Goal: Task Accomplishment & Management: Manage account settings

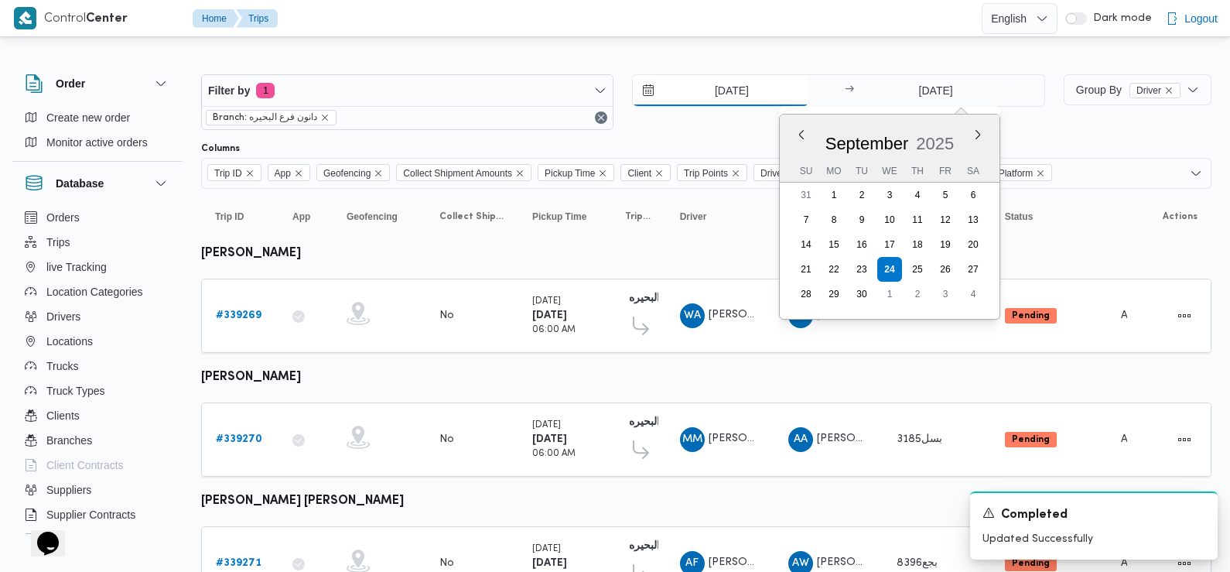
click at [710, 97] on input "[DATE]" at bounding box center [721, 90] width 176 height 31
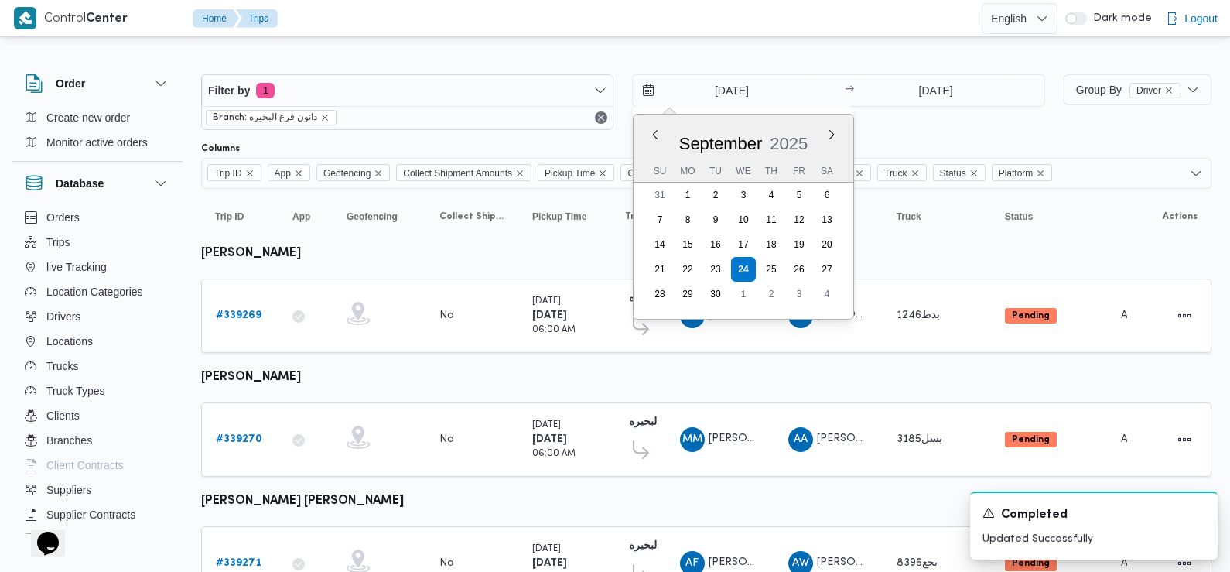
click at [889, 118] on div "24/9/2025 Previous Month Next month September 2025 September 2025 Su Mo Tu We T…" at bounding box center [838, 102] width 412 height 56
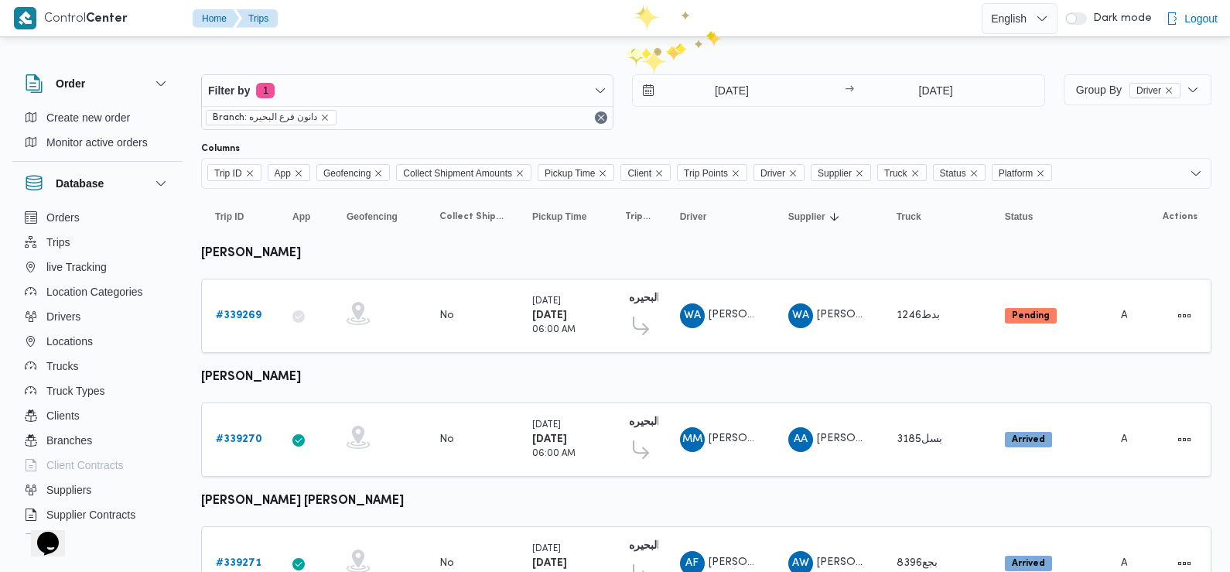
click at [874, 114] on div "24/9/2025 → 24/9/2025" at bounding box center [838, 102] width 412 height 56
click at [243, 316] on b "# 339269" at bounding box center [239, 315] width 46 height 10
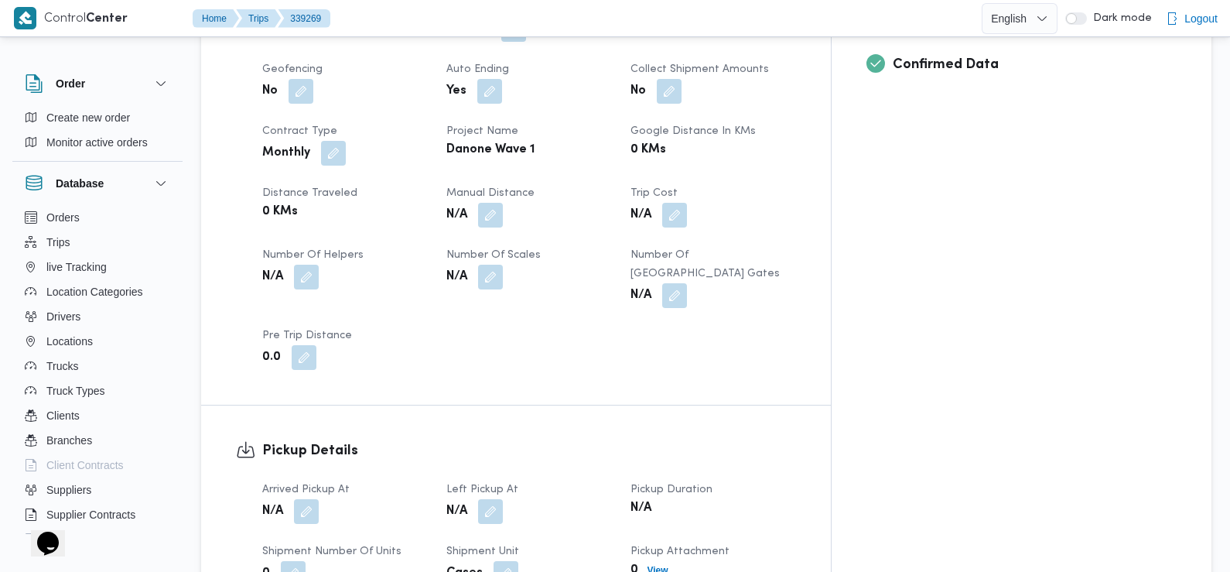
scroll to position [686, 0]
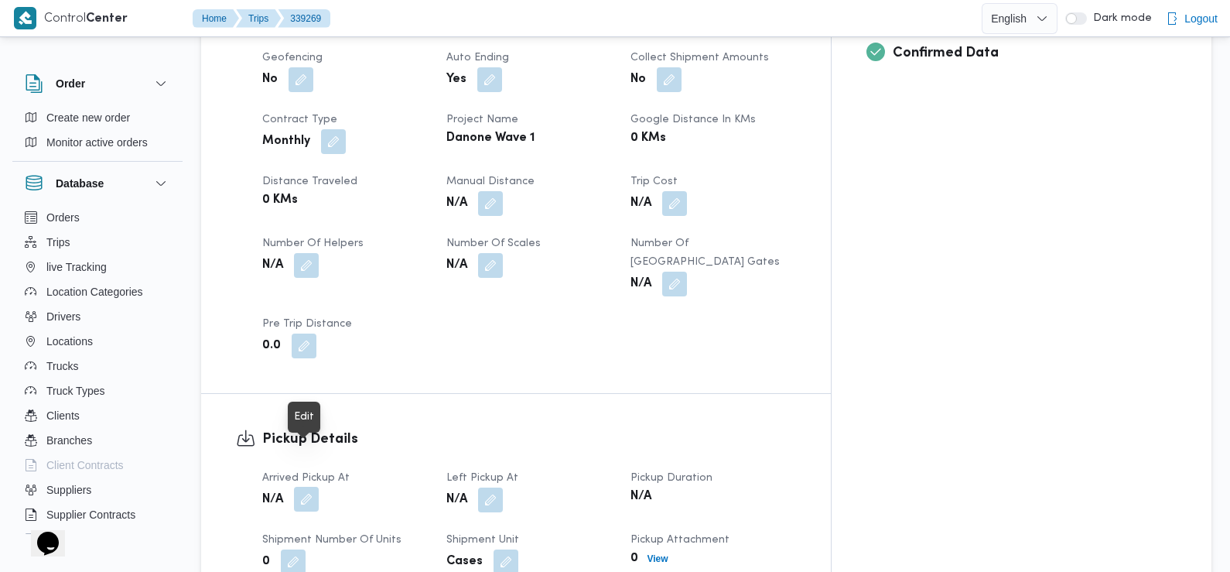
click at [311, 487] on button "button" at bounding box center [306, 499] width 25 height 25
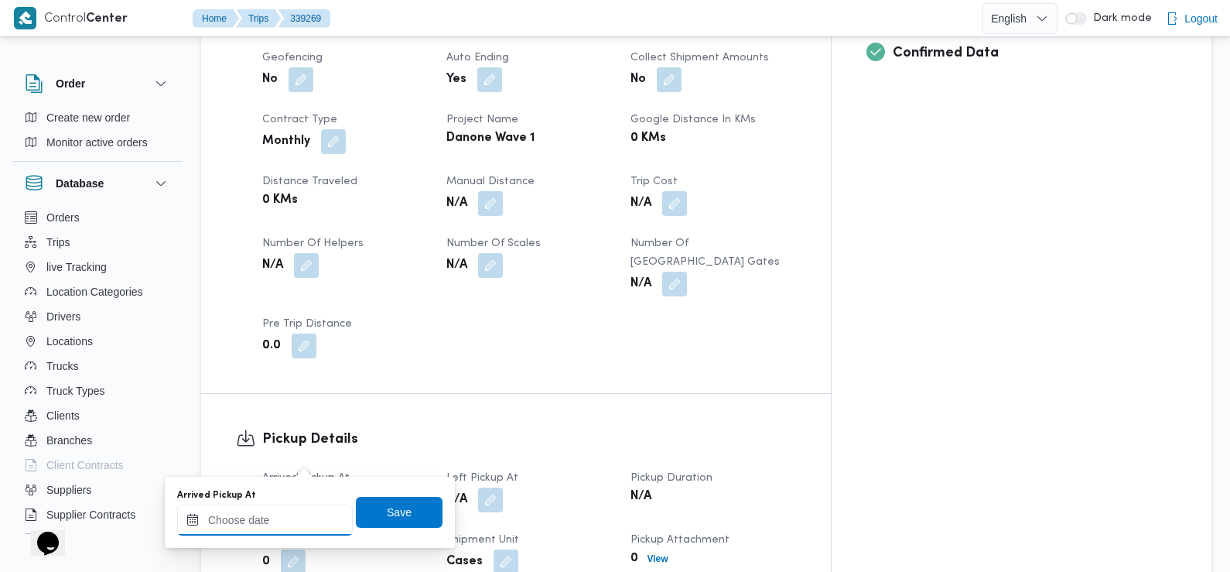
click at [301, 516] on input "Arrived Pickup At" at bounding box center [265, 519] width 176 height 31
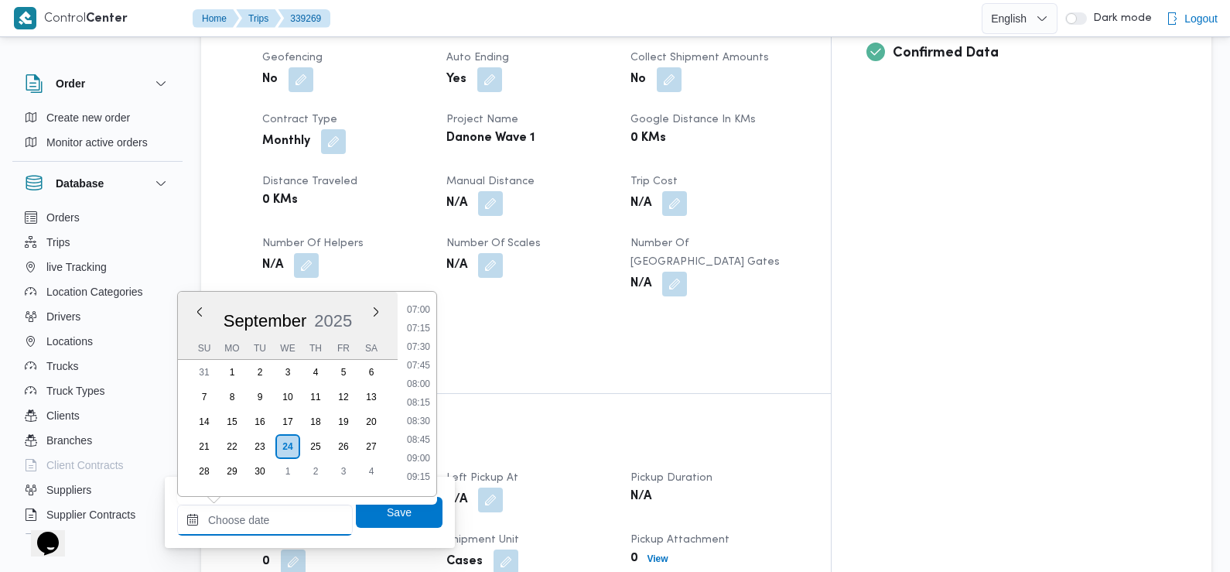
scroll to position [519, 0]
click at [419, 350] on li "07:30" at bounding box center [419, 349] width 36 height 15
type input "24/09/2025 07:30"
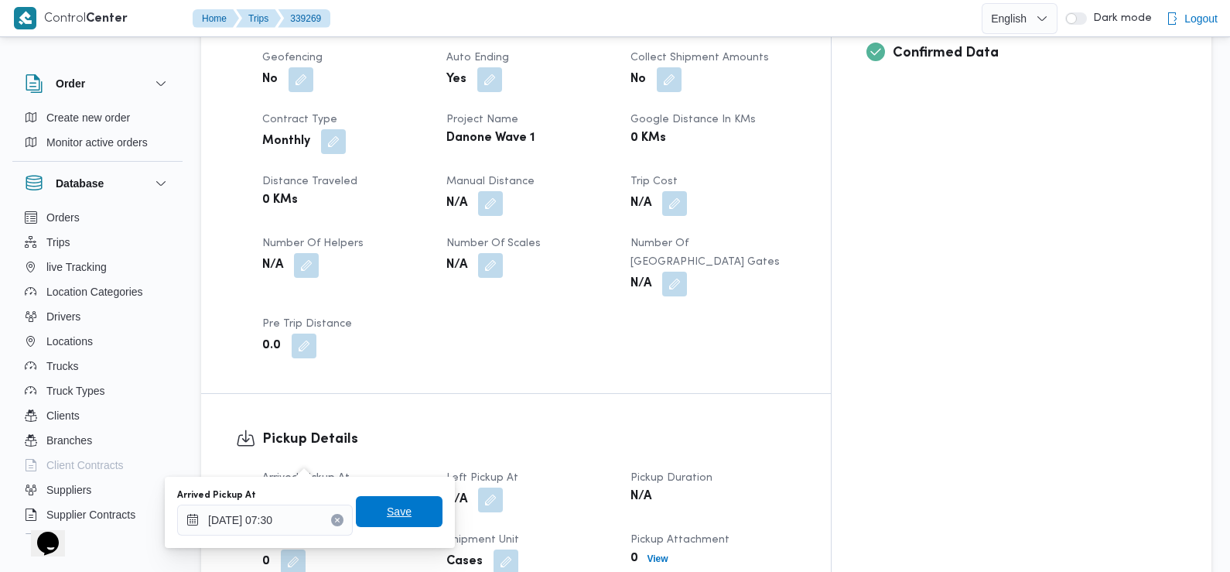
click at [387, 506] on span "Save" at bounding box center [399, 511] width 25 height 19
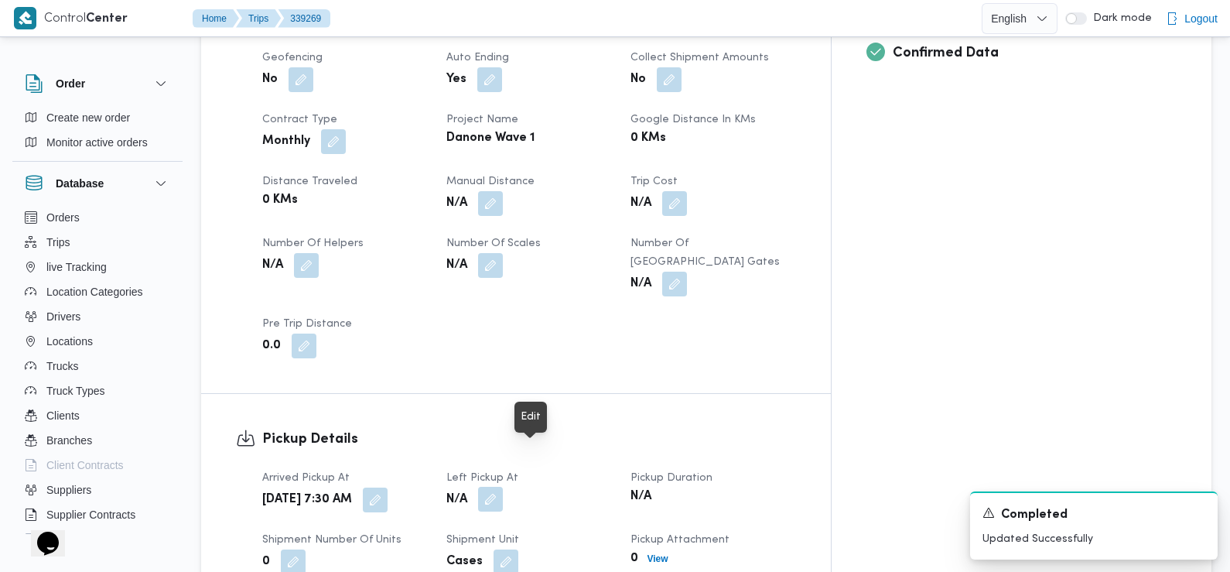
click at [503, 487] on button "button" at bounding box center [490, 499] width 25 height 25
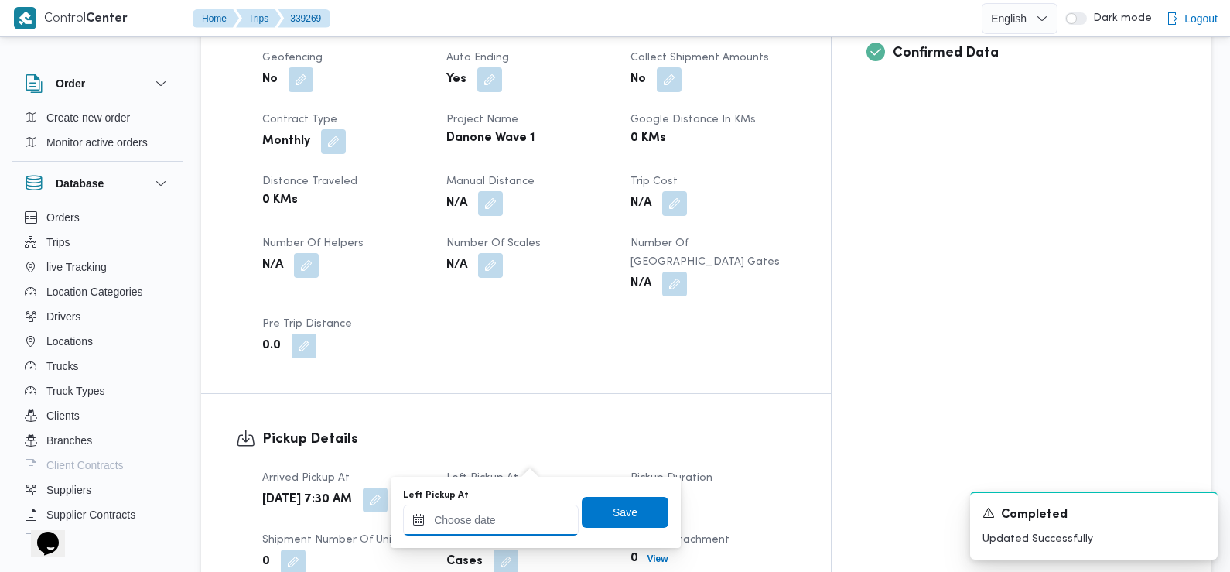
click at [518, 518] on input "Left Pickup At" at bounding box center [491, 519] width 176 height 31
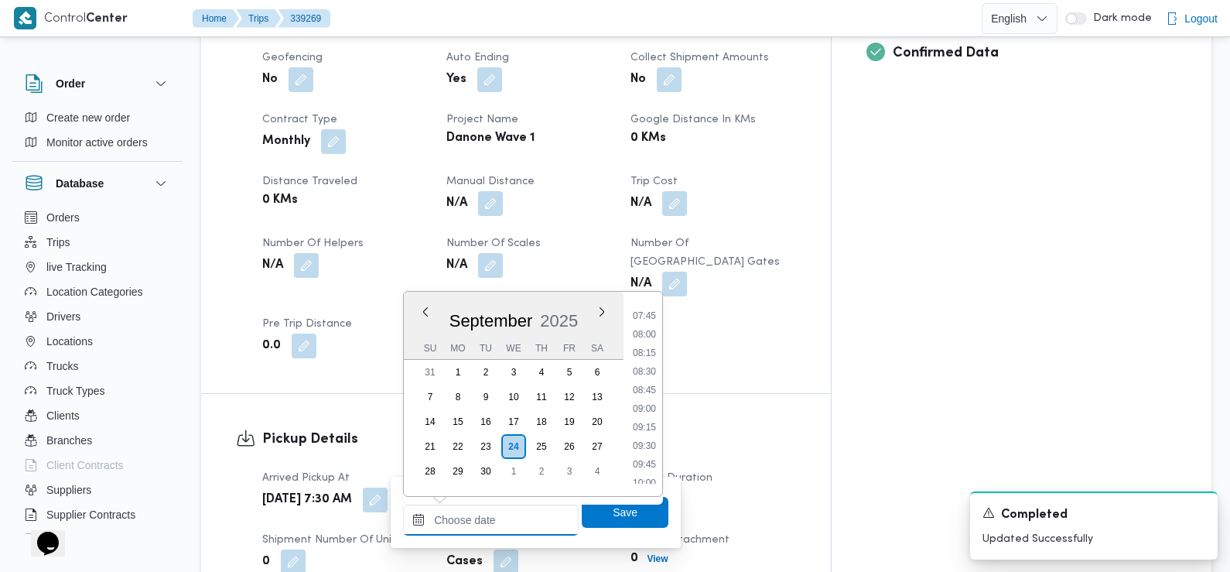
scroll to position [571, 0]
click at [647, 392] on li "08:45" at bounding box center [645, 390] width 36 height 15
type input "24/09/2025 08:45"
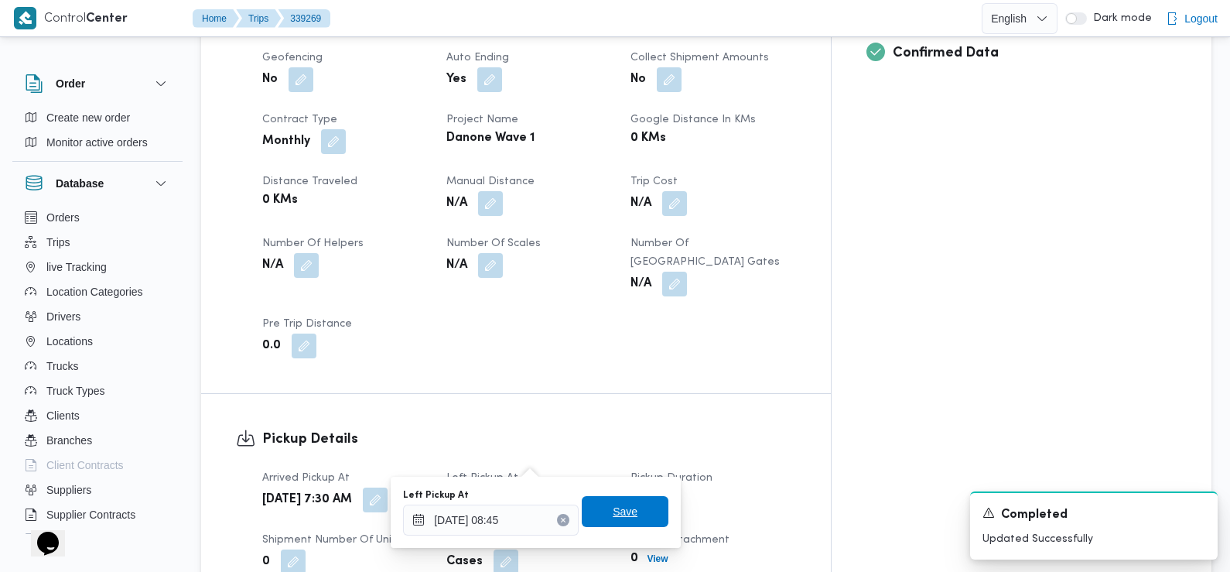
click at [633, 515] on span "Save" at bounding box center [625, 511] width 87 height 31
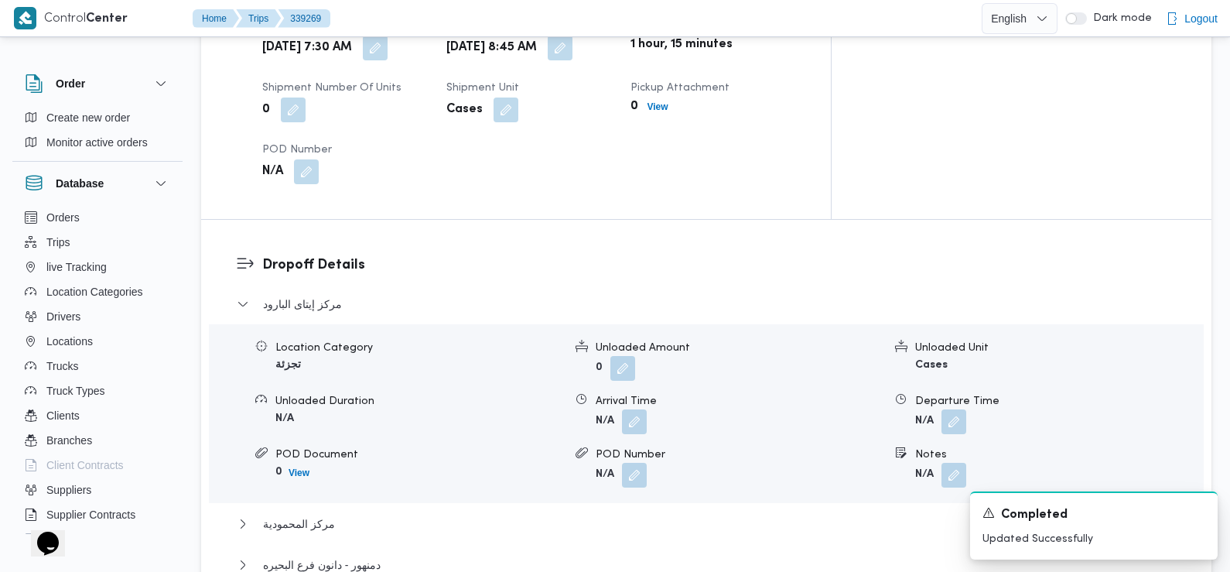
scroll to position [1181, 0]
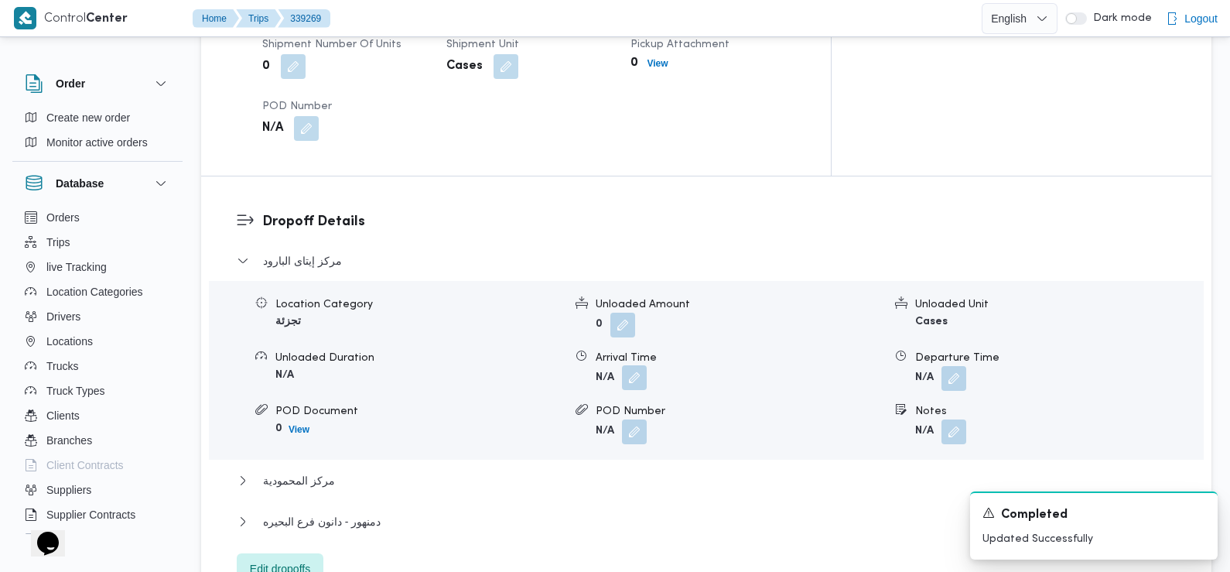
click at [632, 365] on button "button" at bounding box center [634, 377] width 25 height 25
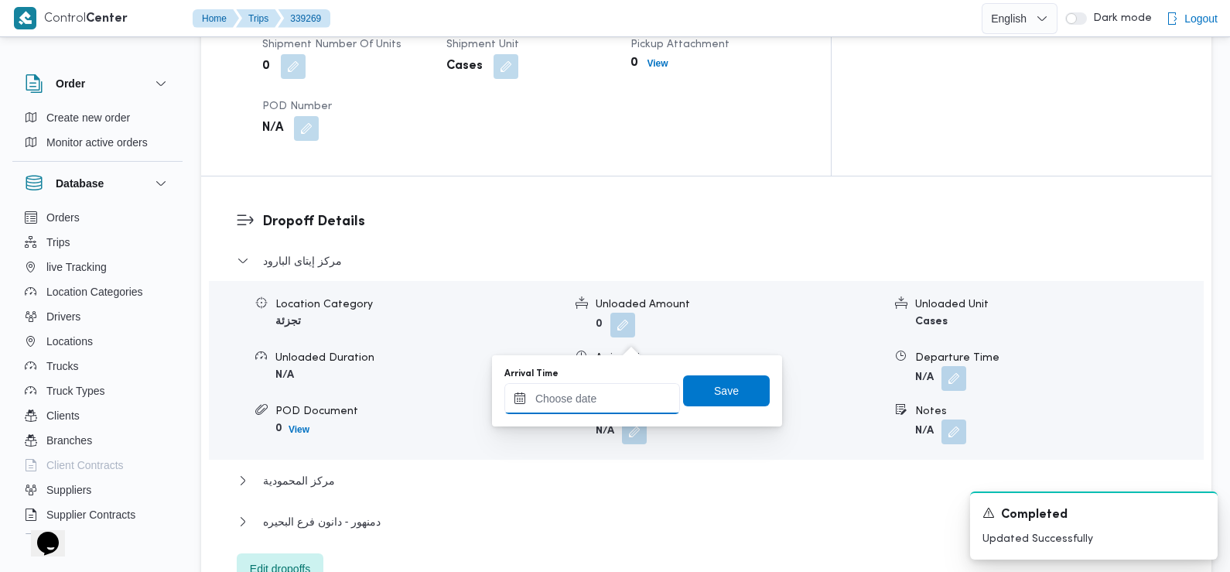
click at [620, 398] on input "Arrival Time" at bounding box center [592, 398] width 176 height 31
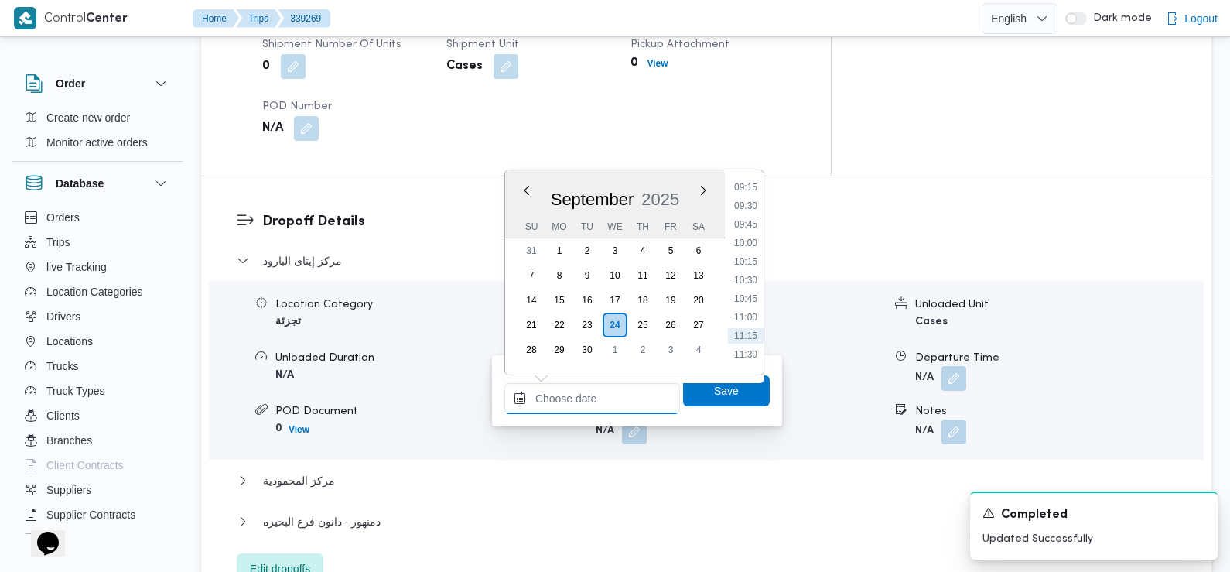
scroll to position [679, 0]
click at [747, 216] on li "09:30" at bounding box center [746, 216] width 36 height 15
type input "24/09/2025 09:30"
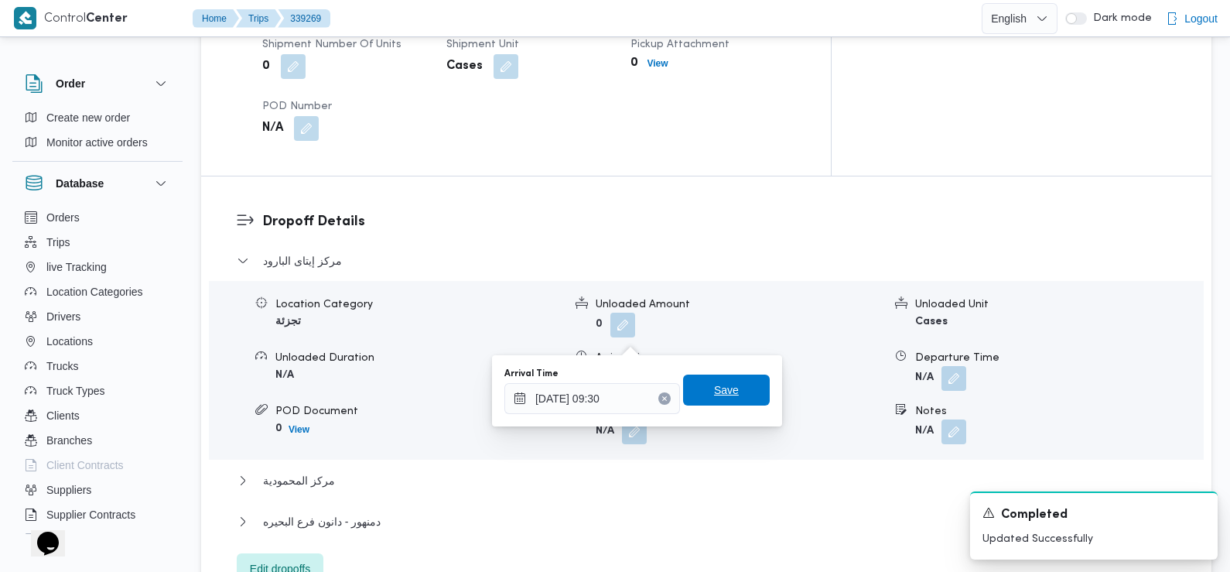
click at [724, 381] on span "Save" at bounding box center [726, 389] width 87 height 31
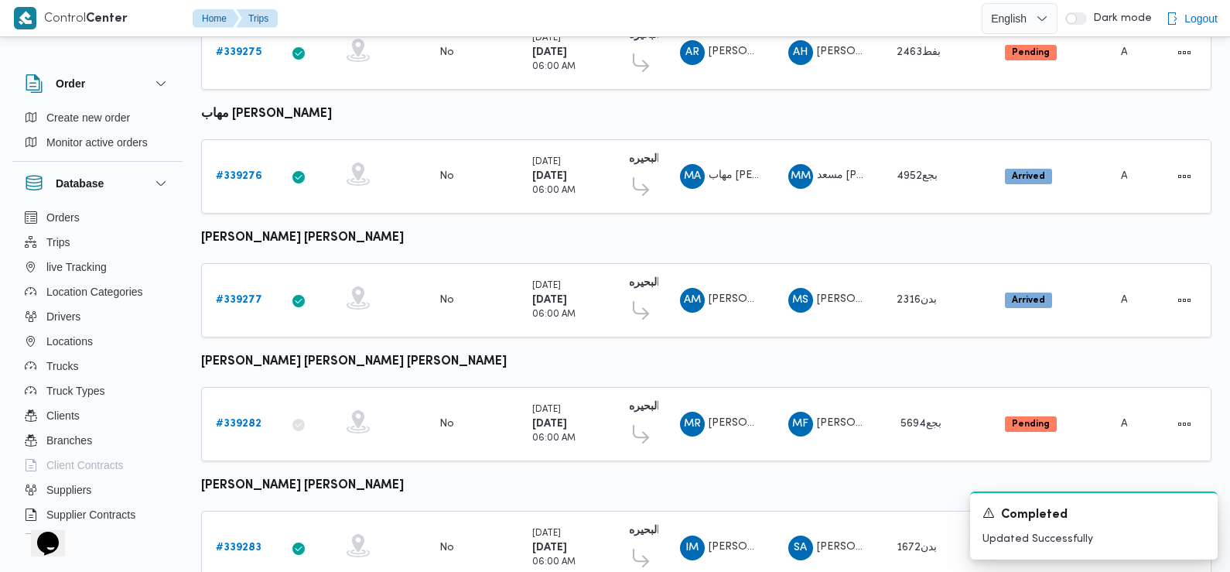
scroll to position [1300, 0]
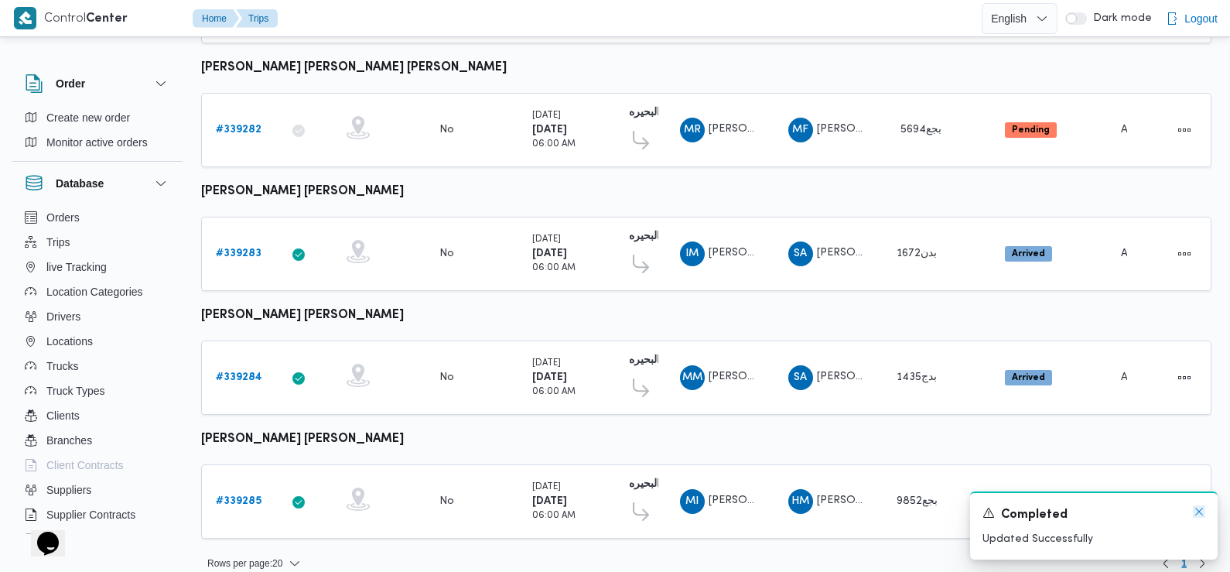
click at [1201, 512] on icon "Dismiss toast" at bounding box center [1199, 511] width 12 height 12
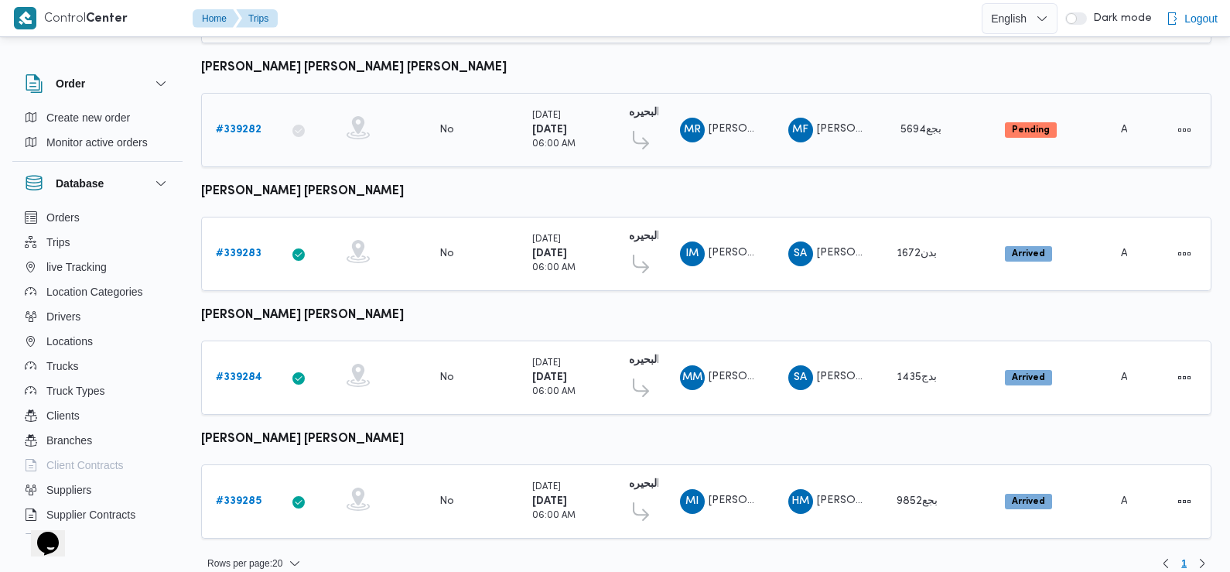
click at [243, 125] on b "# 339282" at bounding box center [239, 130] width 46 height 10
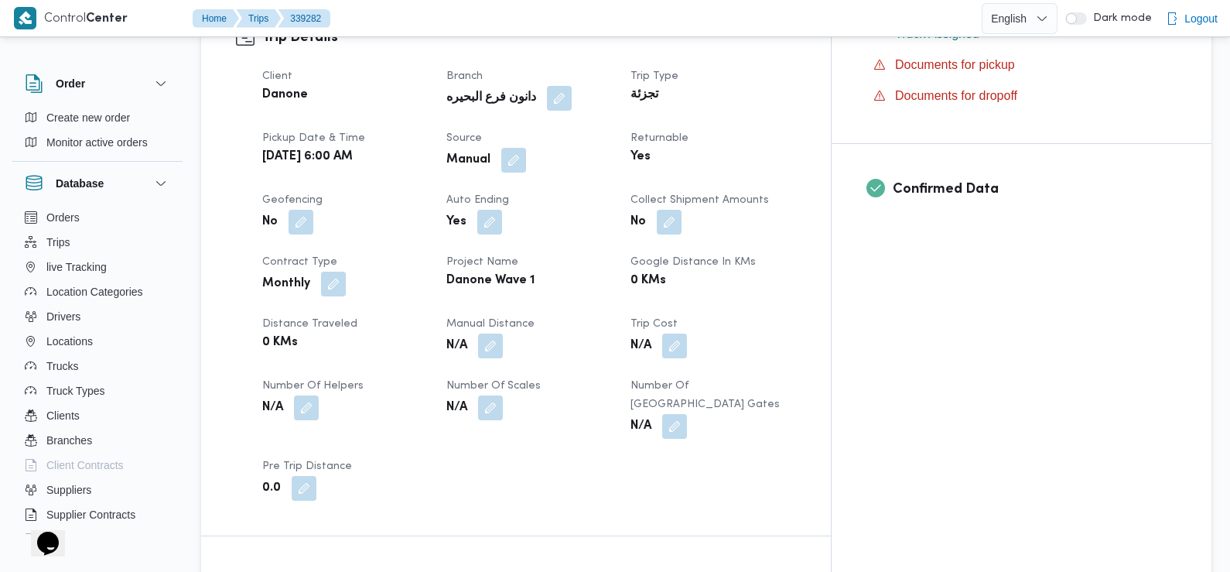
scroll to position [722, 0]
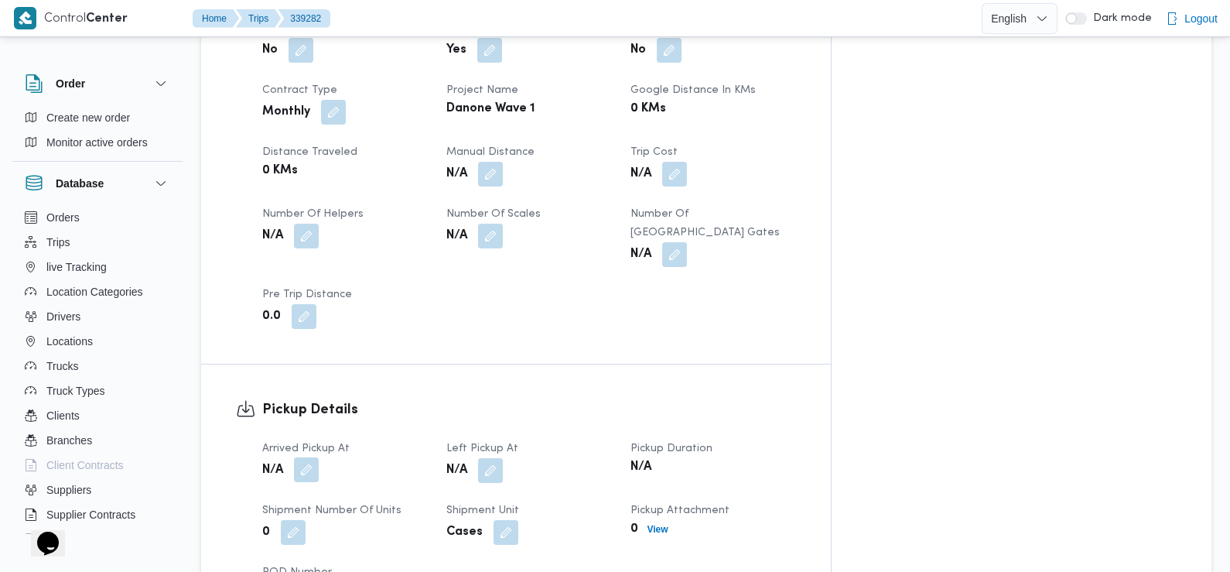
click at [306, 457] on button "button" at bounding box center [306, 469] width 25 height 25
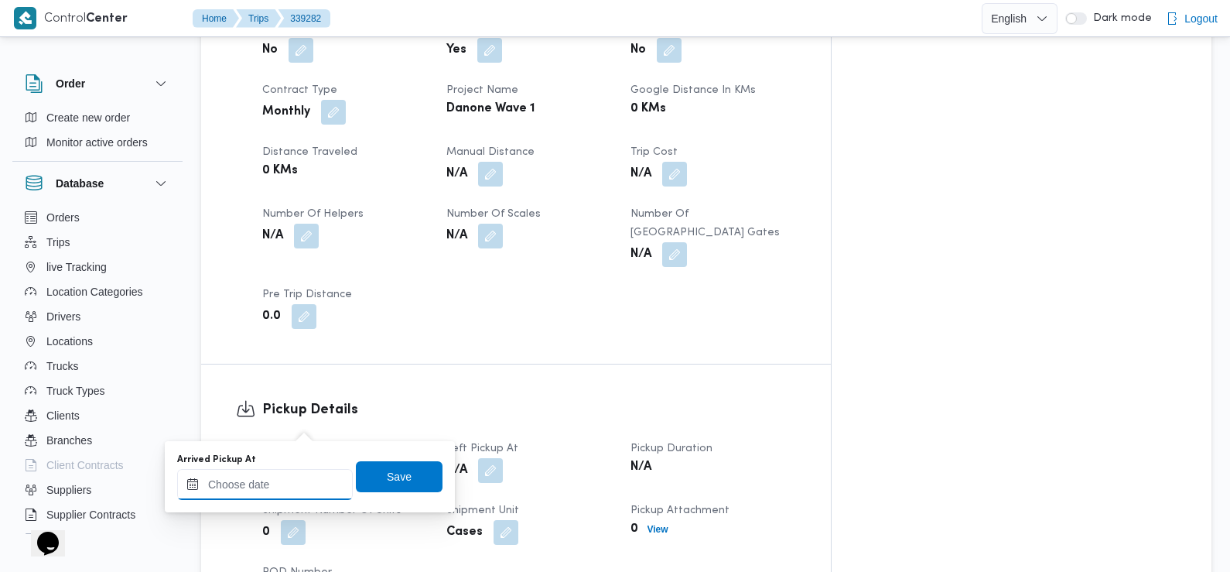
click at [284, 497] on input "Arrived Pickup At" at bounding box center [265, 484] width 176 height 31
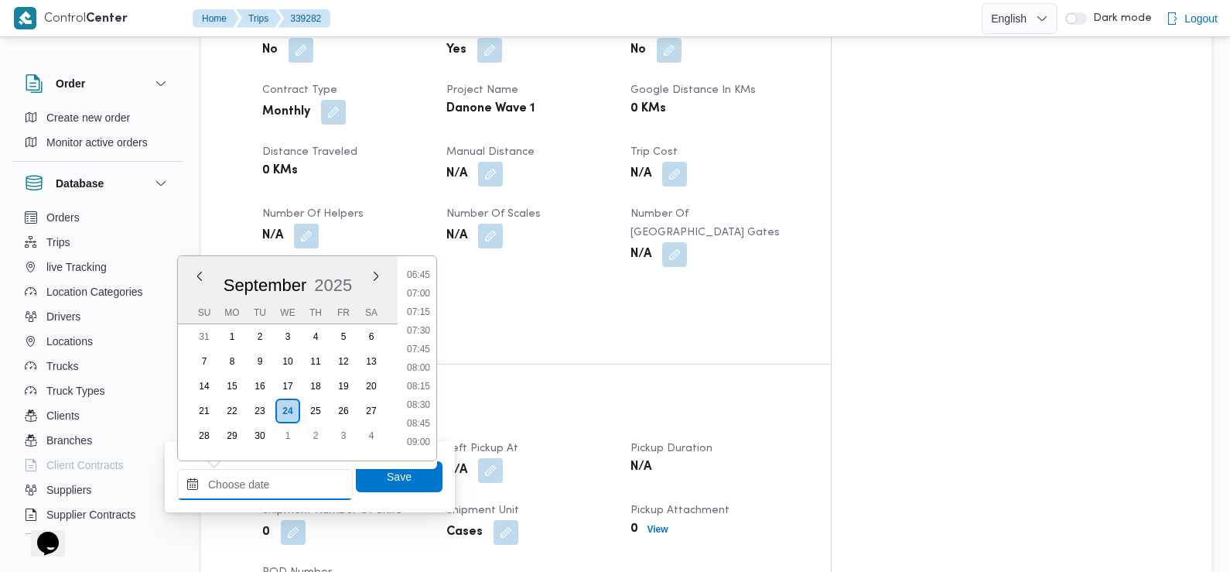
scroll to position [499, 0]
click at [415, 331] on li "07:30" at bounding box center [419, 333] width 36 height 15
type input "24/09/2025 07:30"
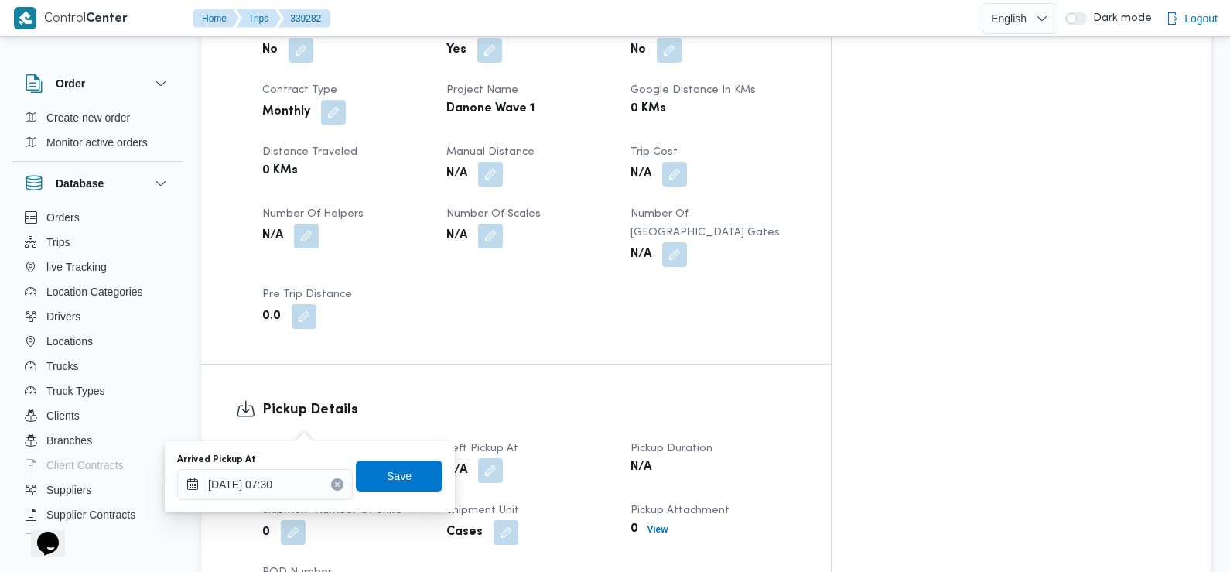
click at [408, 473] on span "Save" at bounding box center [399, 475] width 87 height 31
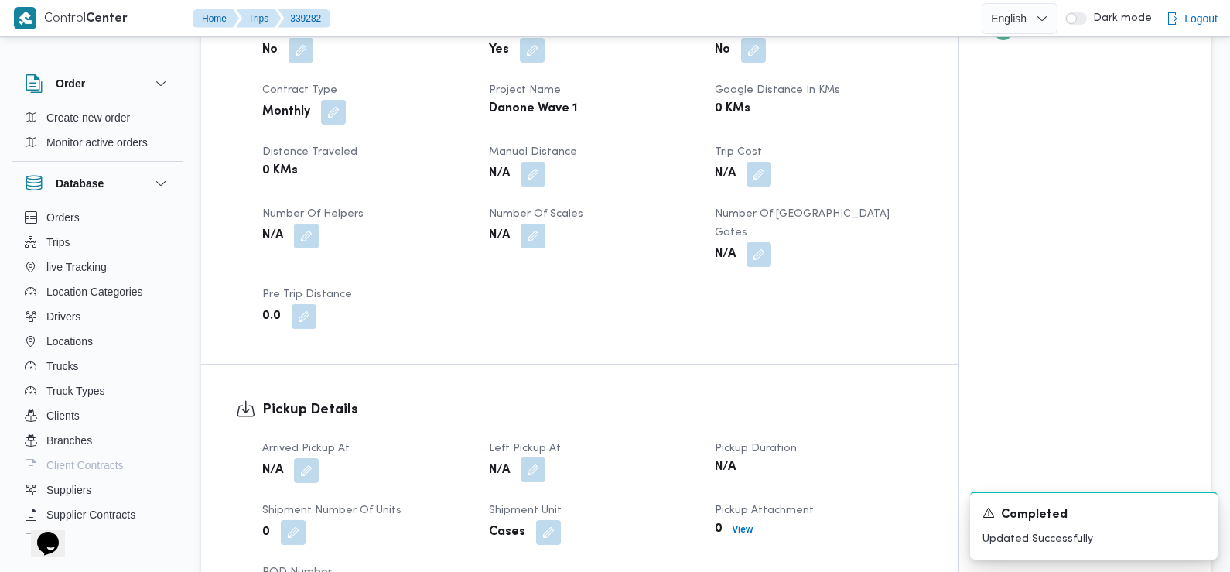
click at [530, 457] on button "button" at bounding box center [533, 469] width 25 height 25
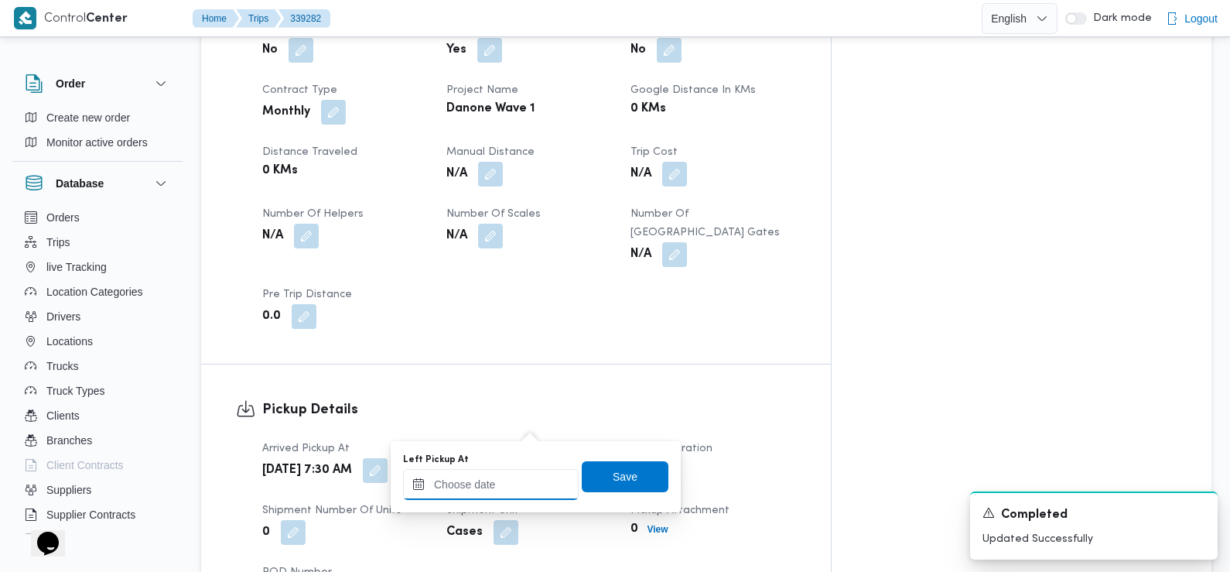
click at [525, 479] on input "Left Pickup At" at bounding box center [491, 484] width 176 height 31
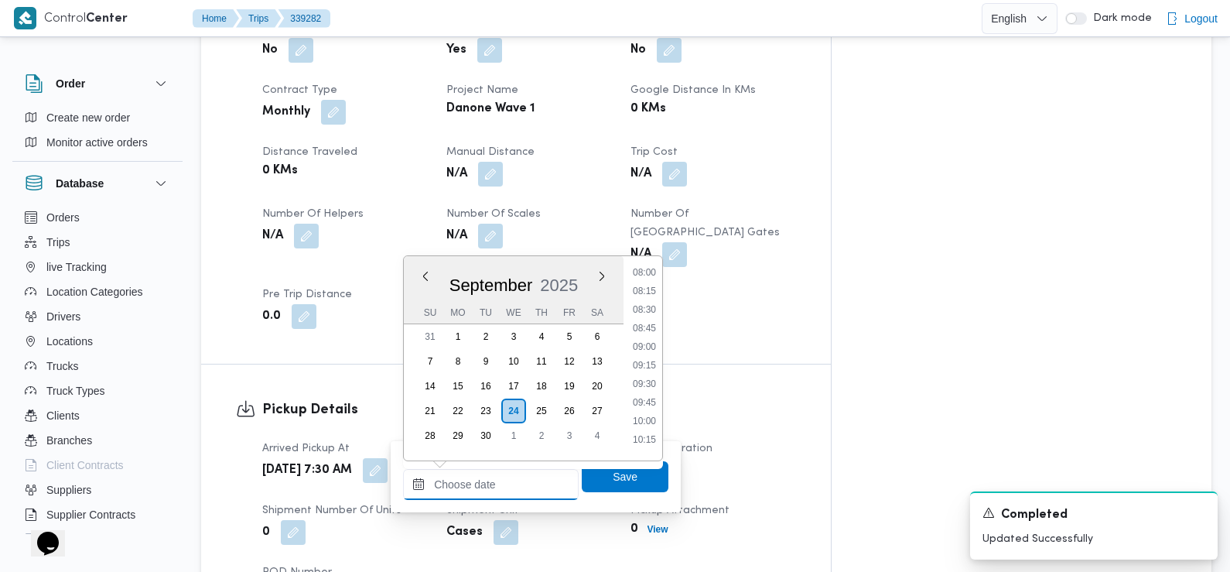
scroll to position [596, 0]
click at [651, 330] on li "08:45" at bounding box center [645, 329] width 36 height 15
type input "24/09/2025 08:45"
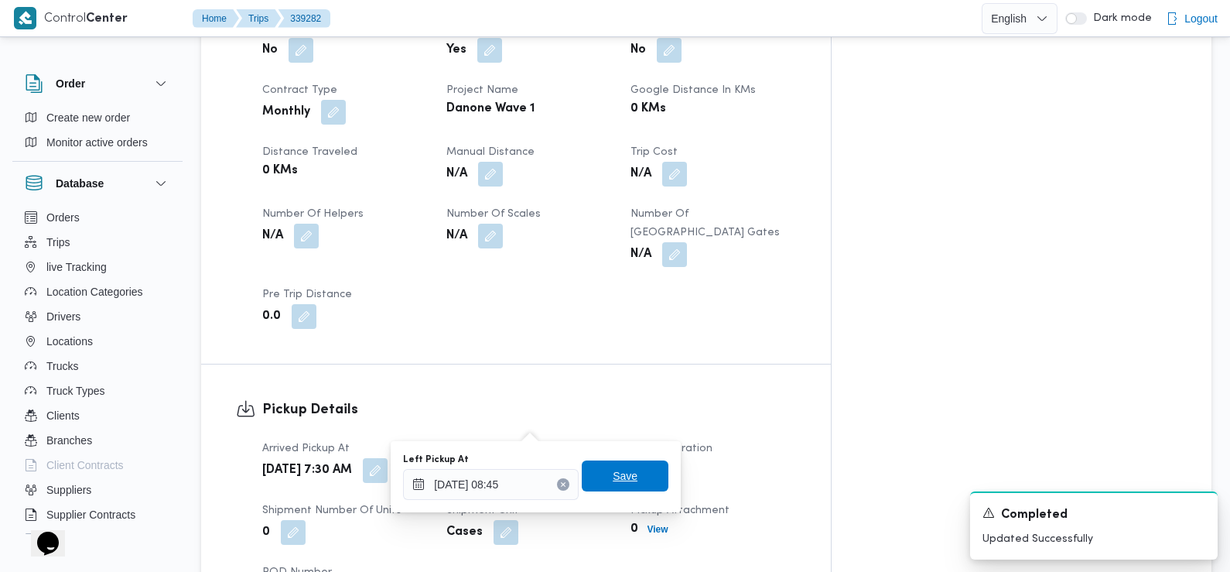
click at [646, 469] on span "Save" at bounding box center [625, 475] width 87 height 31
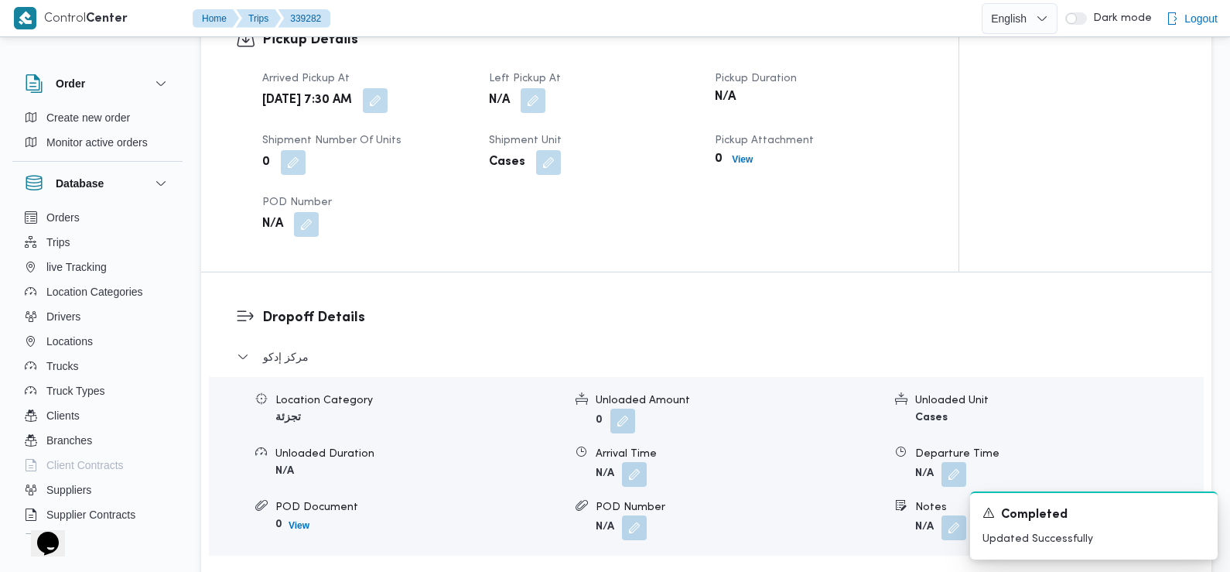
scroll to position [1098, 0]
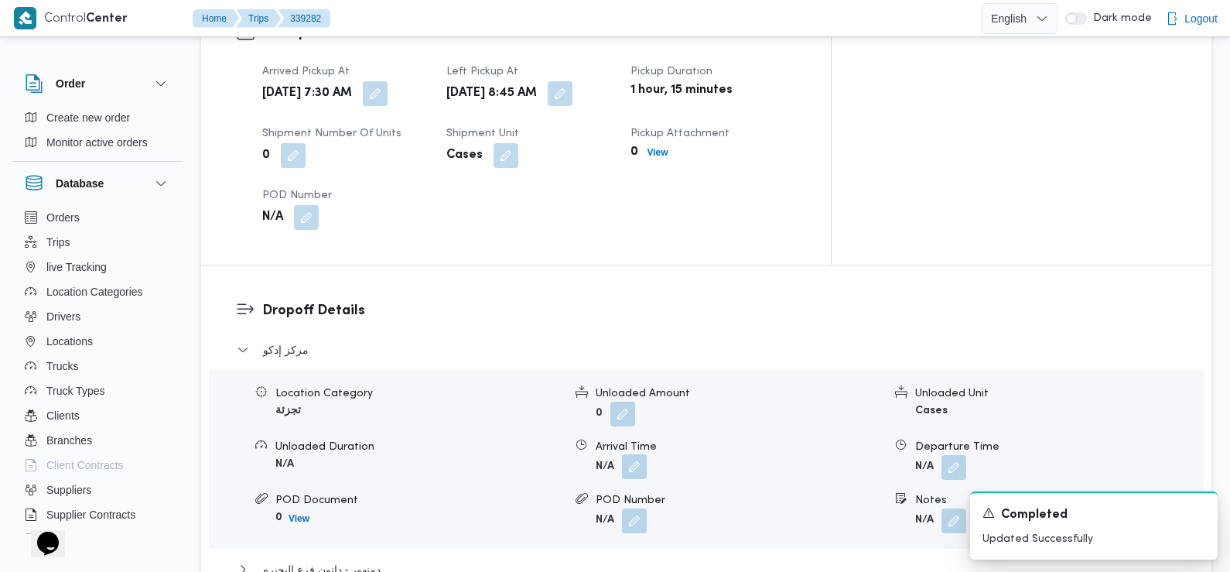
click at [634, 454] on button "button" at bounding box center [634, 466] width 25 height 25
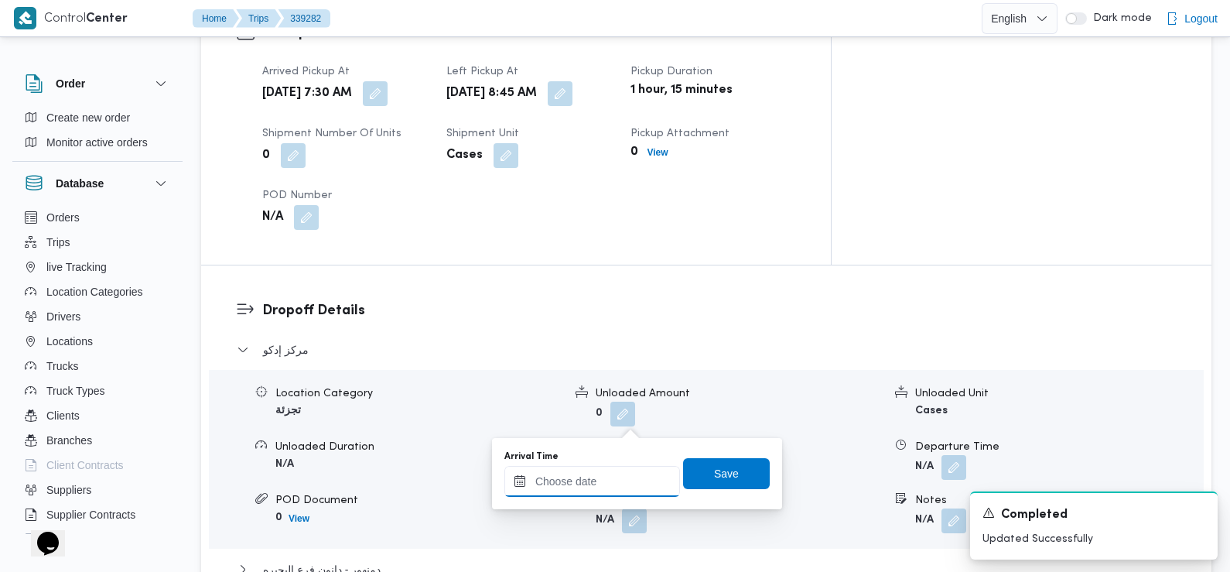
click at [613, 481] on input "Arrival Time" at bounding box center [592, 481] width 176 height 31
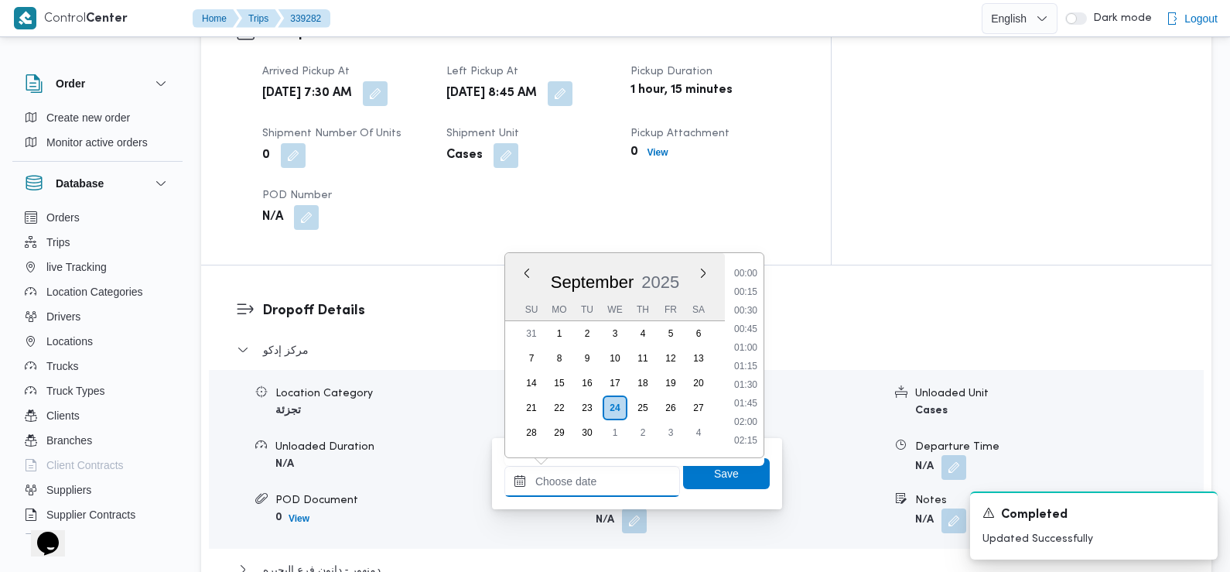
scroll to position [741, 0]
click at [747, 275] on li "10:00" at bounding box center [746, 274] width 36 height 15
type input "24/09/2025 10:00"
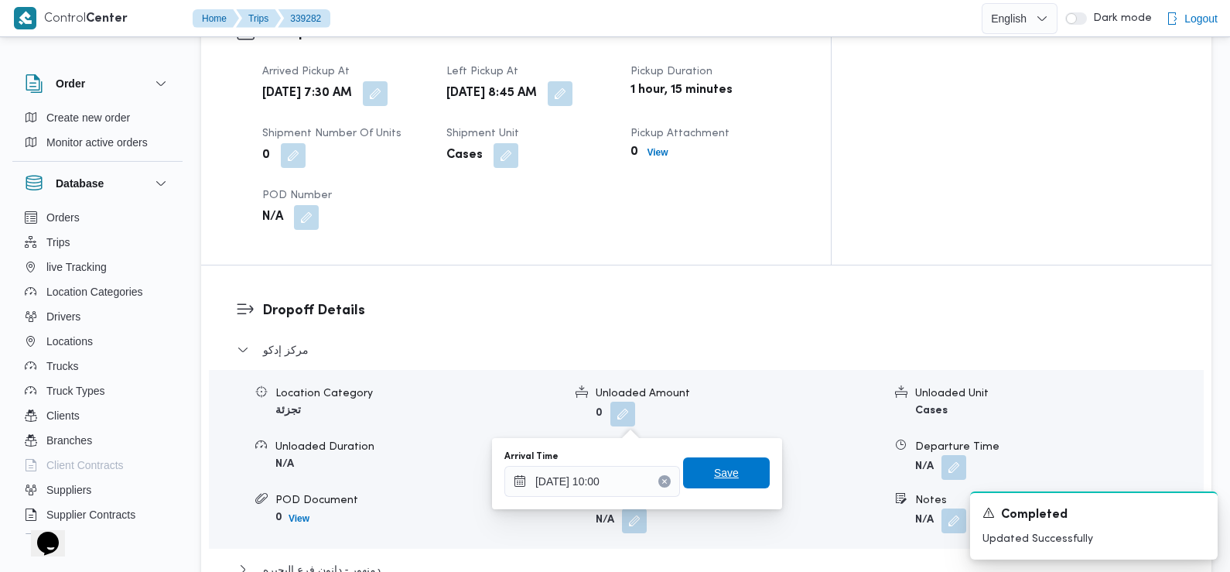
click at [721, 471] on span "Save" at bounding box center [726, 472] width 25 height 19
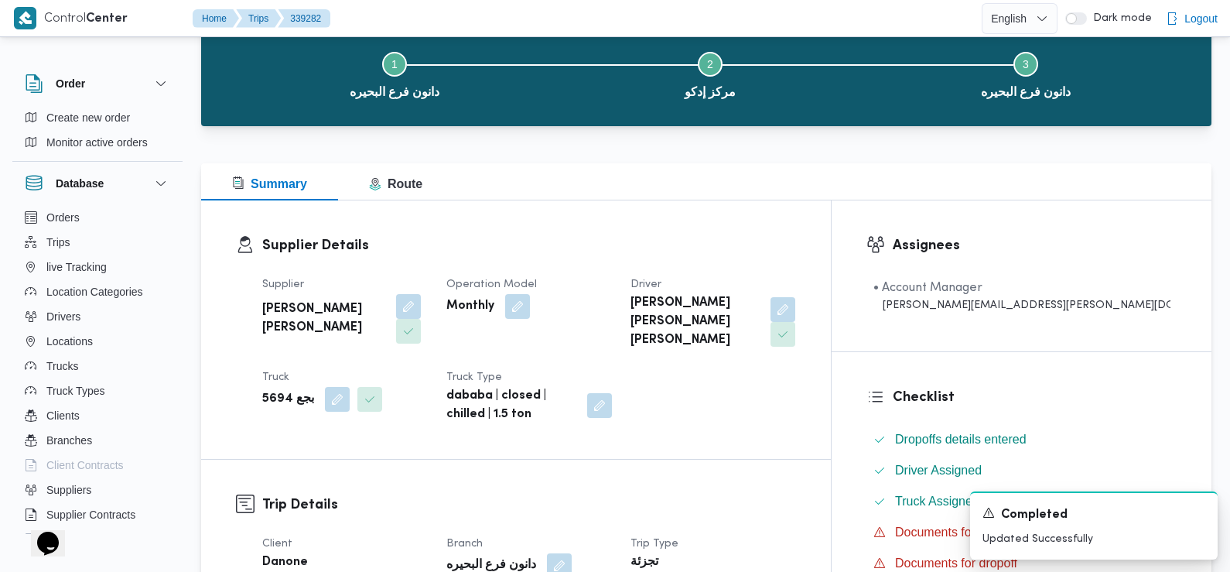
scroll to position [0, 0]
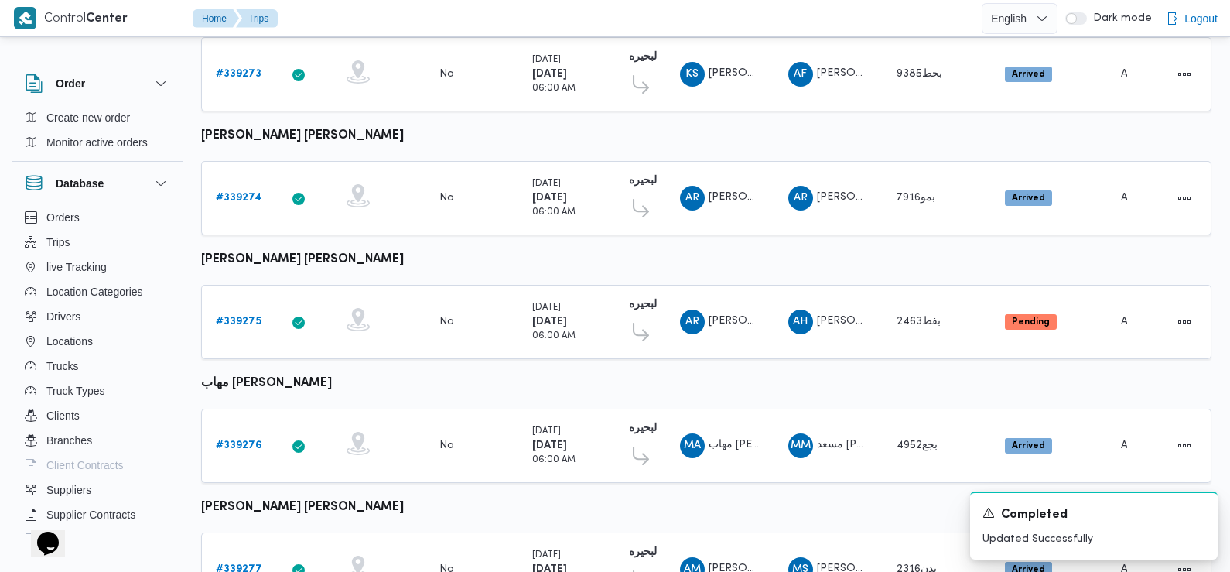
scroll to position [717, 0]
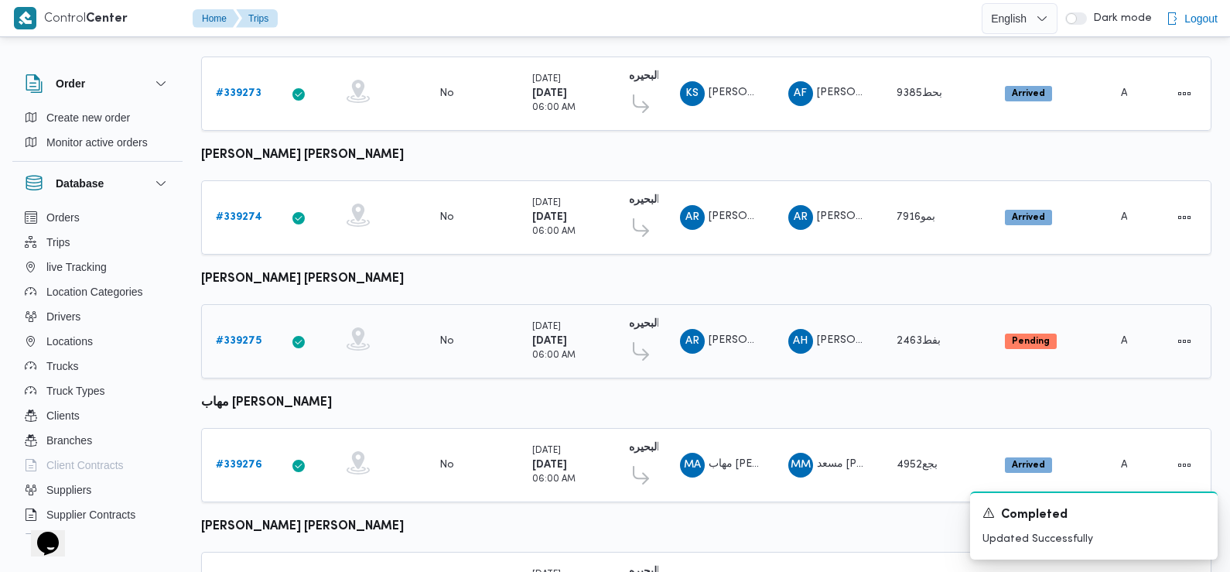
drag, startPoint x: 237, startPoint y: 316, endPoint x: 237, endPoint y: 330, distance: 13.2
click at [237, 326] on div "# 339275" at bounding box center [240, 341] width 61 height 31
click at [237, 336] on b "# 339275" at bounding box center [239, 341] width 46 height 10
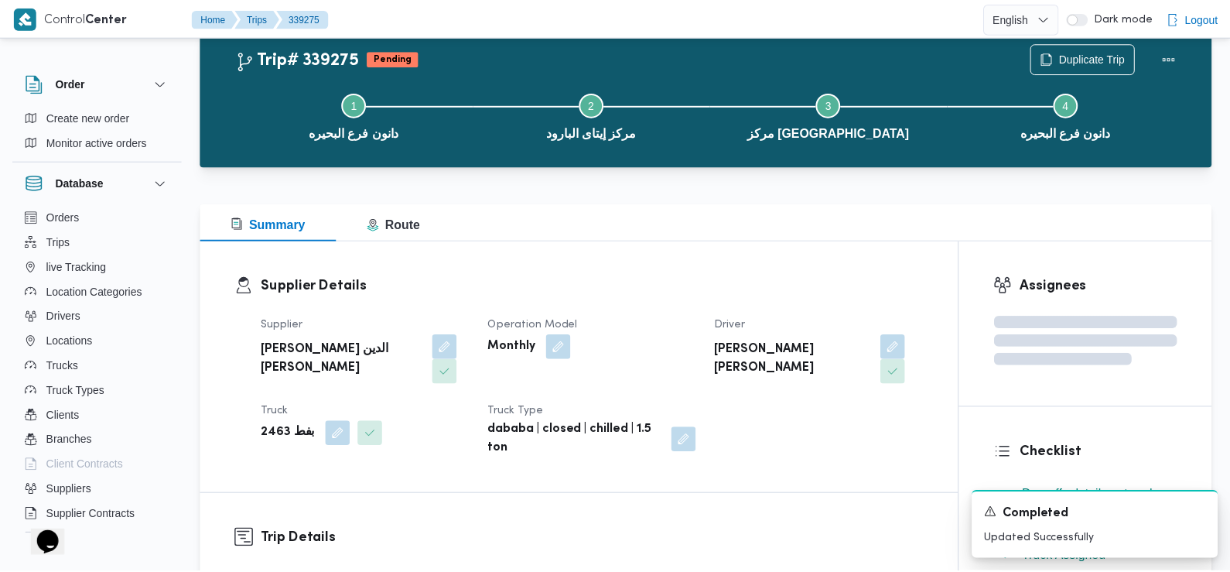
scroll to position [717, 0]
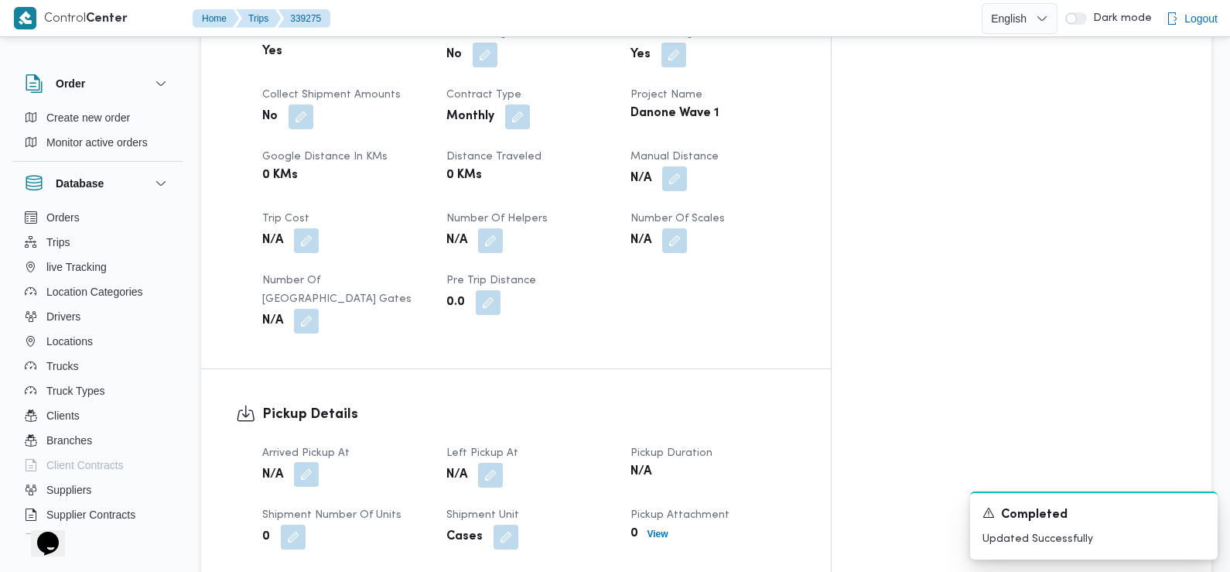
click at [309, 462] on button "button" at bounding box center [306, 474] width 25 height 25
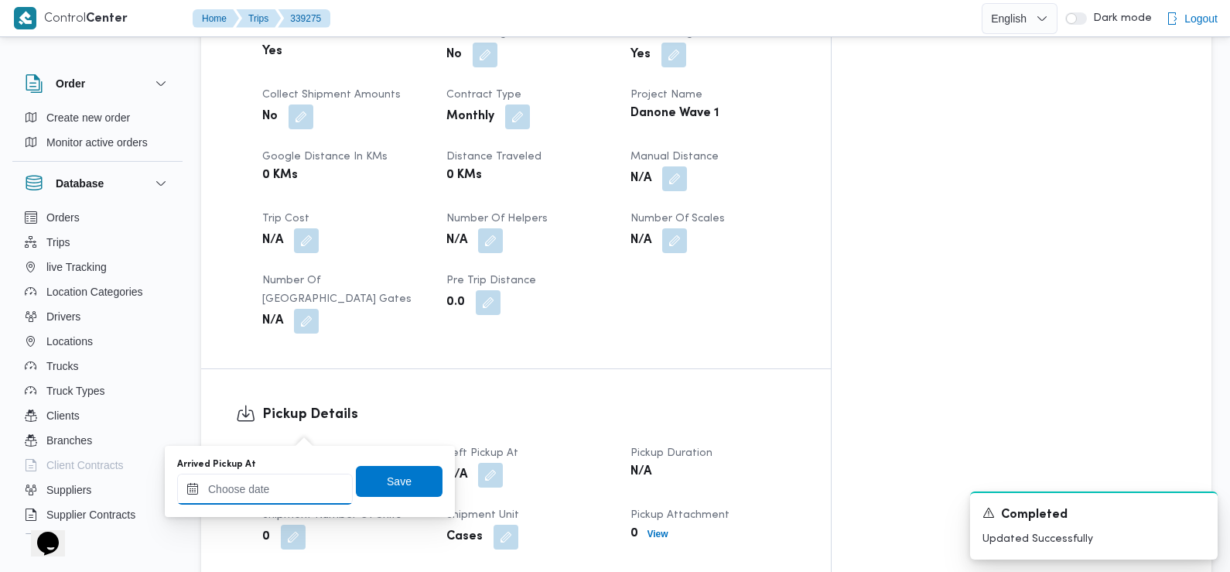
click at [311, 497] on input "Arrived Pickup At" at bounding box center [265, 488] width 176 height 31
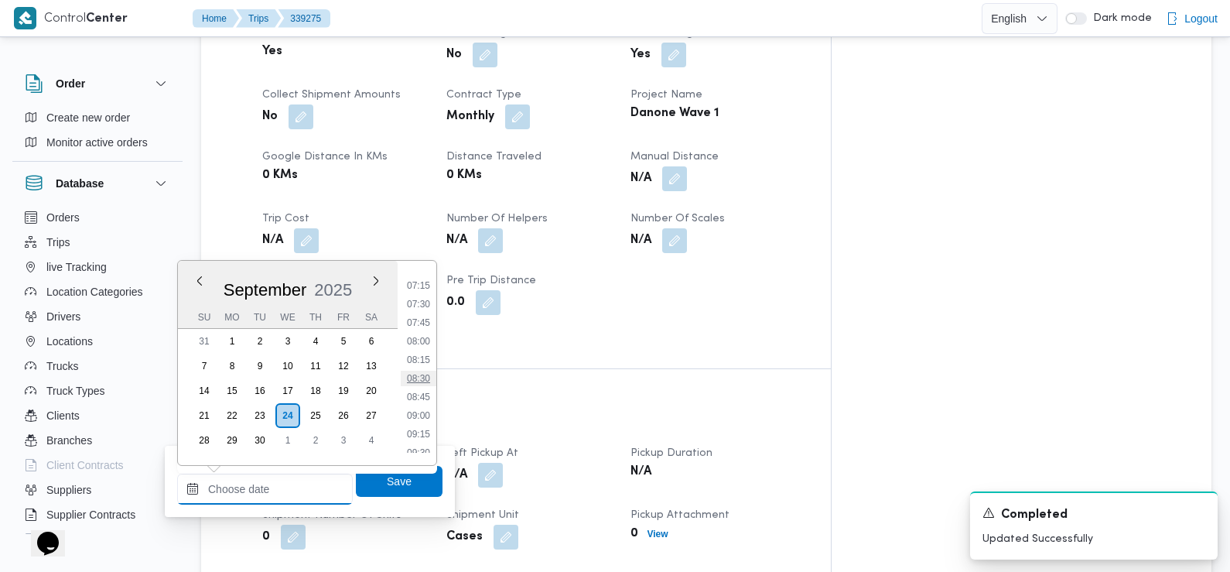
scroll to position [524, 0]
click at [429, 312] on li "07:30" at bounding box center [419, 313] width 36 height 15
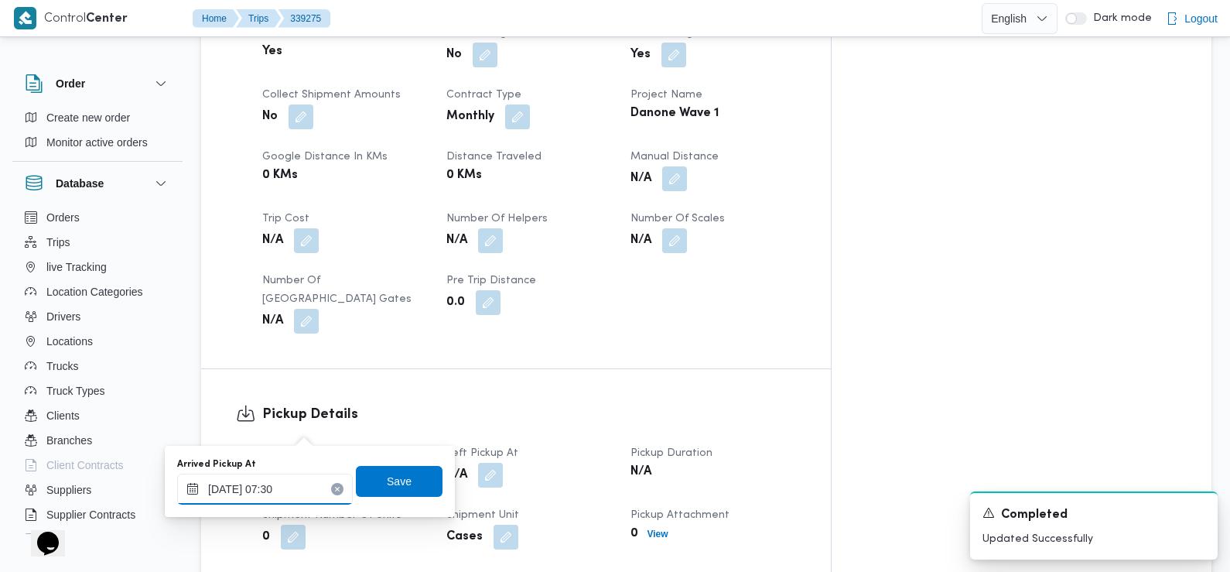
type input "24/09/2025 07:30"
click at [400, 473] on span "Save" at bounding box center [399, 480] width 87 height 31
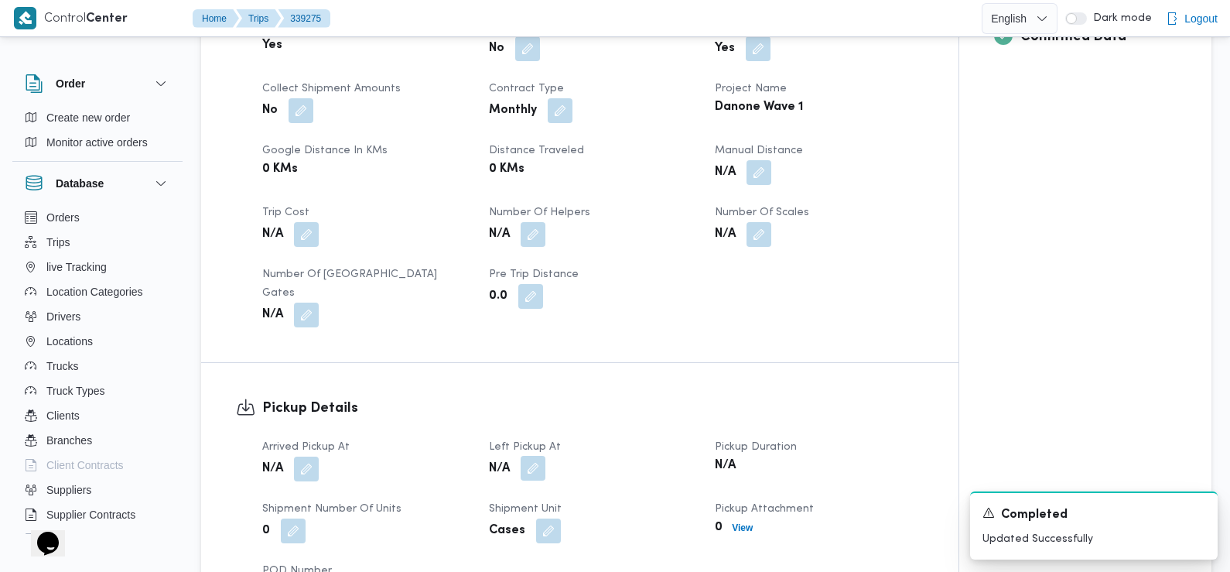
click at [540, 456] on button "button" at bounding box center [533, 468] width 25 height 25
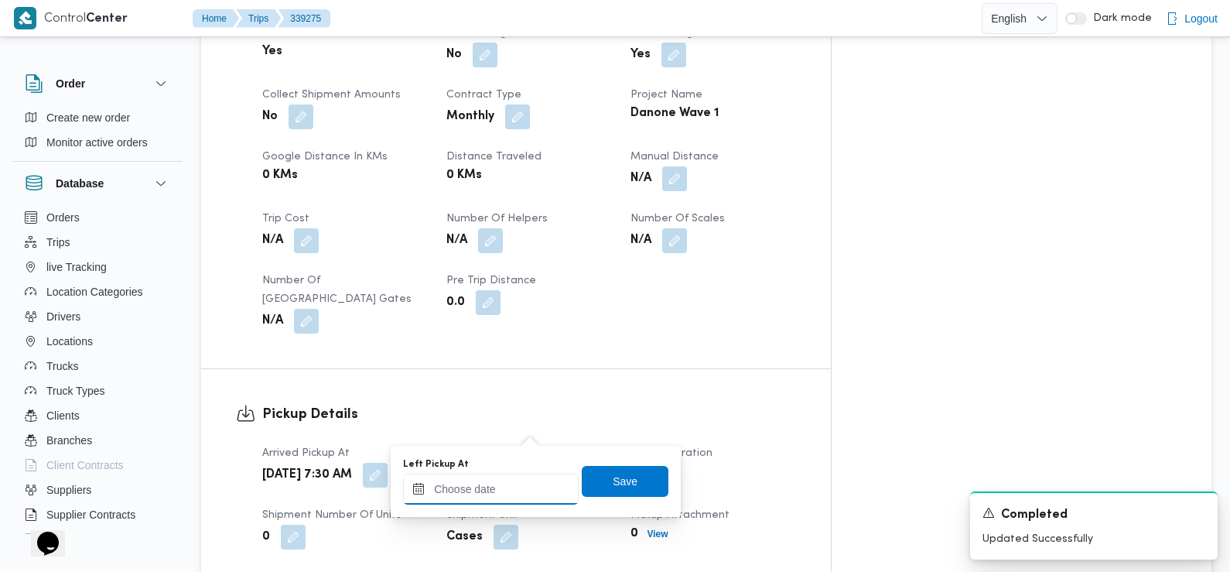
click at [526, 487] on input "Left Pickup At" at bounding box center [491, 488] width 176 height 31
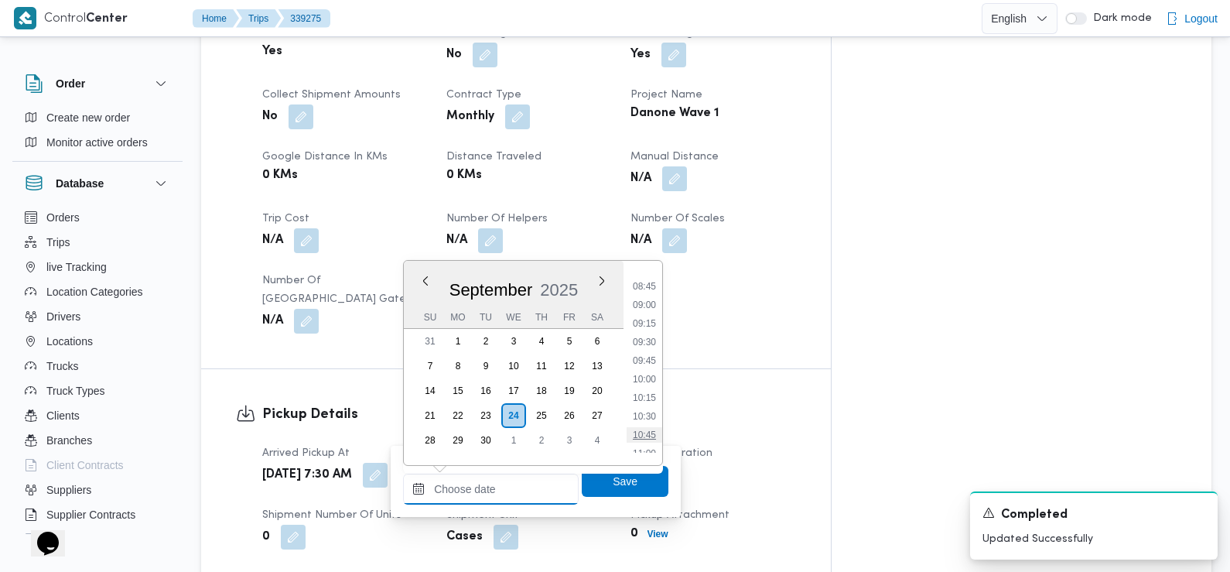
scroll to position [638, 0]
click at [647, 290] on li "08:45" at bounding box center [645, 292] width 36 height 15
type input "24/09/2025 08:45"
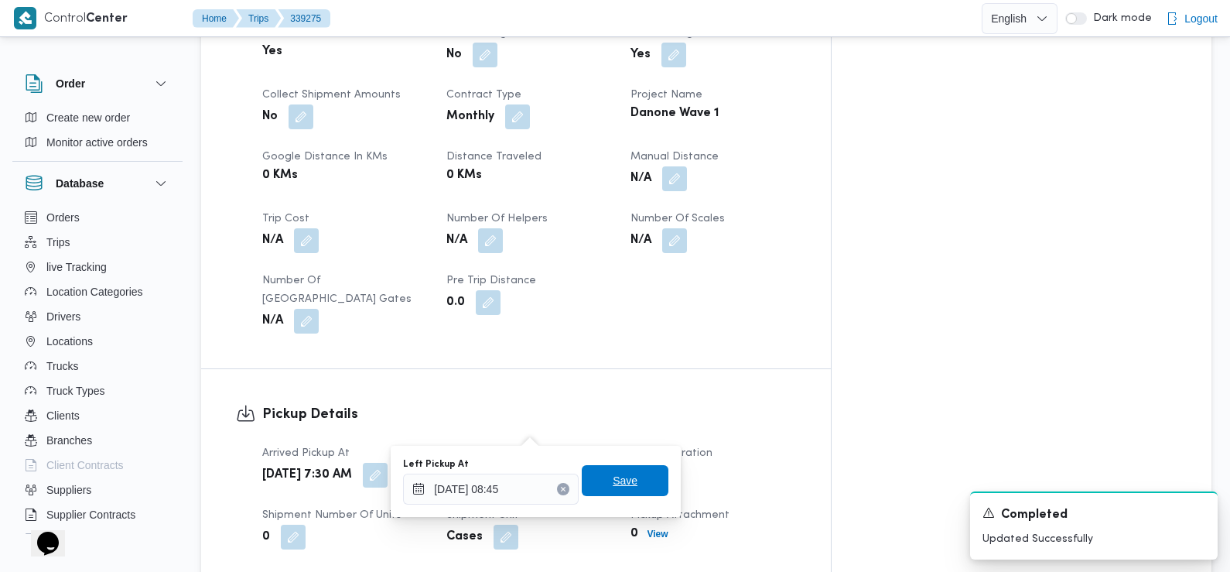
click at [632, 482] on span "Save" at bounding box center [625, 480] width 87 height 31
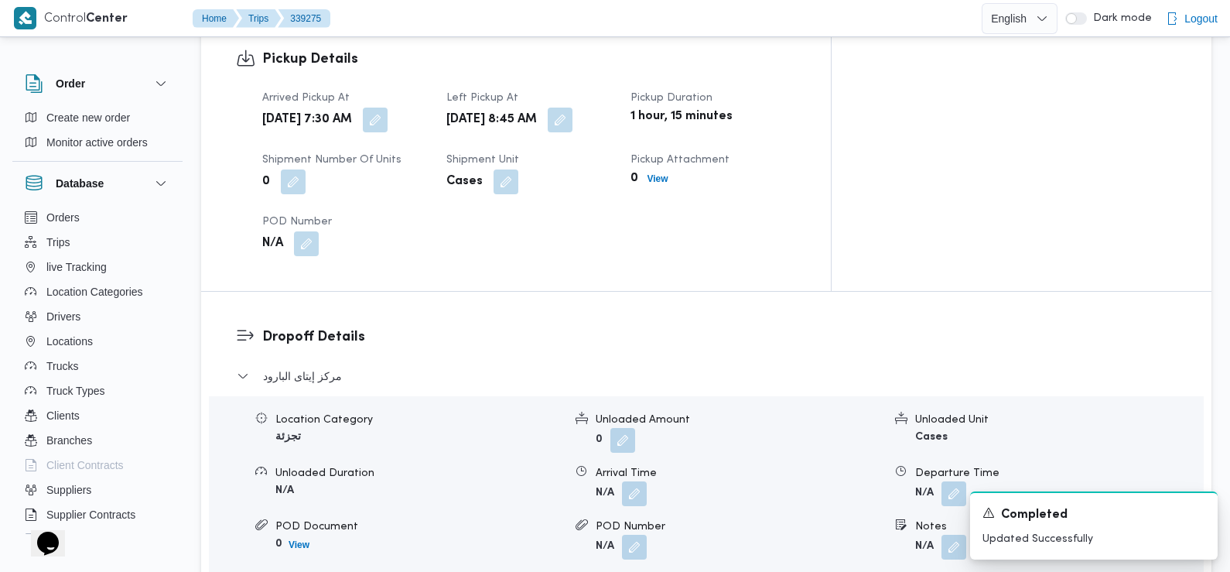
scroll to position [1109, 0]
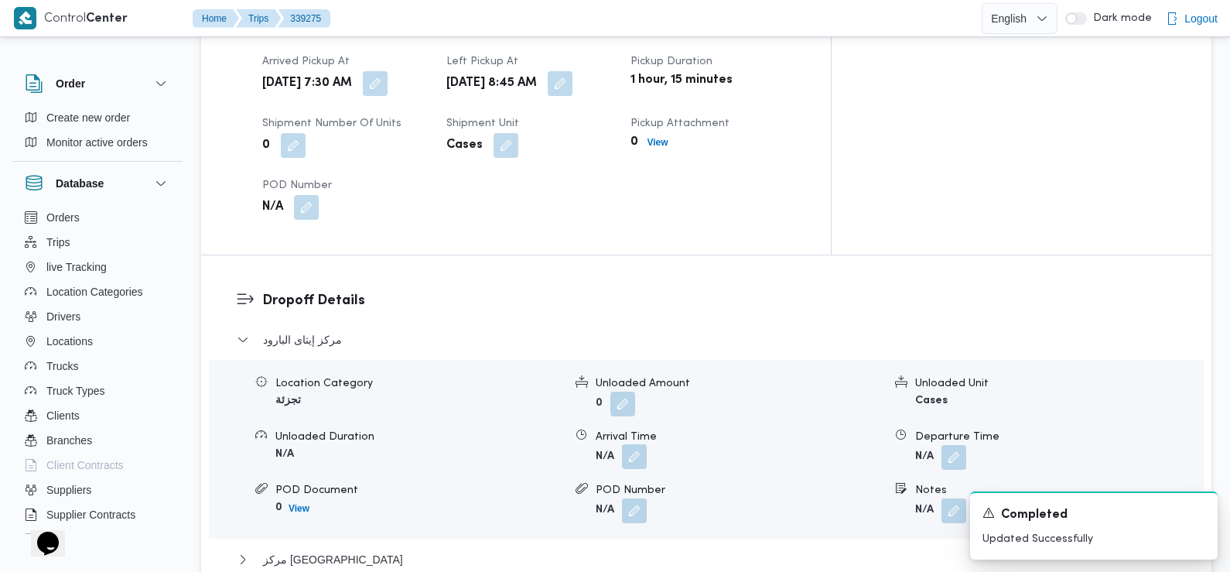
click at [634, 444] on button "button" at bounding box center [634, 456] width 25 height 25
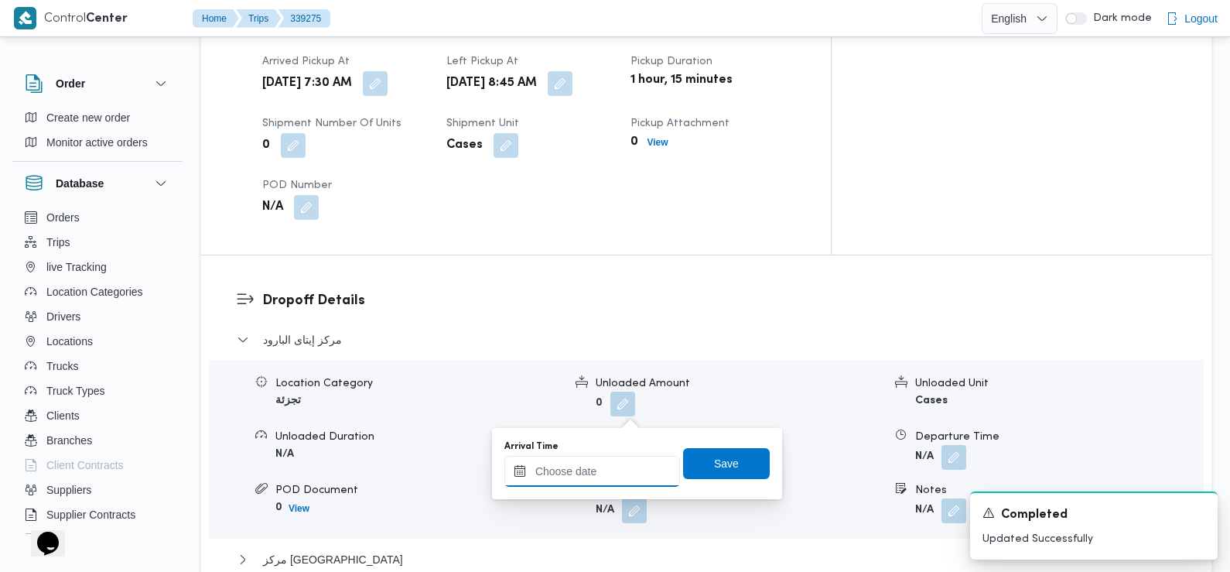
click at [625, 472] on input "Arrival Time" at bounding box center [592, 471] width 176 height 31
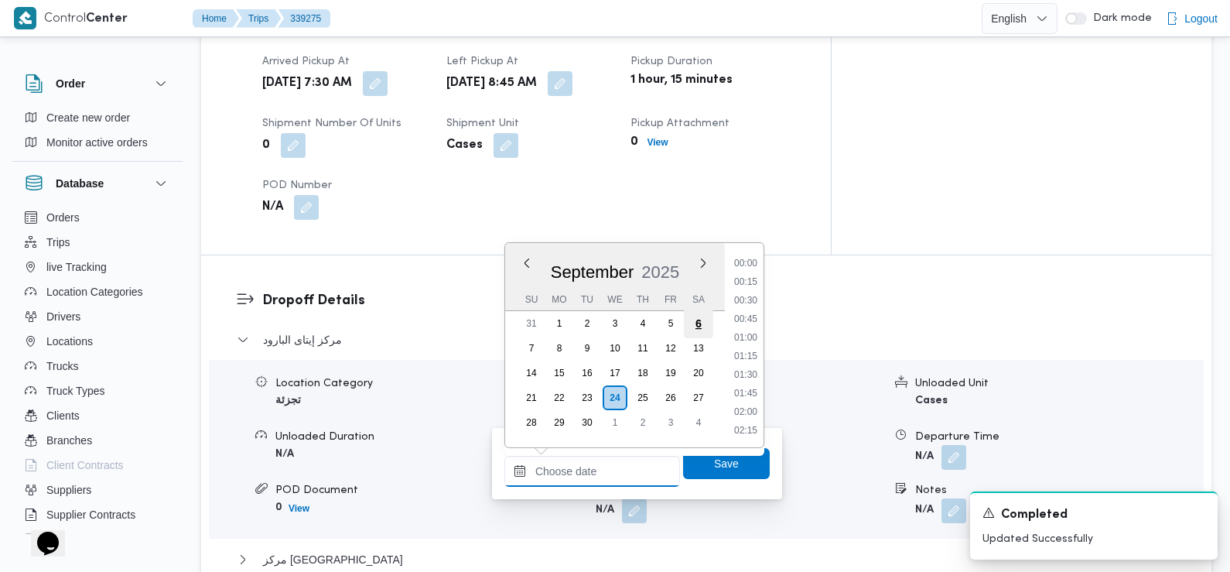
scroll to position [741, 0]
click at [743, 268] on li "10:00" at bounding box center [746, 264] width 36 height 15
type input "24/09/2025 10:00"
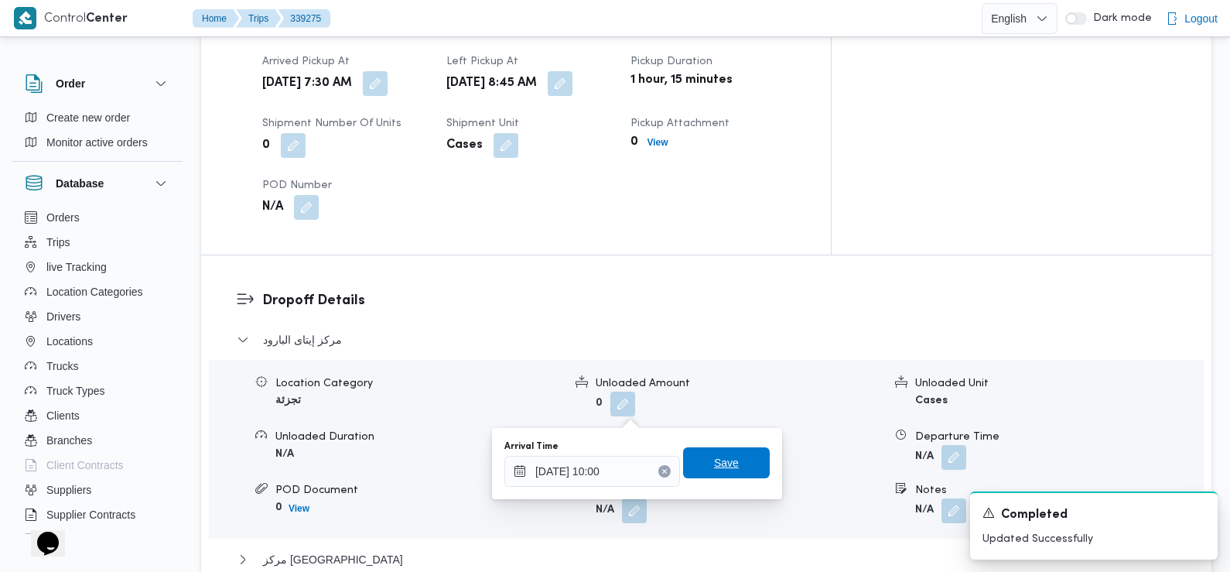
click at [716, 454] on span "Save" at bounding box center [726, 462] width 25 height 19
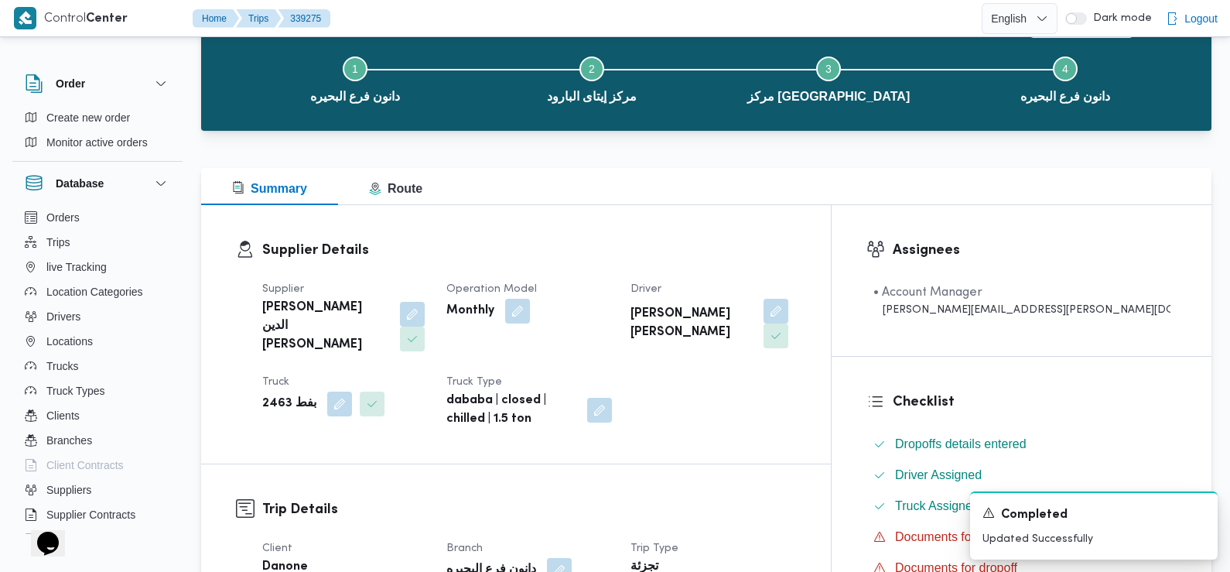
scroll to position [0, 0]
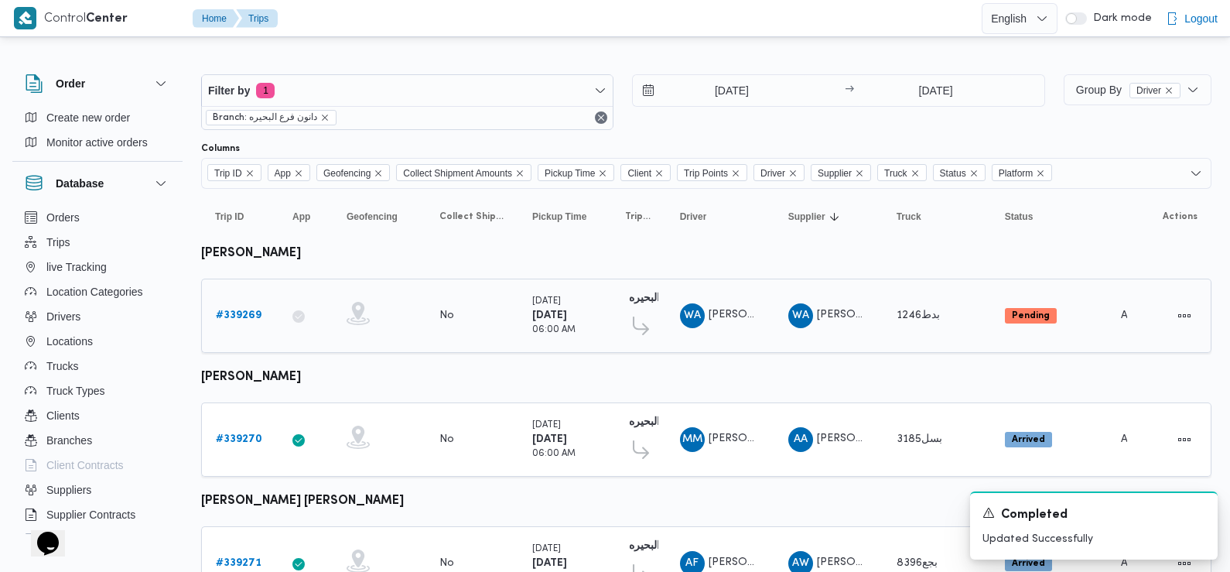
click at [240, 316] on b "# 339269" at bounding box center [239, 315] width 46 height 10
click at [244, 434] on b "# 339270" at bounding box center [239, 439] width 46 height 10
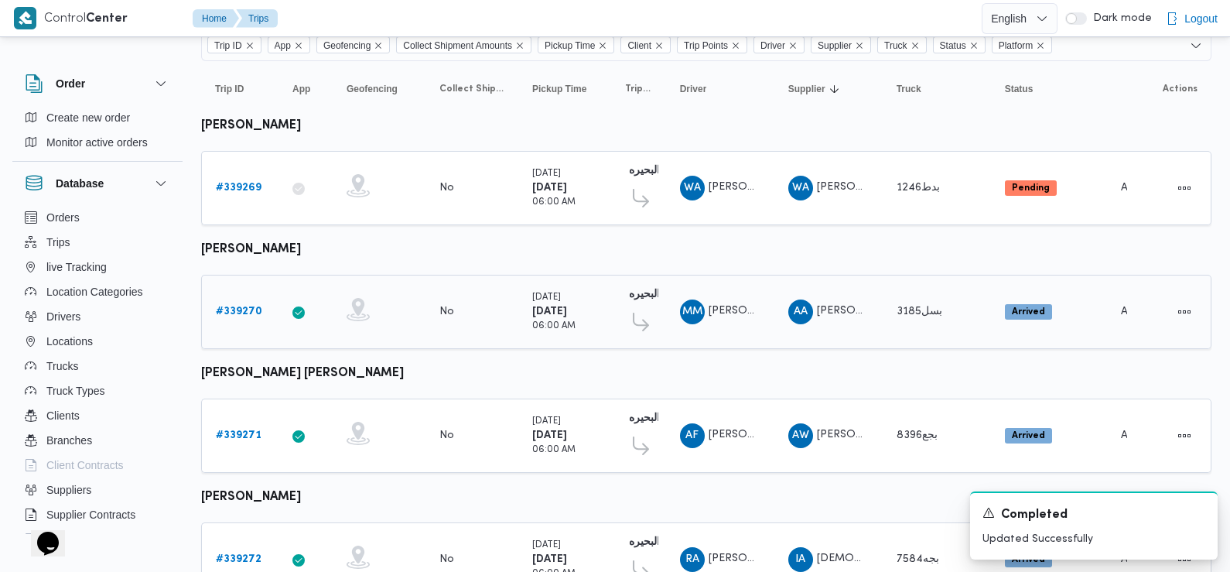
scroll to position [211, 0]
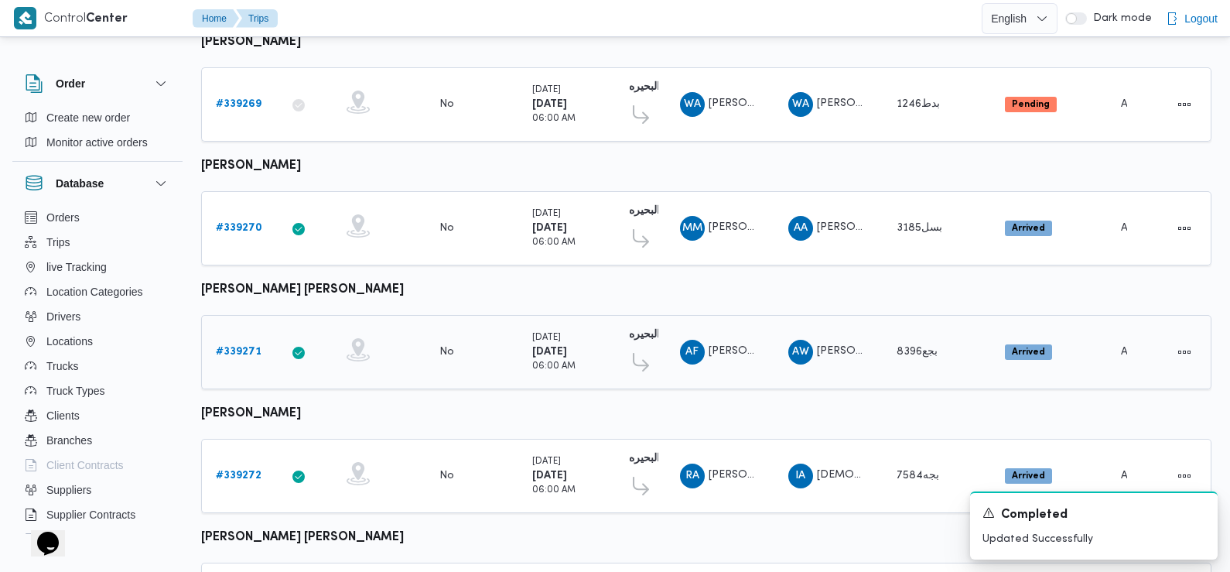
click at [241, 347] on b "# 339271" at bounding box center [239, 352] width 46 height 10
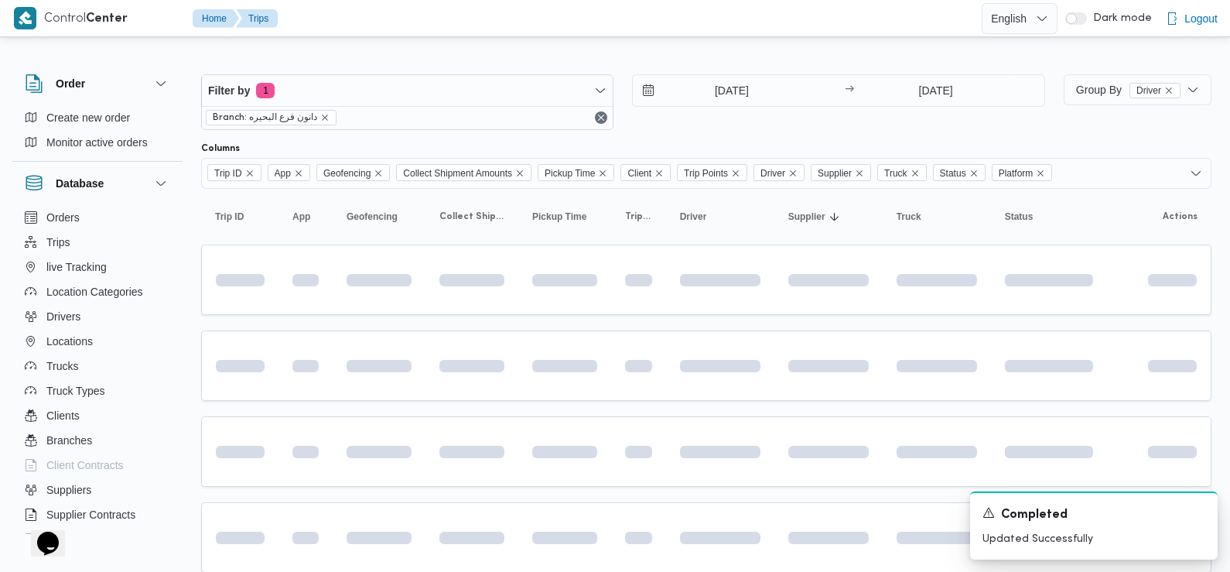
scroll to position [211, 0]
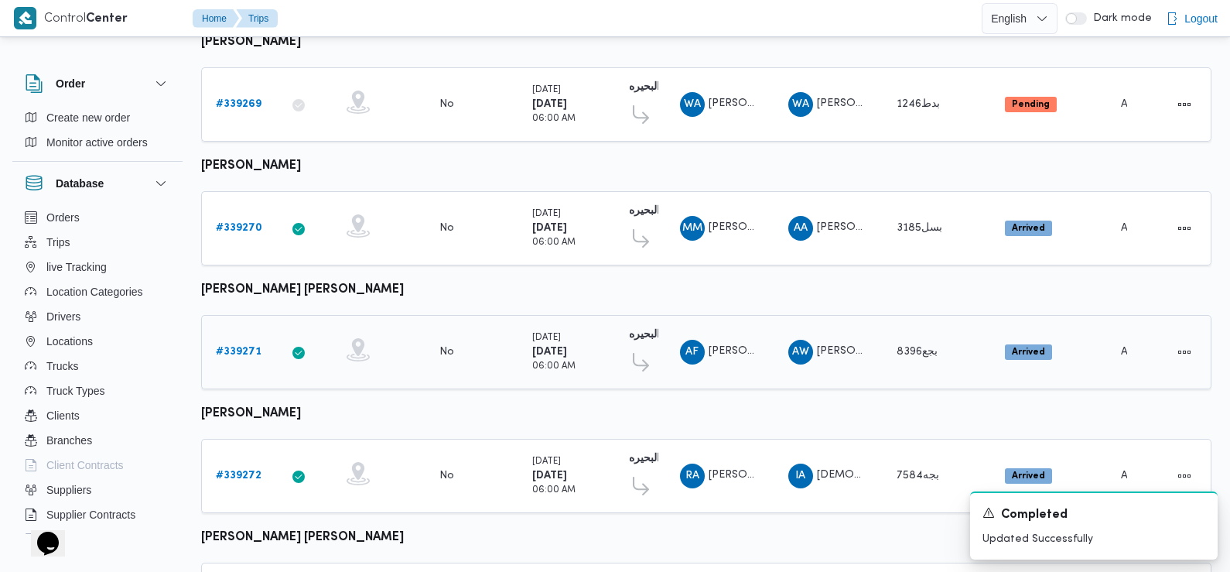
click at [237, 347] on b "# 339271" at bounding box center [239, 352] width 46 height 10
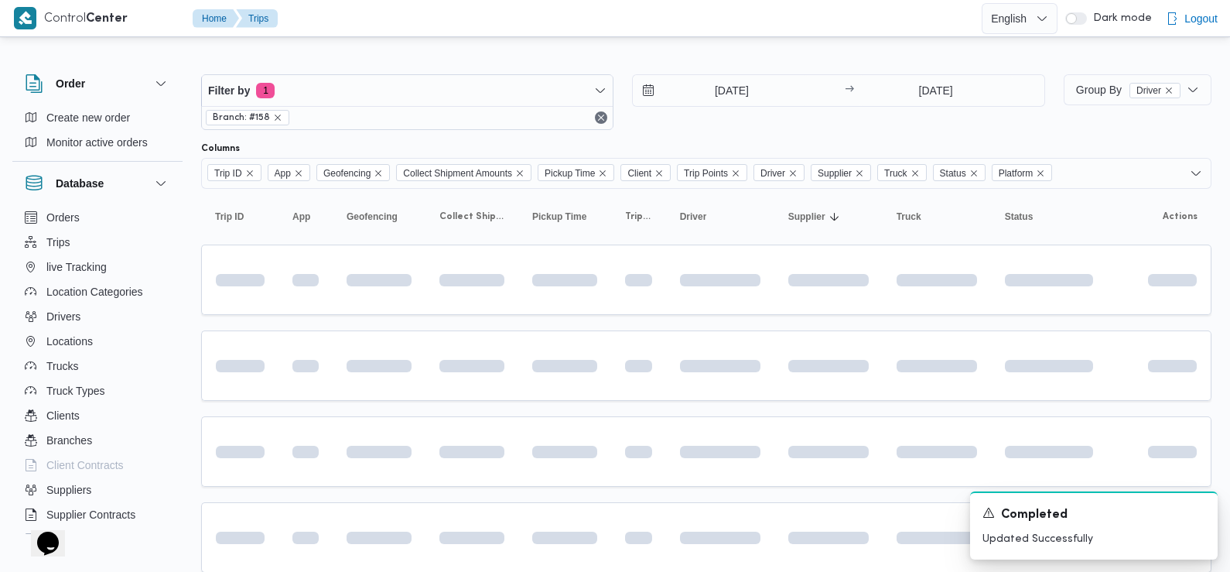
scroll to position [211, 0]
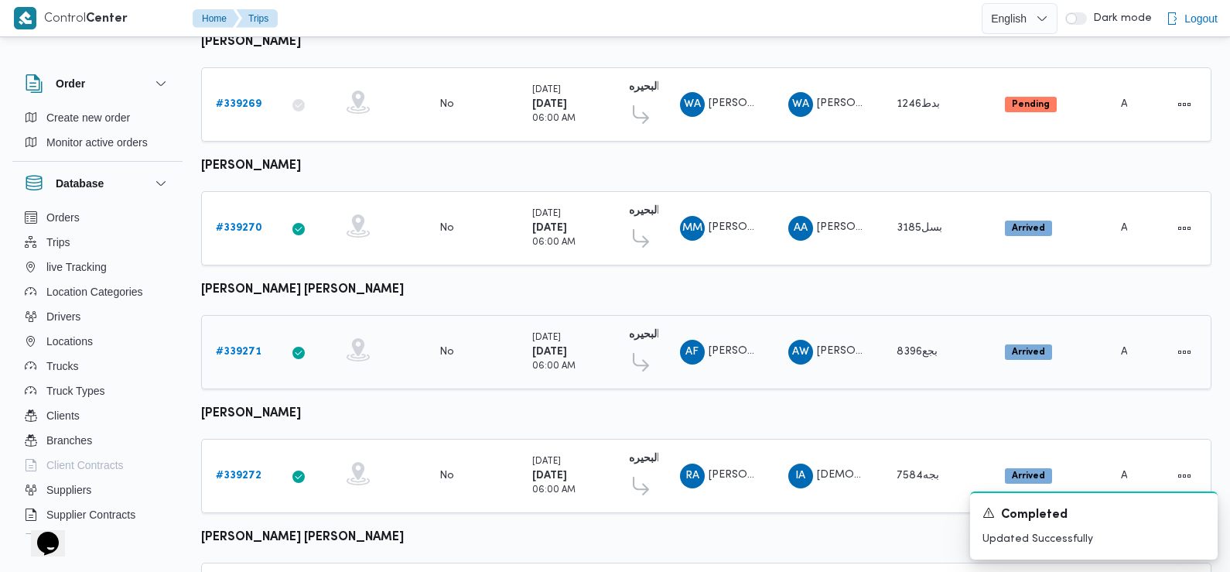
click at [237, 347] on b "# 339271" at bounding box center [239, 352] width 46 height 10
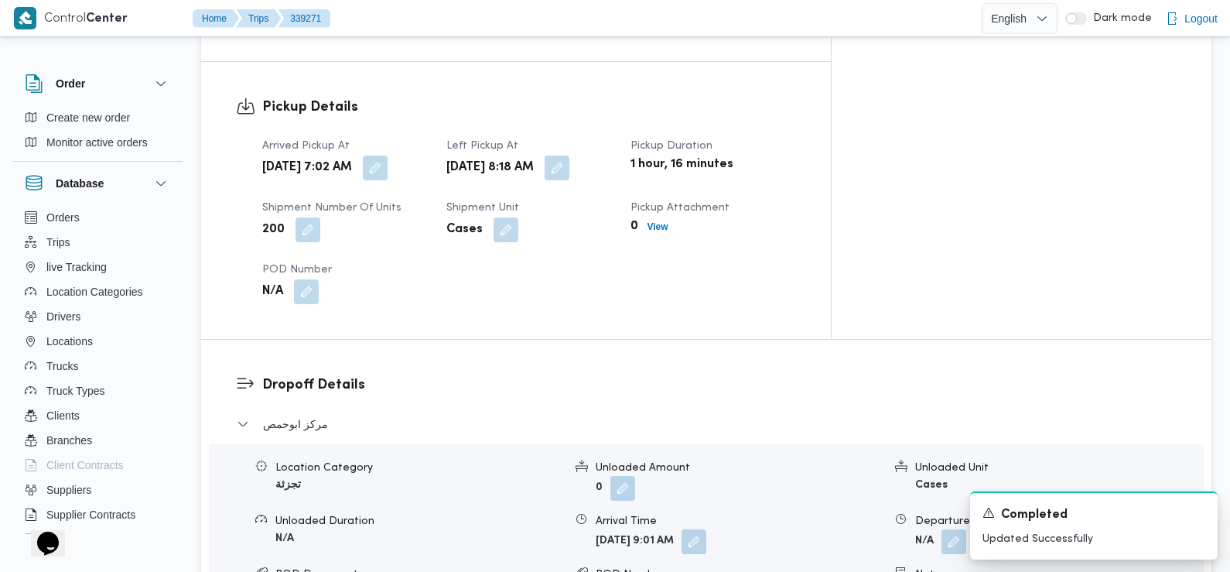
scroll to position [964, 0]
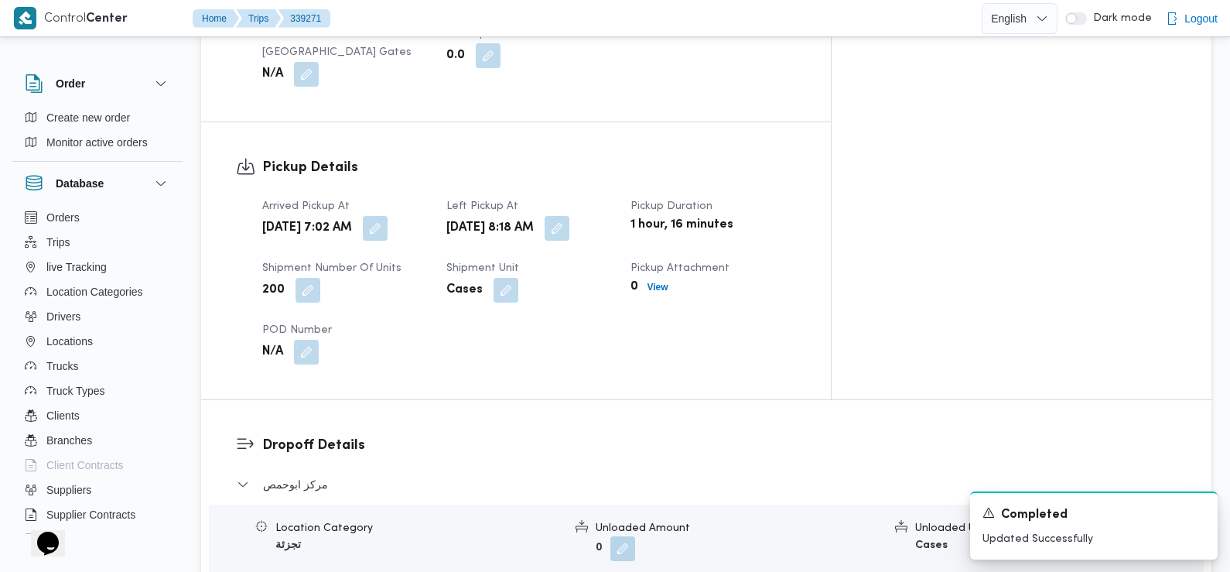
click at [805, 296] on div "Arrived Pickup At Wed, Sep 24, 2025 7:02 AM Left Pickup At Wed, Sep 24, 2025 8:…" at bounding box center [529, 281] width 552 height 186
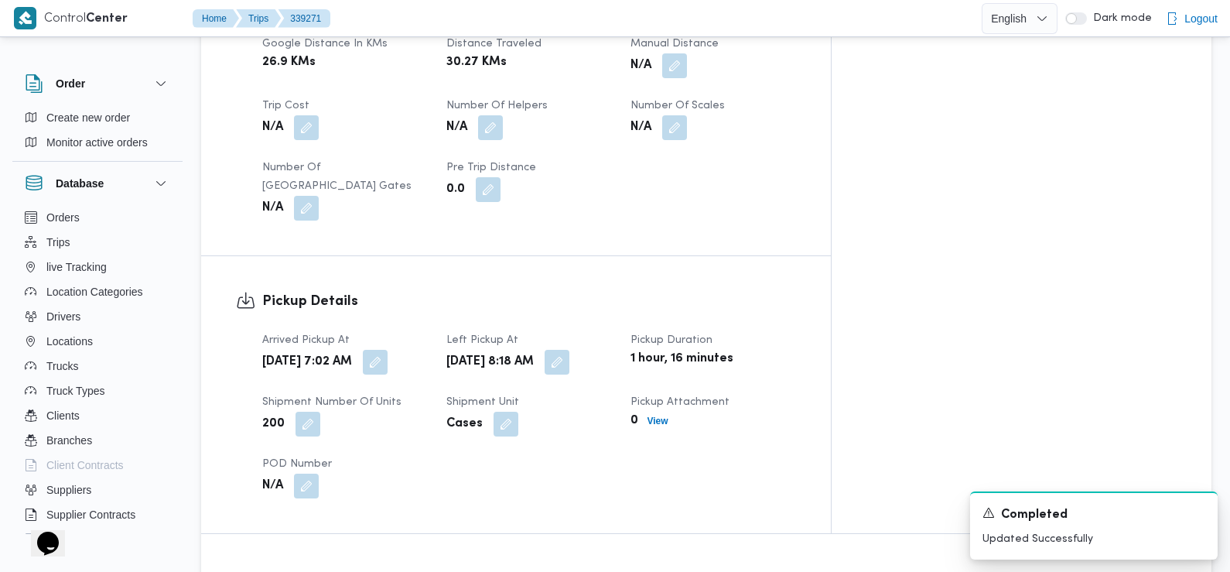
scroll to position [0, 0]
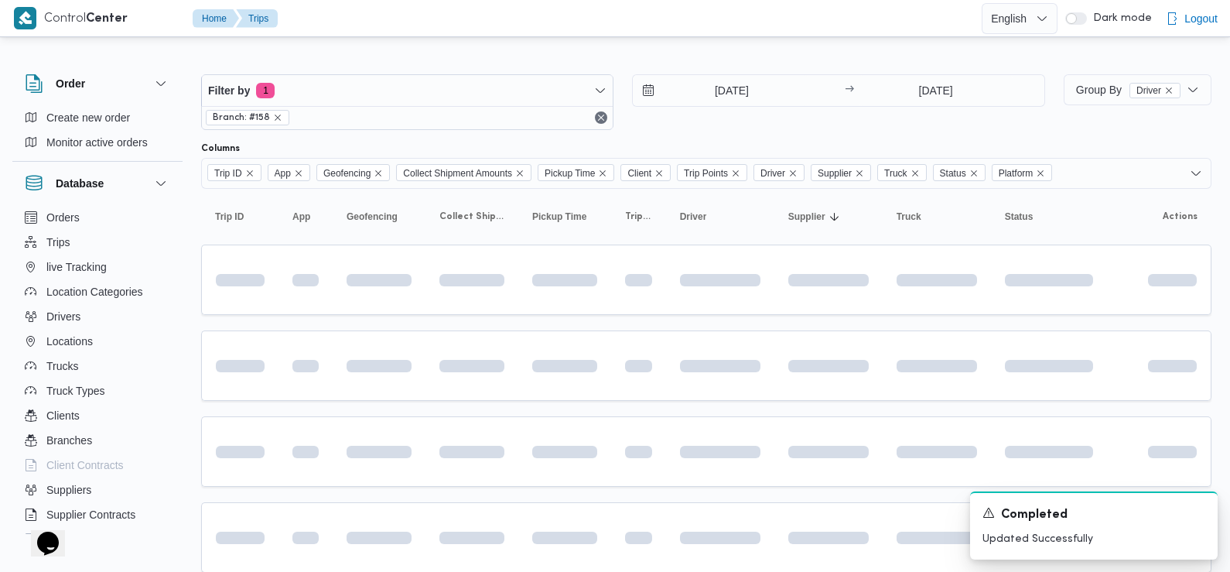
scroll to position [211, 0]
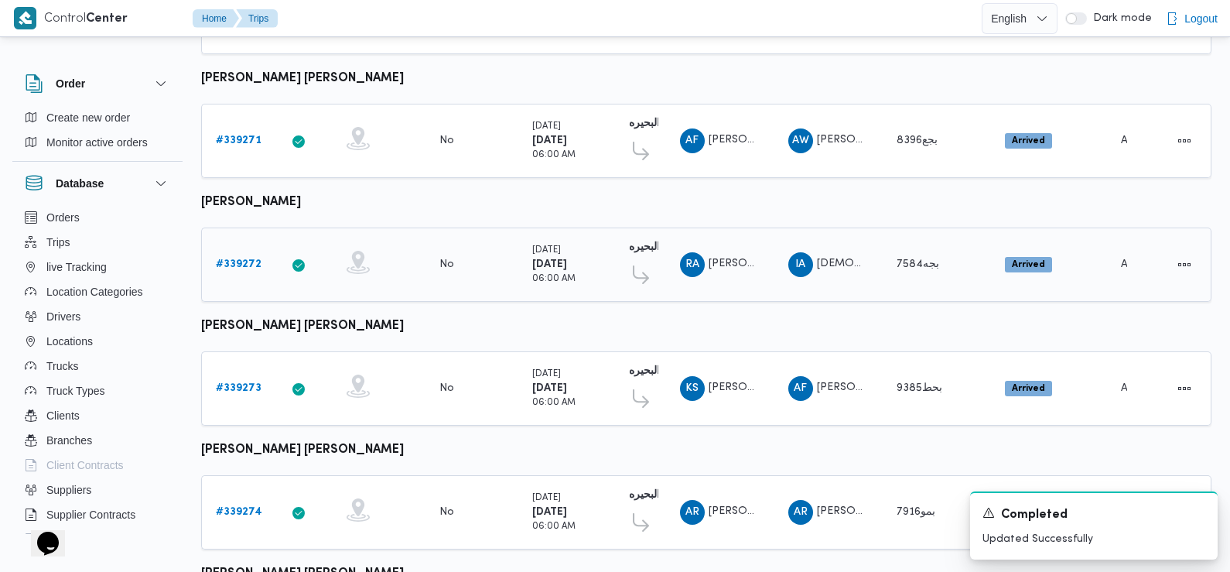
click at [235, 259] on b "# 339272" at bounding box center [239, 264] width 46 height 10
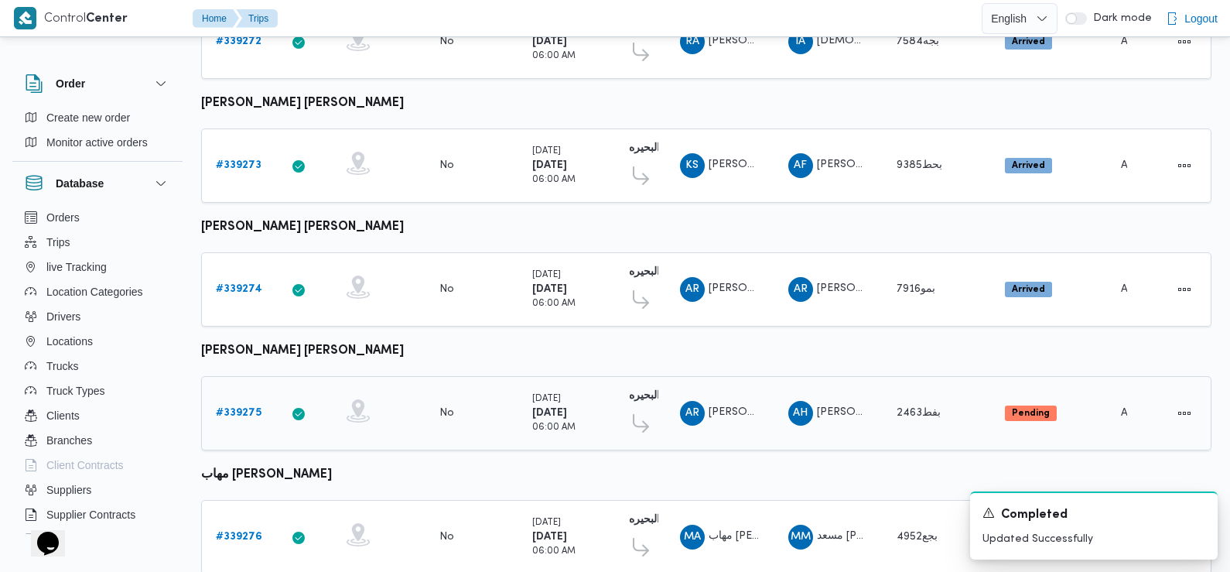
click at [252, 408] on b "# 339275" at bounding box center [239, 413] width 46 height 10
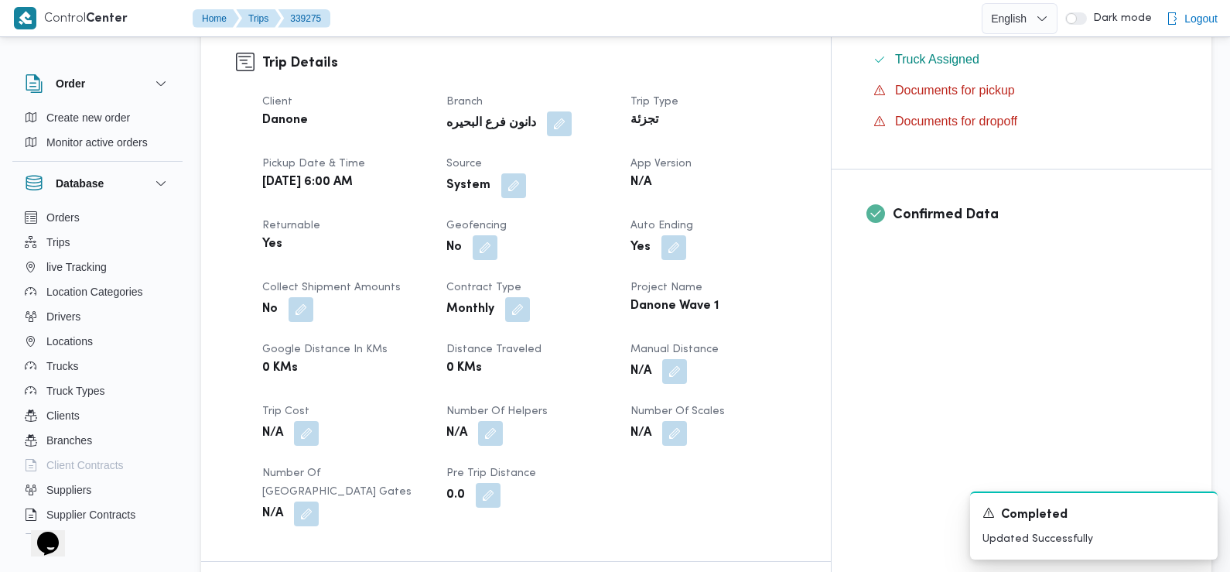
scroll to position [521, 0]
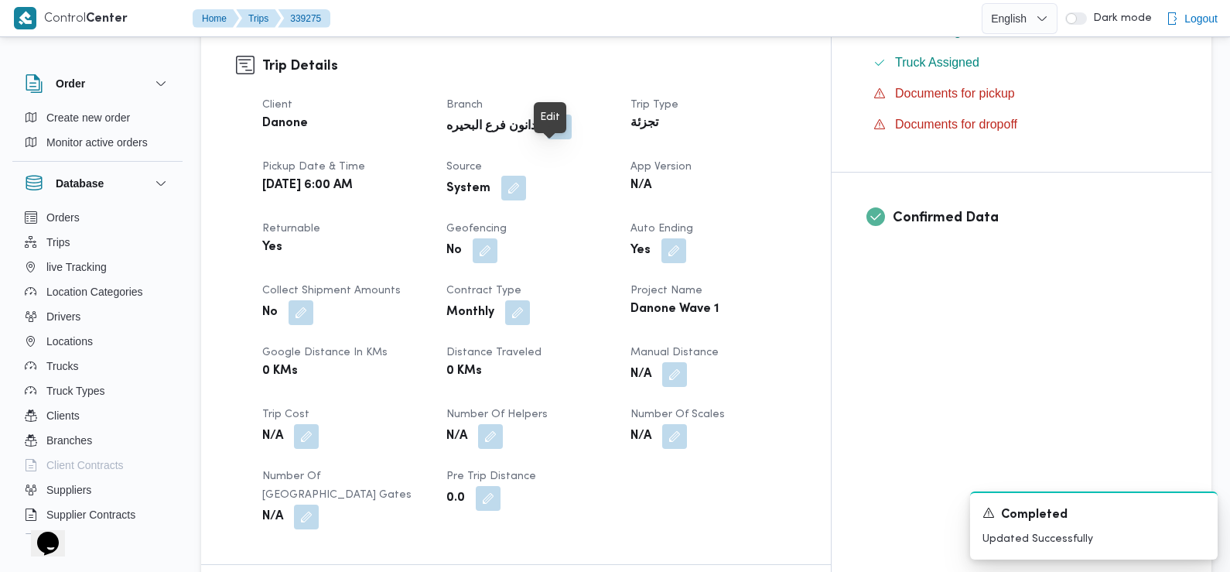
click at [526, 176] on button "button" at bounding box center [513, 188] width 25 height 25
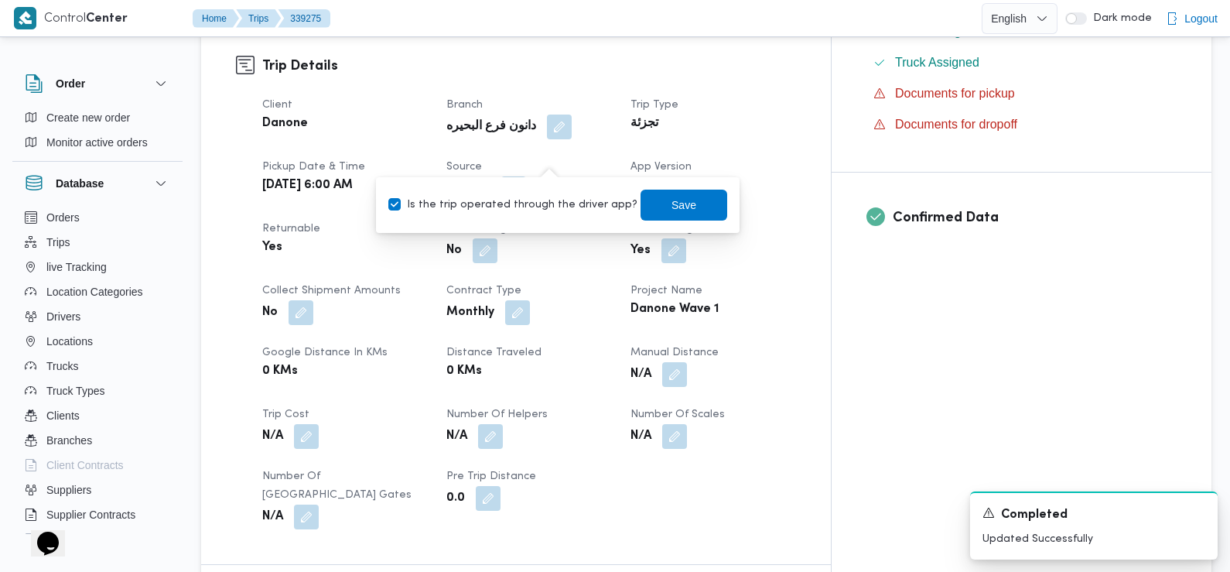
click at [552, 206] on label "Is the trip operated through the driver app?" at bounding box center [512, 205] width 249 height 19
checkbox input "false"
click at [671, 199] on span "Save" at bounding box center [683, 205] width 25 height 19
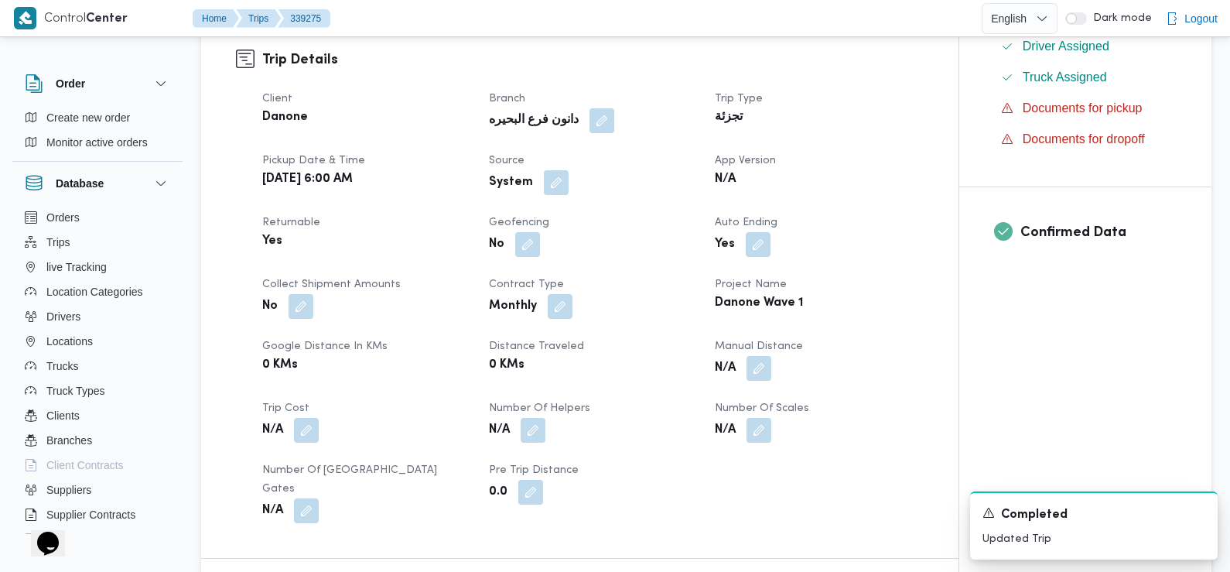
scroll to position [0, 0]
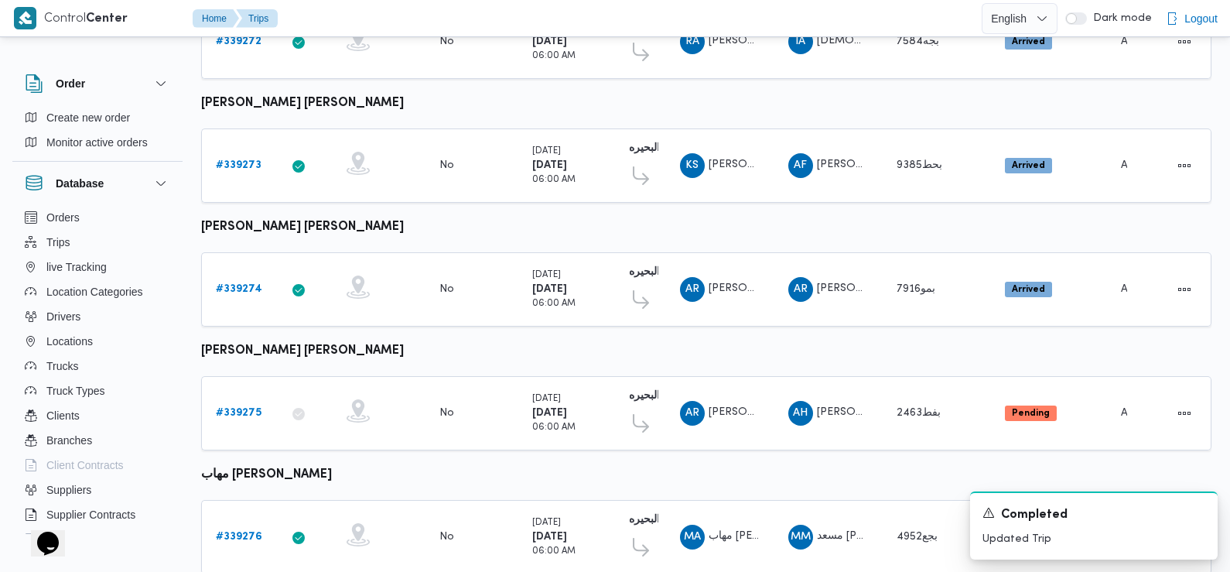
scroll to position [825, 0]
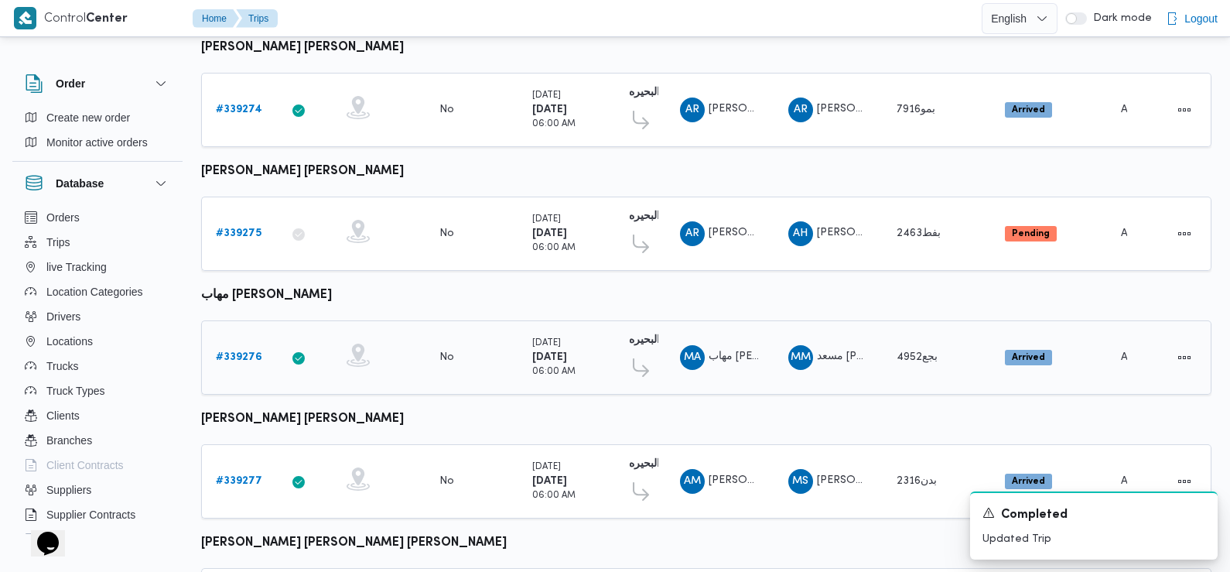
click at [234, 352] on b "# 339276" at bounding box center [239, 357] width 46 height 10
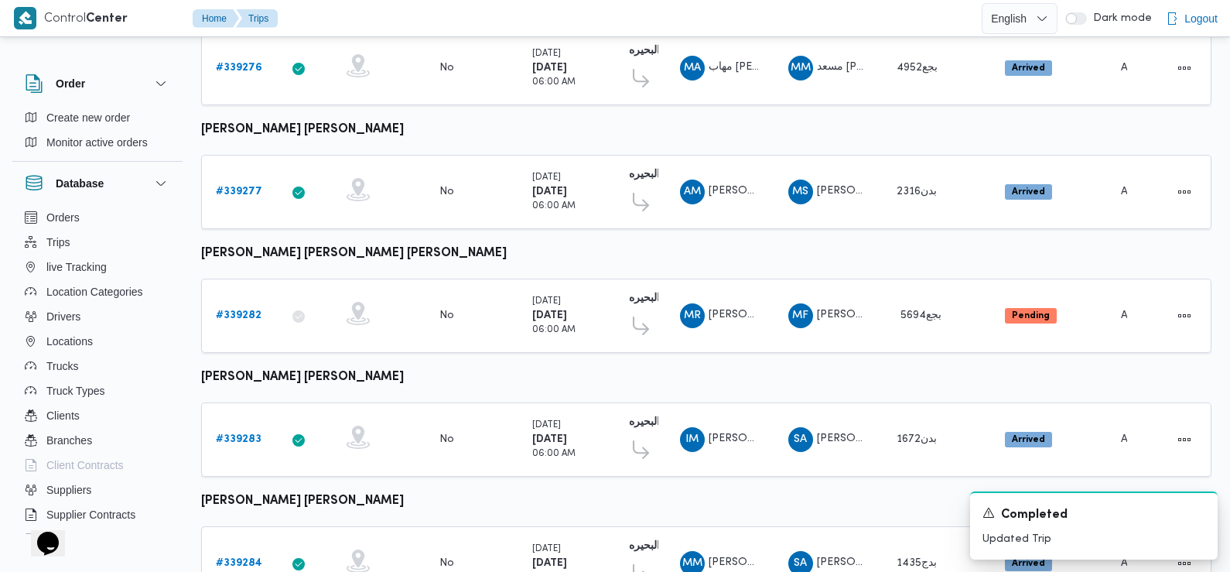
scroll to position [1232, 0]
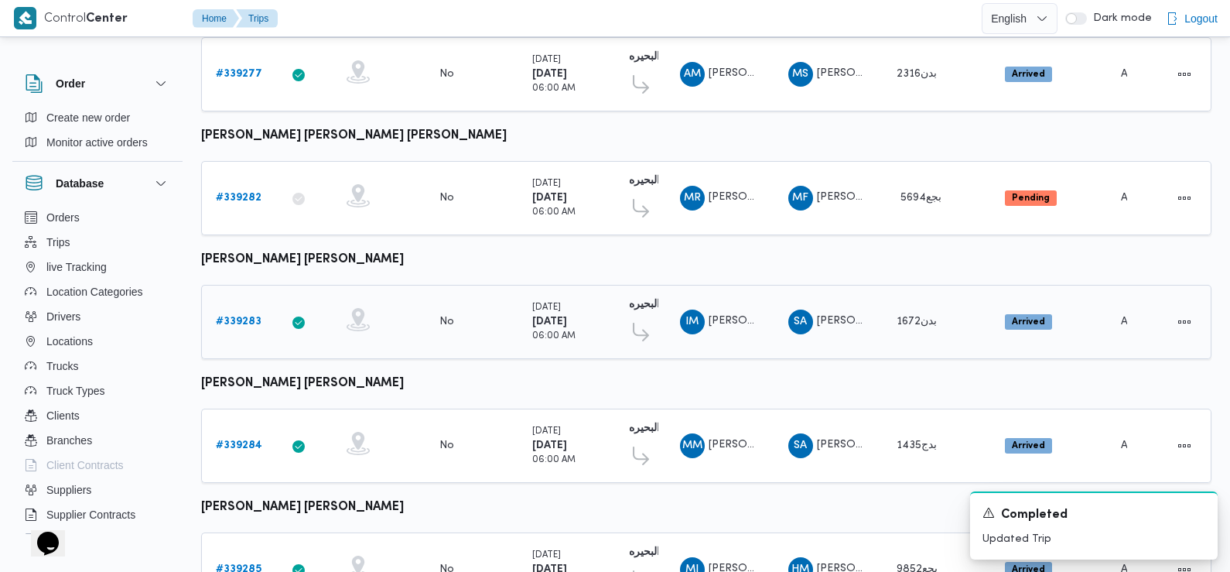
click at [246, 316] on b "# 339283" at bounding box center [239, 321] width 46 height 10
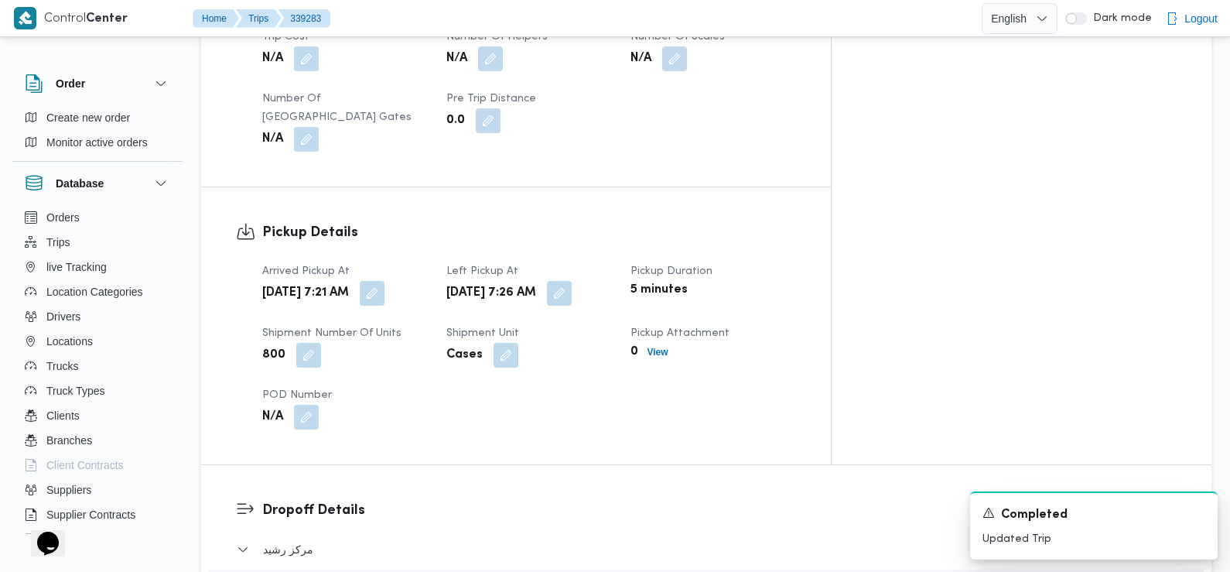
scroll to position [897, 0]
drag, startPoint x: 461, startPoint y: 299, endPoint x: 429, endPoint y: 242, distance: 65.4
click at [384, 282] on button "button" at bounding box center [372, 294] width 25 height 25
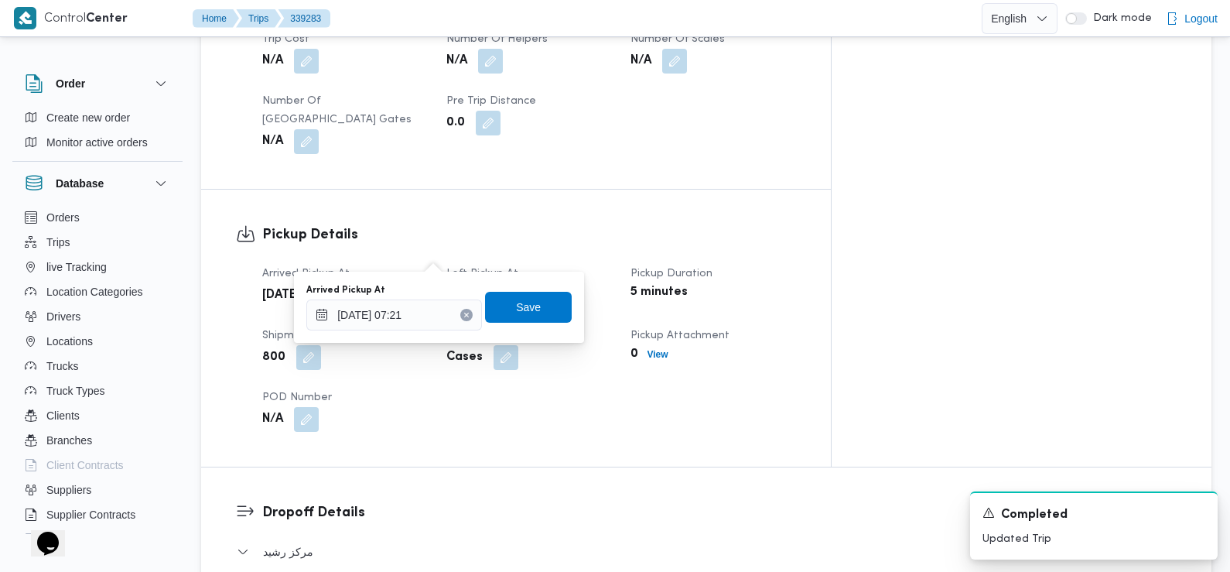
click at [613, 343] on div "Cases" at bounding box center [529, 357] width 169 height 28
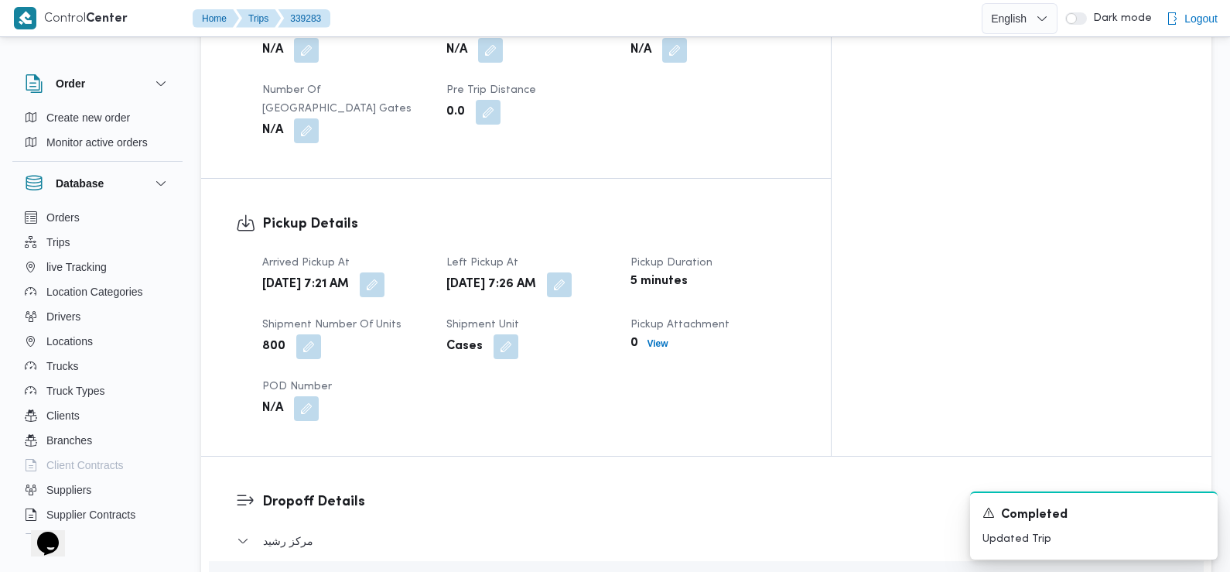
scroll to position [907, 0]
click at [572, 272] on button "button" at bounding box center [559, 284] width 25 height 25
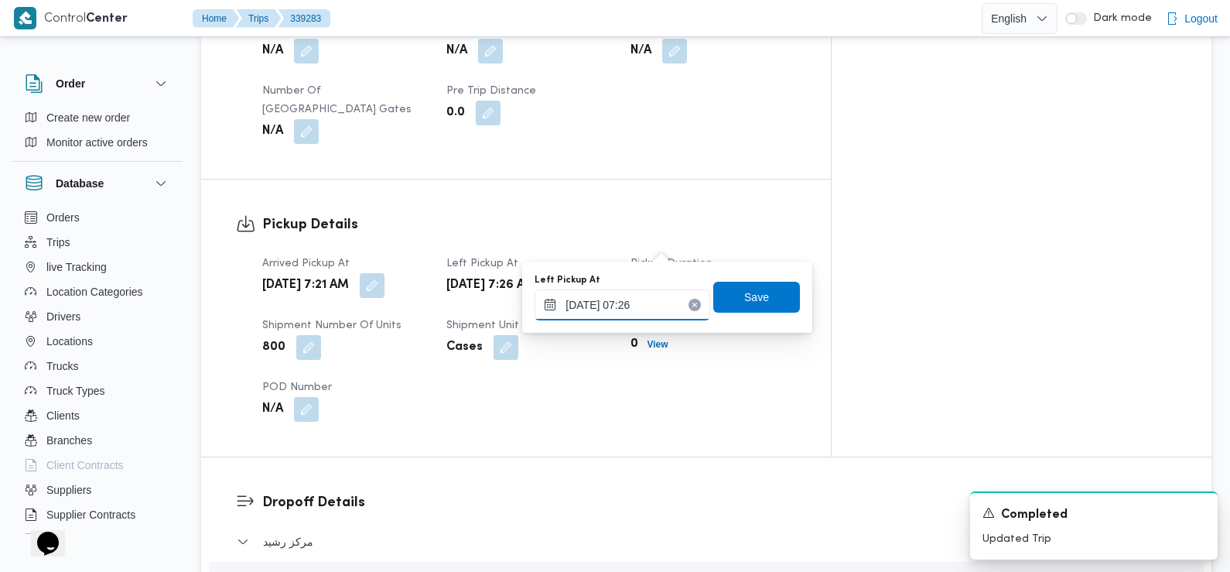
click at [644, 311] on input "24/09/2025 07:26" at bounding box center [623, 304] width 176 height 31
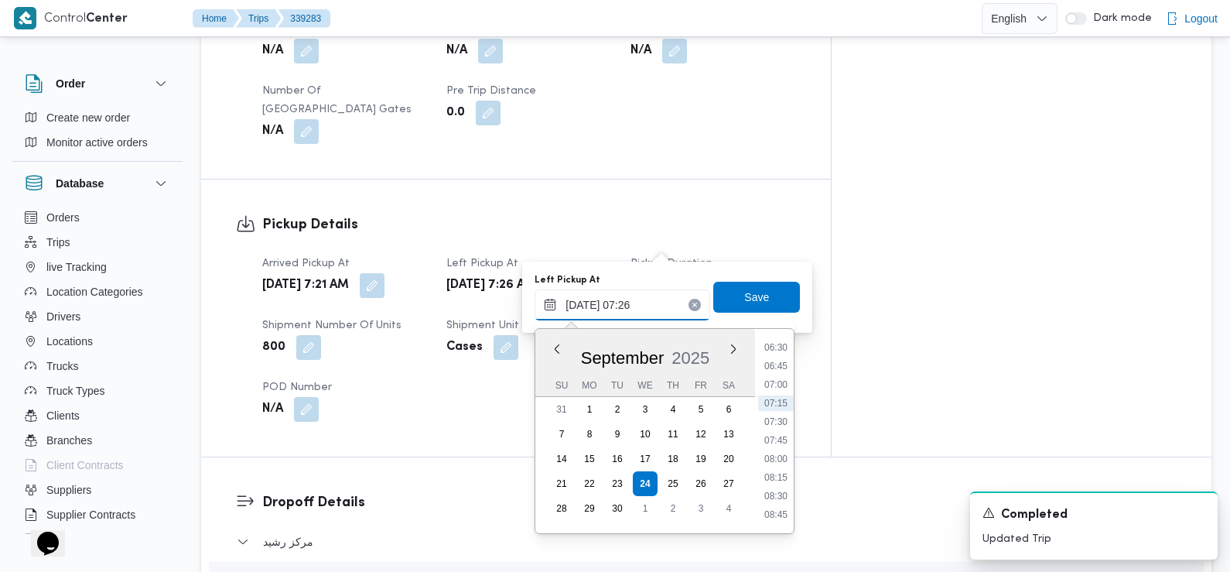
scroll to position [531, 0]
click at [777, 469] on li "08:45" at bounding box center [776, 467] width 36 height 15
type input "[DATE] 08:45"
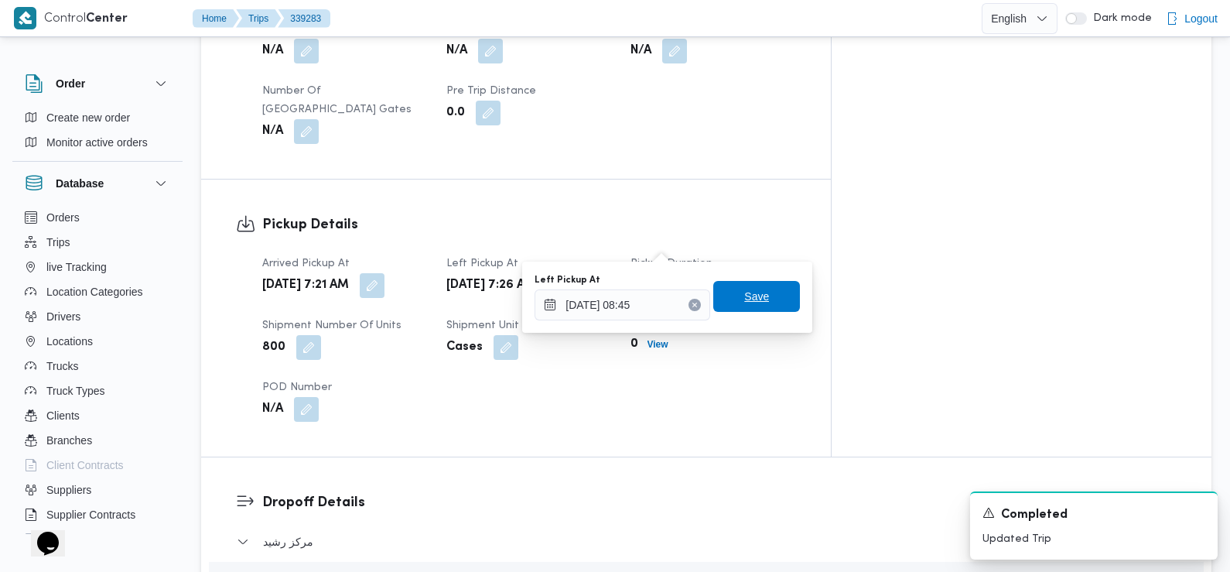
click at [755, 300] on span "Save" at bounding box center [756, 296] width 25 height 19
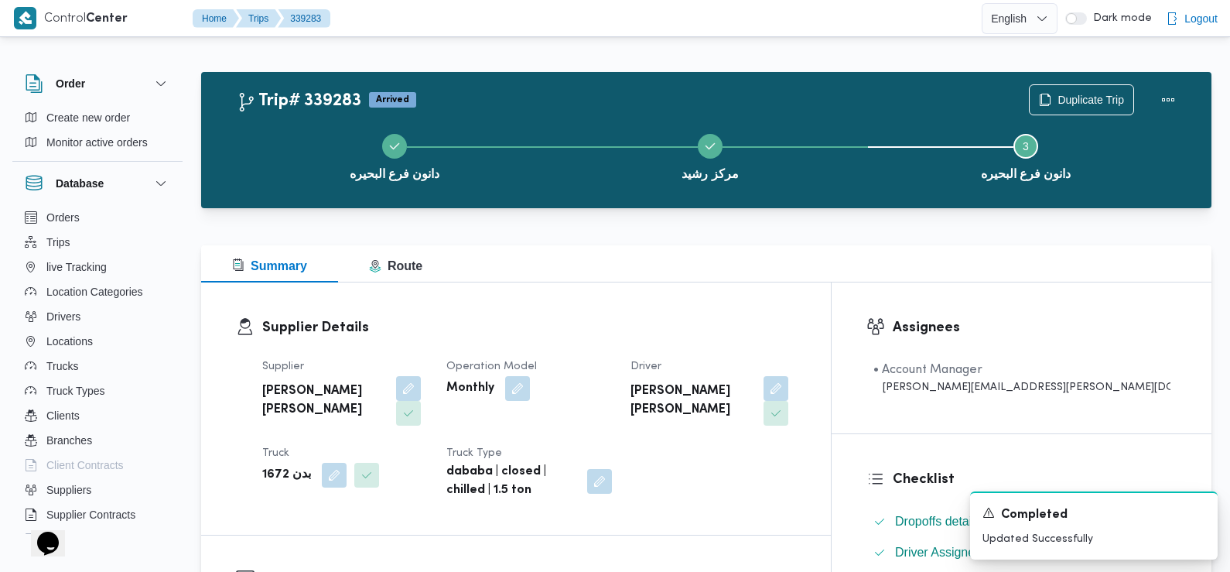
scroll to position [0, 0]
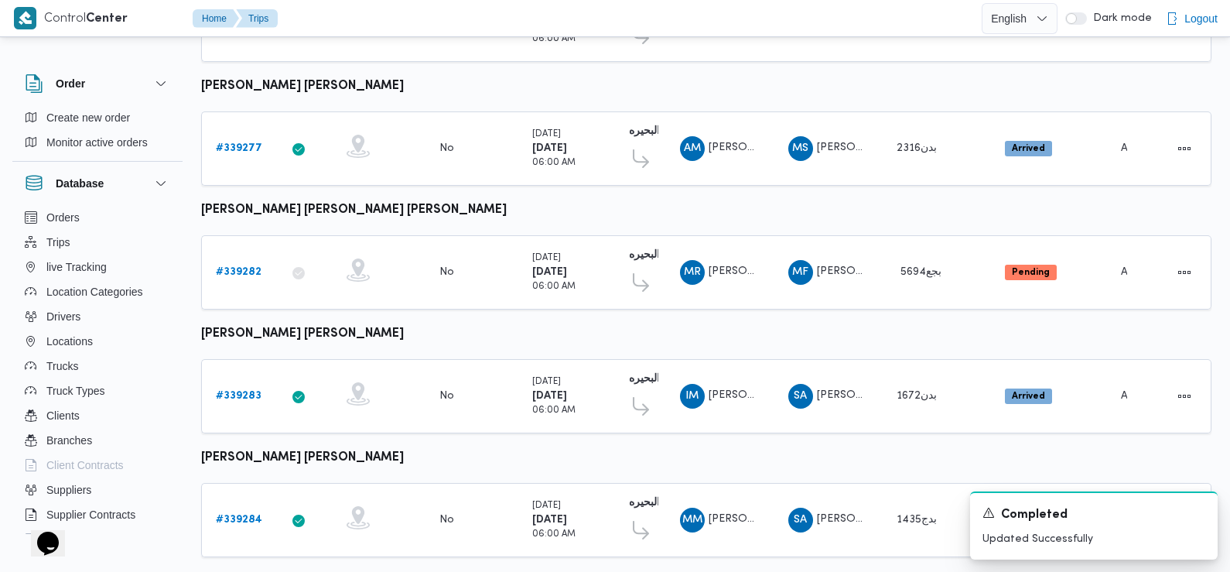
scroll to position [1300, 0]
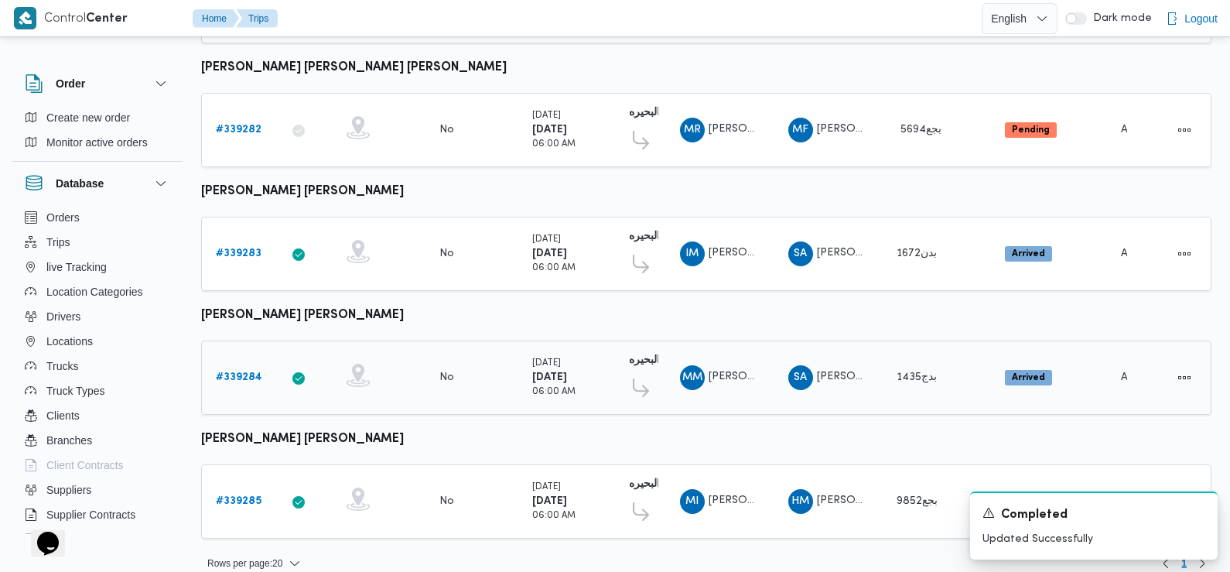
click at [234, 372] on b "# 339284" at bounding box center [239, 377] width 46 height 10
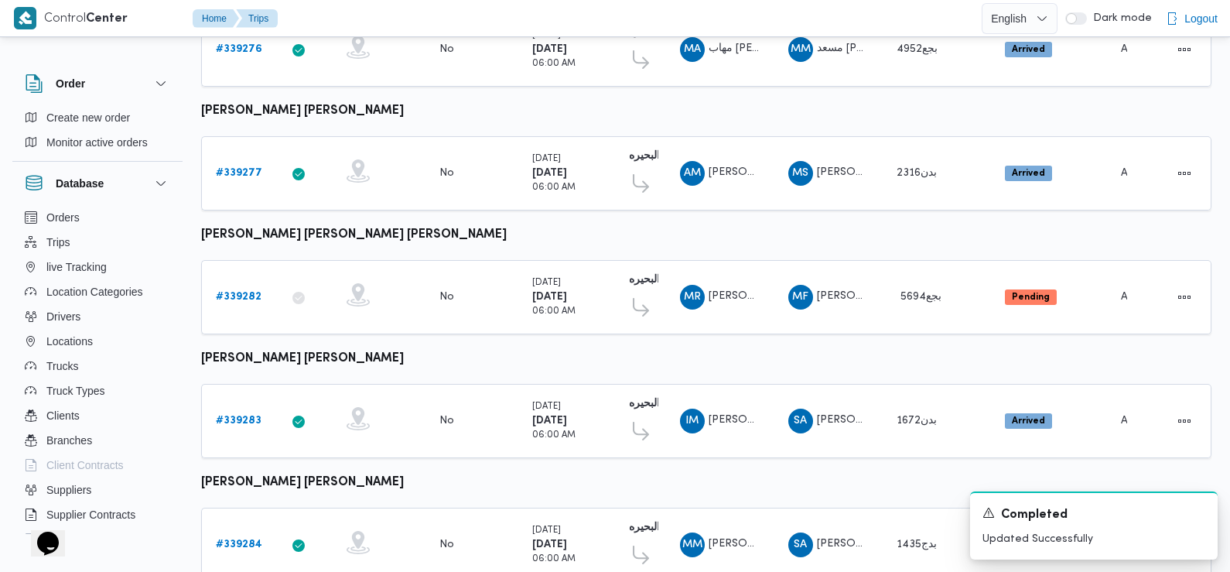
scroll to position [1300, 0]
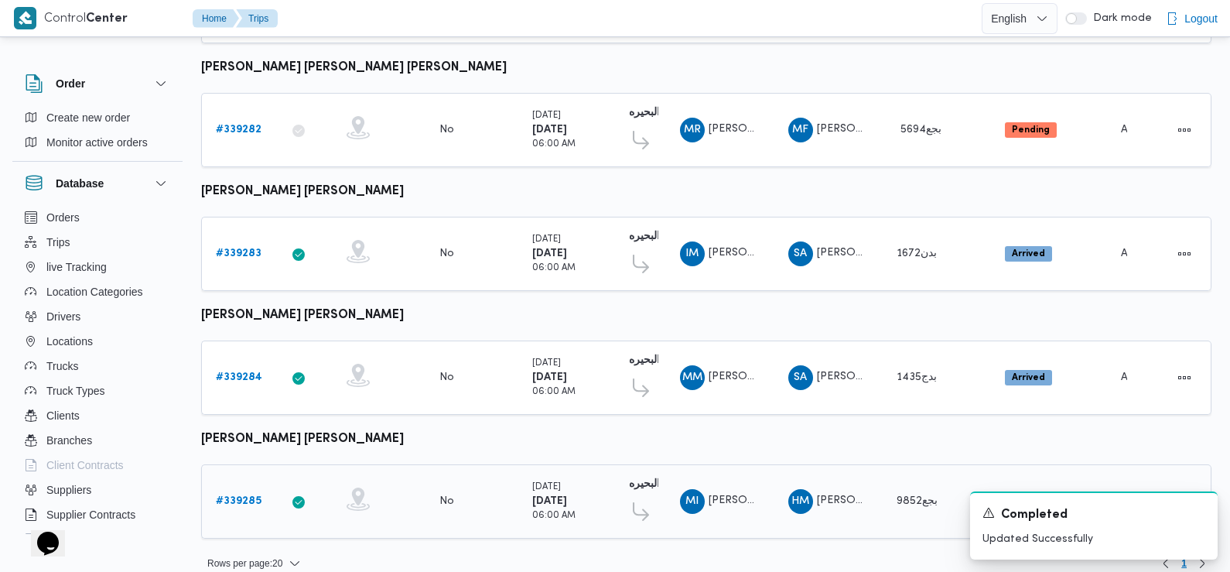
click at [231, 496] on b "# 339285" at bounding box center [239, 501] width 46 height 10
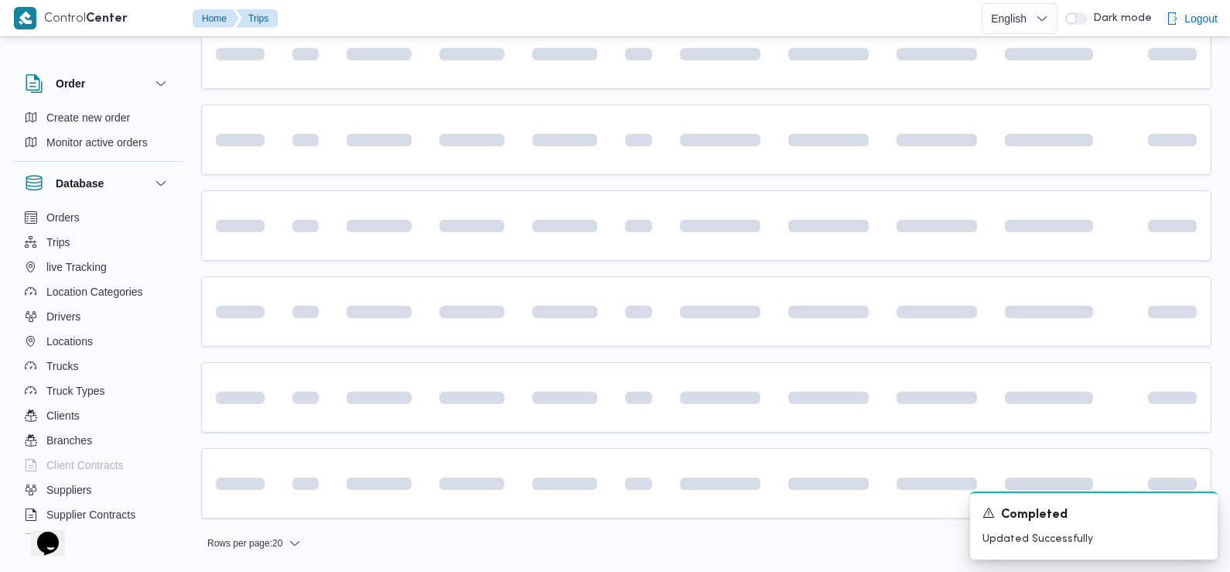
scroll to position [1079, 0]
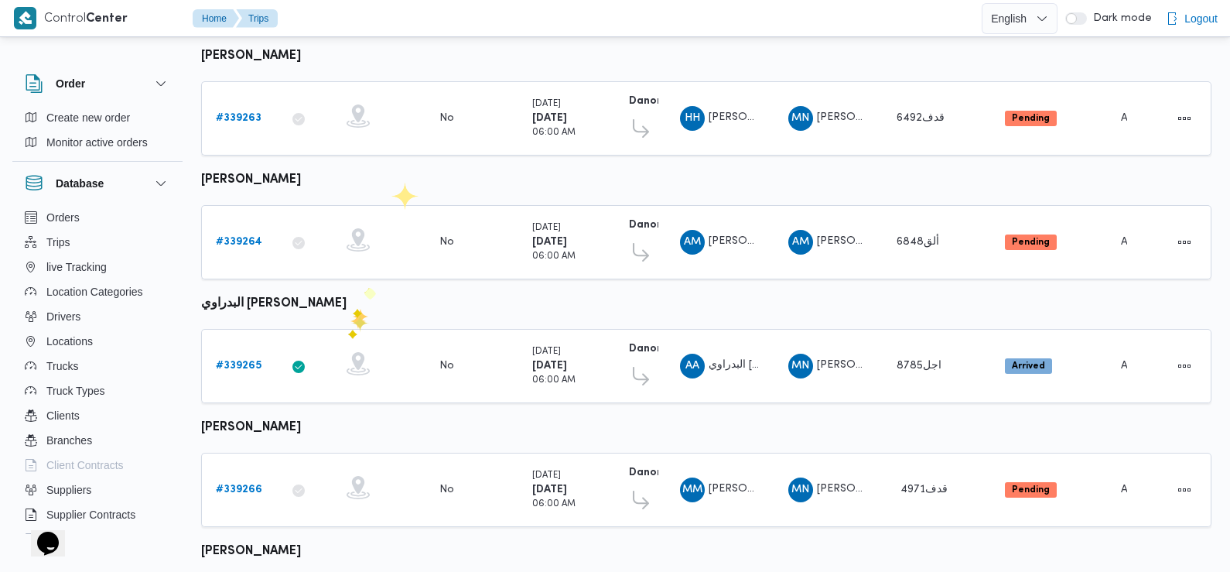
scroll to position [325, 0]
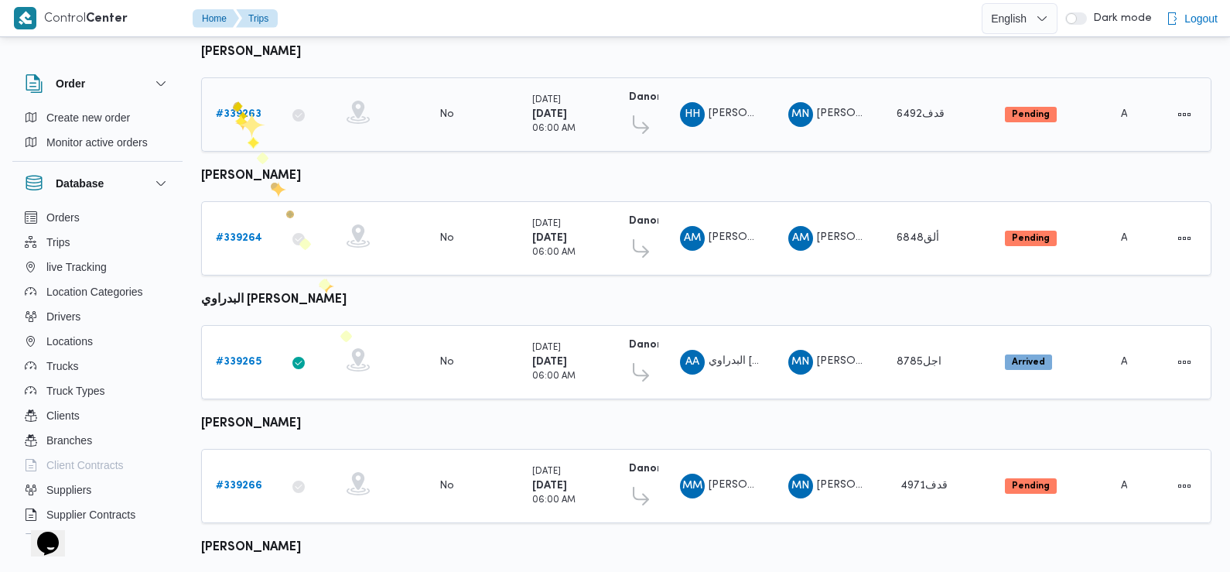
click at [235, 118] on b "# 339263" at bounding box center [239, 114] width 46 height 10
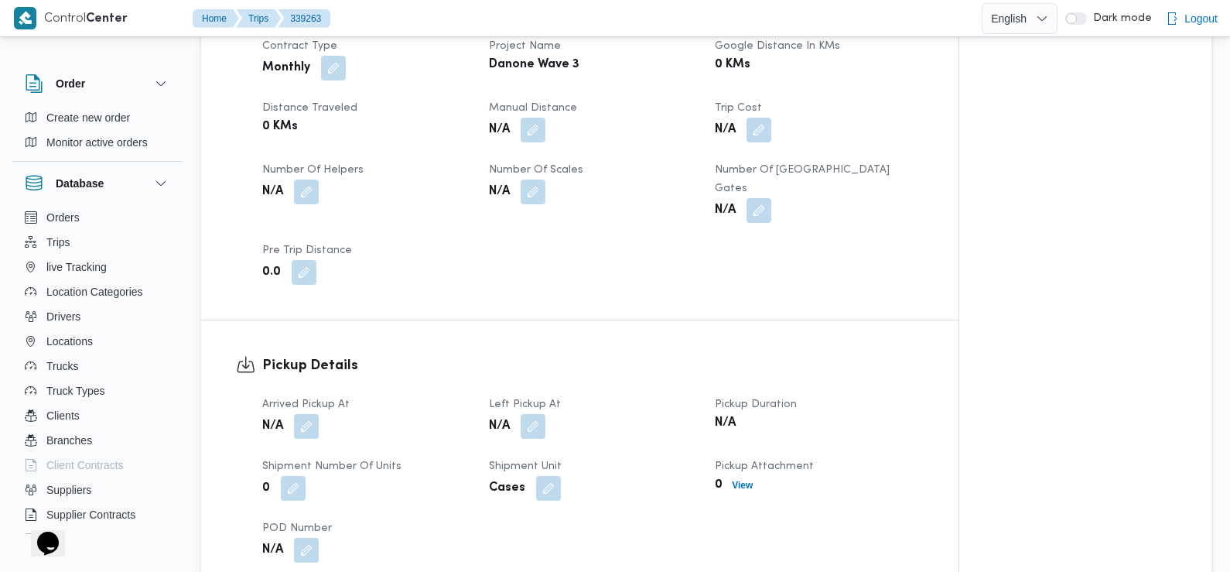
scroll to position [753, 0]
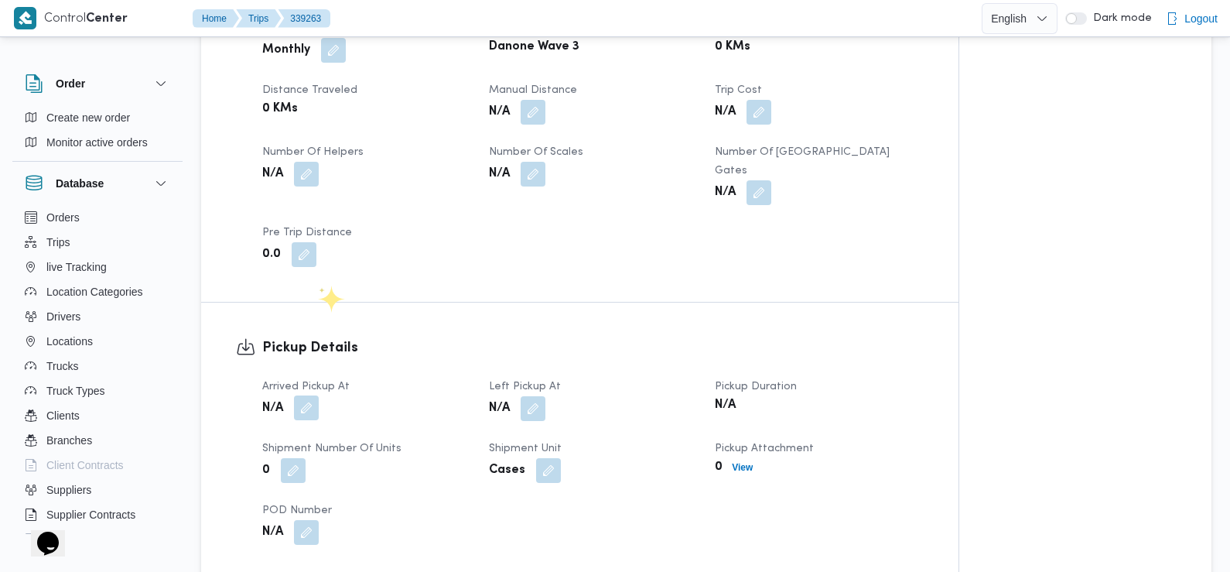
click at [303, 397] on button "button" at bounding box center [306, 407] width 25 height 25
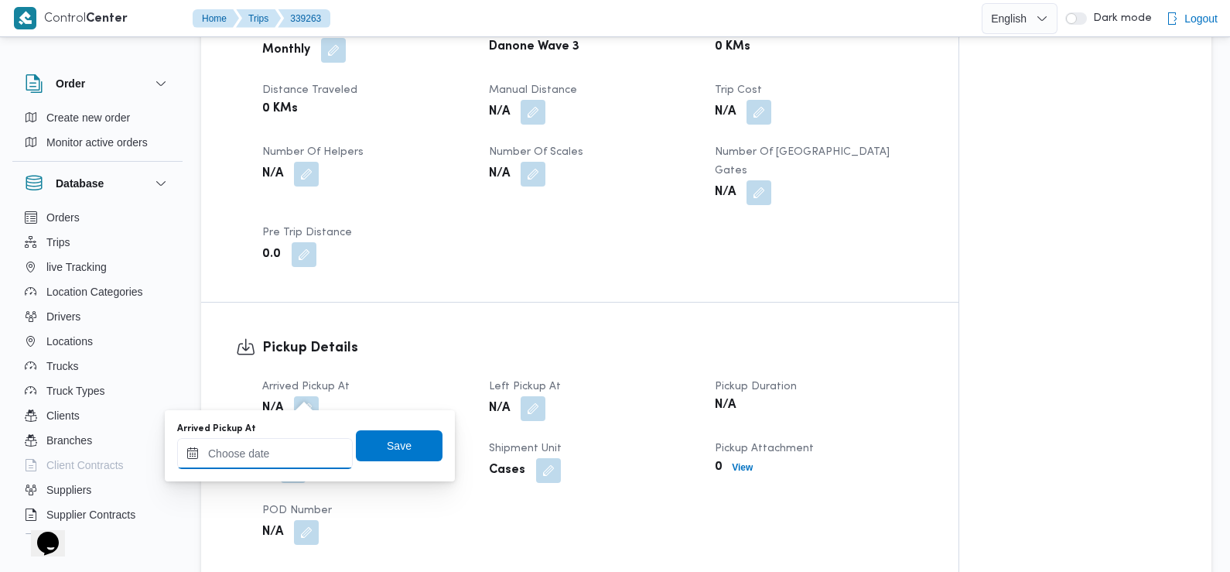
click at [308, 454] on input "Arrived Pickup At" at bounding box center [265, 453] width 176 height 31
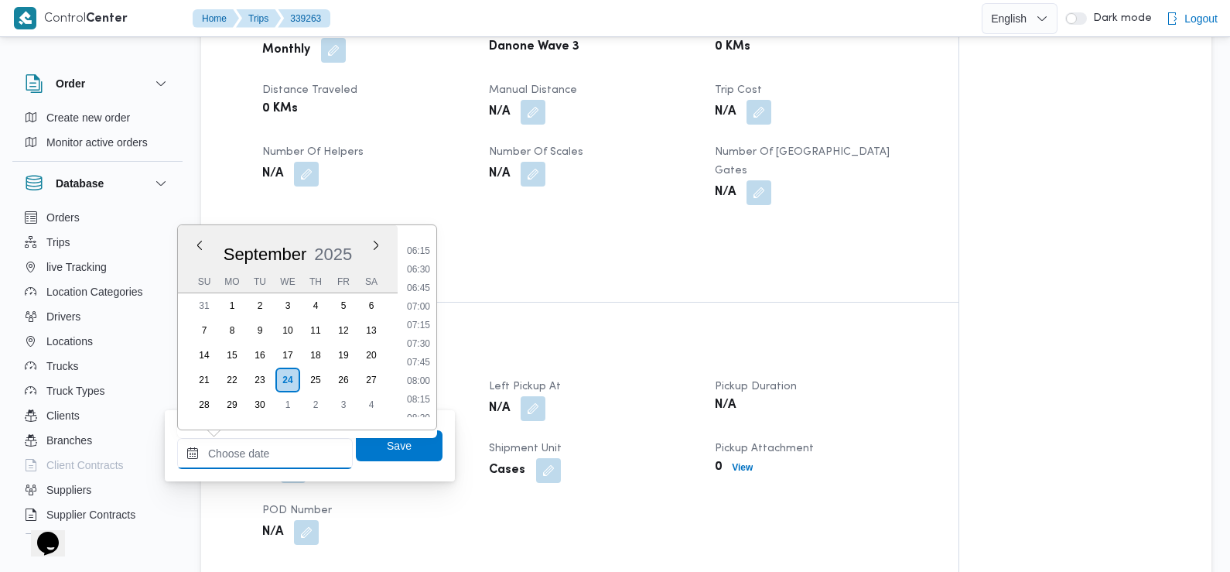
scroll to position [453, 0]
click at [419, 291] on li "06:45" at bounding box center [419, 293] width 36 height 15
type input "24/09/2025 06:45"
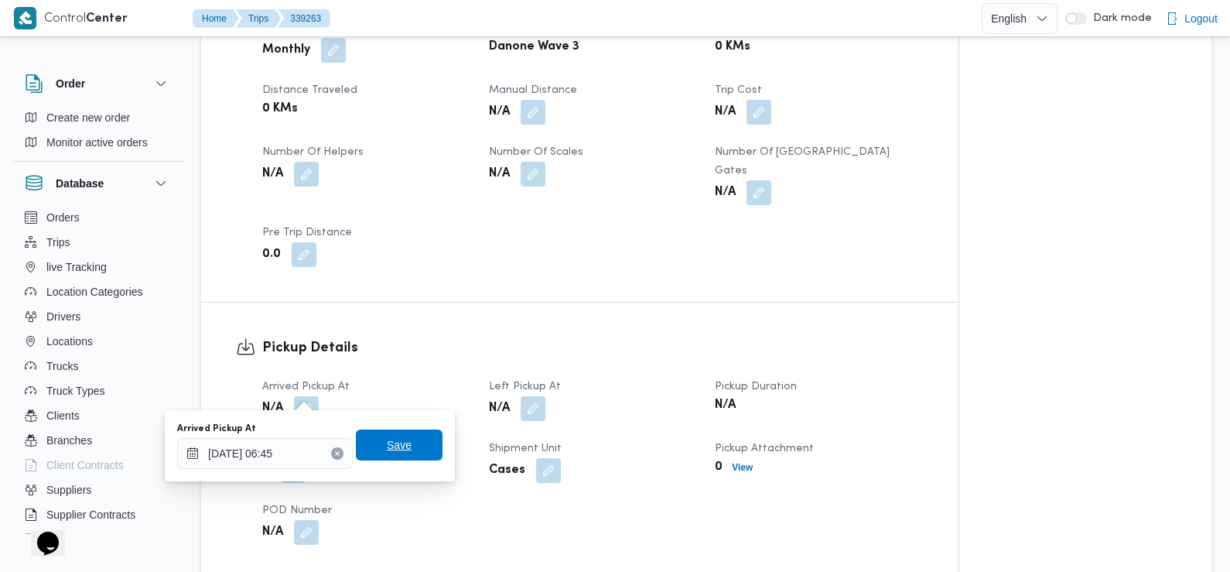
click at [418, 453] on span "Save" at bounding box center [399, 444] width 87 height 31
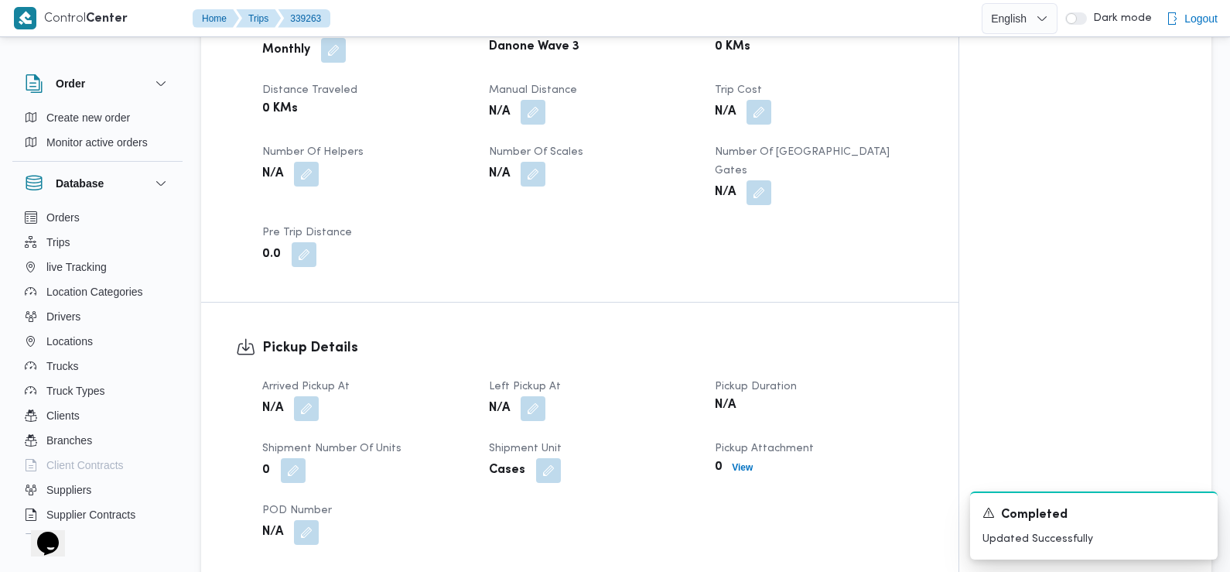
click at [548, 395] on div "N/A" at bounding box center [592, 409] width 211 height 28
click at [541, 395] on button "button" at bounding box center [533, 407] width 25 height 25
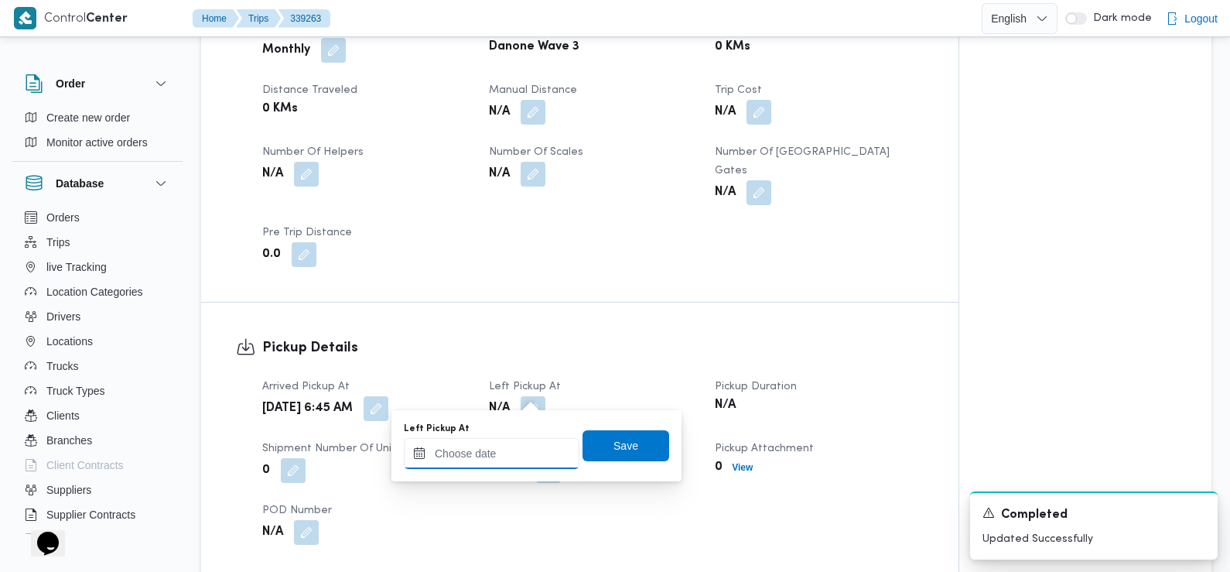
click at [530, 446] on input "Left Pickup At" at bounding box center [492, 453] width 176 height 31
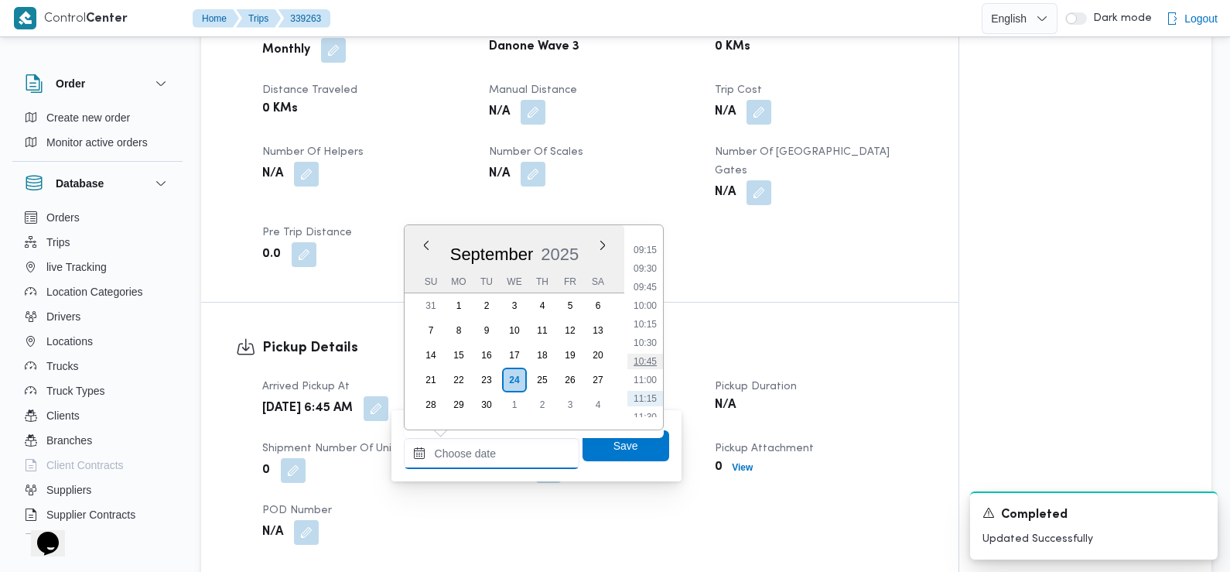
scroll to position [633, 0]
click at [649, 262] on li "08:45" at bounding box center [645, 262] width 36 height 15
type input "24/09/2025 08:45"
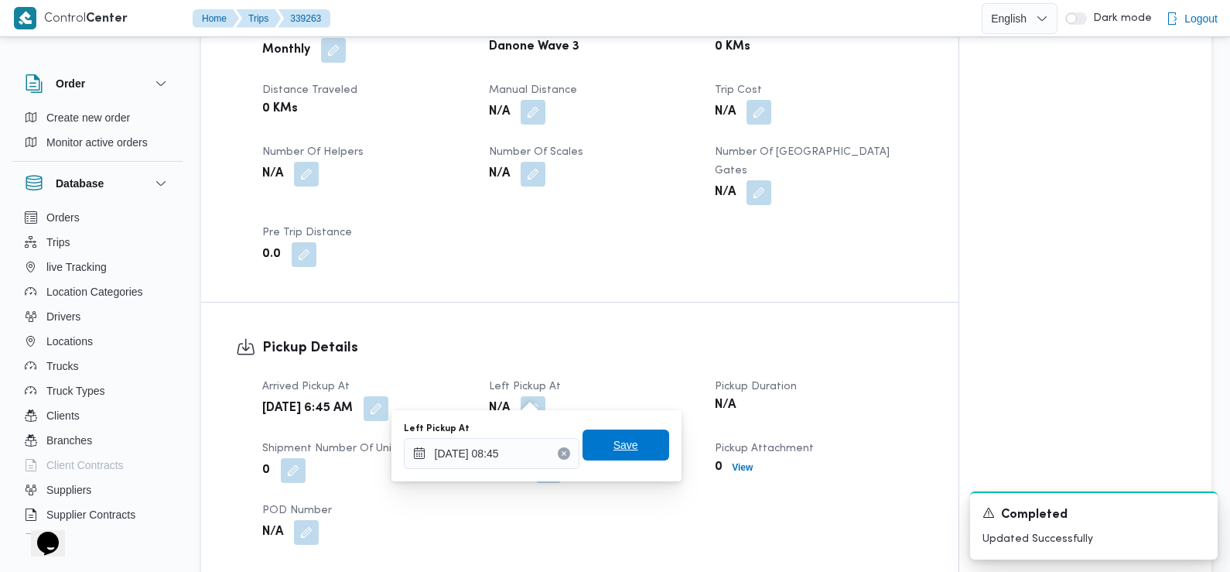
click at [637, 447] on span "Save" at bounding box center [626, 444] width 87 height 31
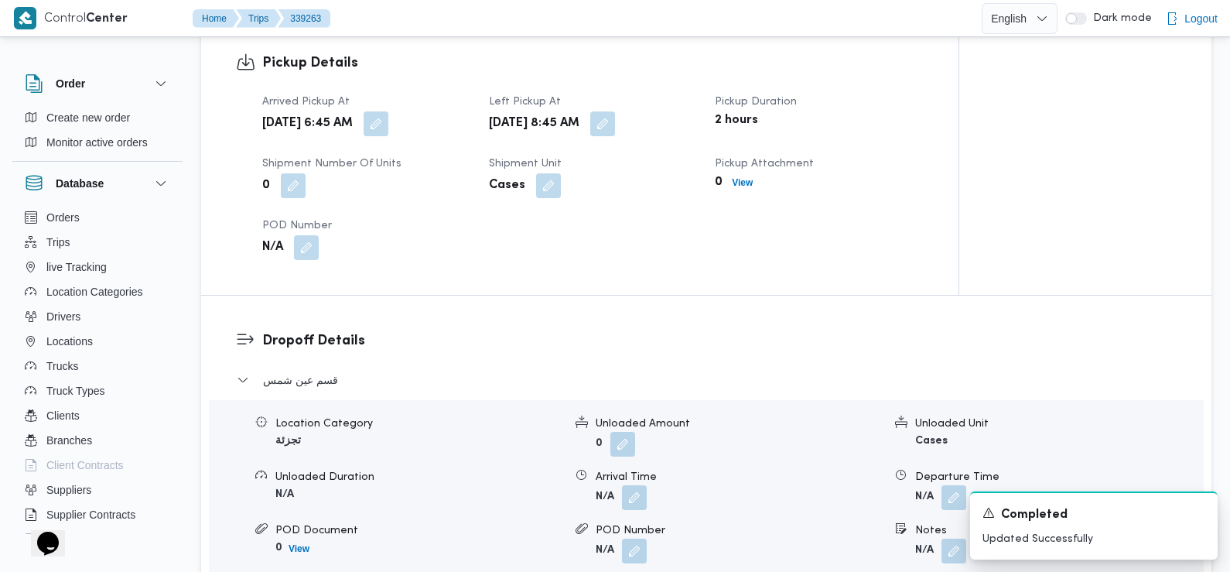
scroll to position [1052, 0]
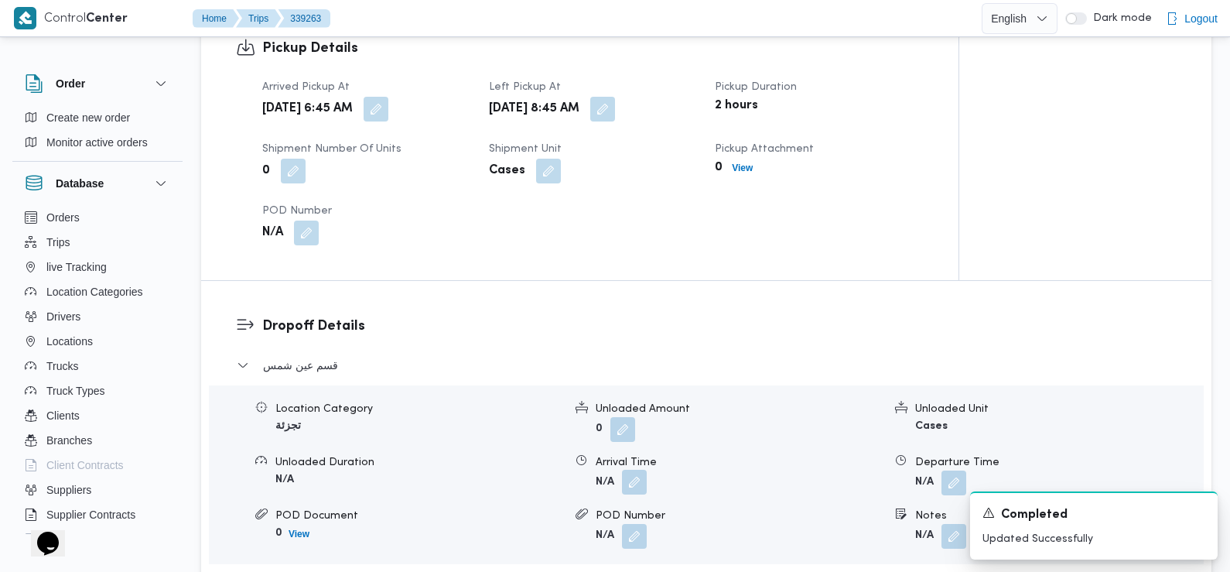
click at [637, 470] on button "button" at bounding box center [634, 482] width 25 height 25
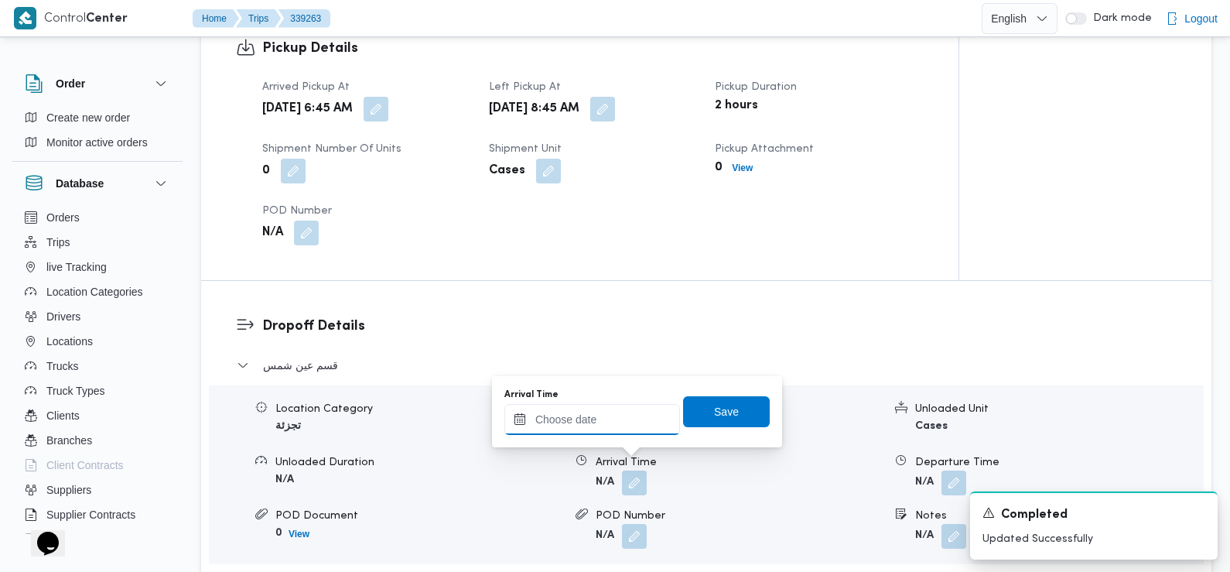
click at [601, 425] on input "Arrival Time" at bounding box center [592, 419] width 176 height 31
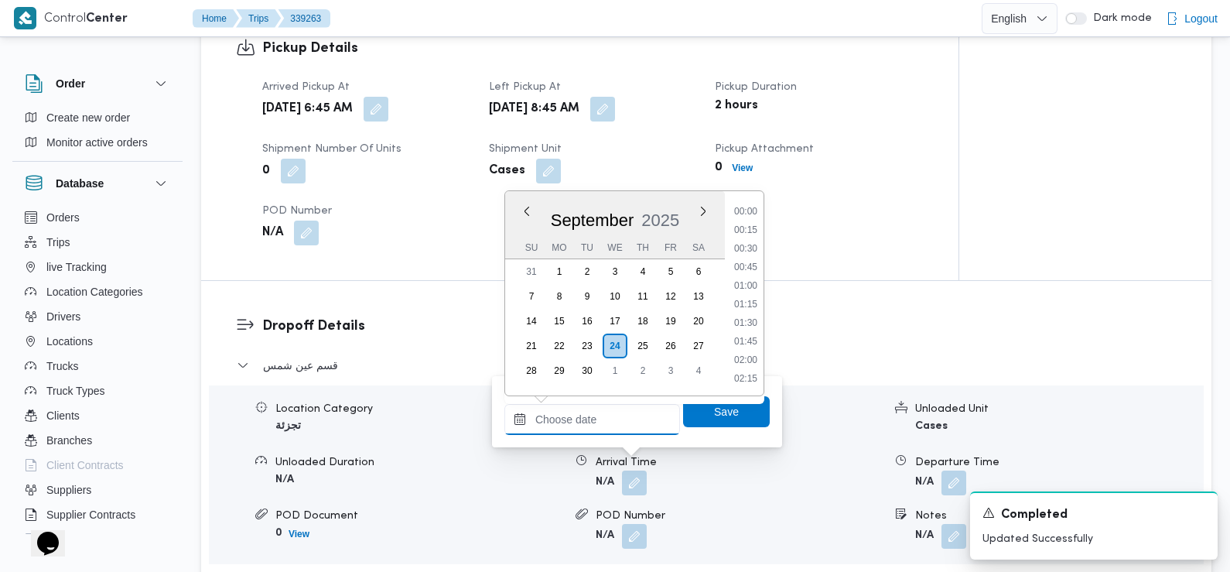
scroll to position [741, 0]
click at [747, 214] on li "10:00" at bounding box center [746, 212] width 36 height 15
type input "24/09/2025 10:00"
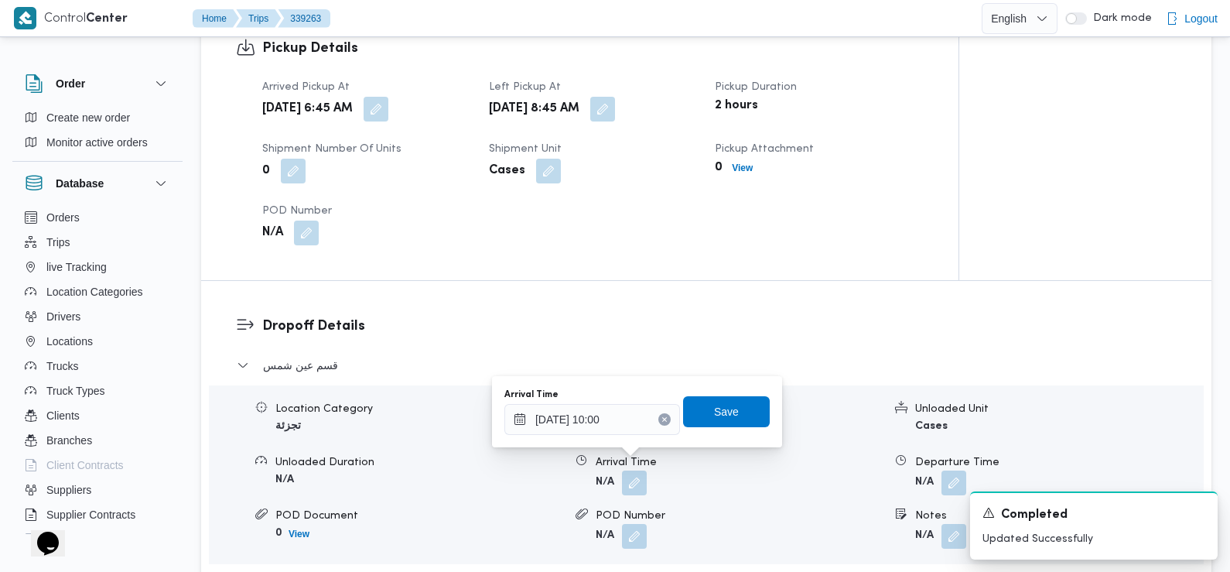
click at [717, 394] on div "Arrival Time 24/09/2025 10:00 Save" at bounding box center [637, 412] width 268 height 50
click at [717, 413] on span "Save" at bounding box center [726, 410] width 25 height 19
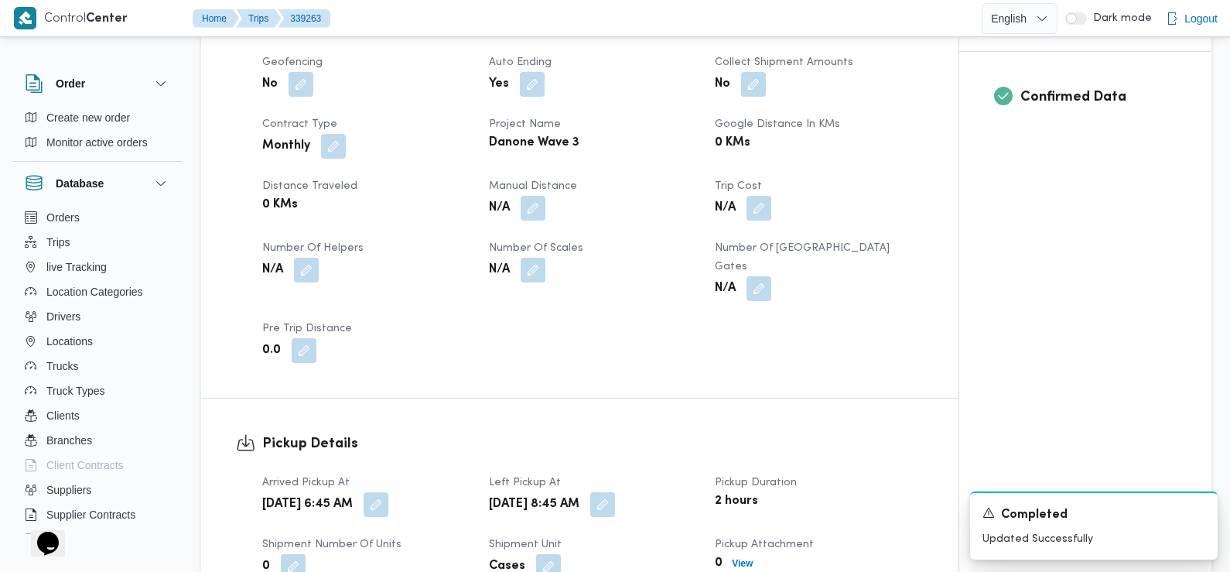
scroll to position [0, 0]
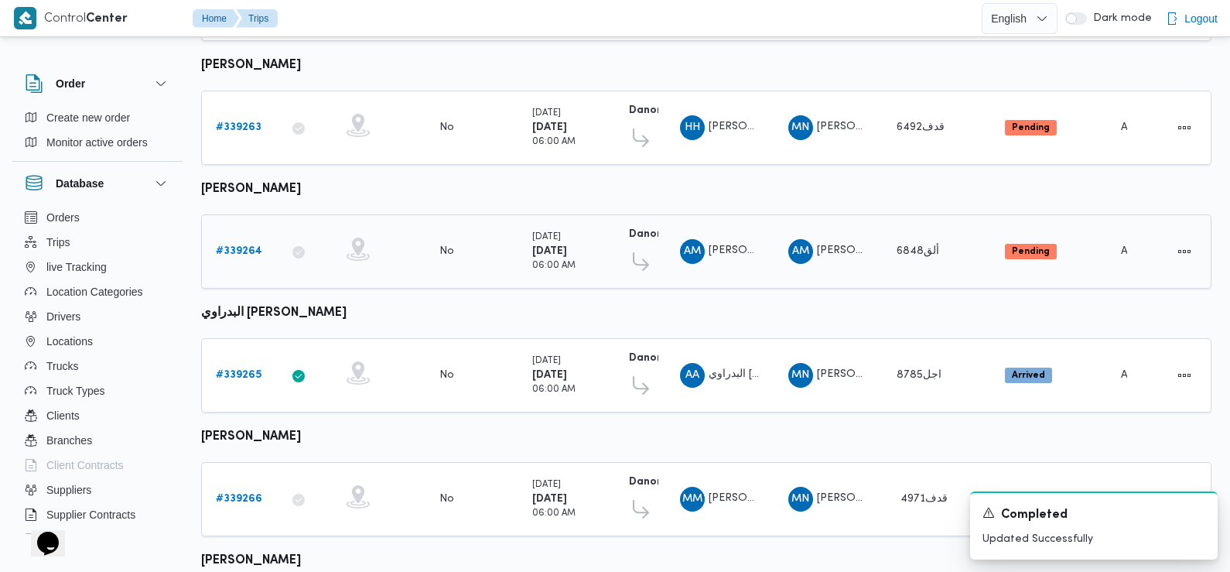
scroll to position [346, 0]
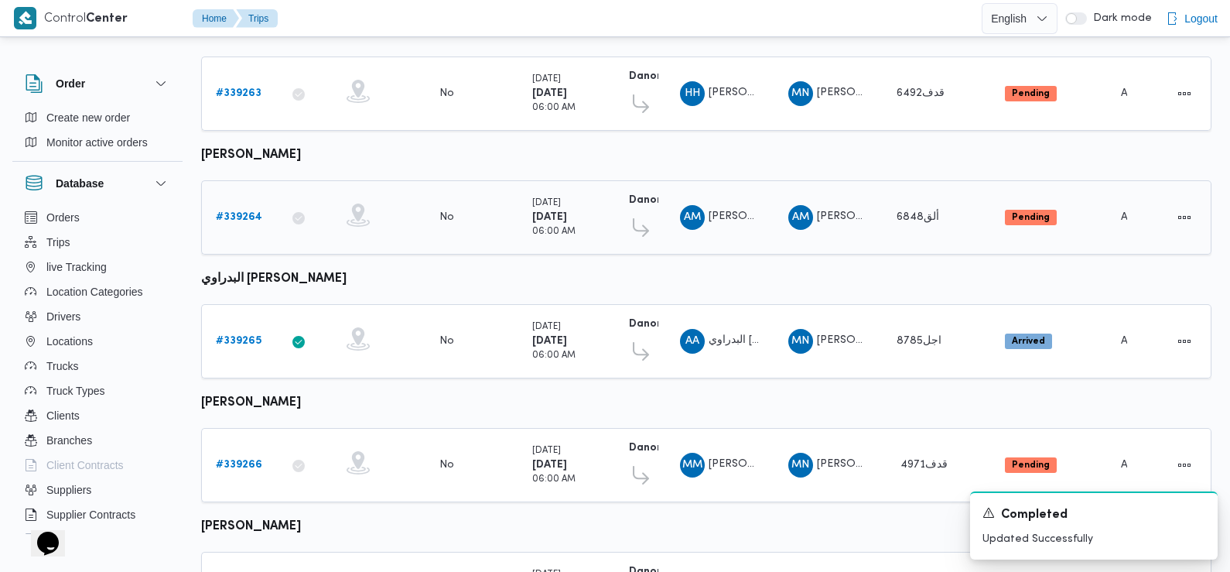
click at [245, 212] on b "# 339264" at bounding box center [239, 217] width 46 height 10
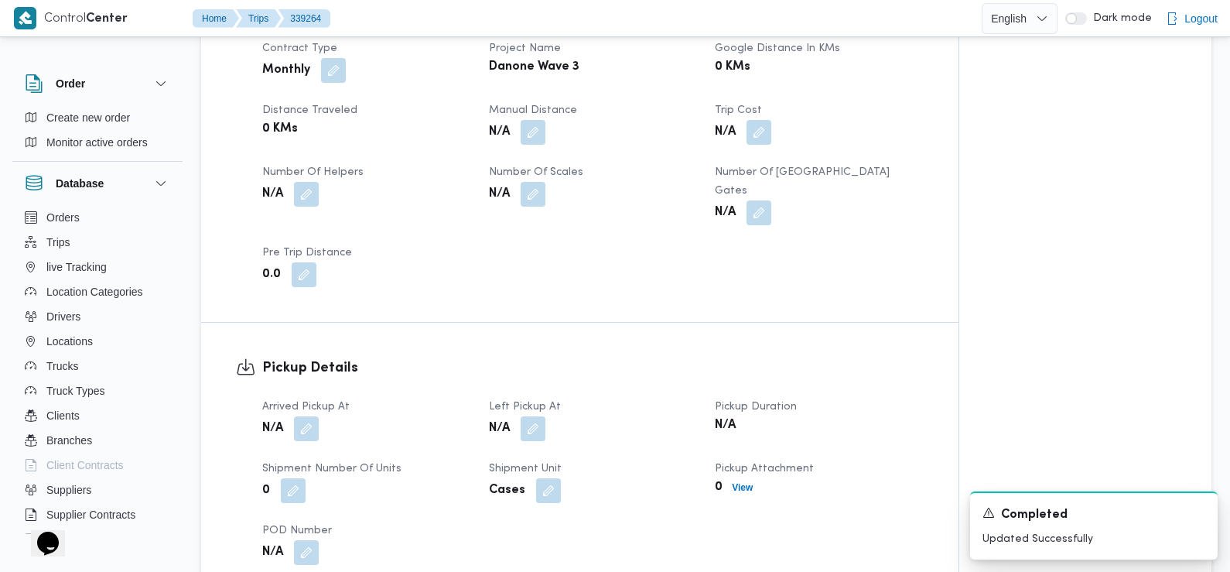
scroll to position [738, 0]
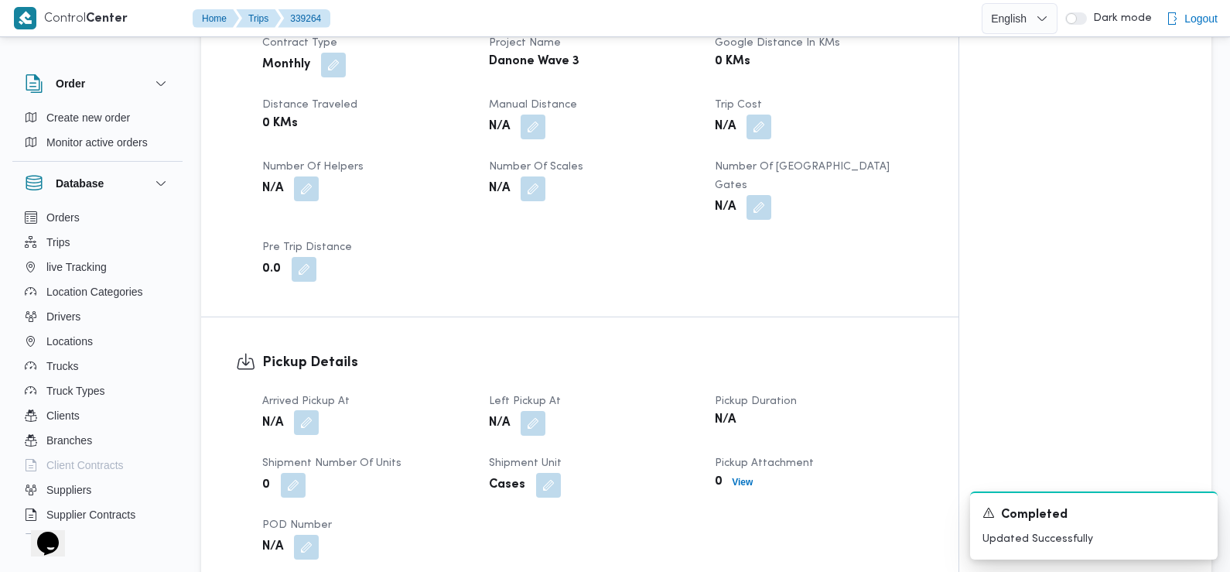
click at [301, 410] on button "button" at bounding box center [306, 422] width 25 height 25
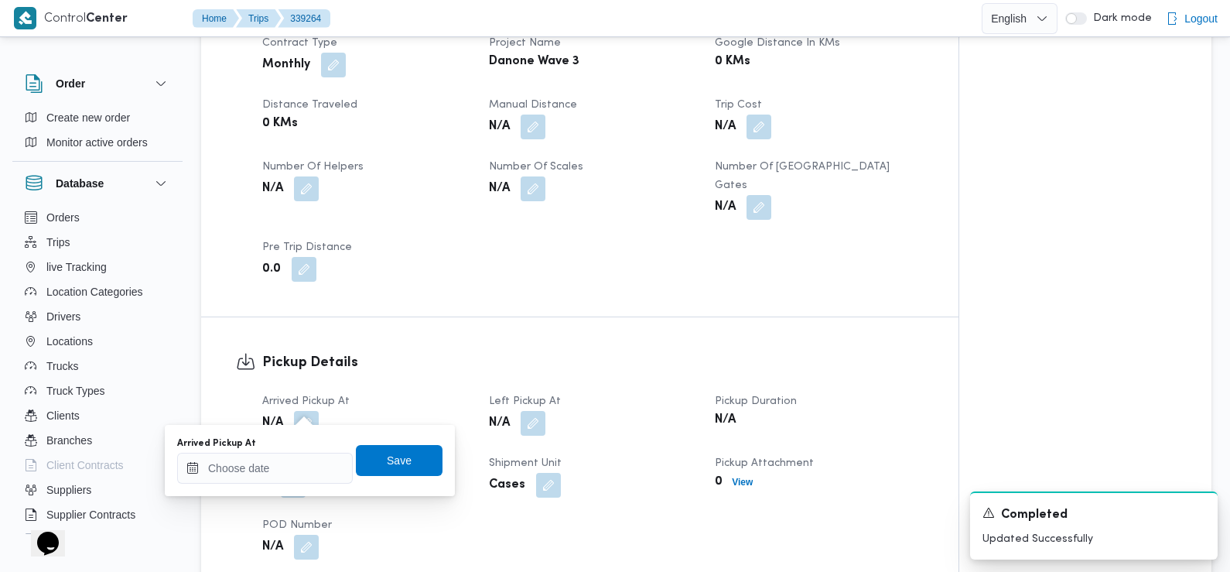
click at [288, 450] on div "Arrived Pickup At" at bounding box center [265, 460] width 176 height 46
click at [282, 472] on input "Arrived Pickup At" at bounding box center [265, 468] width 176 height 31
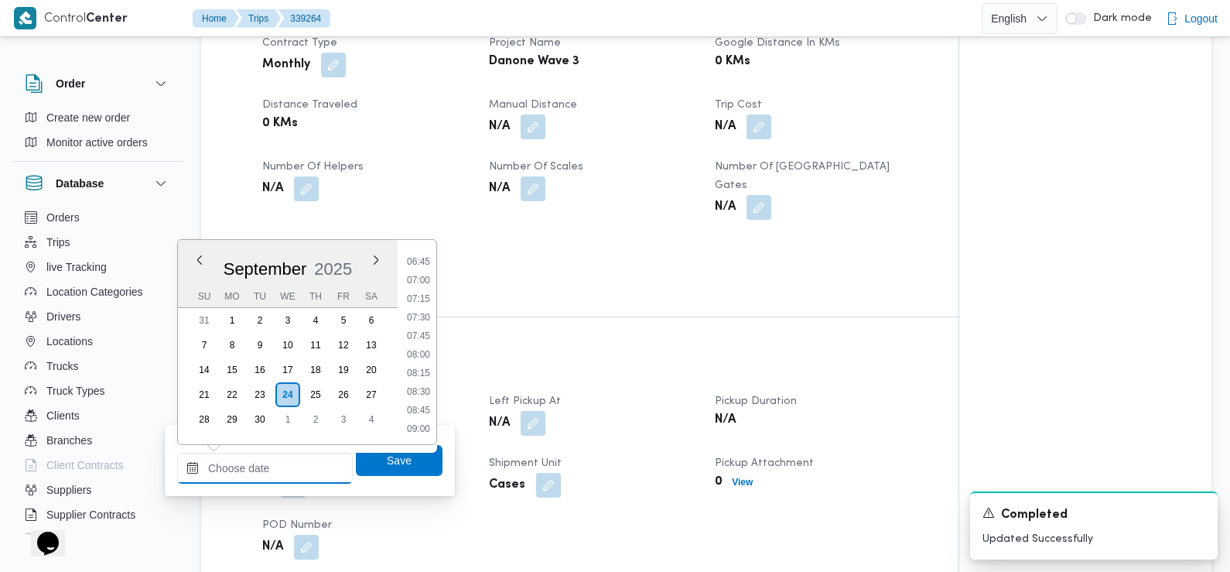
scroll to position [499, 0]
click at [424, 319] on li "07:30" at bounding box center [419, 317] width 36 height 15
type input "24/09/2025 07:30"
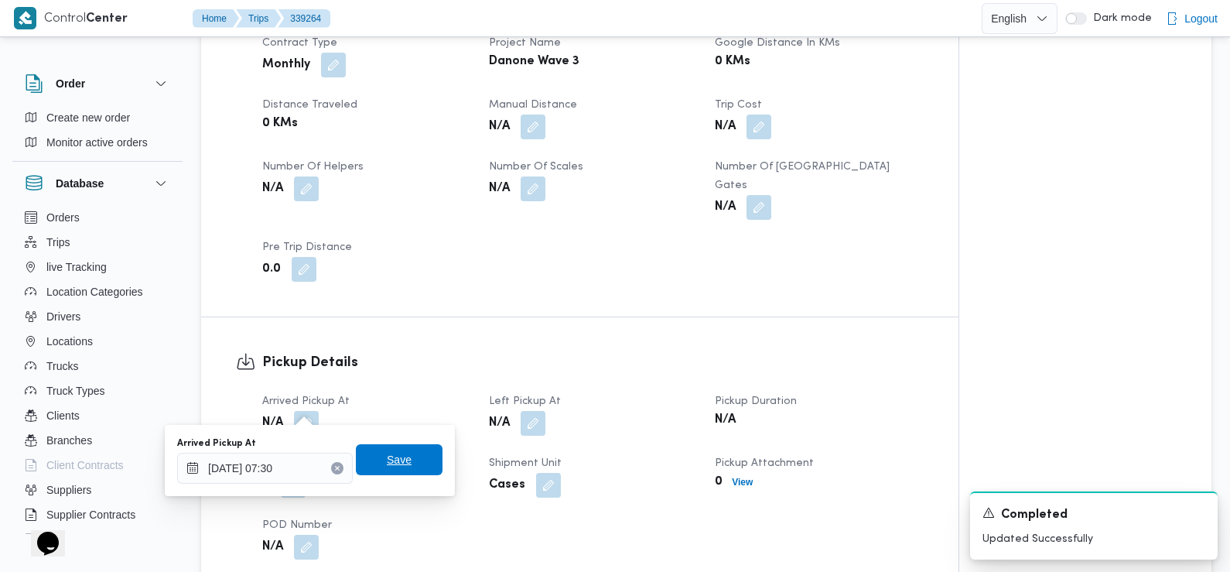
click at [393, 455] on span "Save" at bounding box center [399, 459] width 25 height 19
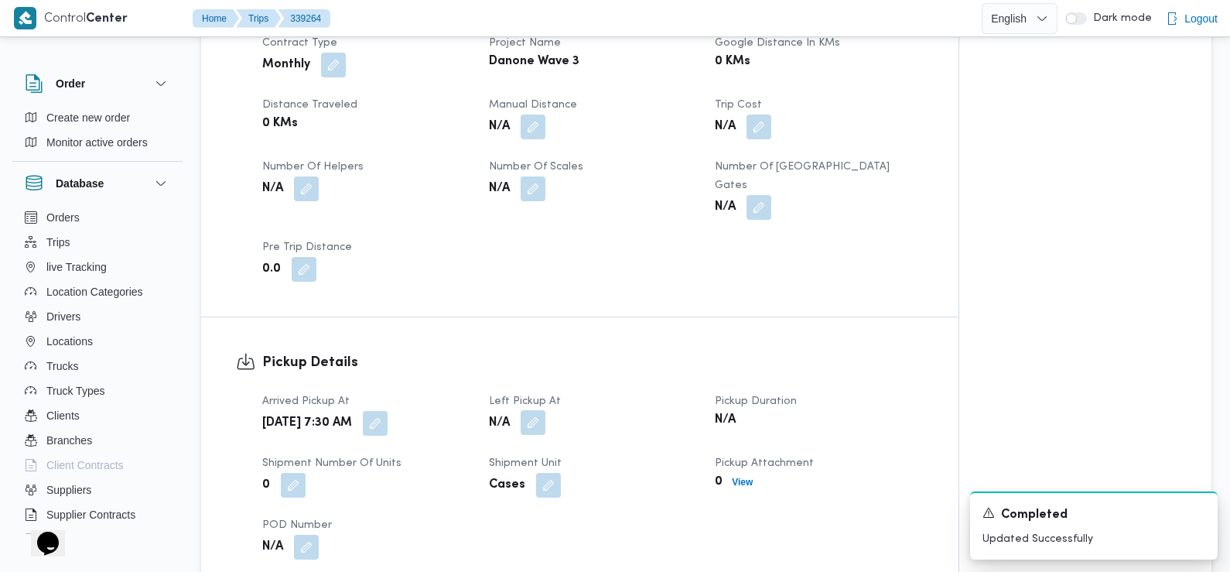
click at [535, 410] on button "button" at bounding box center [533, 422] width 25 height 25
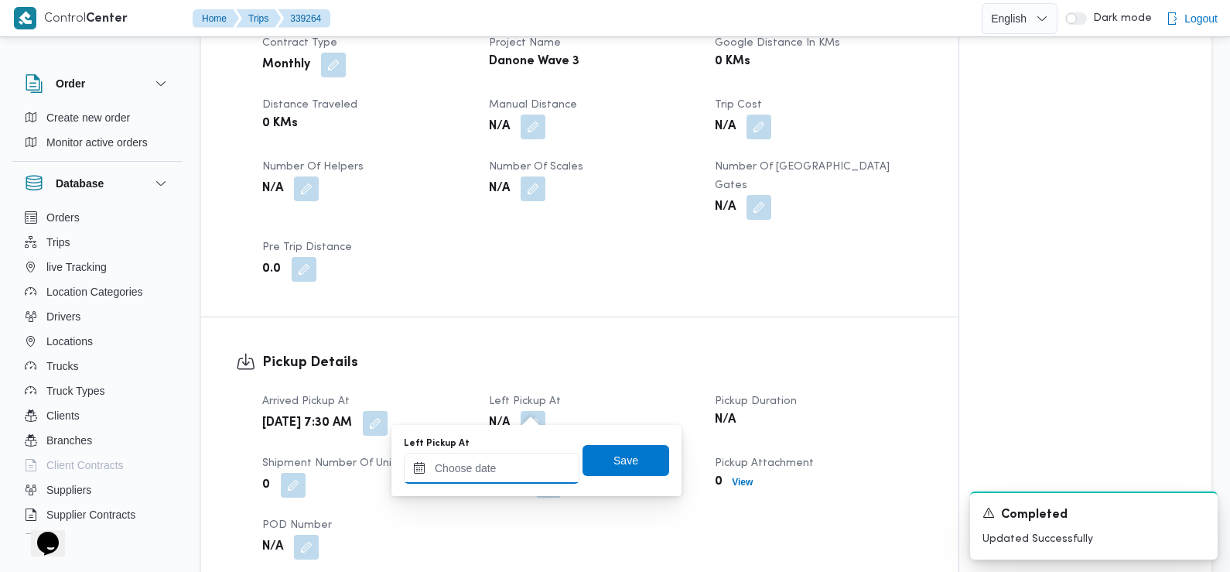
click at [532, 474] on input "Left Pickup At" at bounding box center [492, 468] width 176 height 31
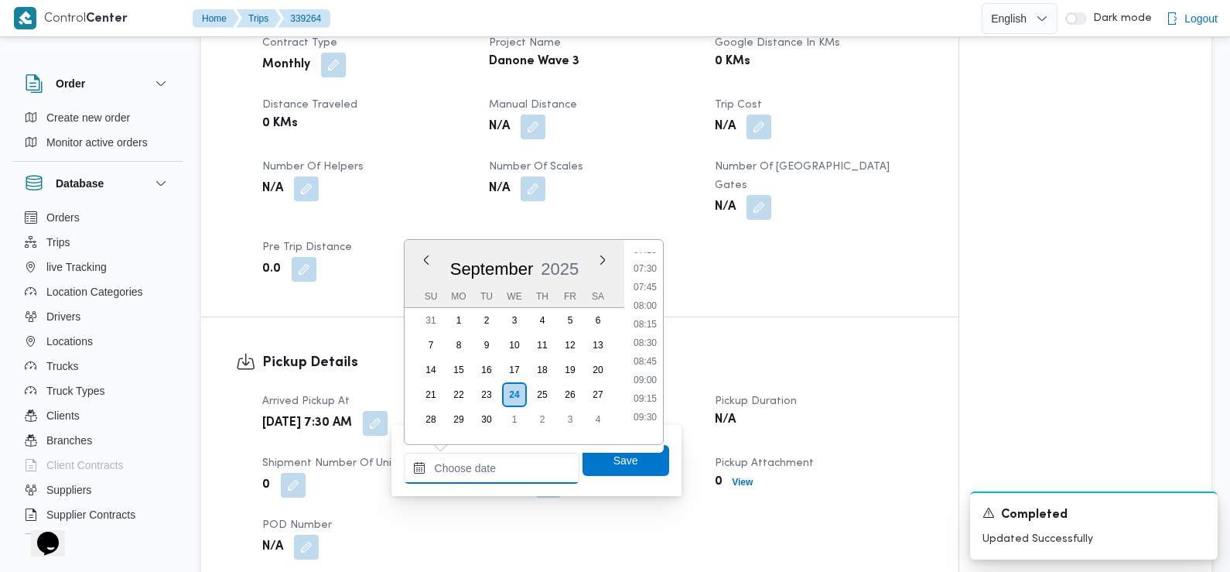
scroll to position [545, 0]
click at [651, 366] on li "08:45" at bounding box center [645, 364] width 36 height 15
type input "[DATE] 08:45"
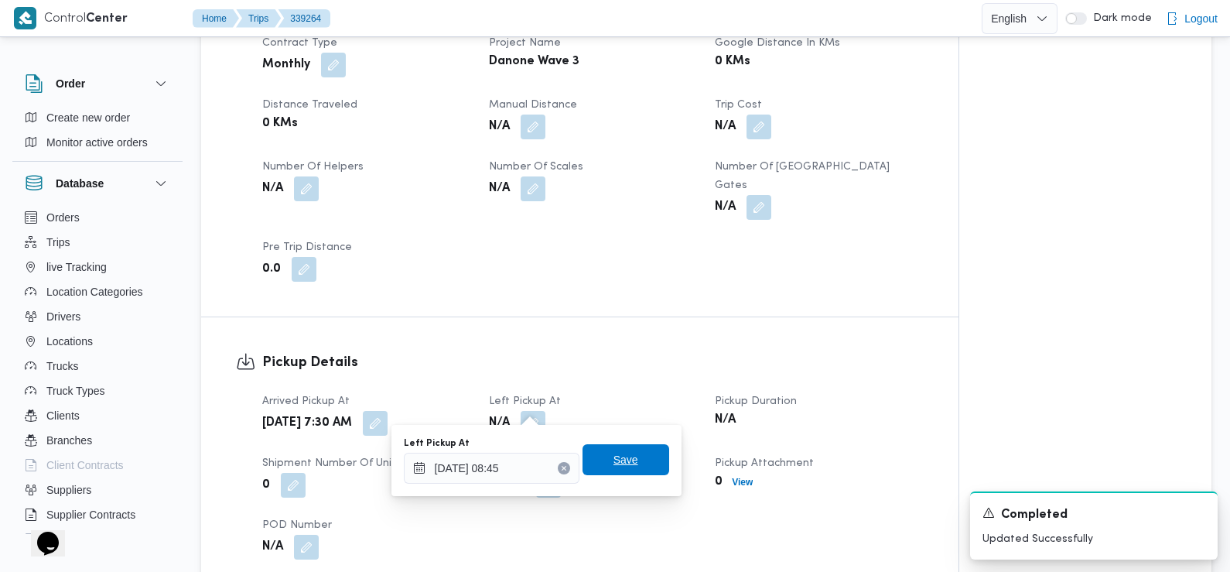
click at [639, 455] on span "Save" at bounding box center [626, 459] width 87 height 31
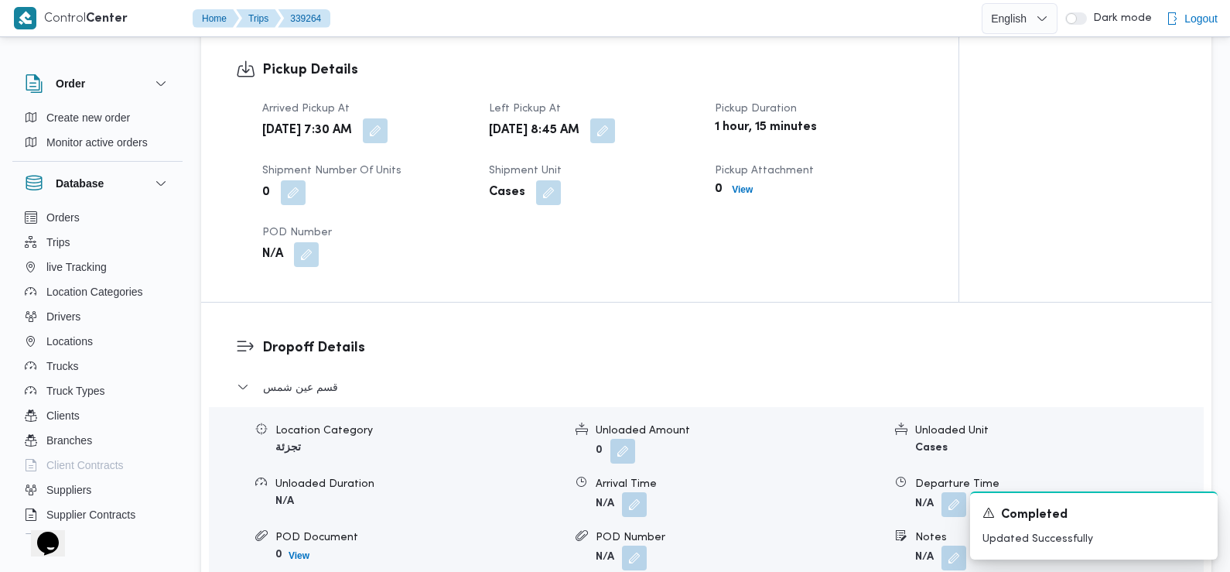
scroll to position [1119, 0]
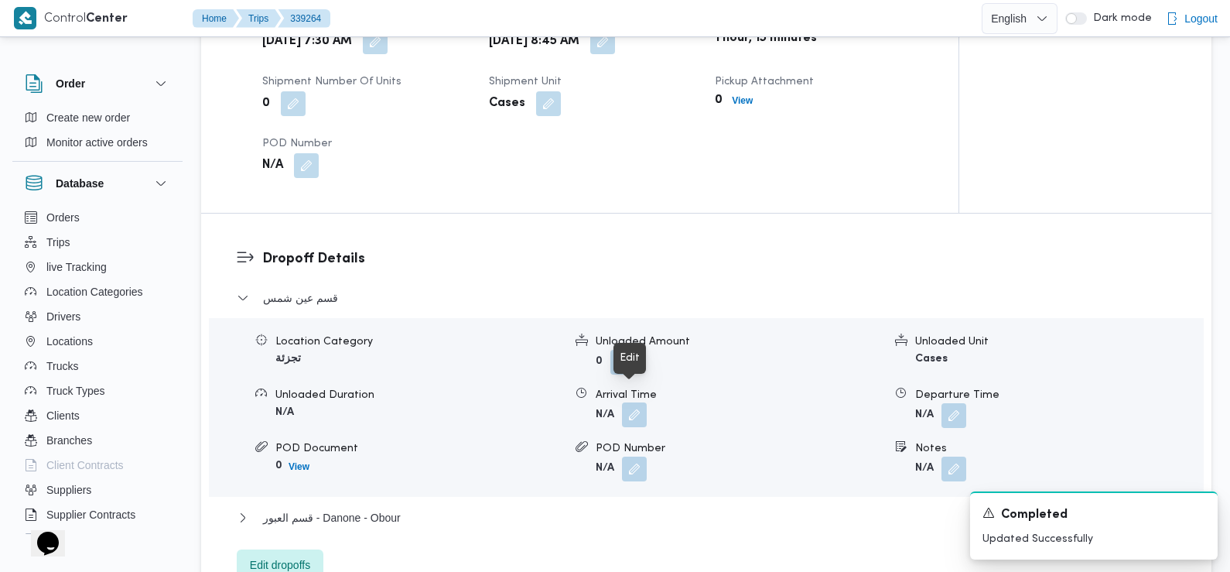
click at [634, 402] on button "button" at bounding box center [634, 414] width 25 height 25
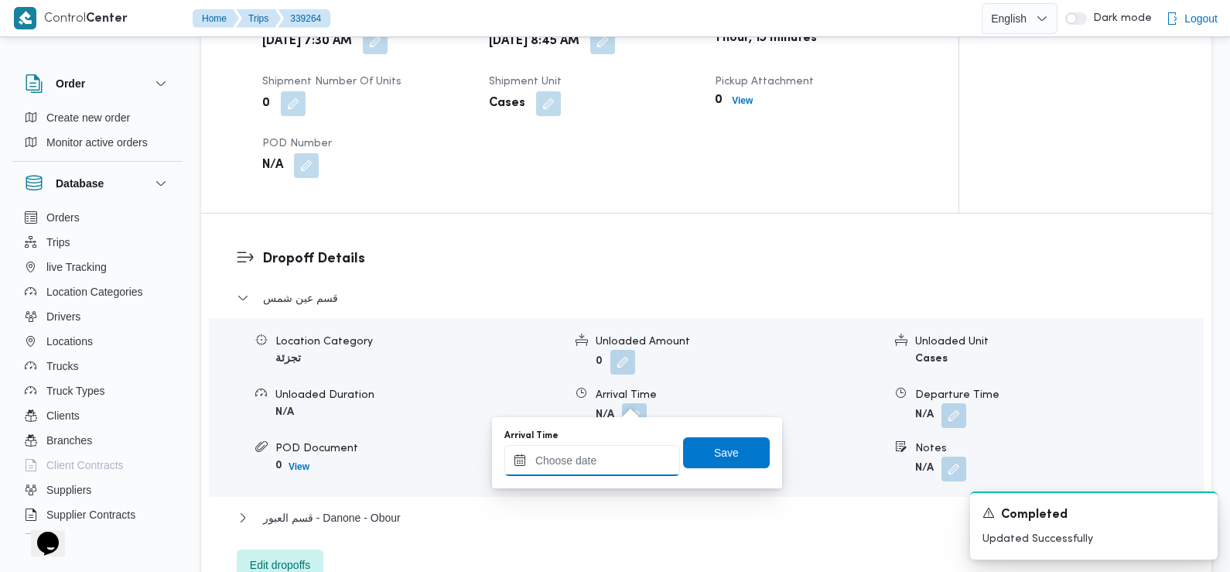
click at [617, 463] on input "Arrival Time" at bounding box center [592, 460] width 176 height 31
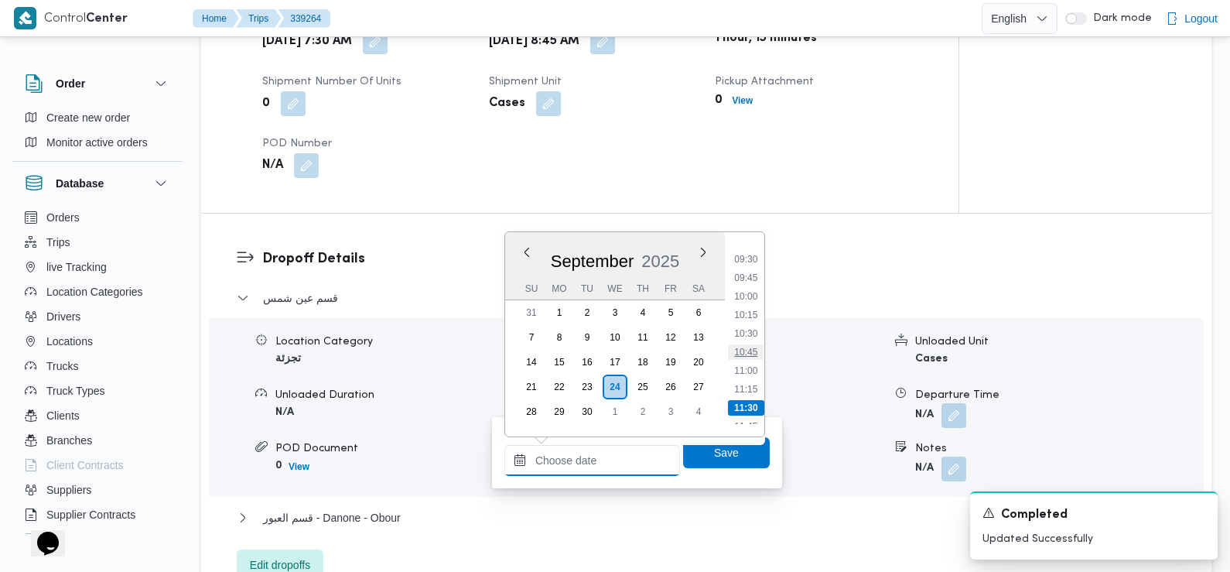
scroll to position [698, 0]
click at [747, 265] on li "09:30" at bounding box center [746, 259] width 36 height 15
type input "24/09/2025 09:30"
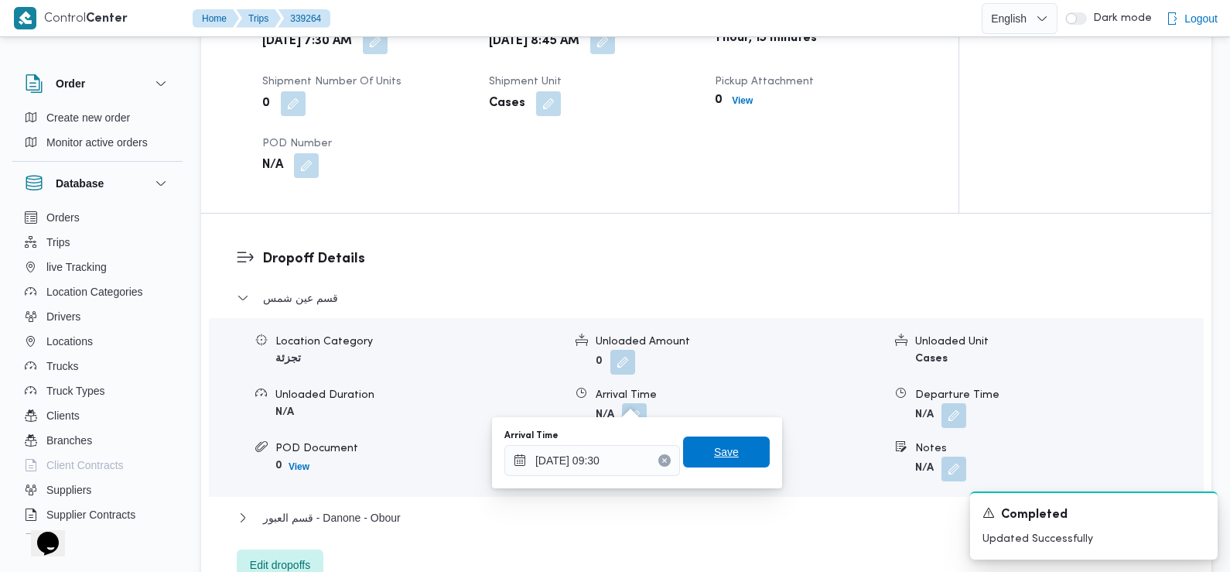
click at [729, 447] on span "Save" at bounding box center [726, 451] width 87 height 31
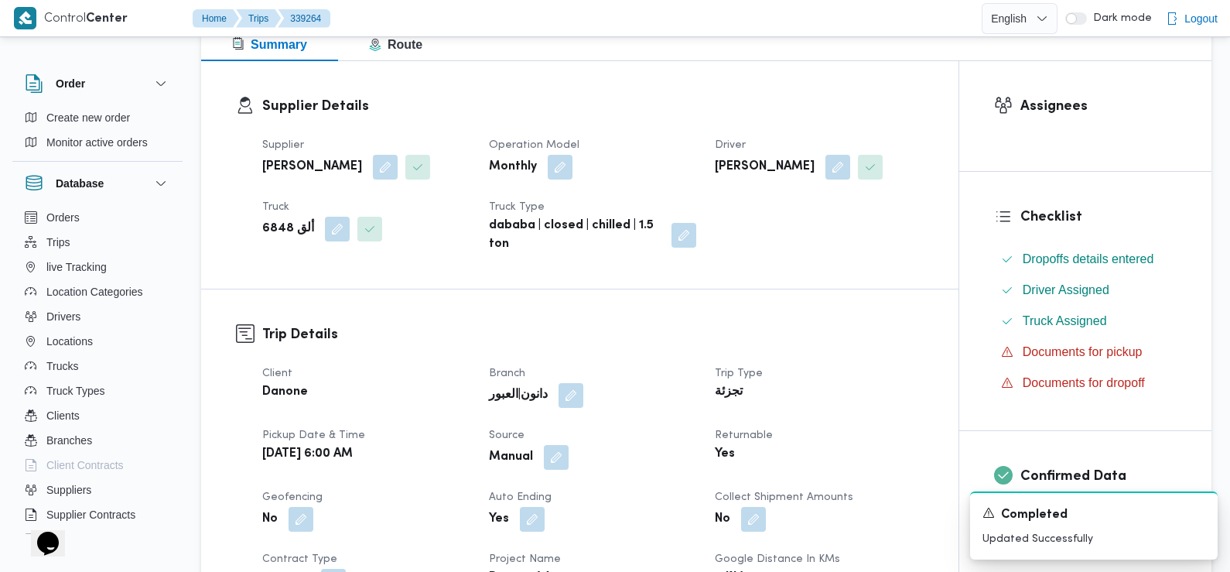
scroll to position [0, 0]
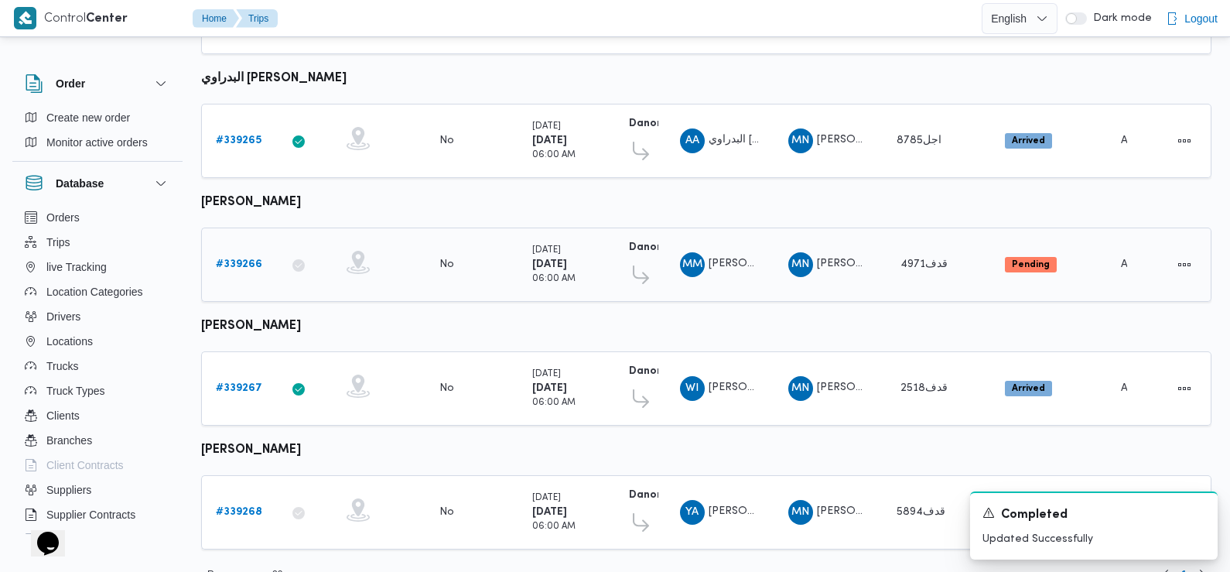
scroll to position [566, 0]
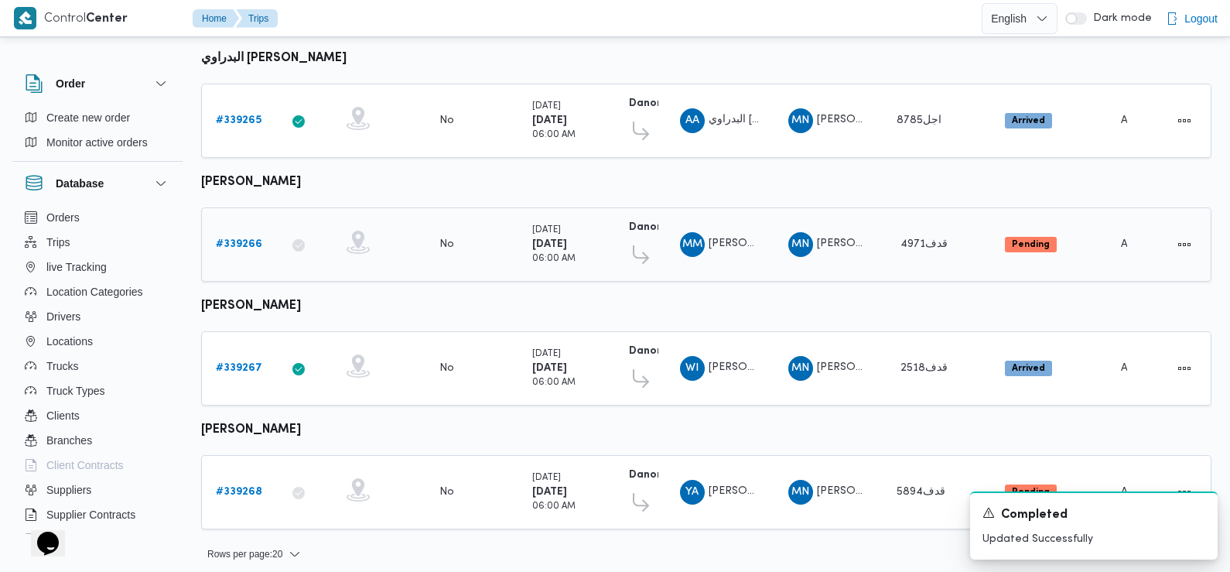
click at [237, 239] on b "# 339266" at bounding box center [239, 244] width 46 height 10
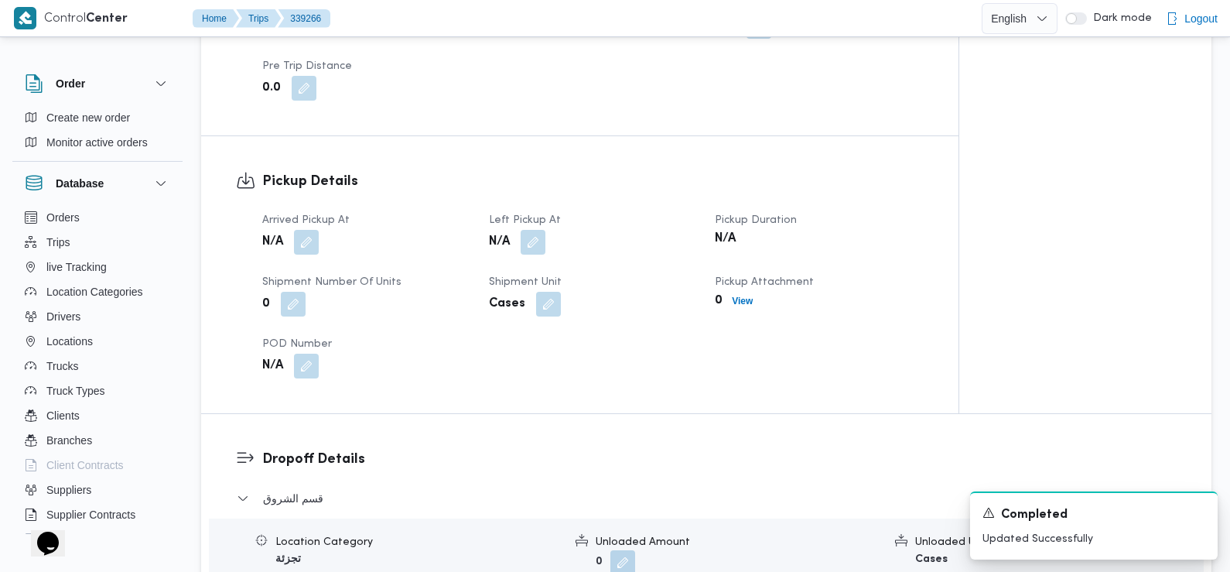
scroll to position [934, 0]
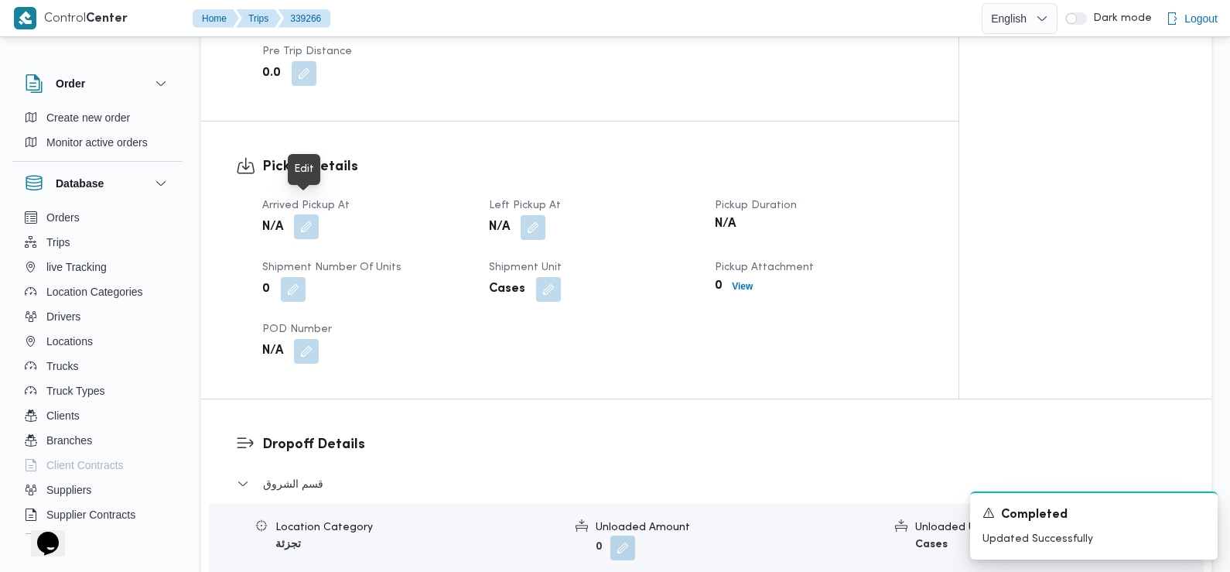
click at [309, 214] on button "button" at bounding box center [306, 226] width 25 height 25
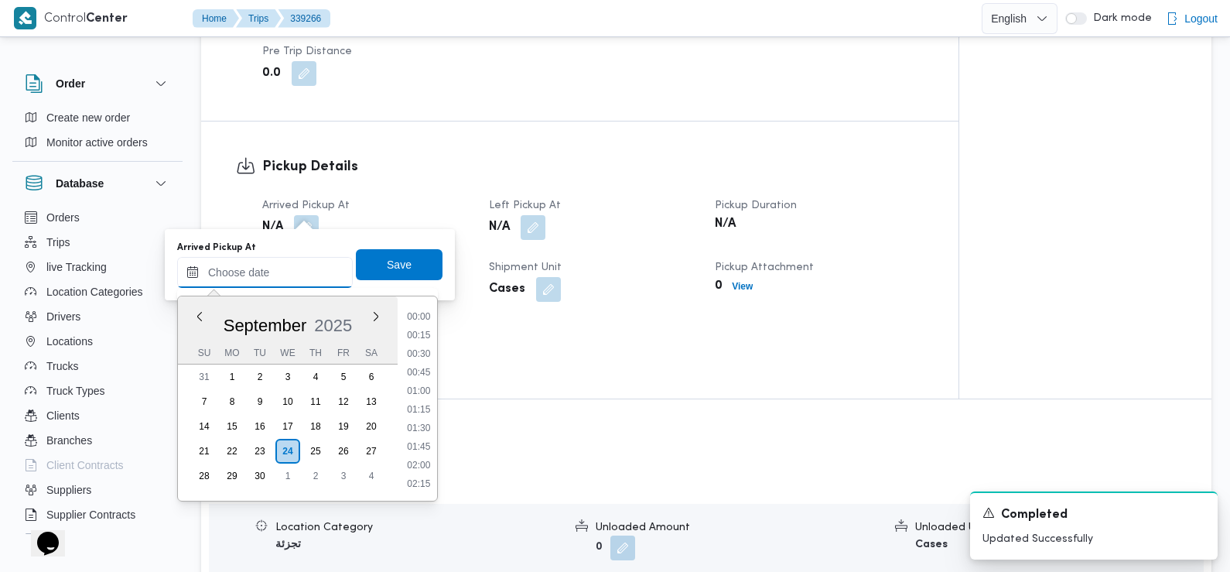
click at [305, 284] on input "Arrived Pickup At" at bounding box center [265, 272] width 176 height 31
click at [420, 389] on li "07:30" at bounding box center [419, 386] width 36 height 15
type input "[DATE] 07:30"
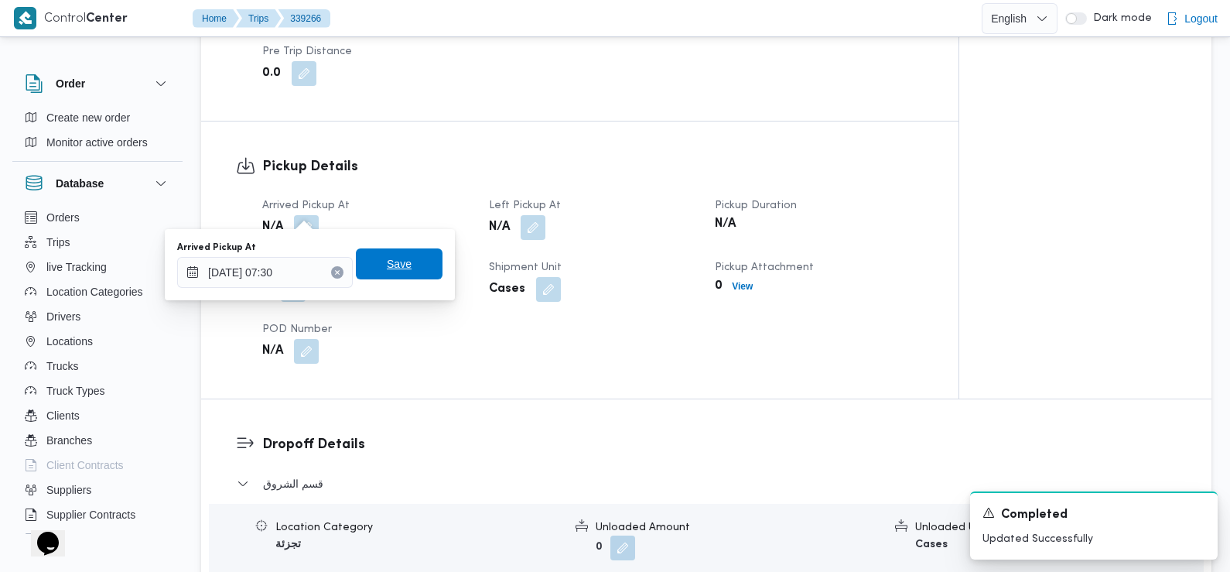
click at [404, 258] on span "Save" at bounding box center [399, 263] width 87 height 31
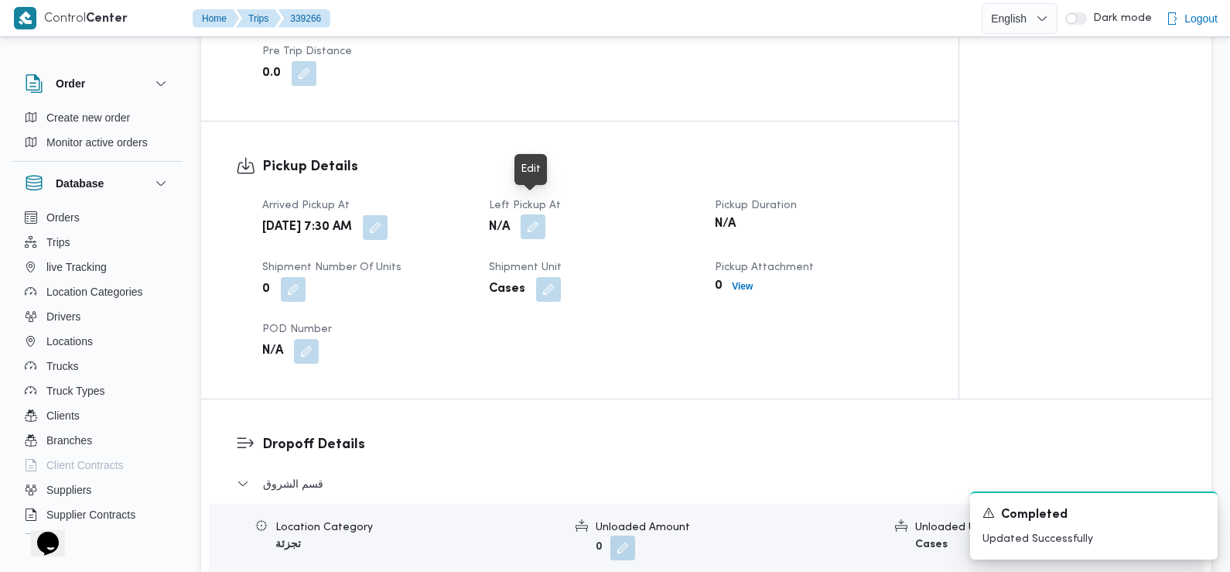
click at [538, 217] on button "button" at bounding box center [533, 226] width 25 height 25
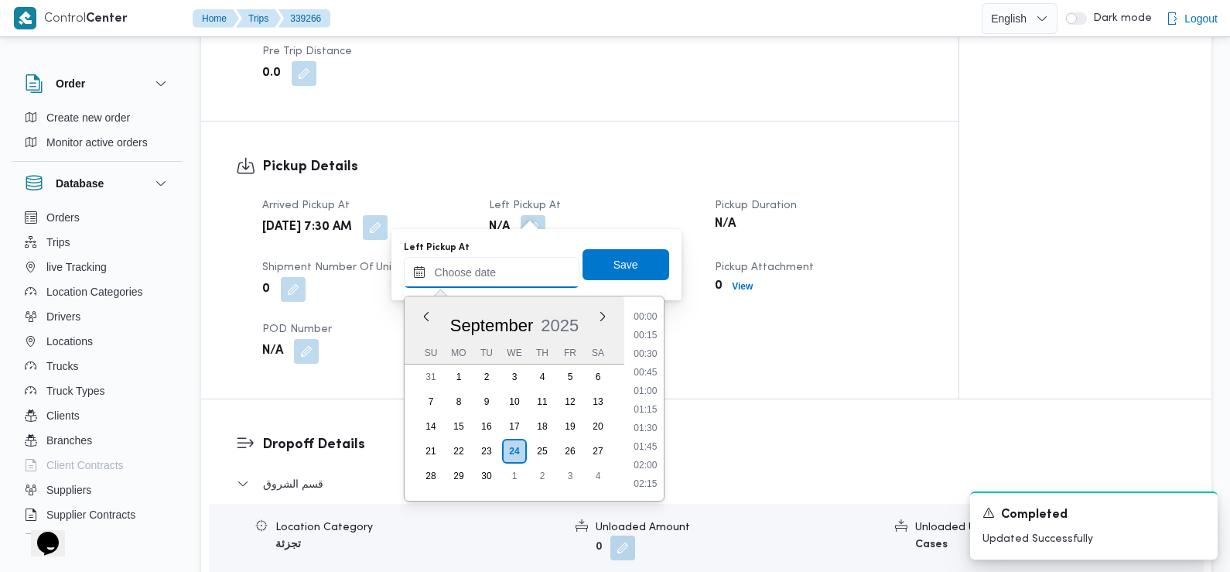
click at [531, 270] on input "Left Pickup At" at bounding box center [492, 272] width 176 height 31
click at [649, 392] on li "08:45" at bounding box center [645, 391] width 36 height 15
type input "[DATE] 08:45"
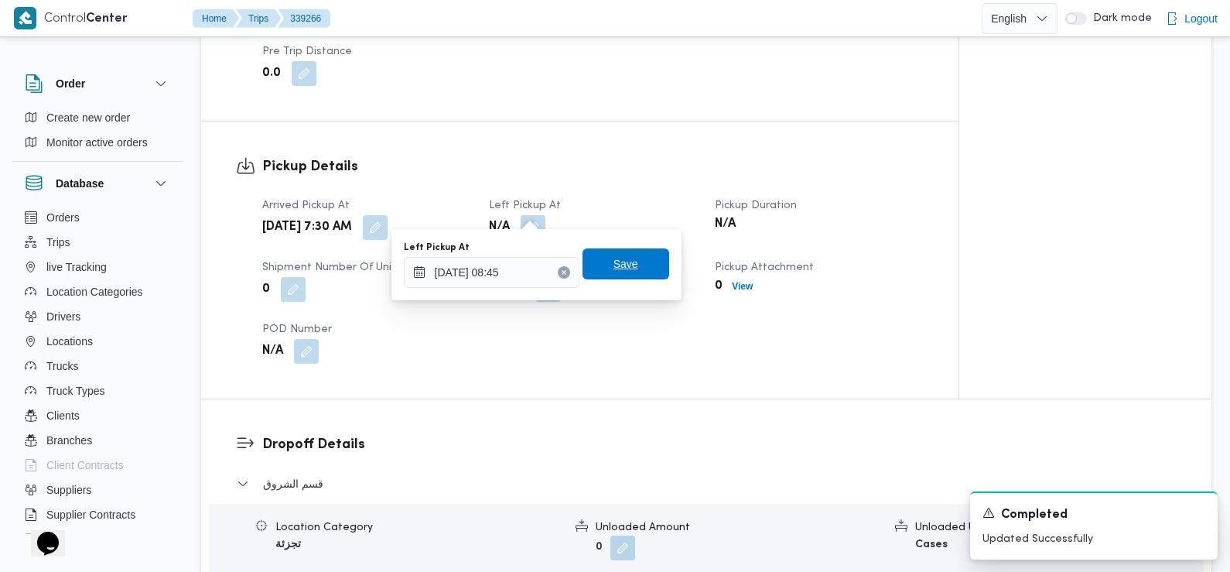
click at [616, 261] on span "Save" at bounding box center [625, 264] width 25 height 19
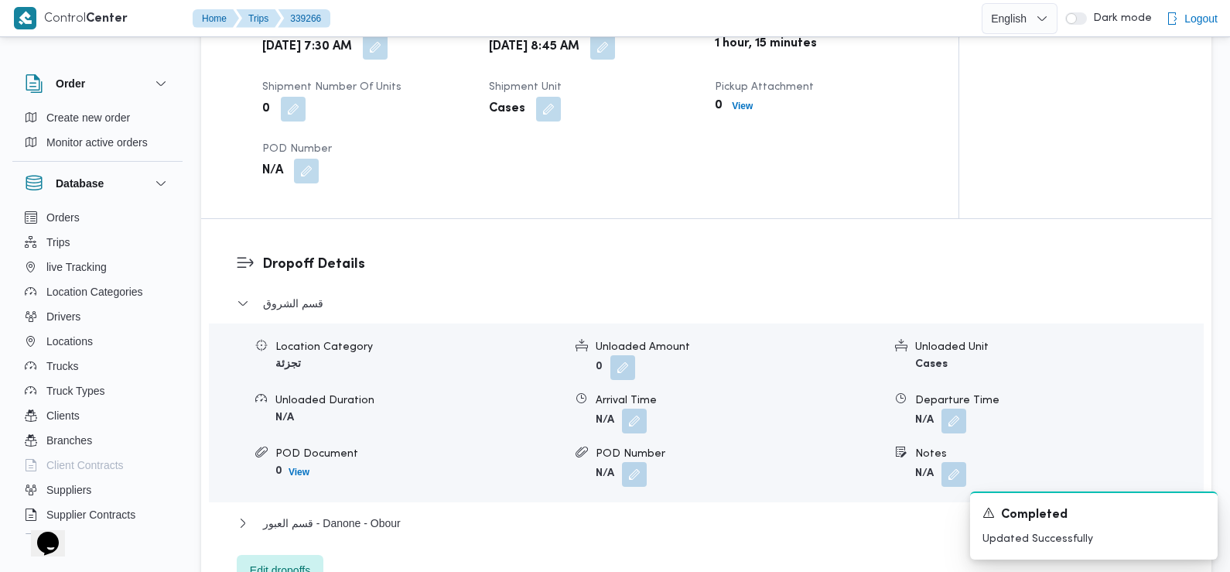
scroll to position [1119, 0]
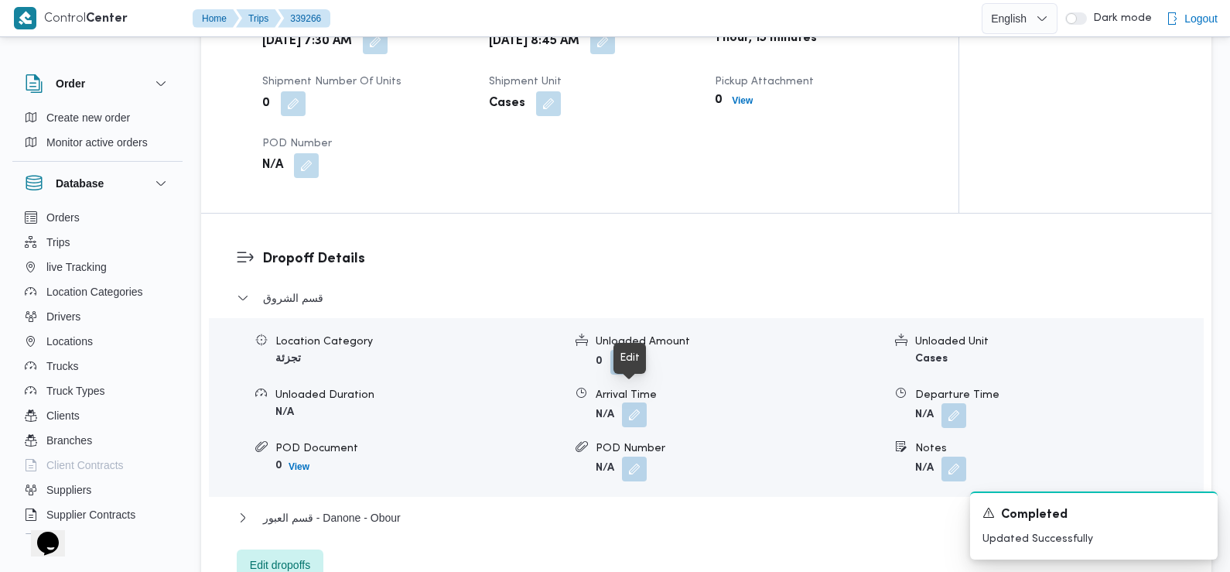
click at [634, 402] on button "button" at bounding box center [634, 414] width 25 height 25
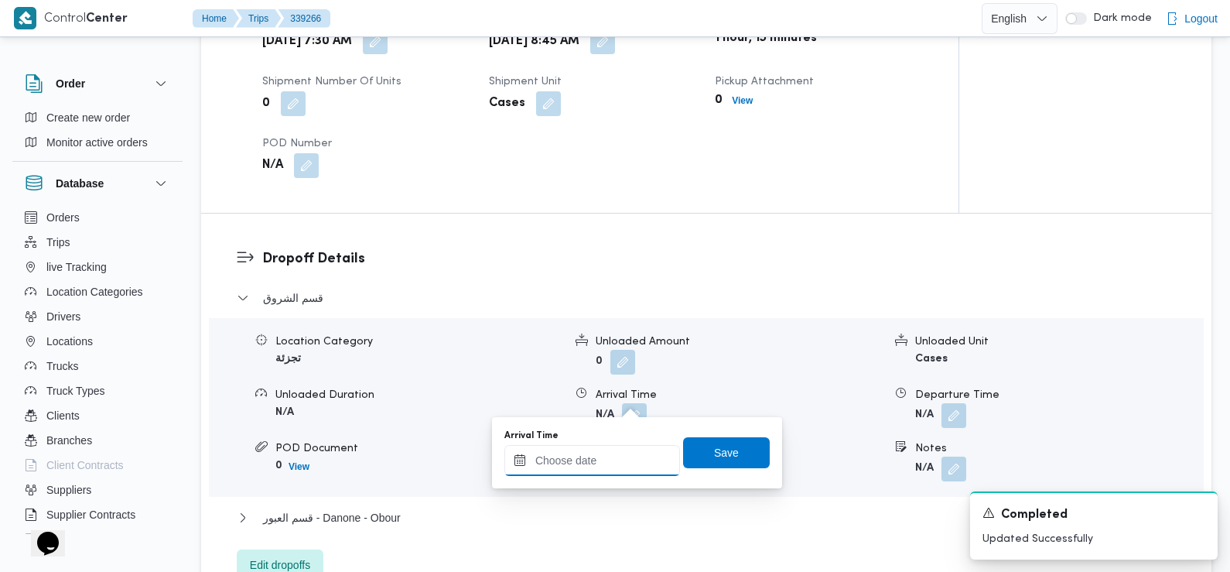
click at [604, 475] on input "Arrival Time" at bounding box center [592, 460] width 176 height 31
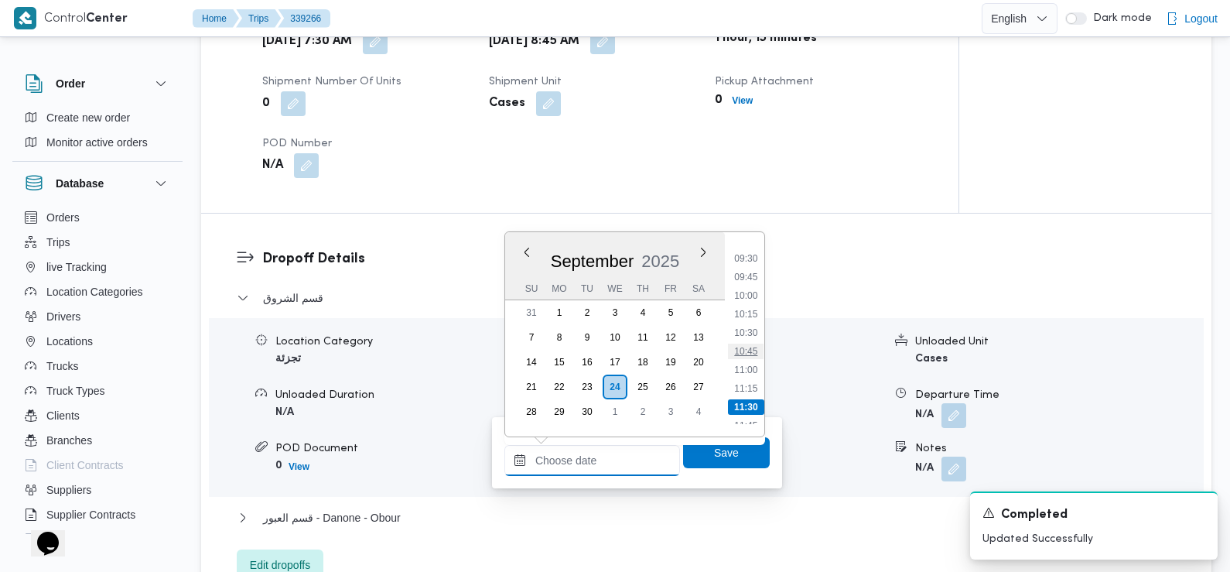
scroll to position [698, 0]
click at [752, 275] on li "09:45" at bounding box center [746, 278] width 36 height 15
type input "[DATE] 09:45"
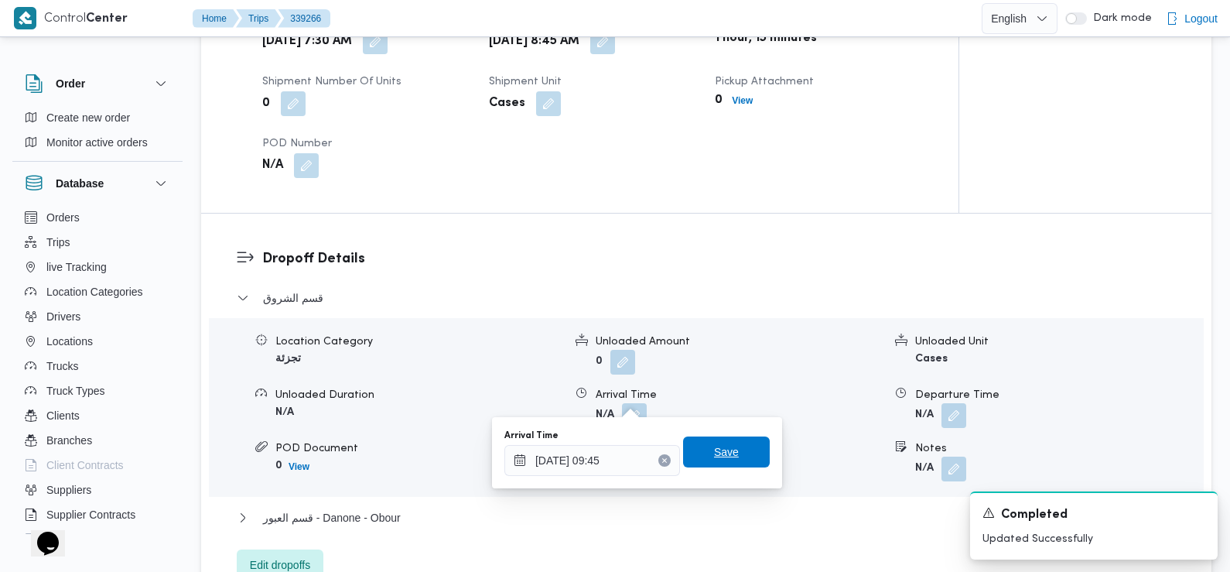
click at [729, 442] on span "Save" at bounding box center [726, 451] width 87 height 31
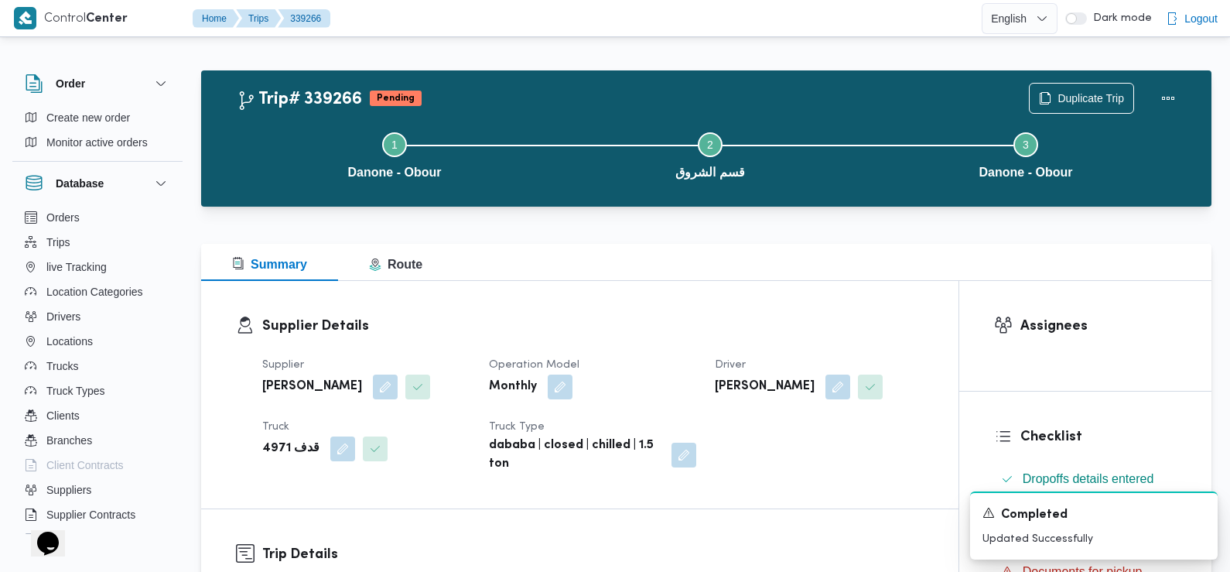
scroll to position [0, 0]
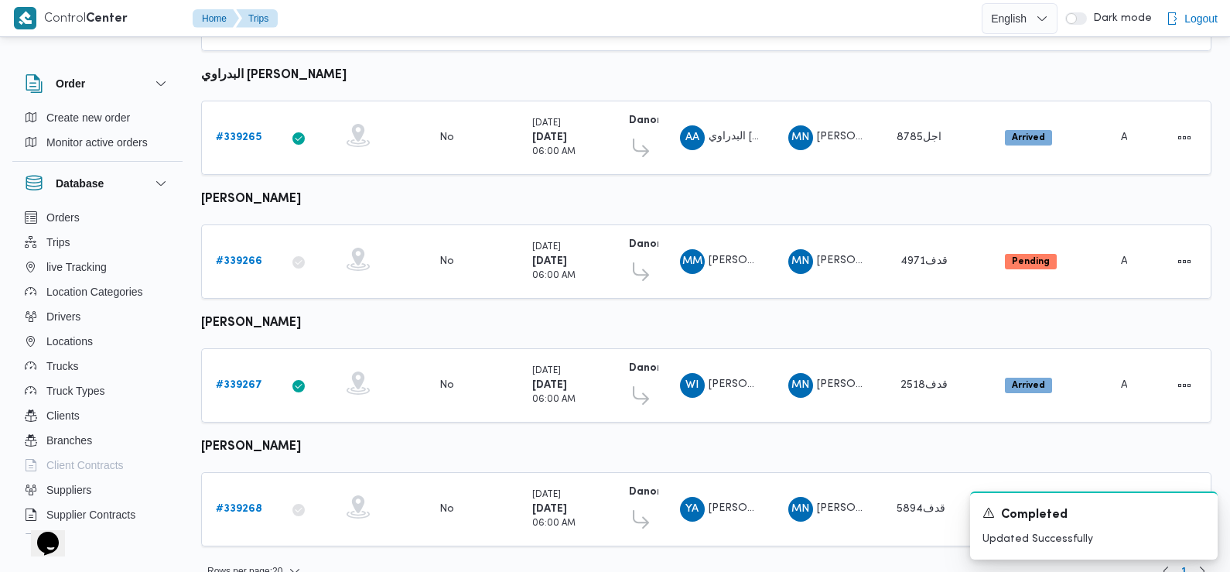
scroll to position [566, 0]
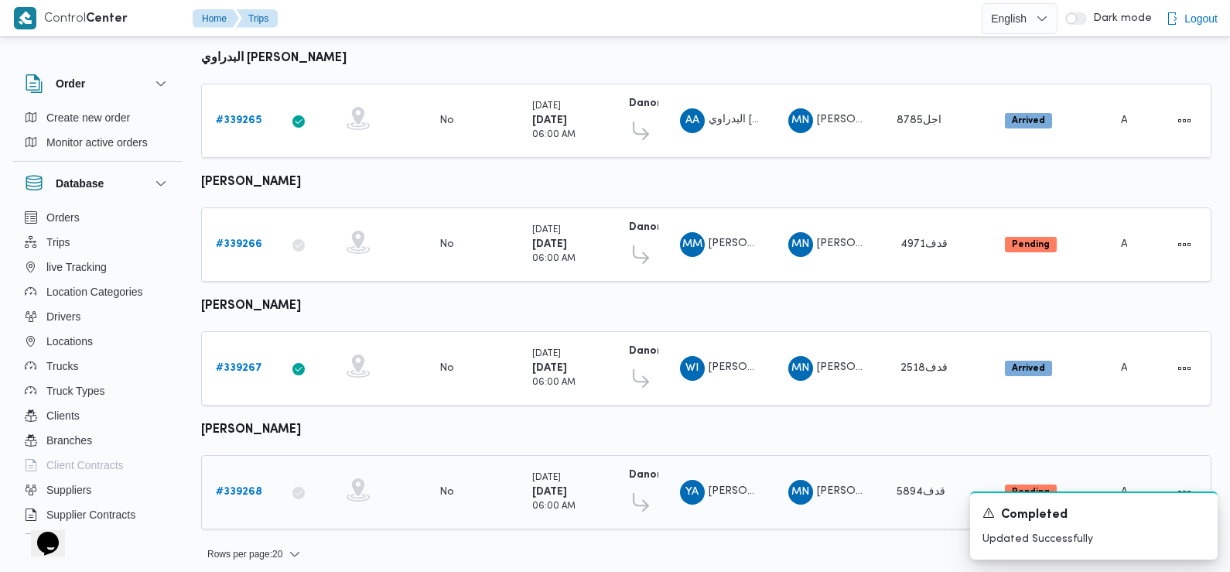
click at [247, 487] on b "# 339268" at bounding box center [239, 492] width 46 height 10
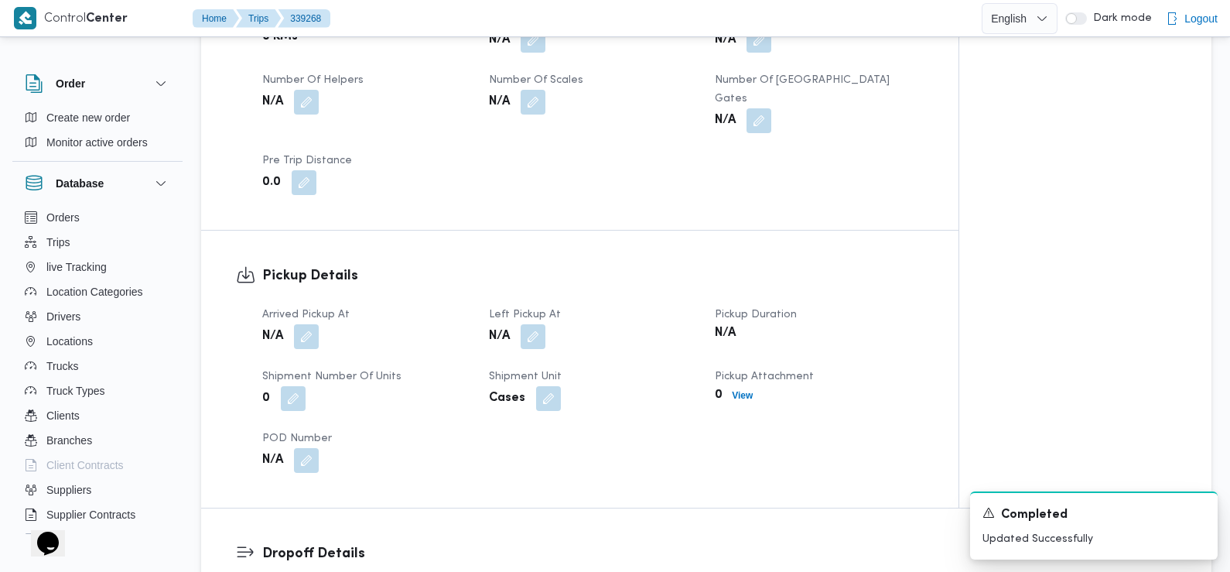
scroll to position [892, 0]
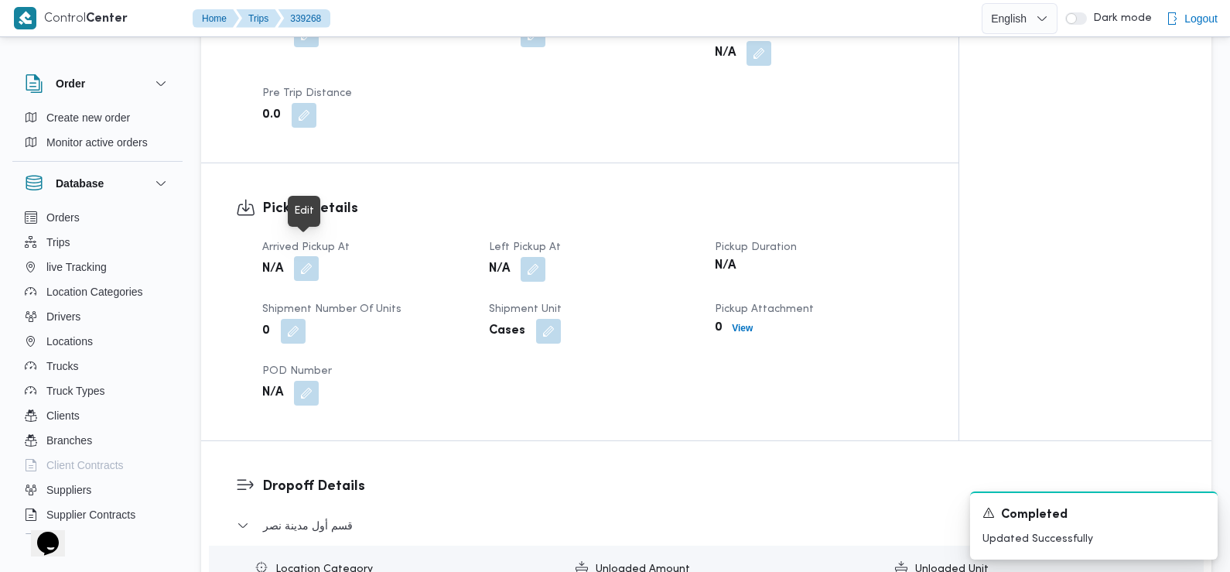
click at [309, 256] on button "button" at bounding box center [306, 268] width 25 height 25
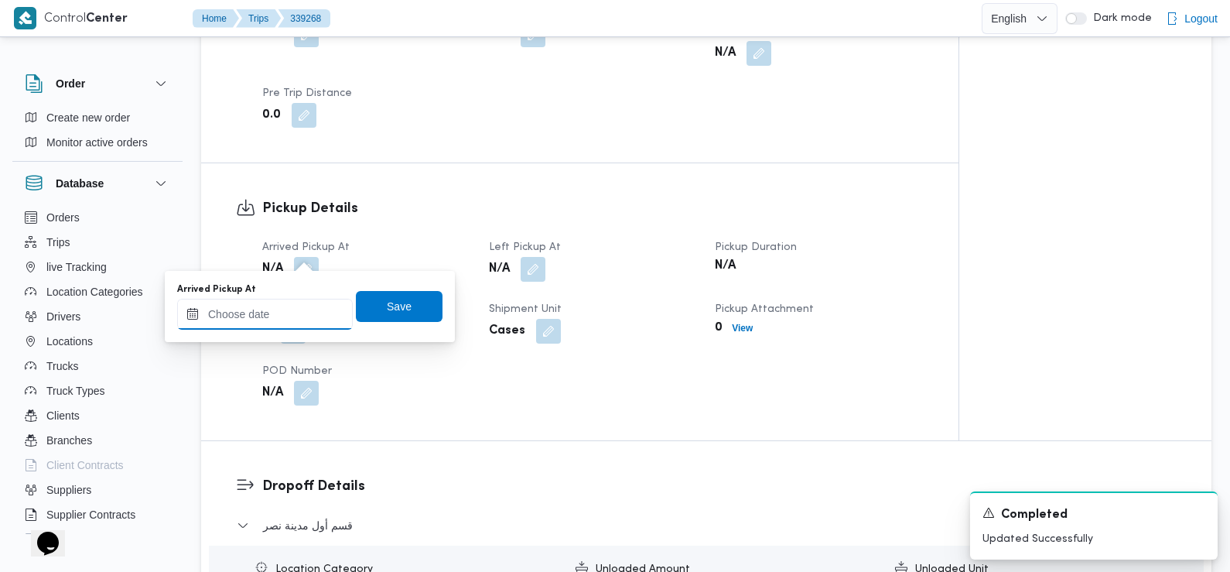
click at [289, 323] on input "Arrived Pickup At" at bounding box center [265, 314] width 176 height 31
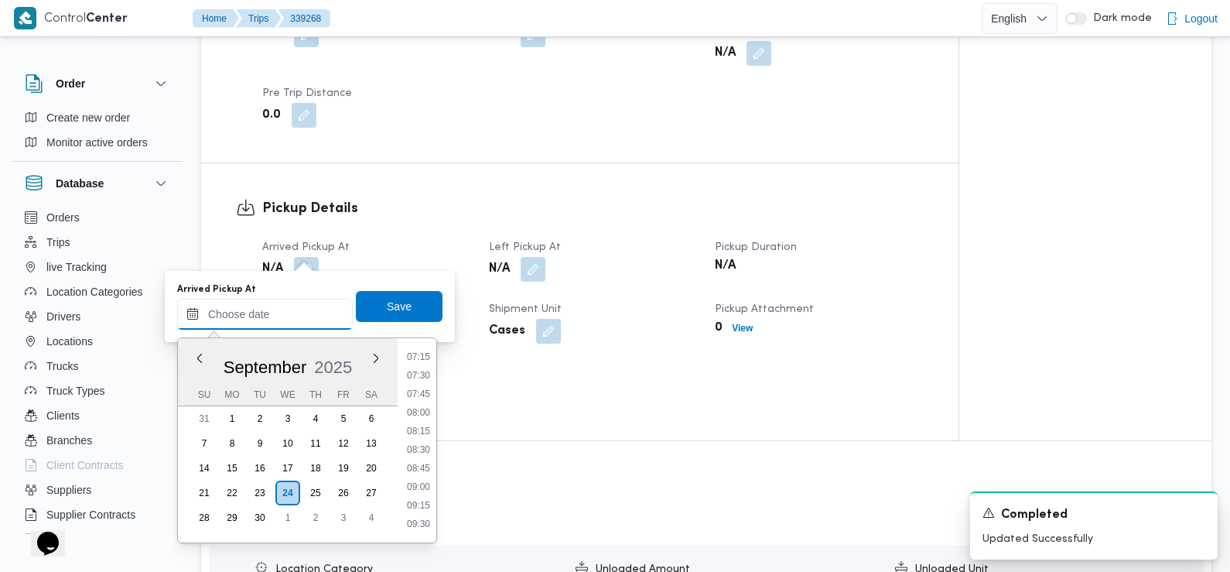
scroll to position [533, 0]
click at [422, 379] on li "07:30" at bounding box center [419, 381] width 36 height 15
type input "[DATE] 07:30"
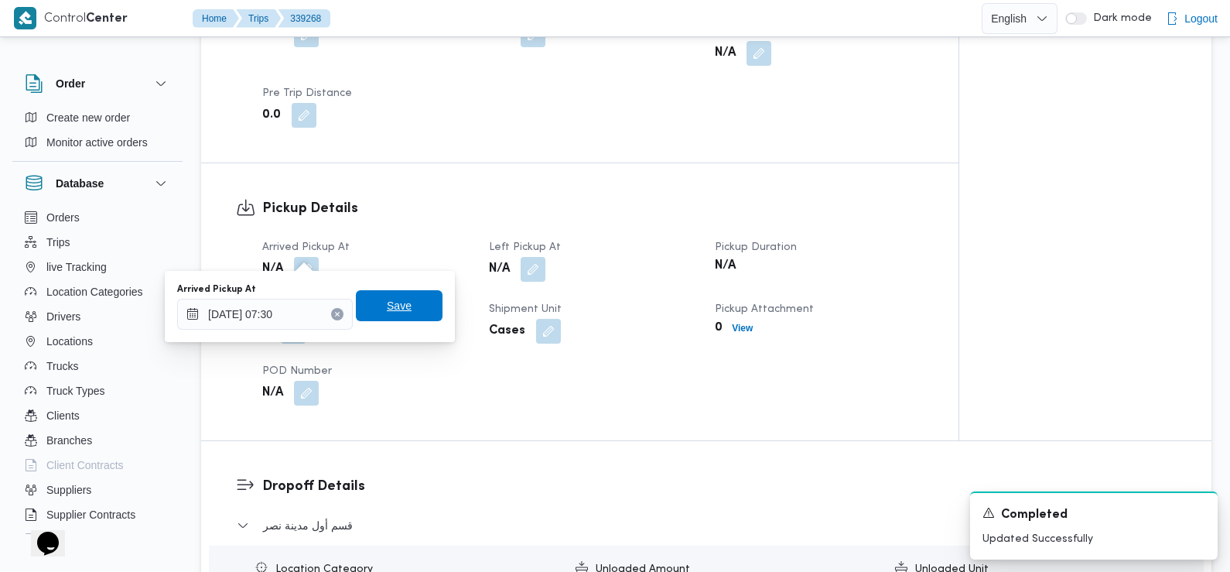
click at [414, 305] on span "Save" at bounding box center [399, 305] width 87 height 31
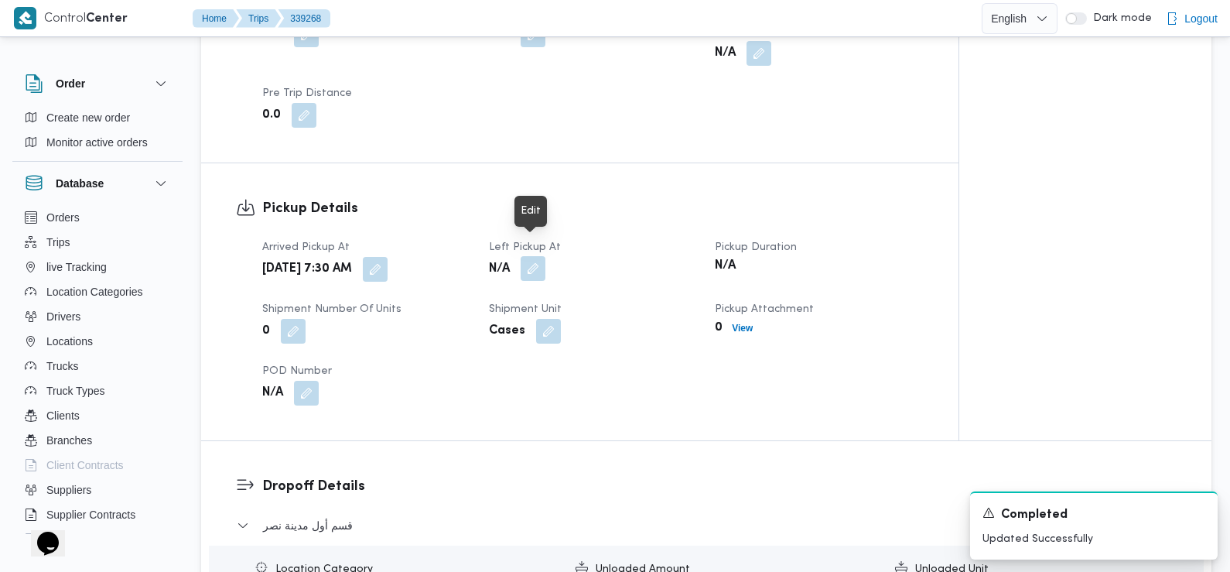
click at [537, 256] on button "button" at bounding box center [533, 268] width 25 height 25
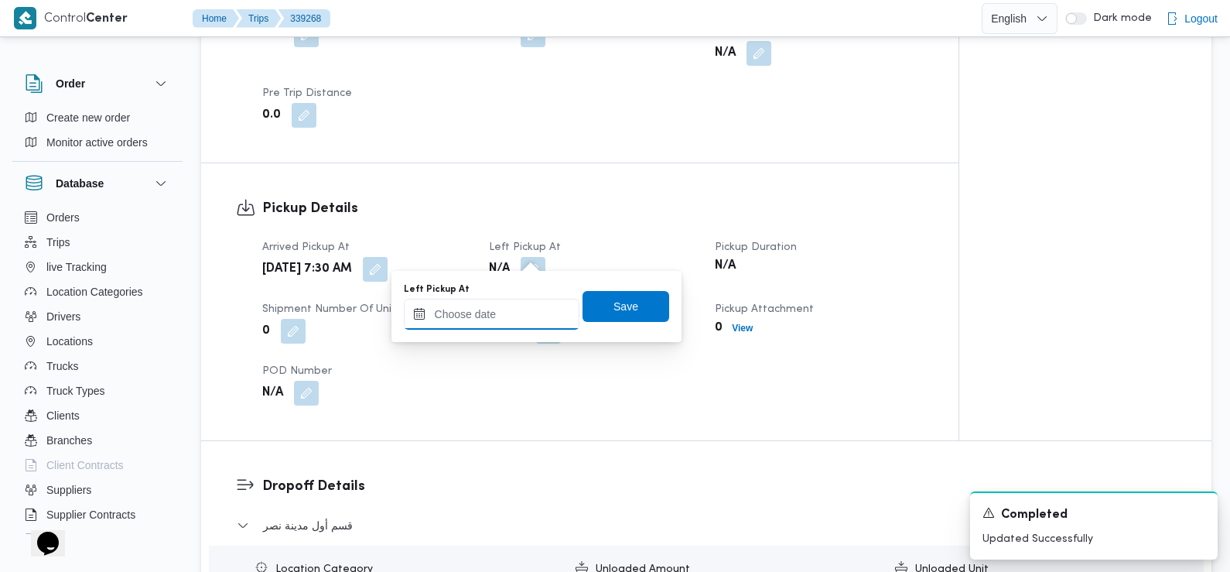
click at [520, 309] on input "Left Pickup At" at bounding box center [492, 314] width 176 height 31
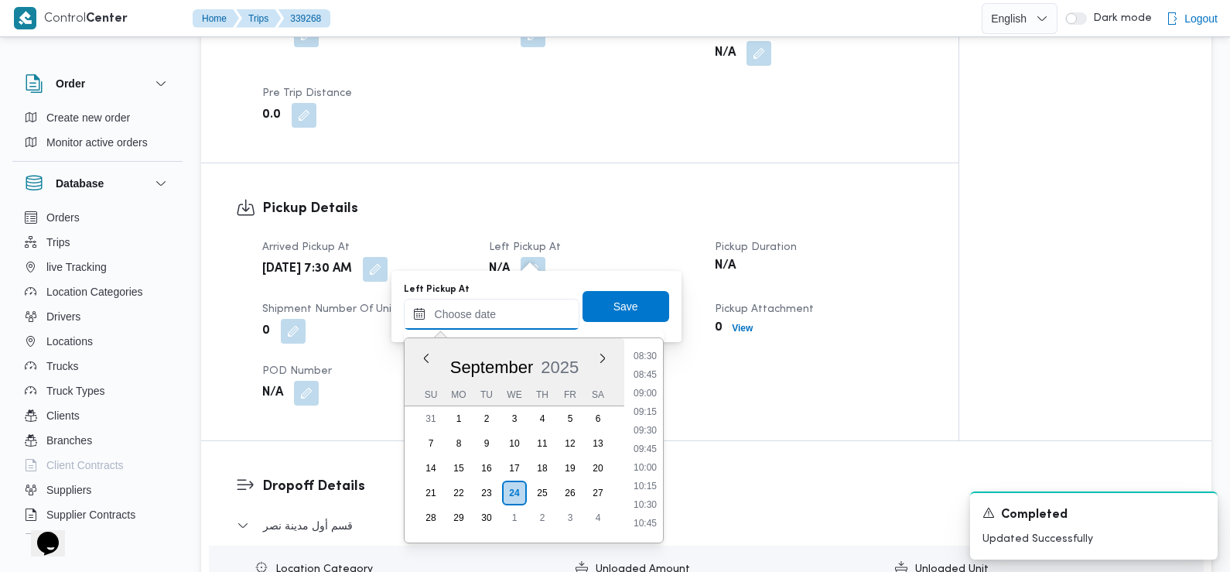
scroll to position [610, 0]
click at [645, 401] on li "08:45" at bounding box center [645, 397] width 36 height 15
type input "[DATE] 08:45"
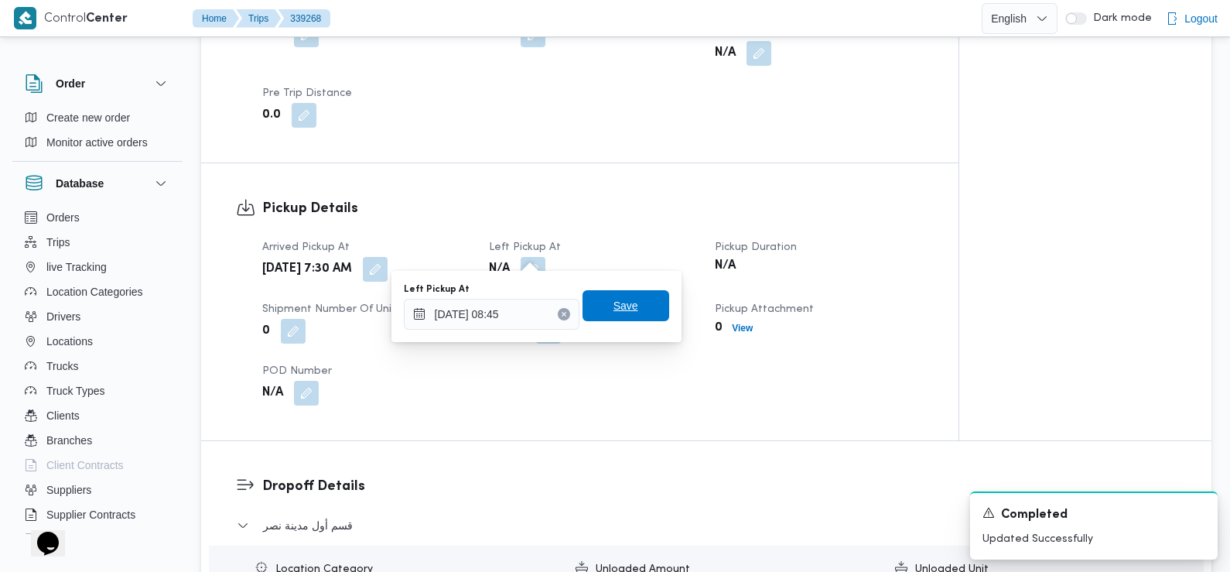
click at [632, 302] on span "Save" at bounding box center [626, 305] width 87 height 31
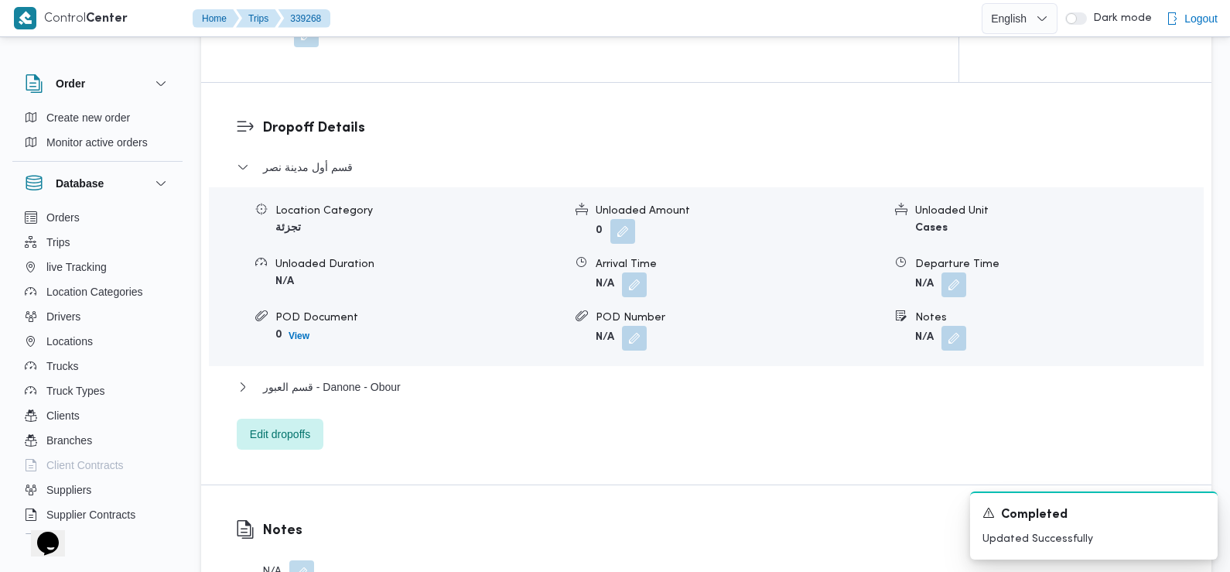
scroll to position [1253, 0]
click at [630, 268] on button "button" at bounding box center [634, 280] width 25 height 25
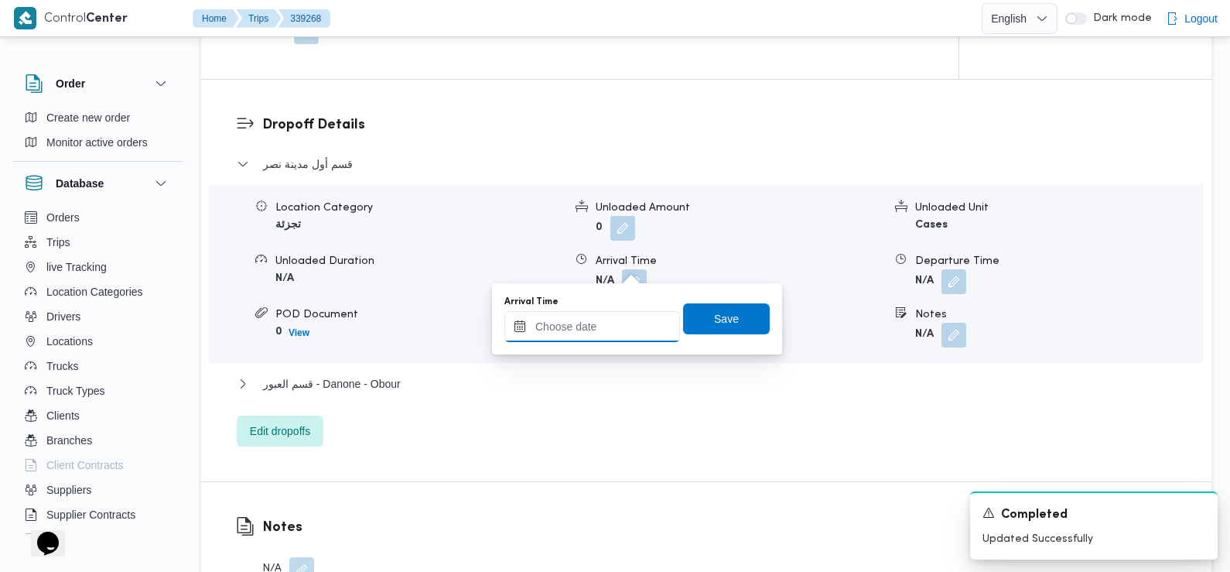
click at [626, 328] on input "Arrival Time" at bounding box center [592, 326] width 176 height 31
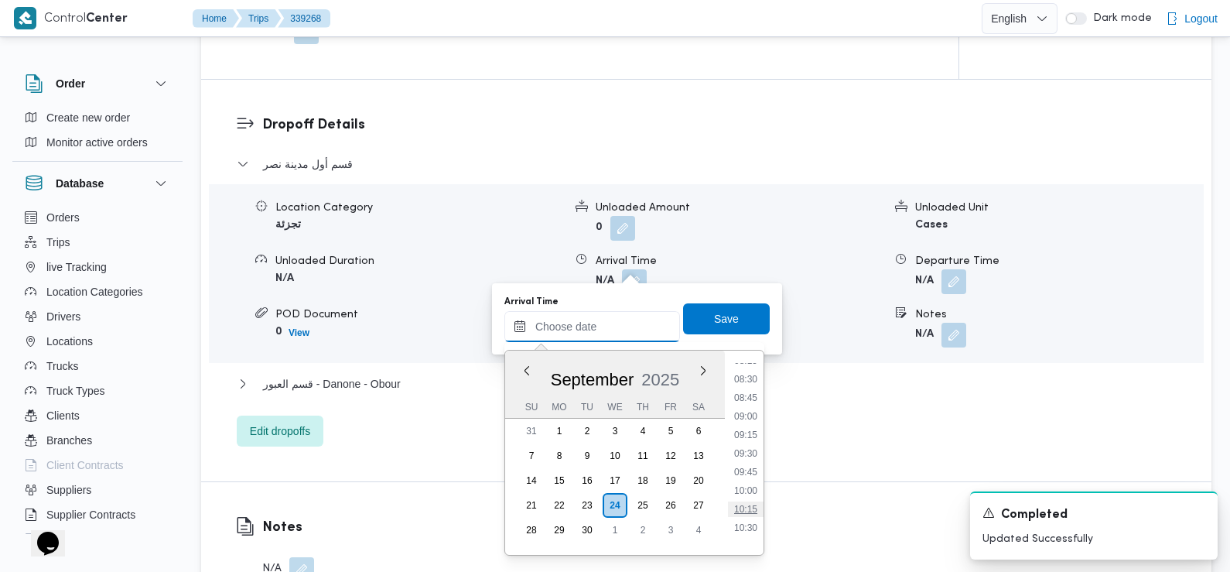
scroll to position [600, 0]
click at [747, 476] on li "09:30" at bounding box center [746, 476] width 36 height 15
type input "24/09/2025 09:30"
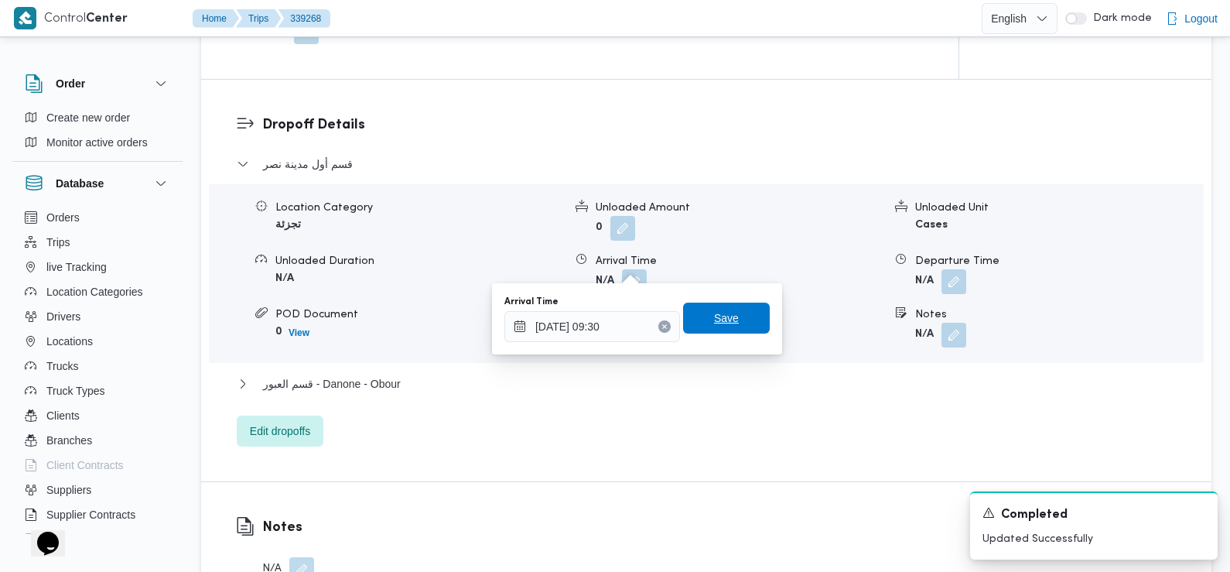
click at [733, 322] on span "Save" at bounding box center [726, 317] width 87 height 31
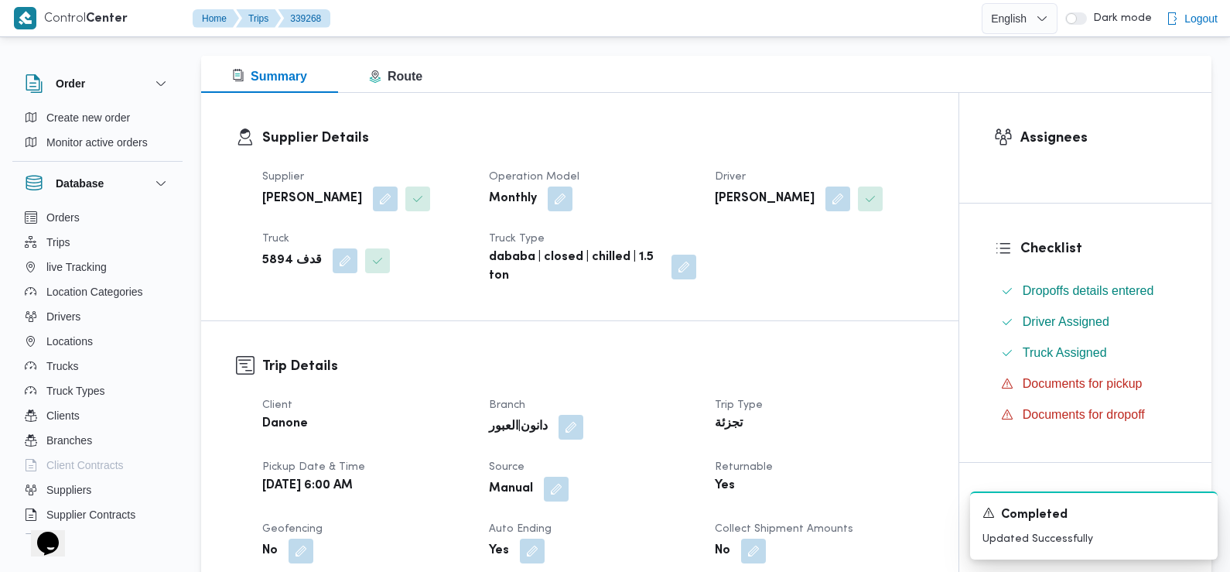
scroll to position [0, 0]
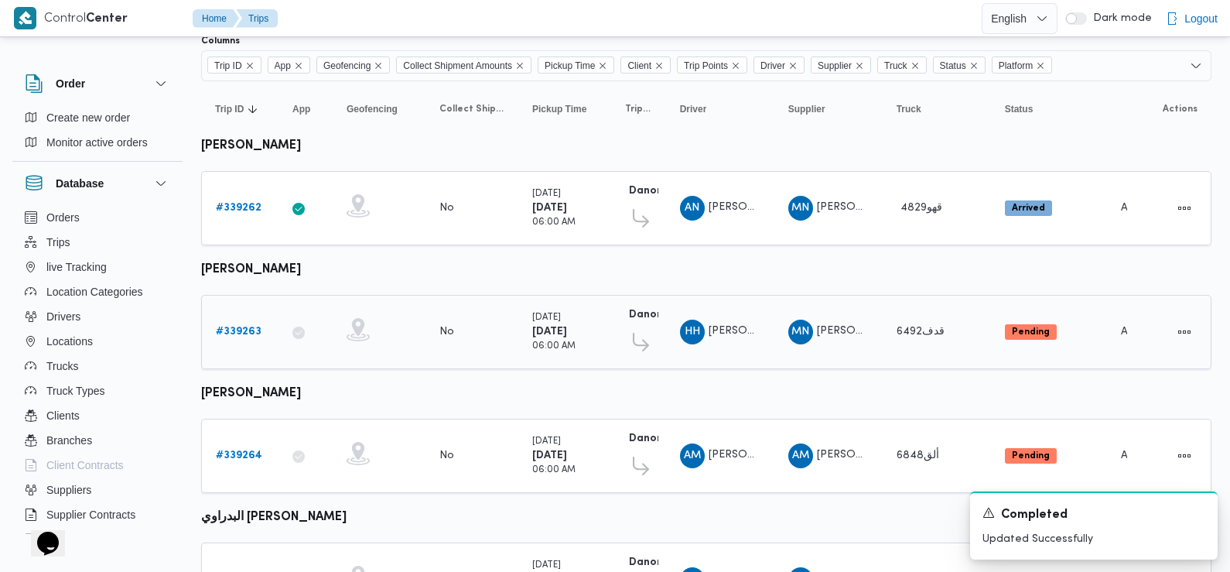
scroll to position [149, 0]
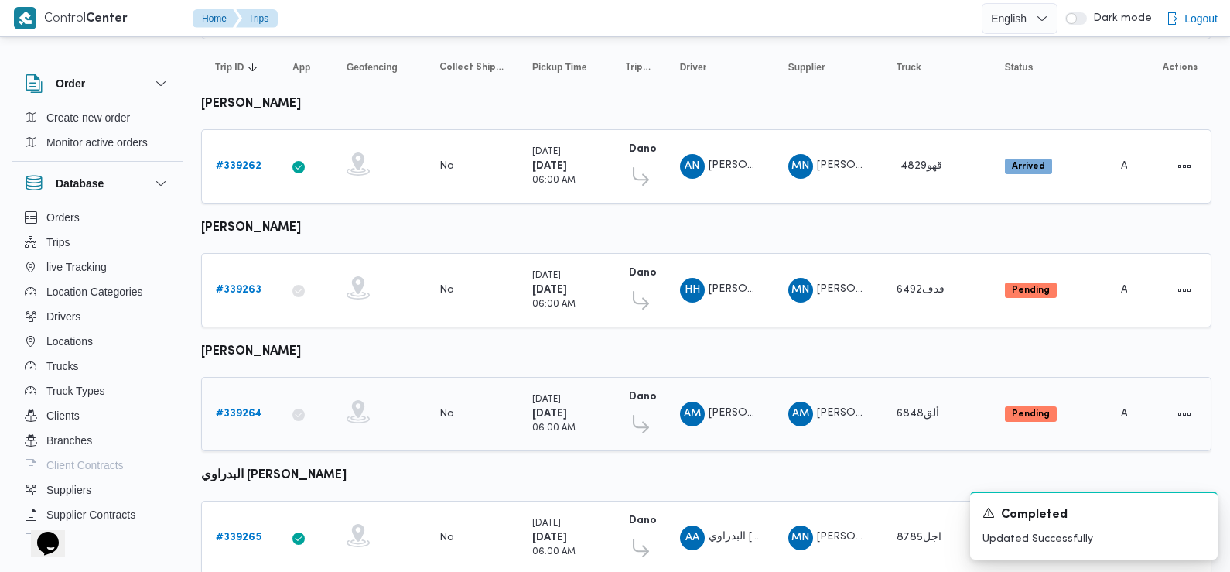
click at [233, 410] on b "# 339264" at bounding box center [239, 413] width 46 height 10
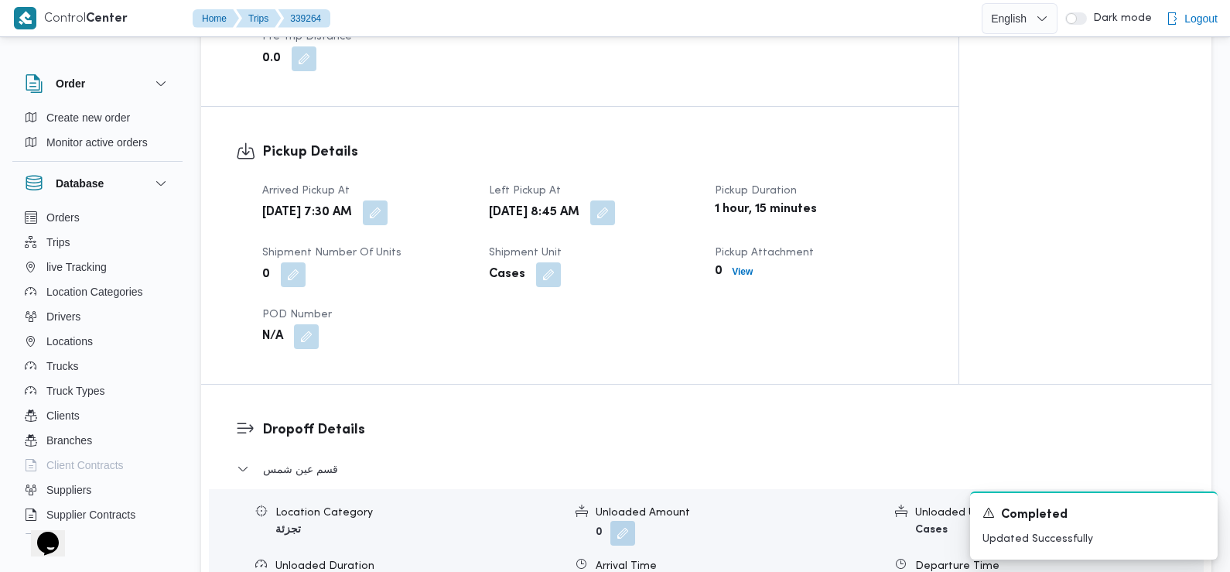
scroll to position [949, 0]
click at [388, 199] on button "button" at bounding box center [375, 211] width 25 height 25
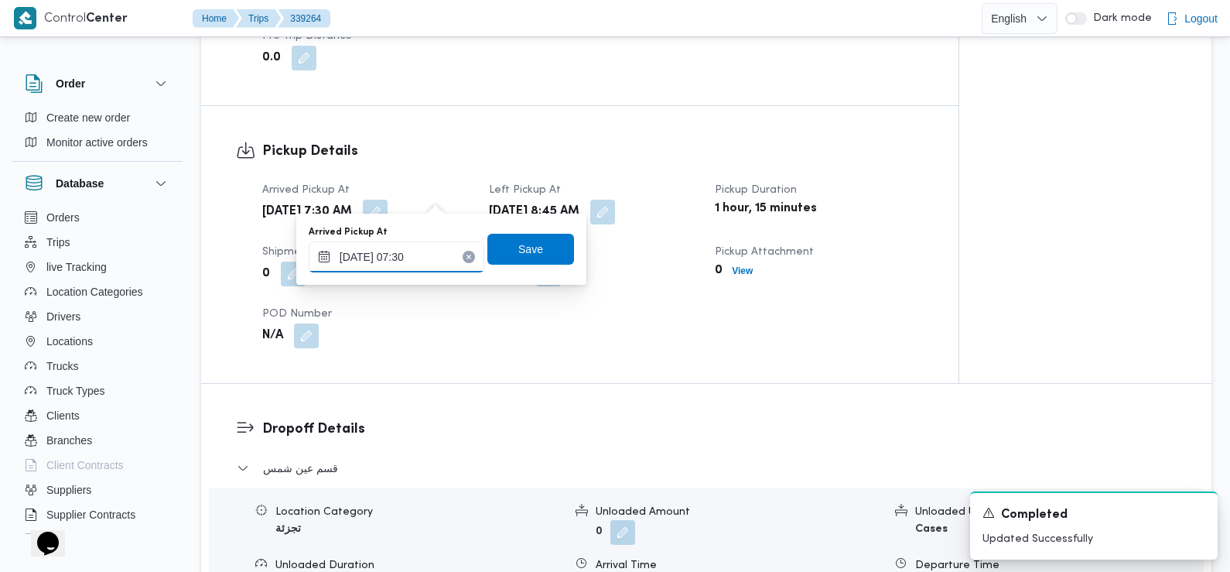
click at [422, 267] on input "[DATE] 07:30" at bounding box center [397, 256] width 176 height 31
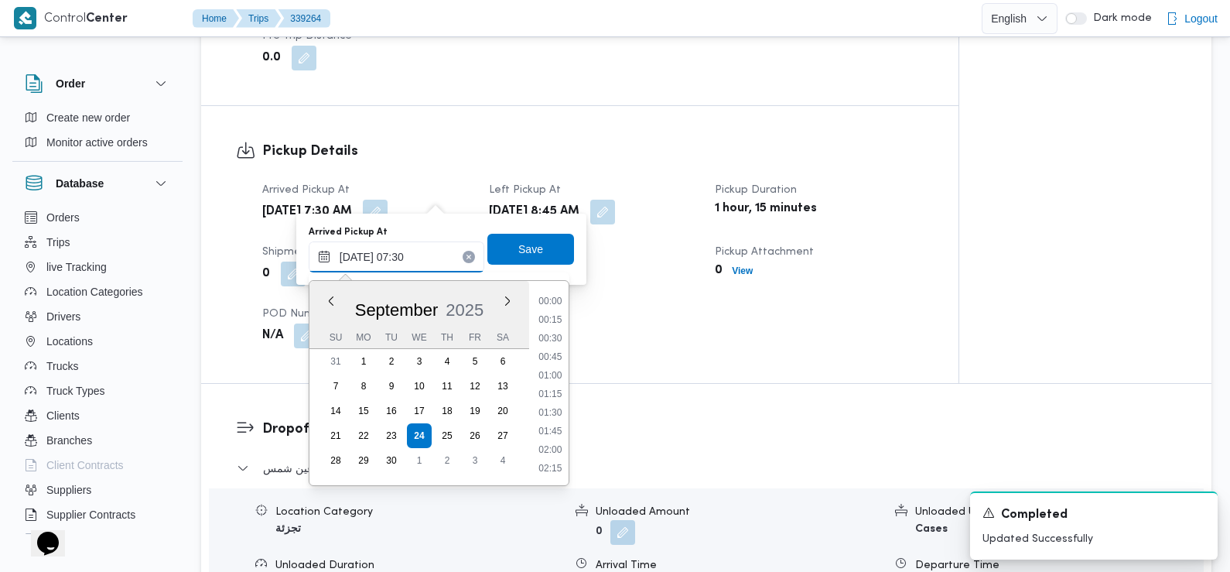
scroll to position [463, 0]
type input "24/09/2025 07:32"
click at [518, 241] on span "Save" at bounding box center [530, 248] width 25 height 19
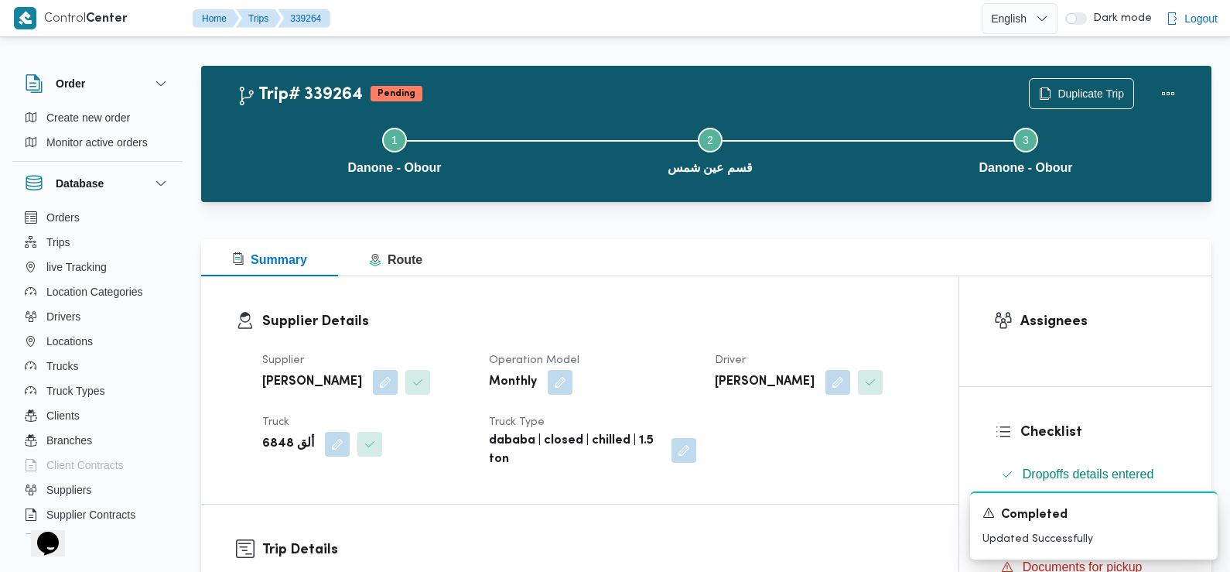
scroll to position [0, 0]
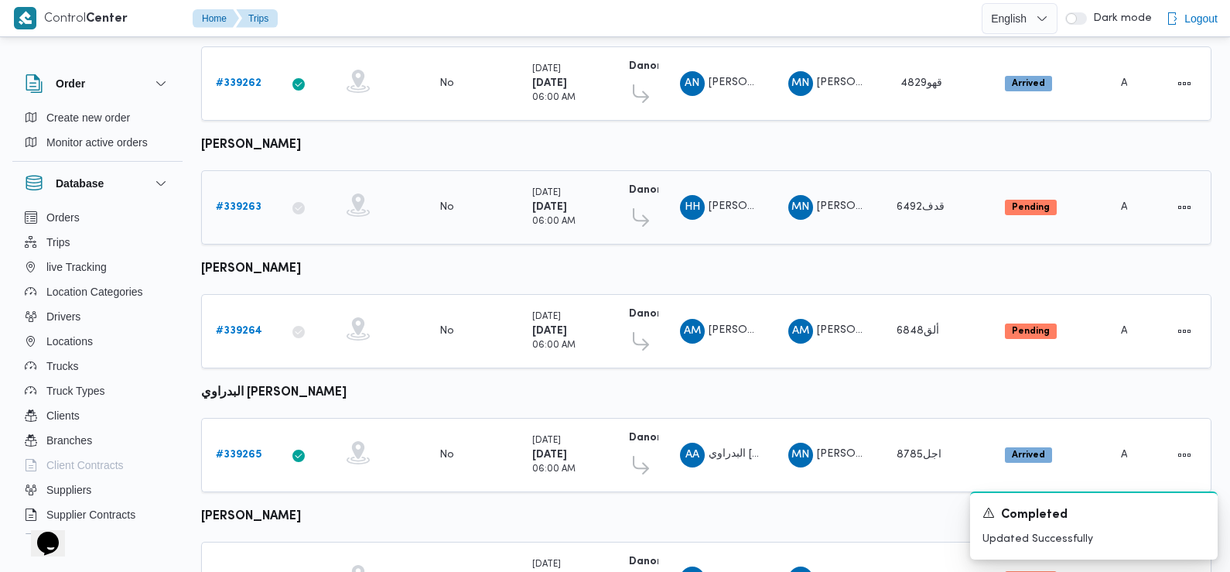
scroll to position [242, 0]
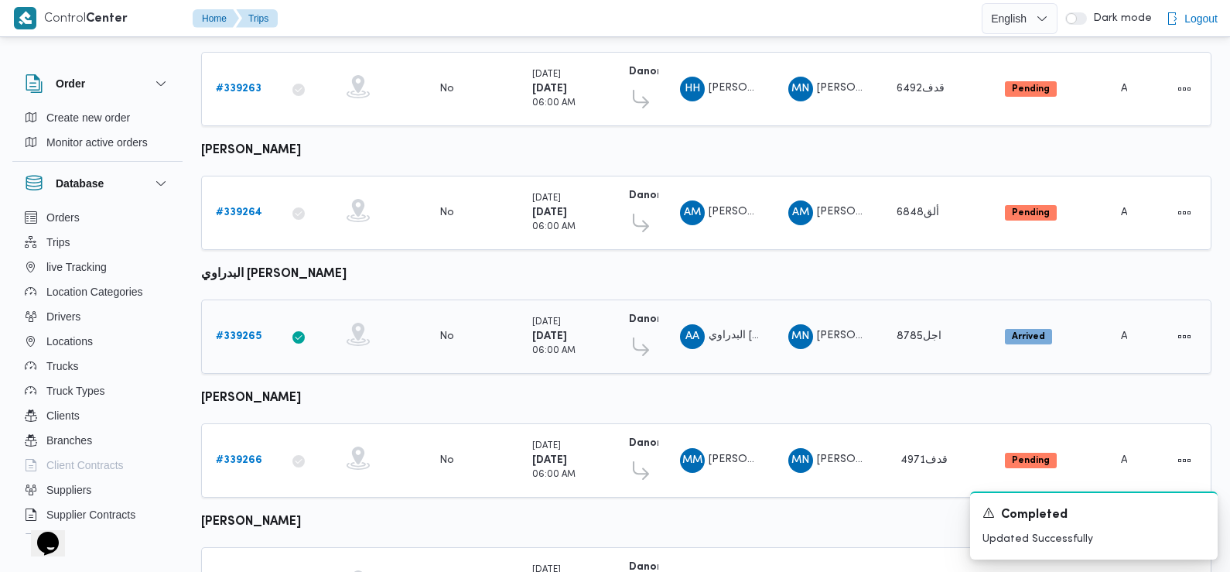
click at [238, 333] on b "# 339265" at bounding box center [239, 336] width 46 height 10
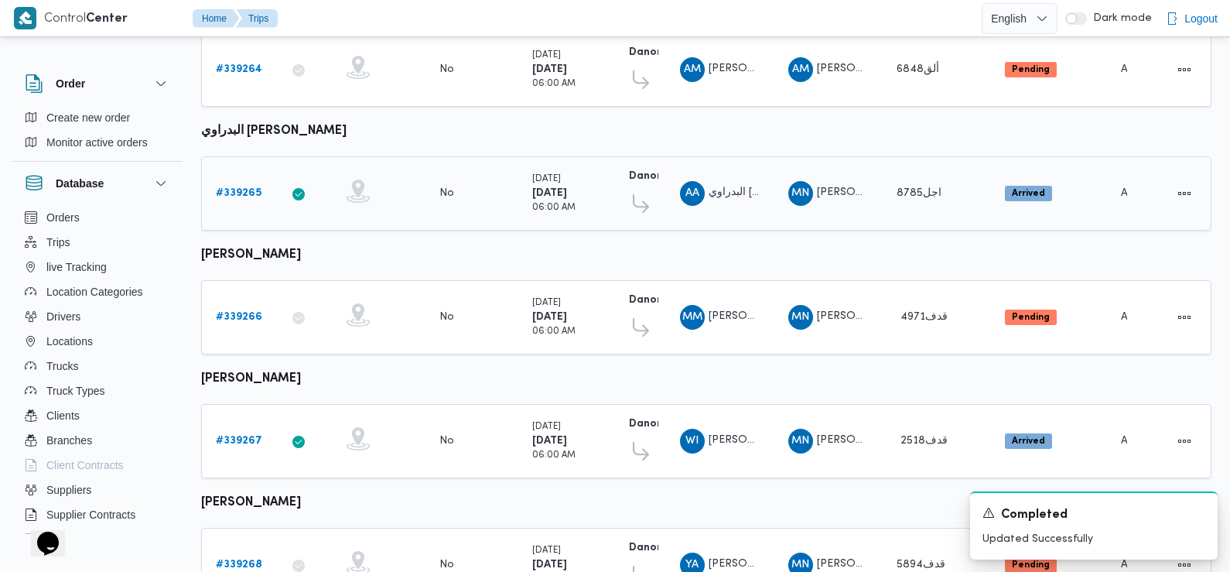
scroll to position [511, 0]
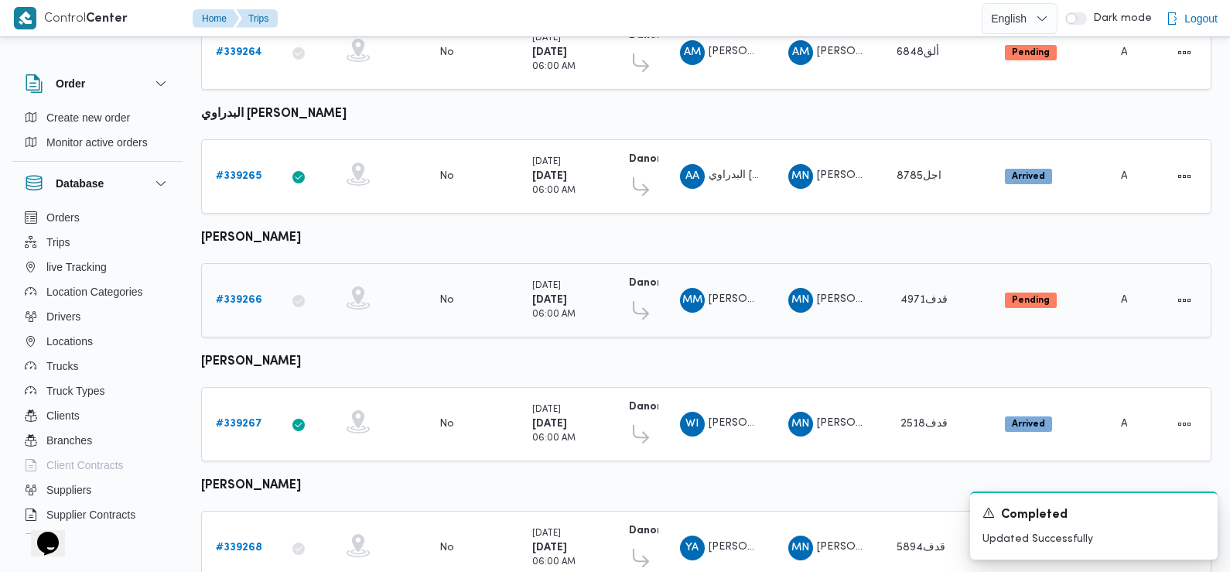
click at [243, 295] on b "# 339266" at bounding box center [239, 300] width 46 height 10
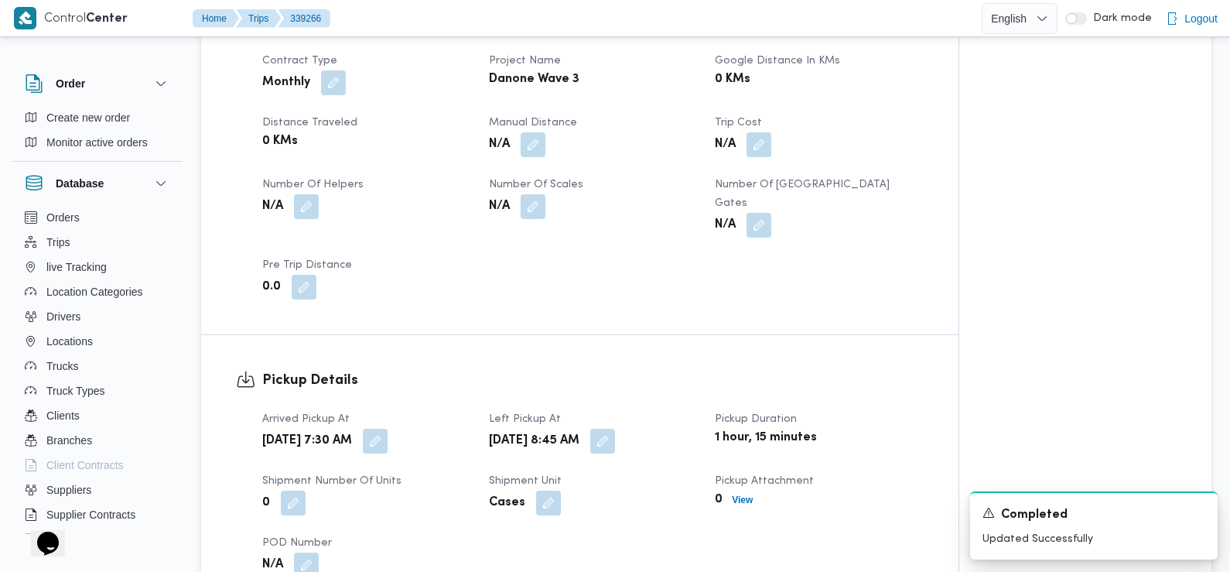
scroll to position [722, 0]
click at [388, 426] on button "button" at bounding box center [375, 438] width 25 height 25
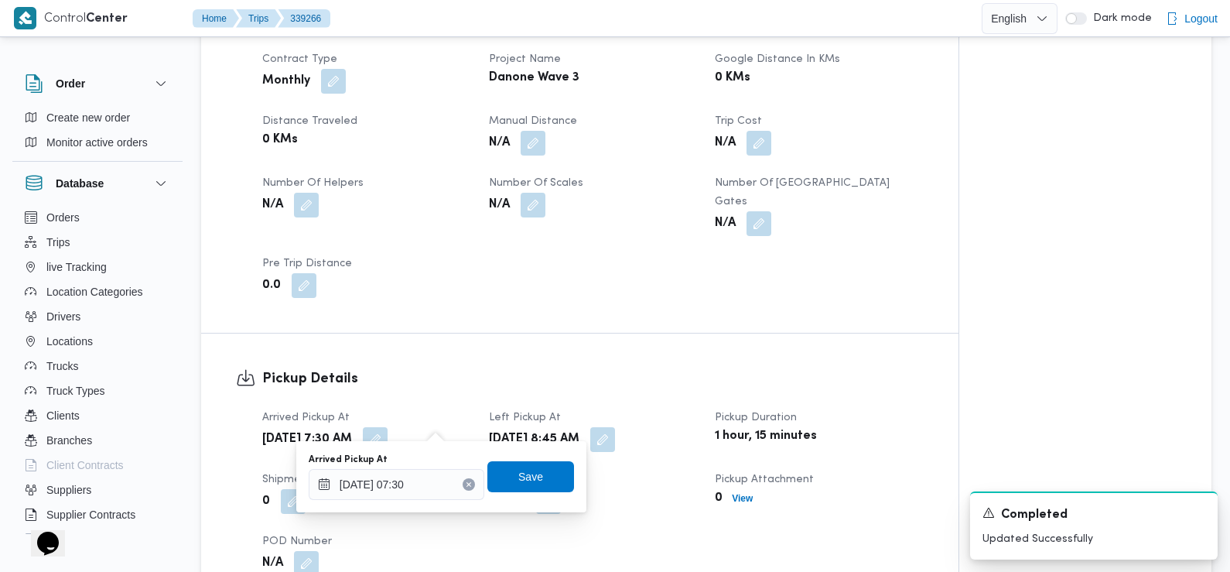
click at [431, 349] on div "Pickup Details Arrived Pickup At Wed, Sep 24, 2025 7:30 AM Left Pickup At Wed, …" at bounding box center [579, 471] width 757 height 277
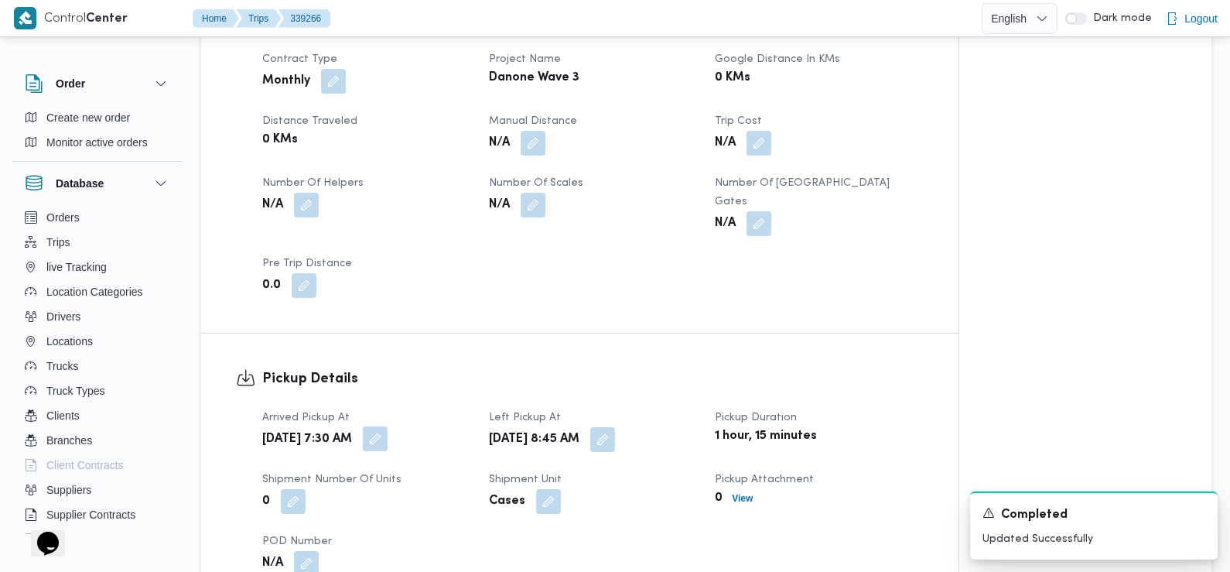
click at [388, 426] on button "button" at bounding box center [375, 438] width 25 height 25
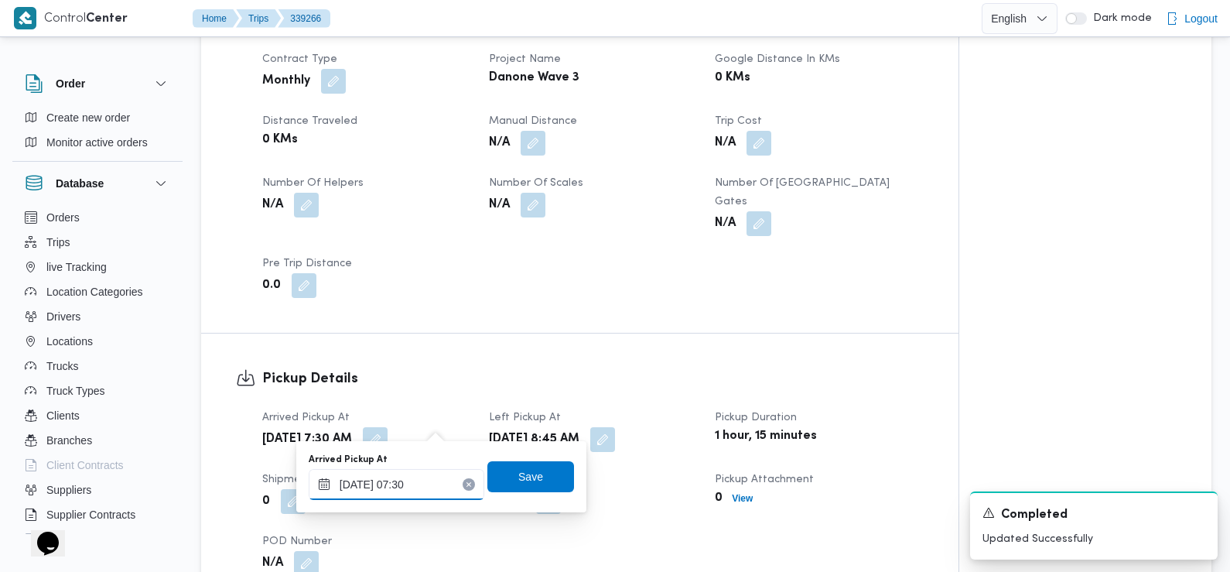
click at [438, 485] on input "[DATE] 07:30" at bounding box center [397, 484] width 176 height 31
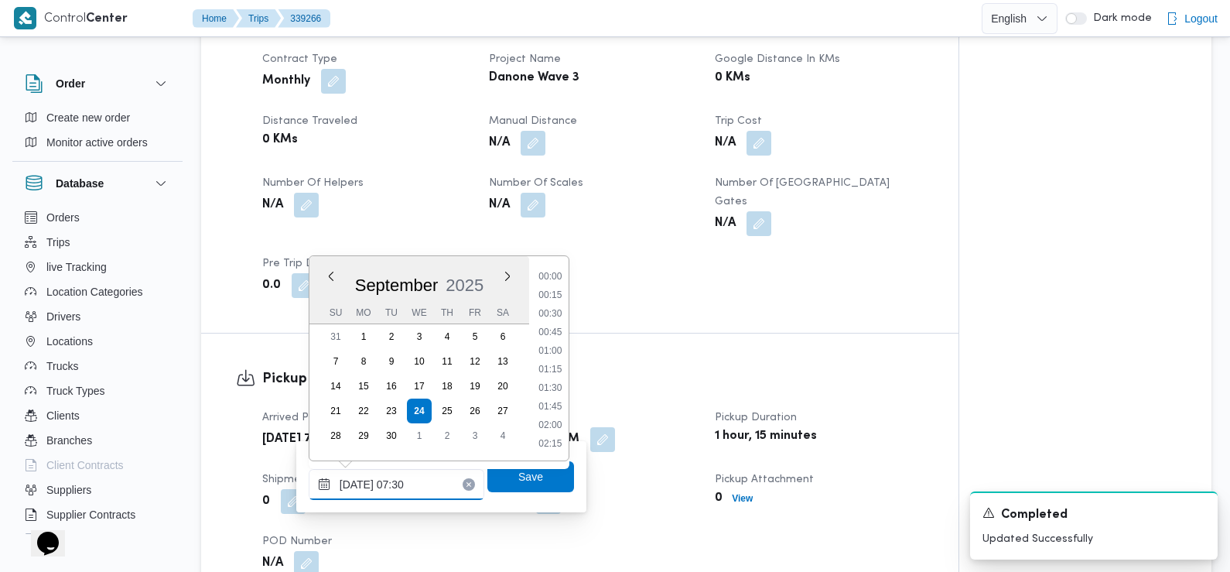
scroll to position [463, 0]
type input "24/09/2025 07:31"
click at [496, 475] on span "Save" at bounding box center [530, 475] width 87 height 31
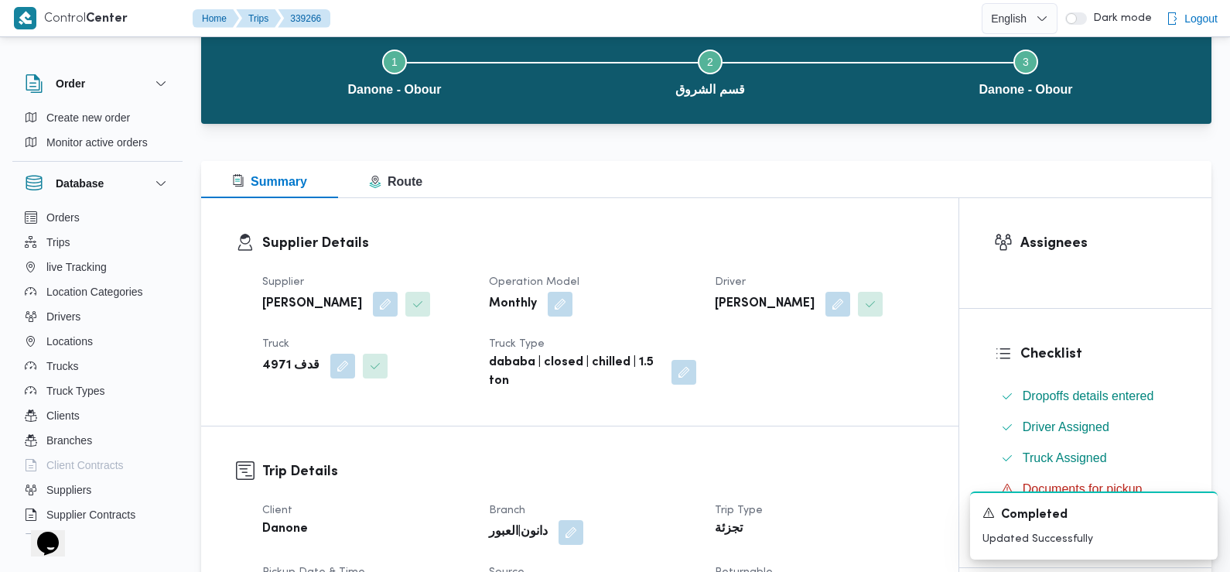
scroll to position [0, 0]
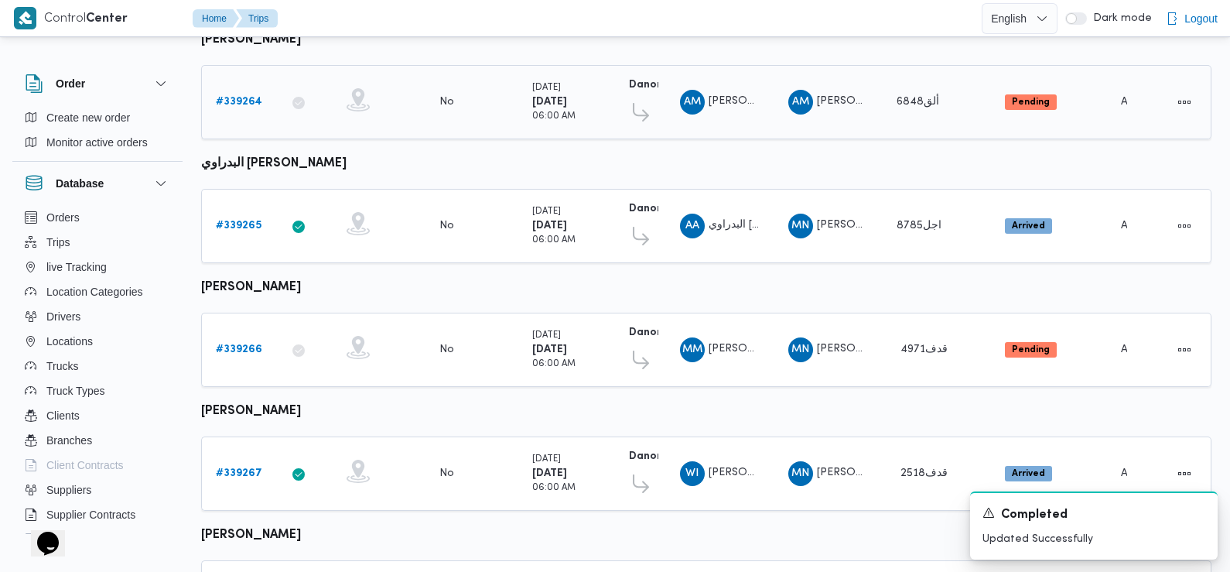
scroll to position [566, 0]
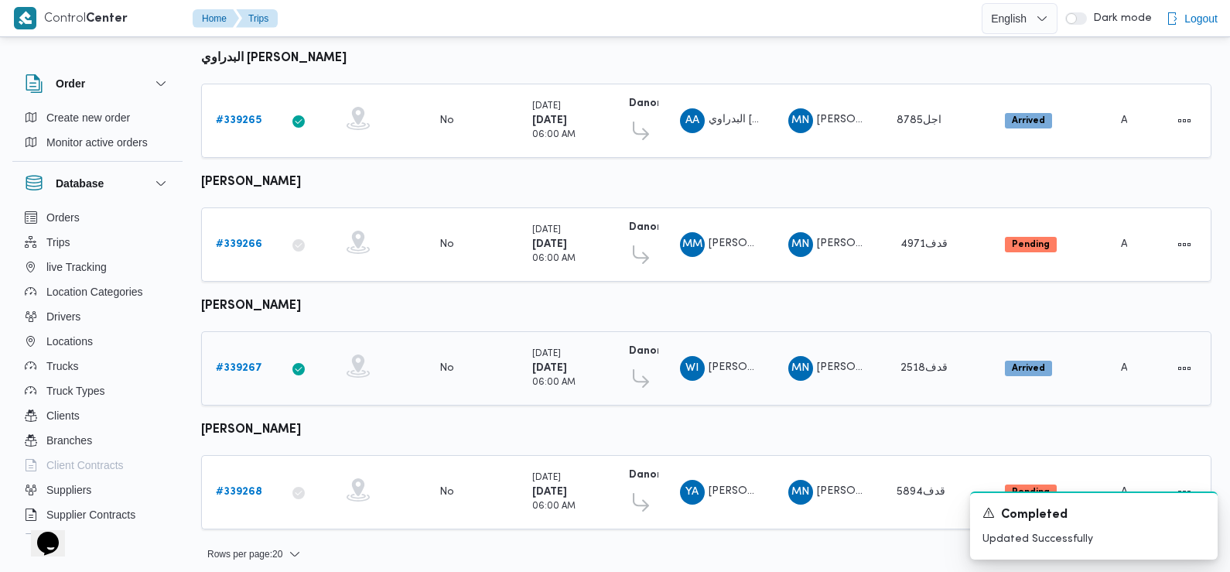
click at [235, 363] on b "# 339267" at bounding box center [239, 368] width 46 height 10
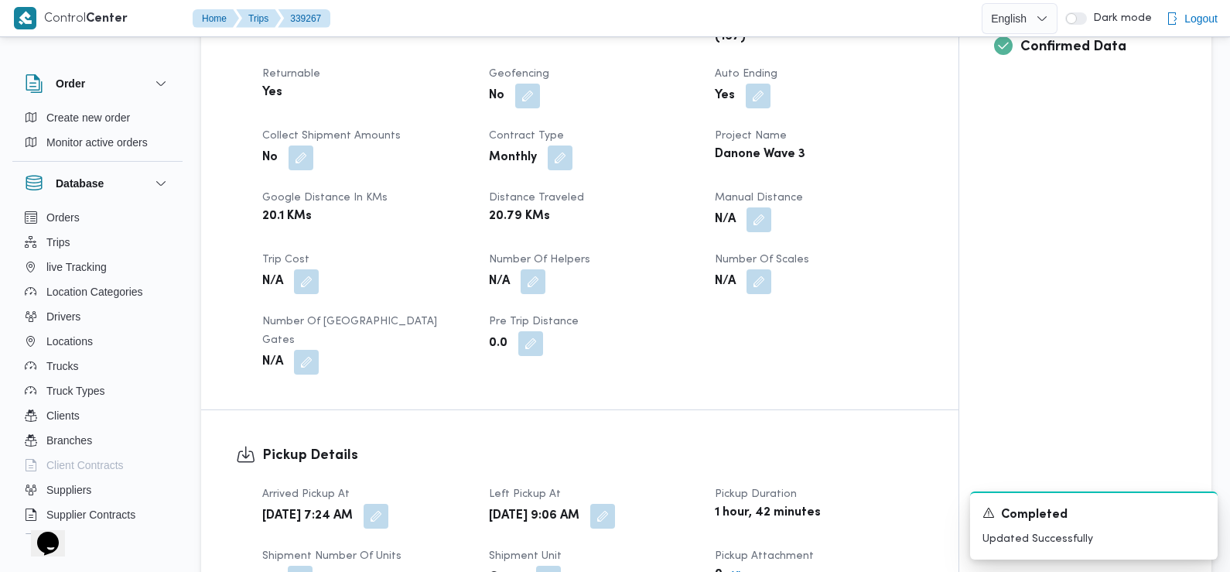
scroll to position [655, 0]
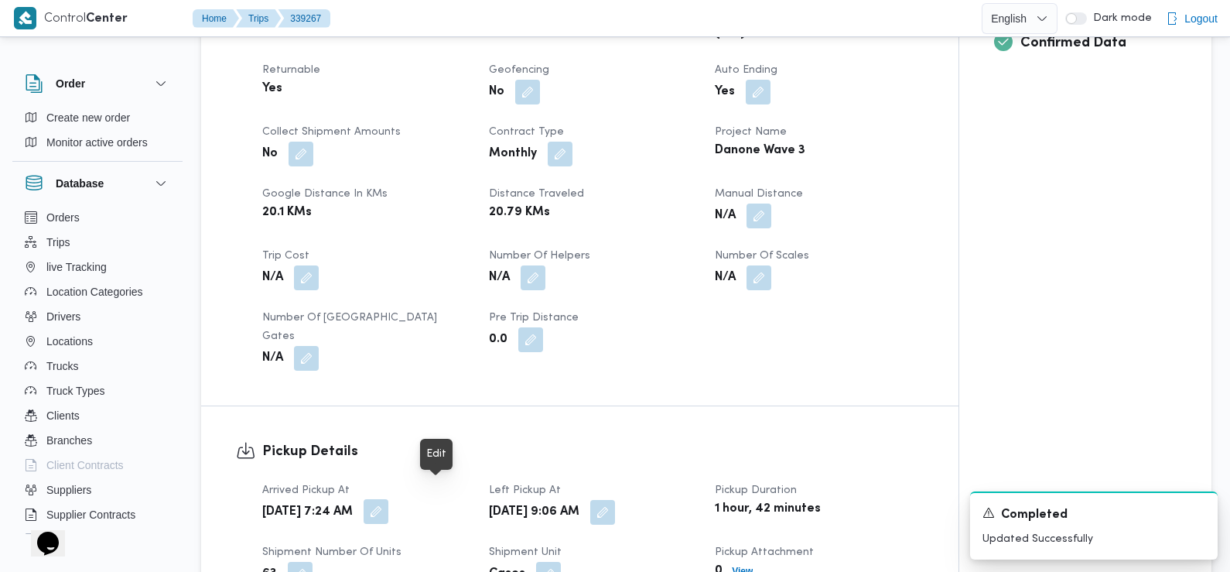
click at [388, 499] on button "button" at bounding box center [376, 511] width 25 height 25
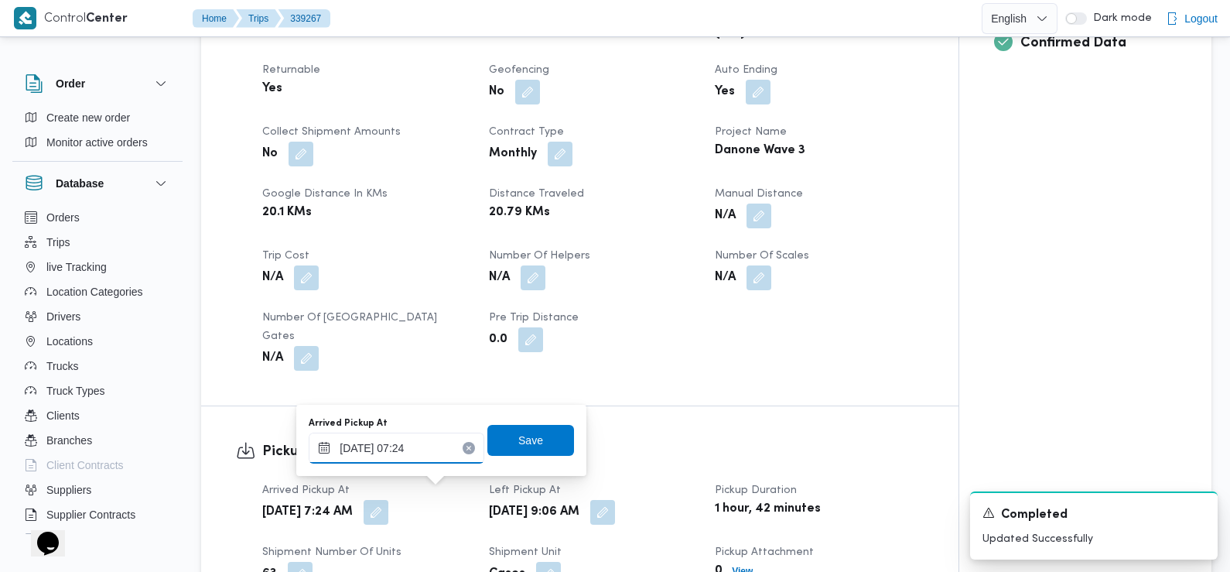
click at [416, 454] on input "24/09/2025 07:24" at bounding box center [397, 447] width 176 height 31
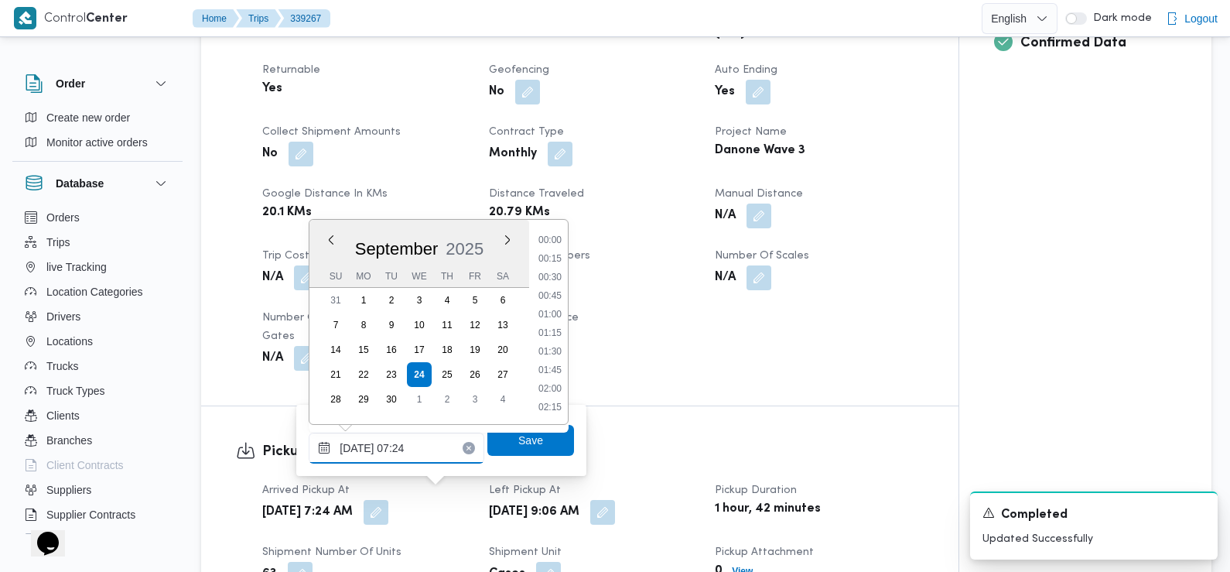
scroll to position [444, 0]
click at [549, 307] on ul "00:00 00:15 00:30 00:45 01:00 01:15 01:30 01:45 02:00 02:15 02:30 02:45 03:00 0…" at bounding box center [550, 321] width 36 height 179
click at [549, 313] on li "07:00" at bounding box center [550, 315] width 36 height 15
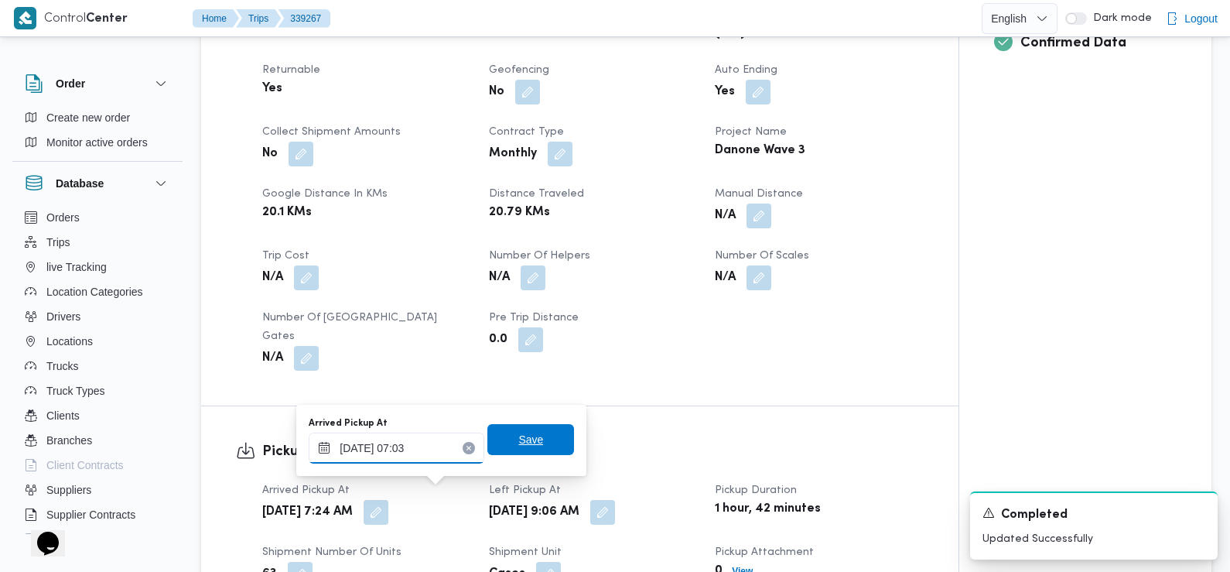
type input "24/09/2025 07:03"
click at [512, 429] on span "Save" at bounding box center [530, 439] width 87 height 31
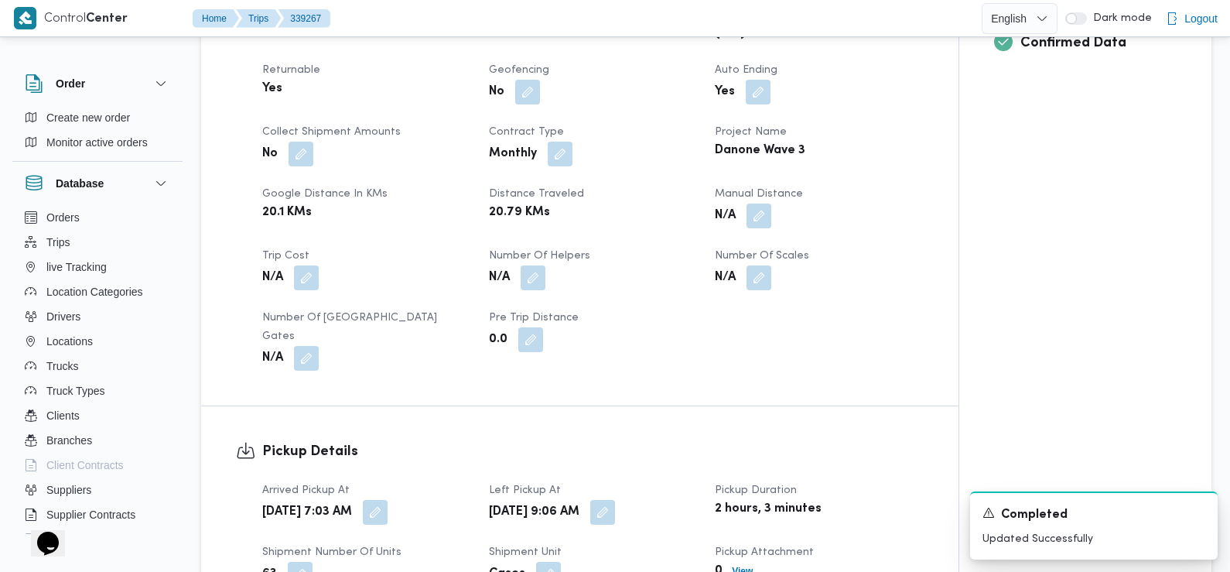
click at [386, 344] on div "N/A" at bounding box center [366, 358] width 211 height 28
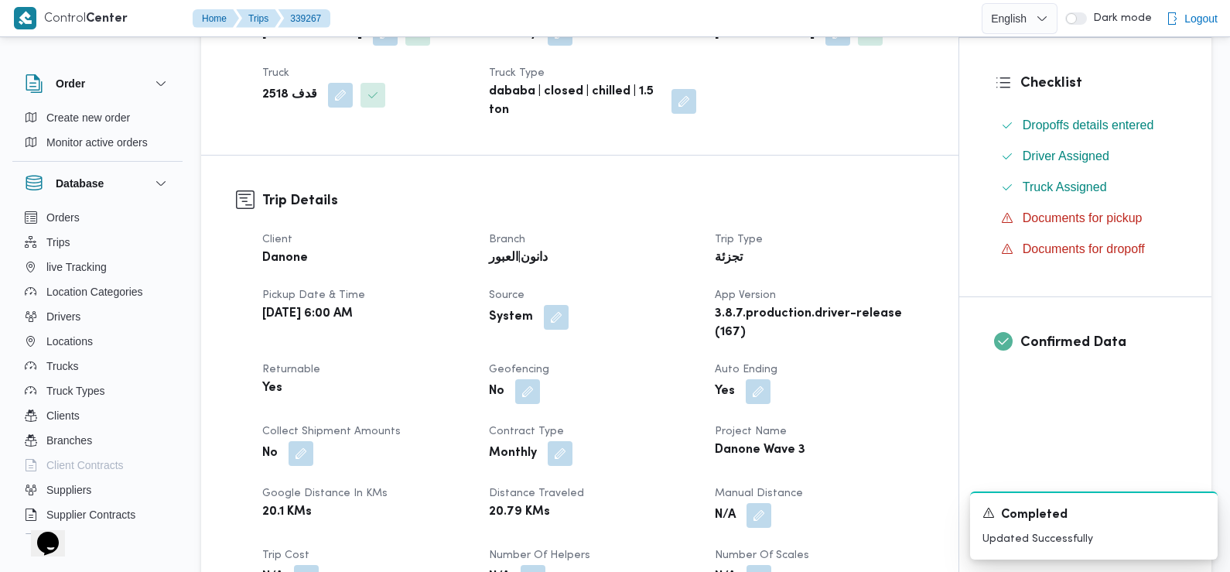
scroll to position [0, 0]
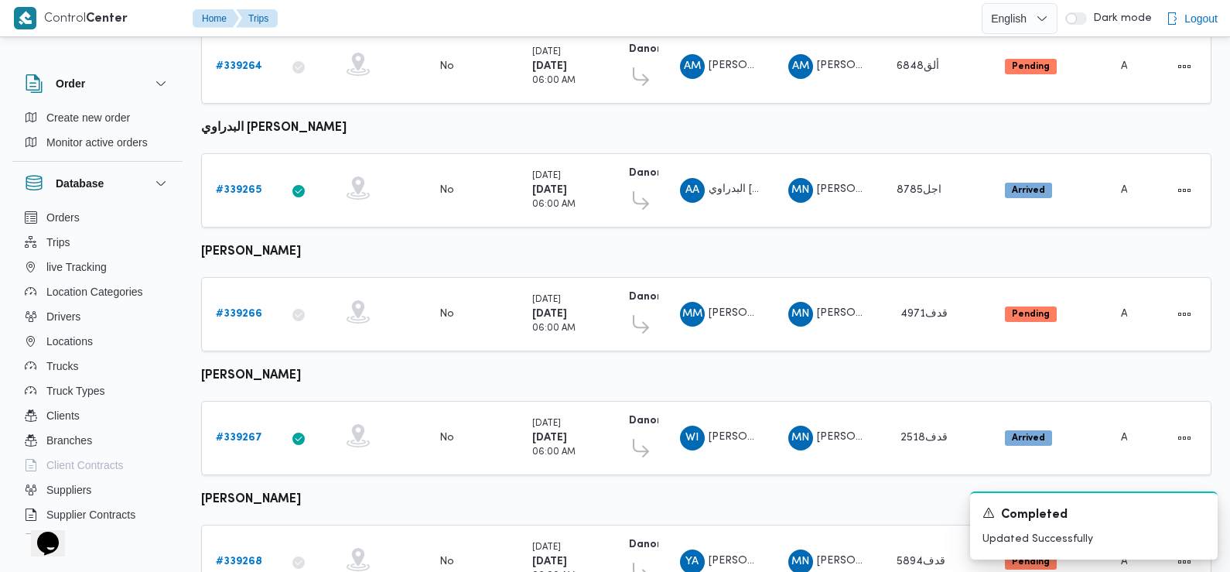
scroll to position [566, 0]
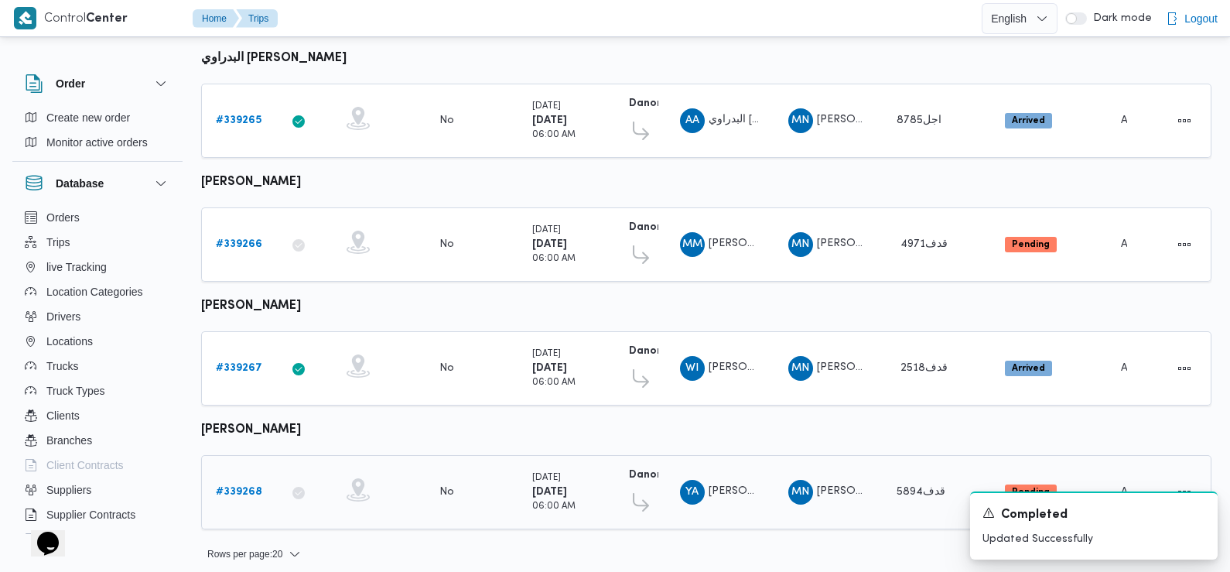
click at [233, 487] on b "# 339268" at bounding box center [239, 492] width 46 height 10
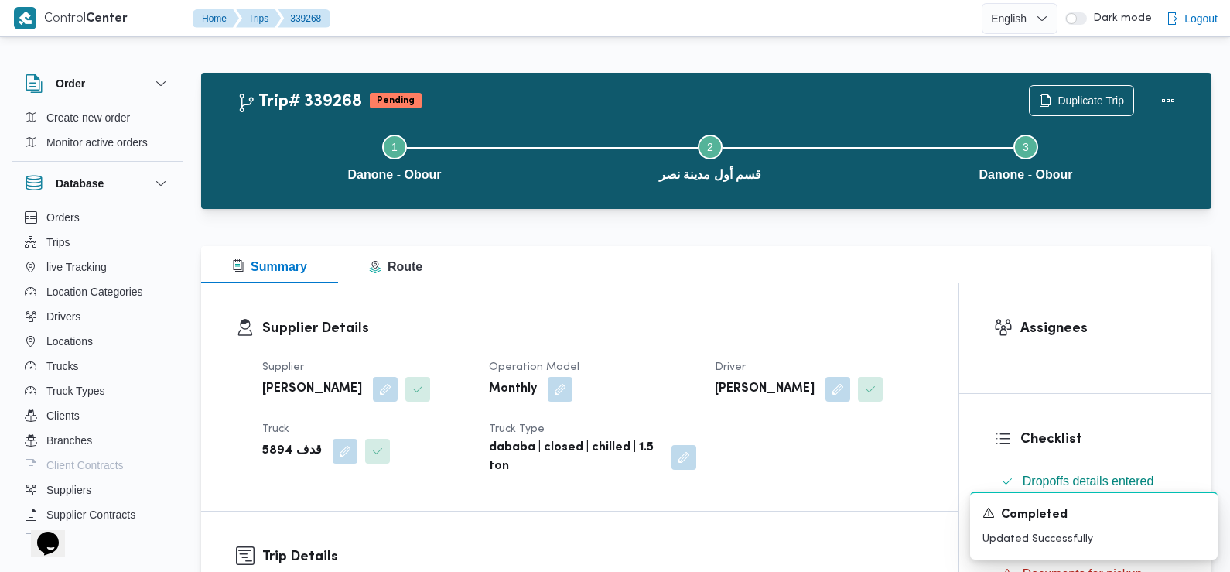
click at [523, 378] on div "Monthly" at bounding box center [592, 389] width 211 height 28
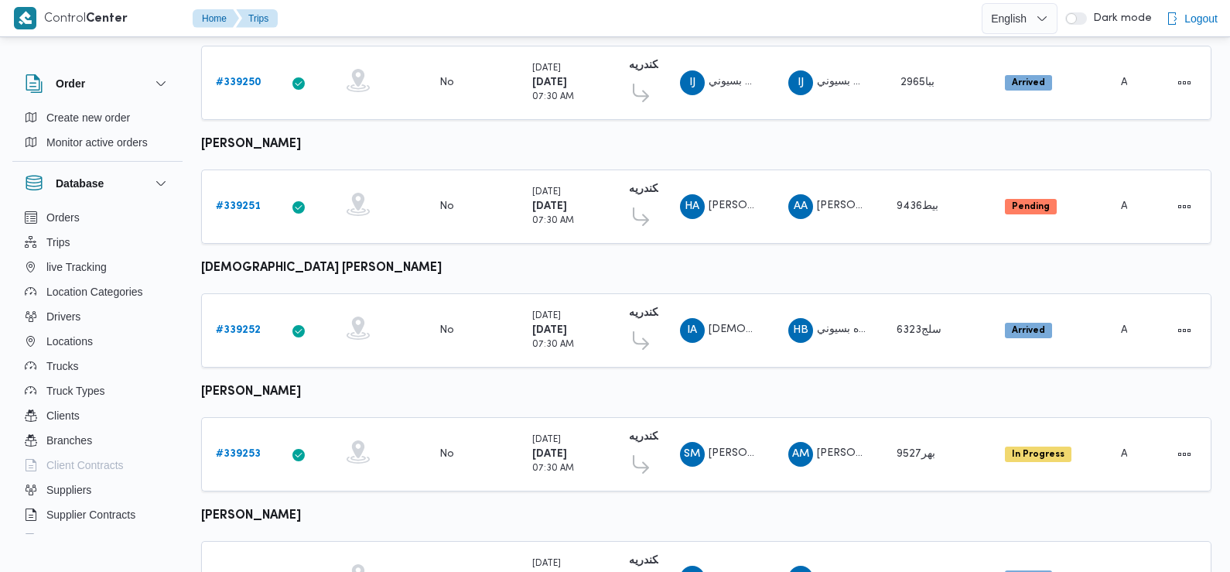
scroll to position [412, 0]
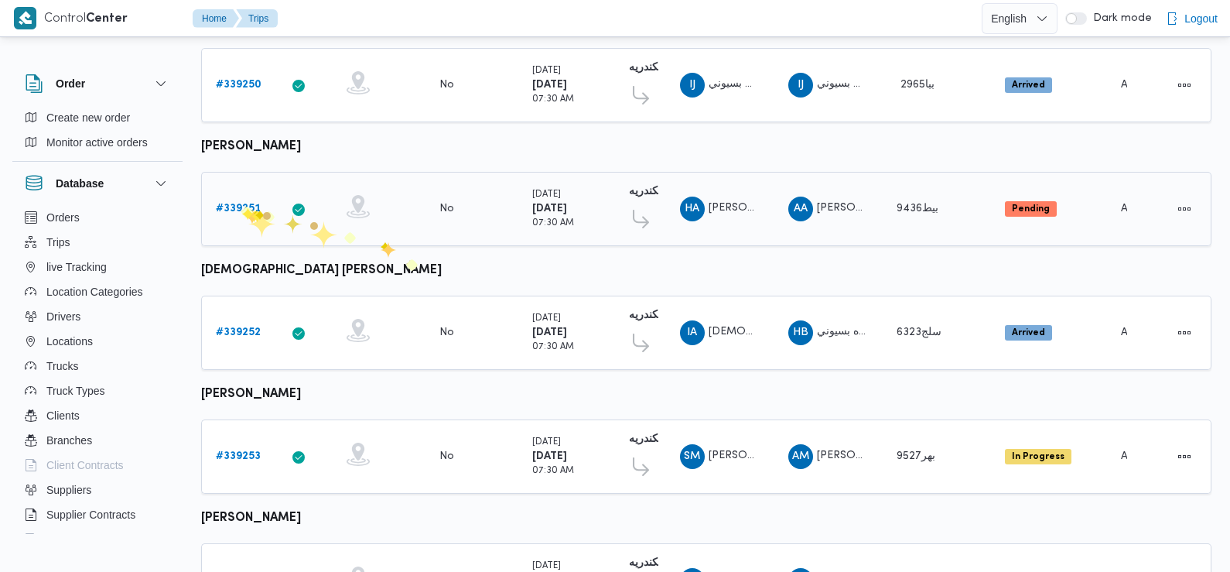
click at [241, 207] on b "# 339251" at bounding box center [238, 208] width 45 height 10
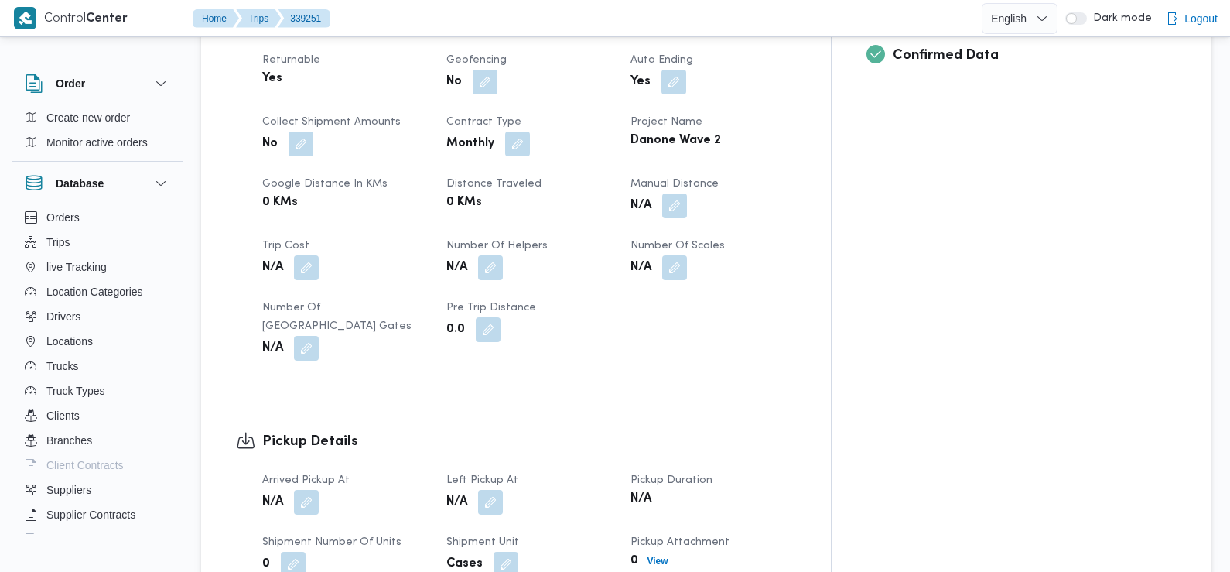
scroll to position [753, 0]
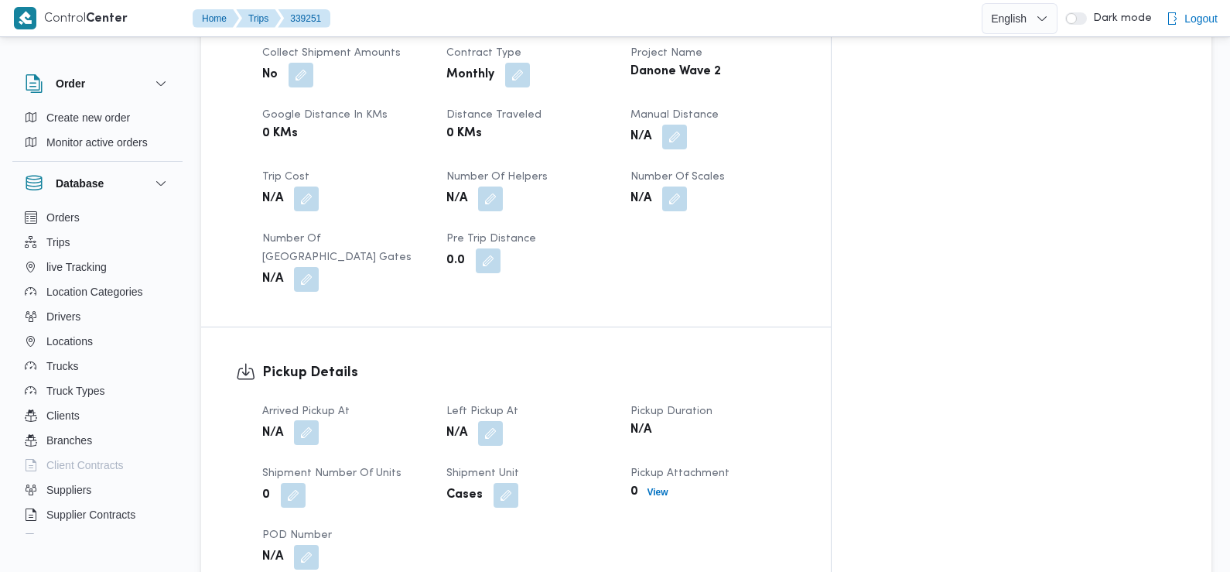
click at [309, 420] on button "button" at bounding box center [306, 432] width 25 height 25
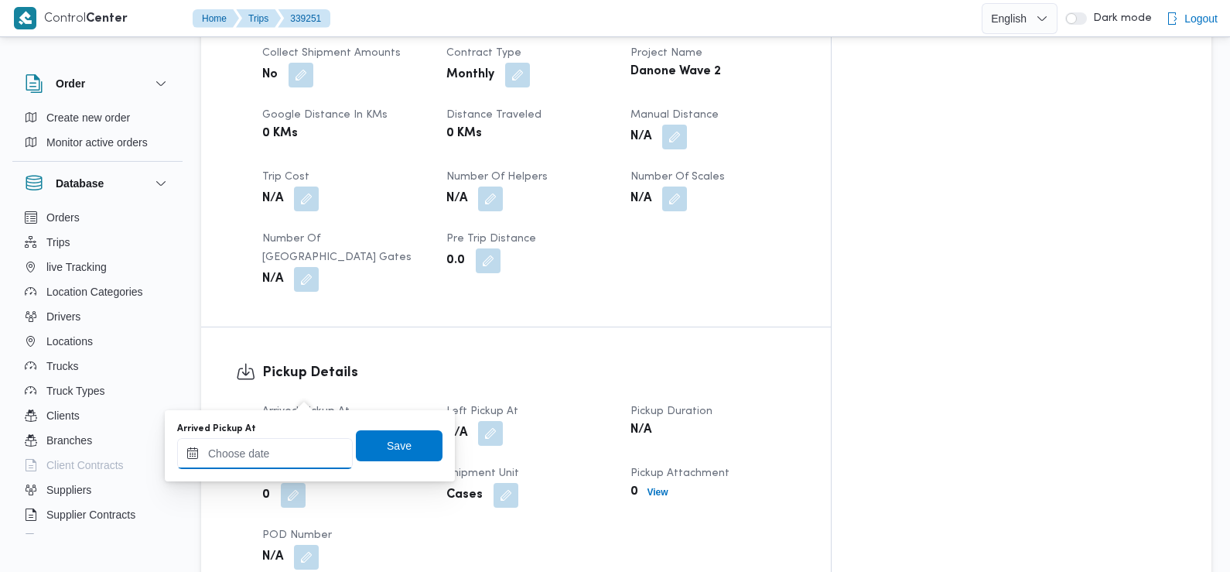
click at [296, 446] on div at bounding box center [265, 453] width 176 height 31
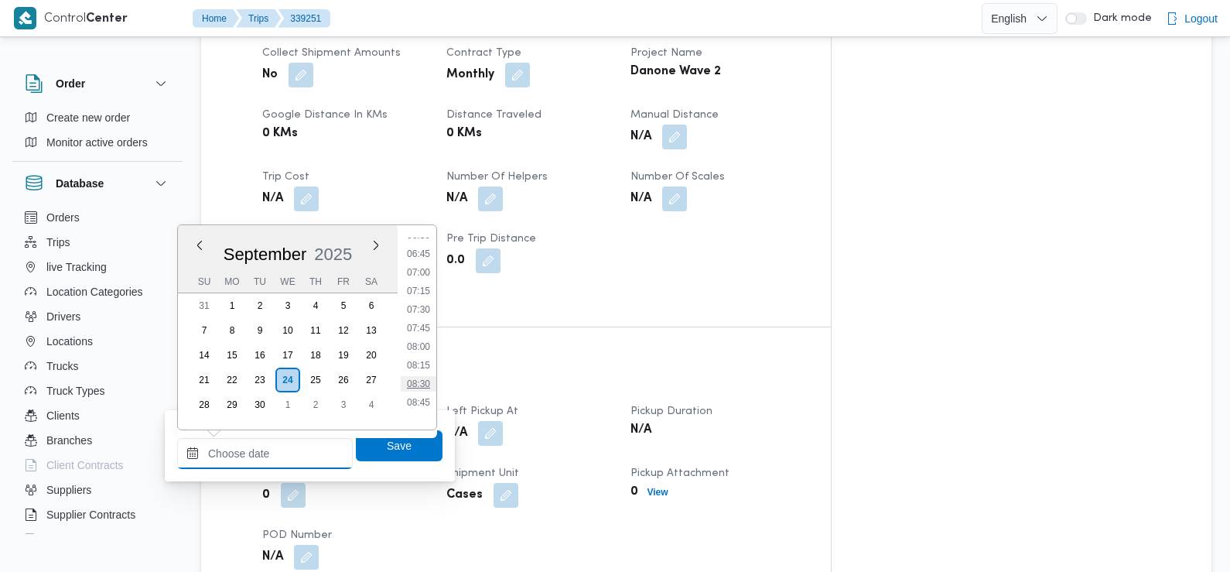
scroll to position [491, 0]
click at [423, 312] on li "07:30" at bounding box center [419, 310] width 36 height 15
type input "[DATE] 07:30"
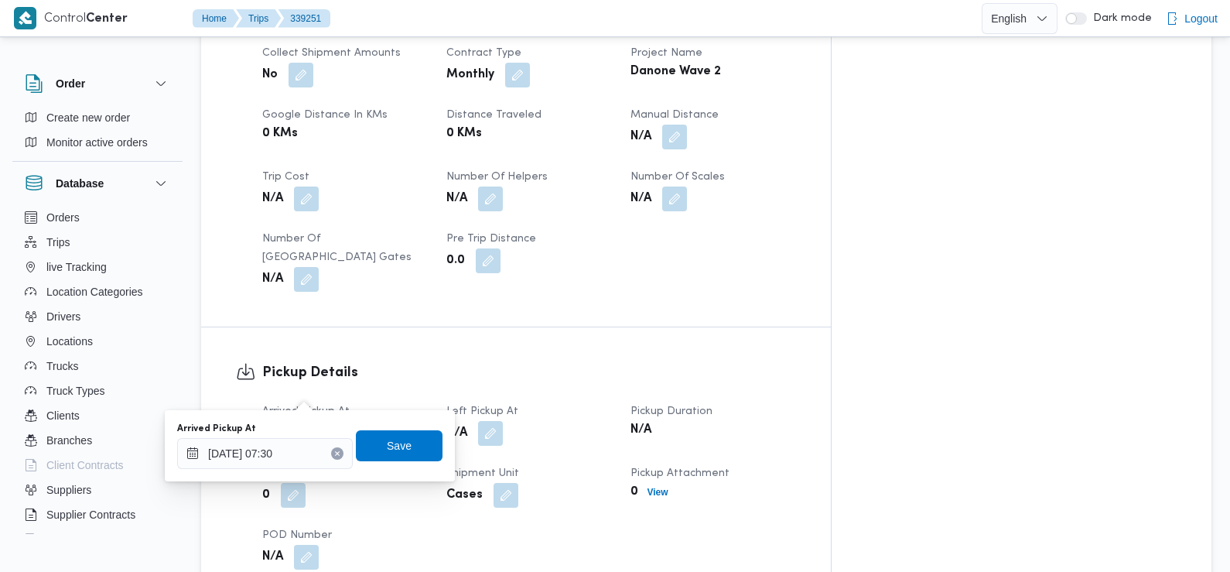
click at [403, 463] on div "Arrived Pickup At [DATE] 07:30 Save" at bounding box center [310, 446] width 268 height 50
click at [400, 447] on span "Save" at bounding box center [399, 444] width 87 height 31
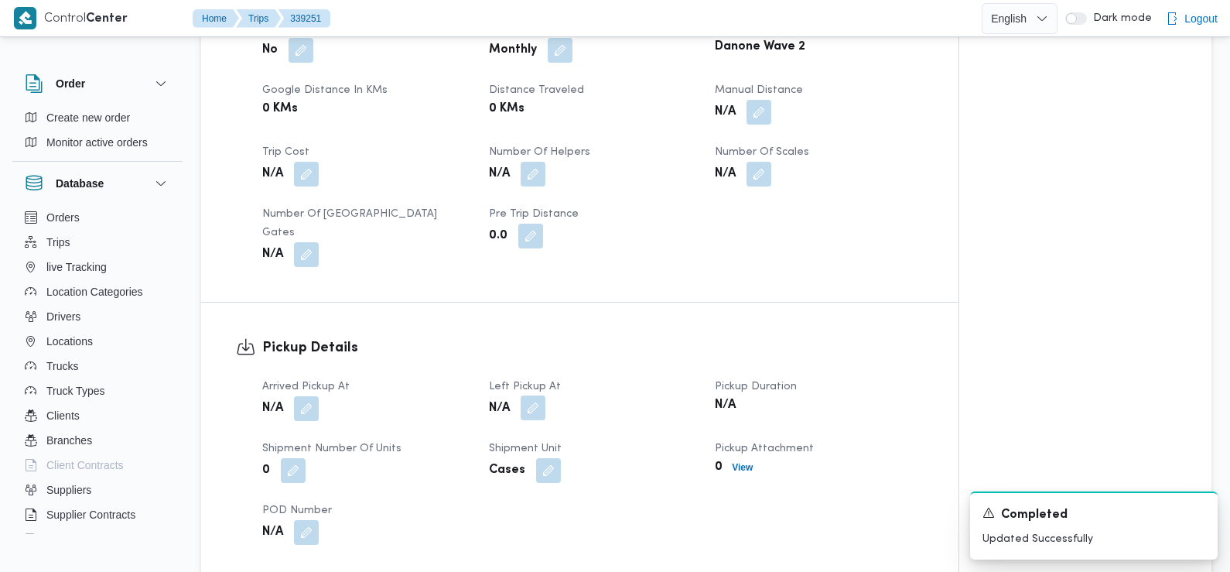
click at [531, 395] on button "button" at bounding box center [533, 407] width 25 height 25
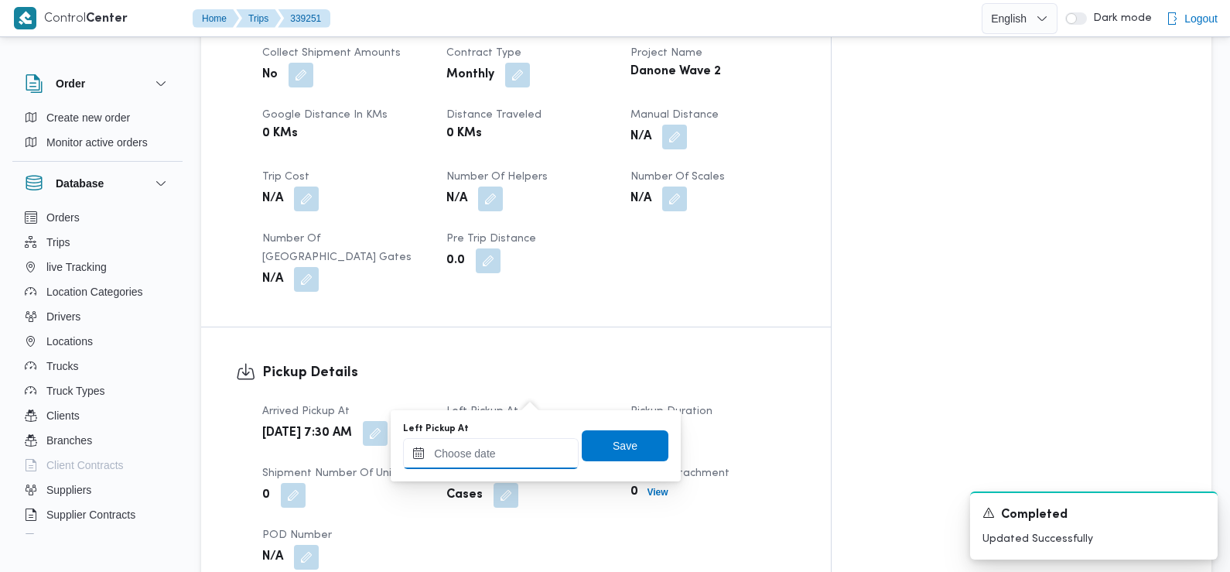
click at [520, 447] on input "Left Pickup At" at bounding box center [491, 453] width 176 height 31
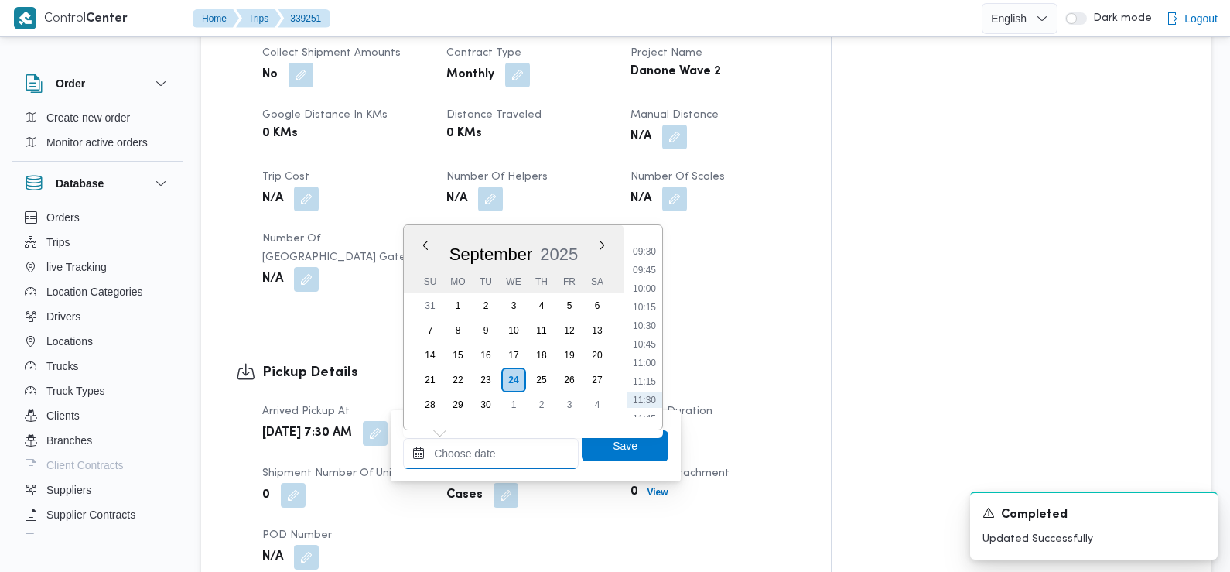
scroll to position [651, 0]
click at [648, 242] on li "08:45" at bounding box center [645, 243] width 36 height 15
type input "[DATE] 08:45"
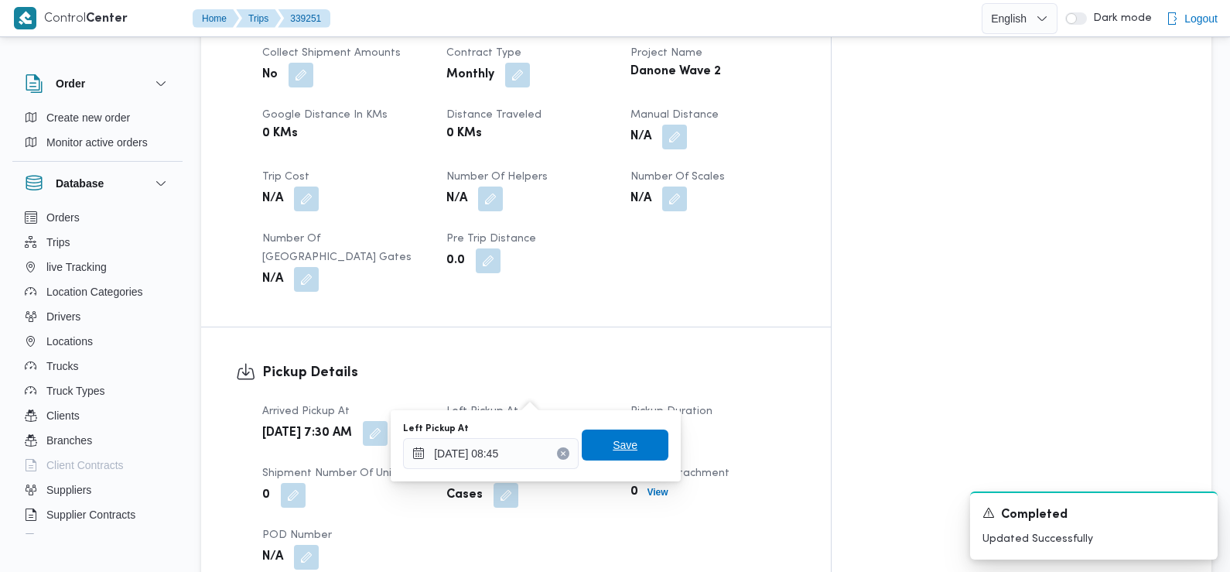
click at [614, 443] on span "Save" at bounding box center [625, 445] width 25 height 19
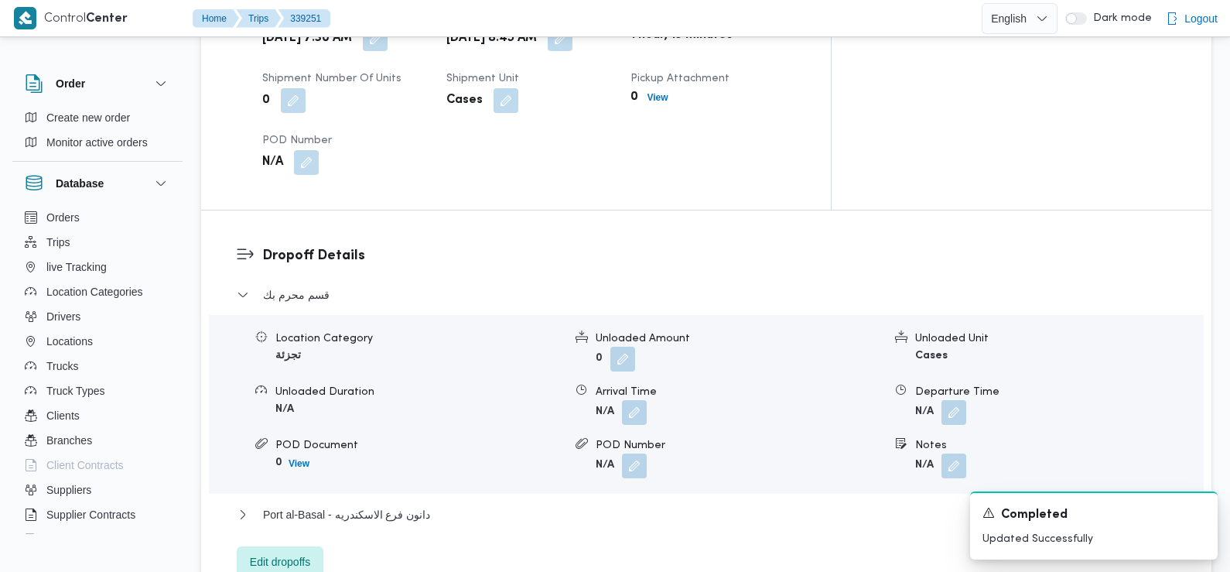
scroll to position [1232, 0]
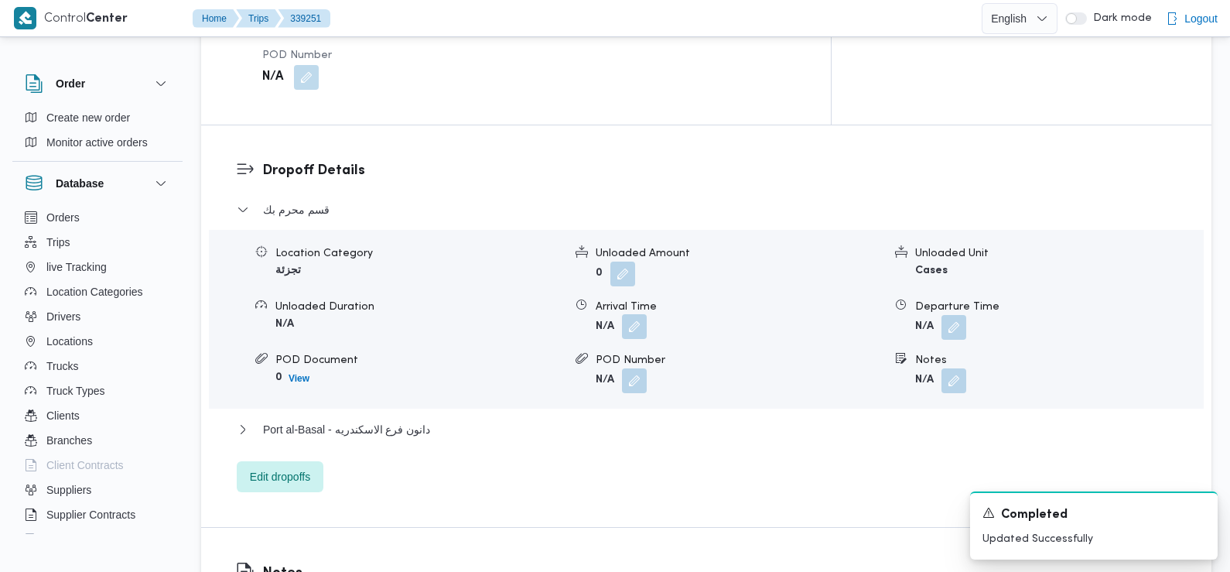
click at [641, 314] on button "button" at bounding box center [634, 326] width 25 height 25
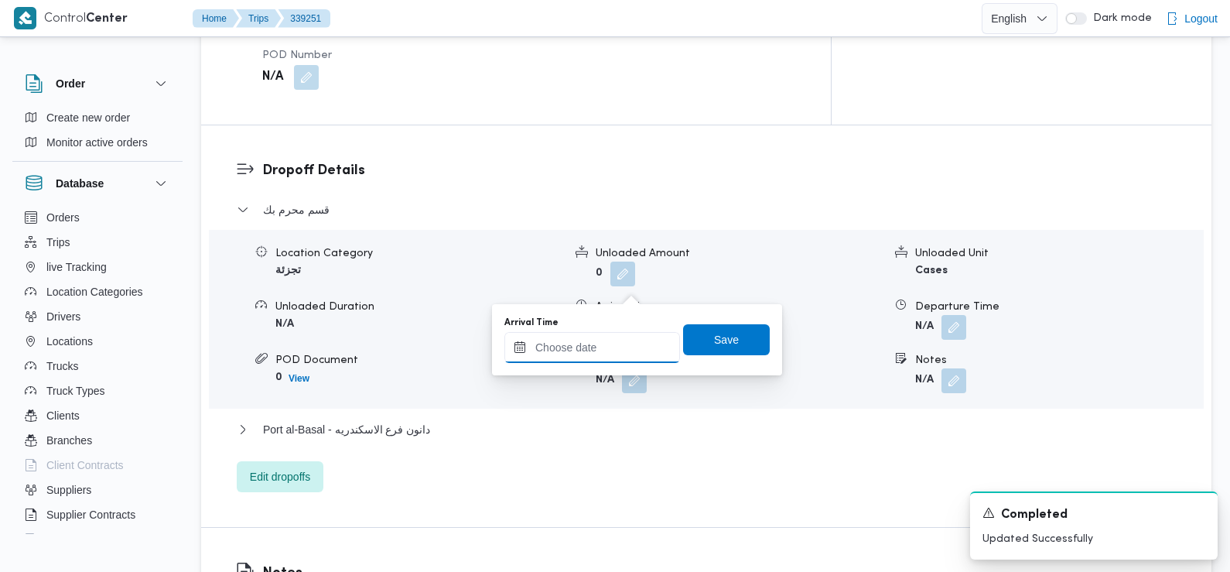
click at [630, 352] on input "Arrival Time" at bounding box center [592, 347] width 176 height 31
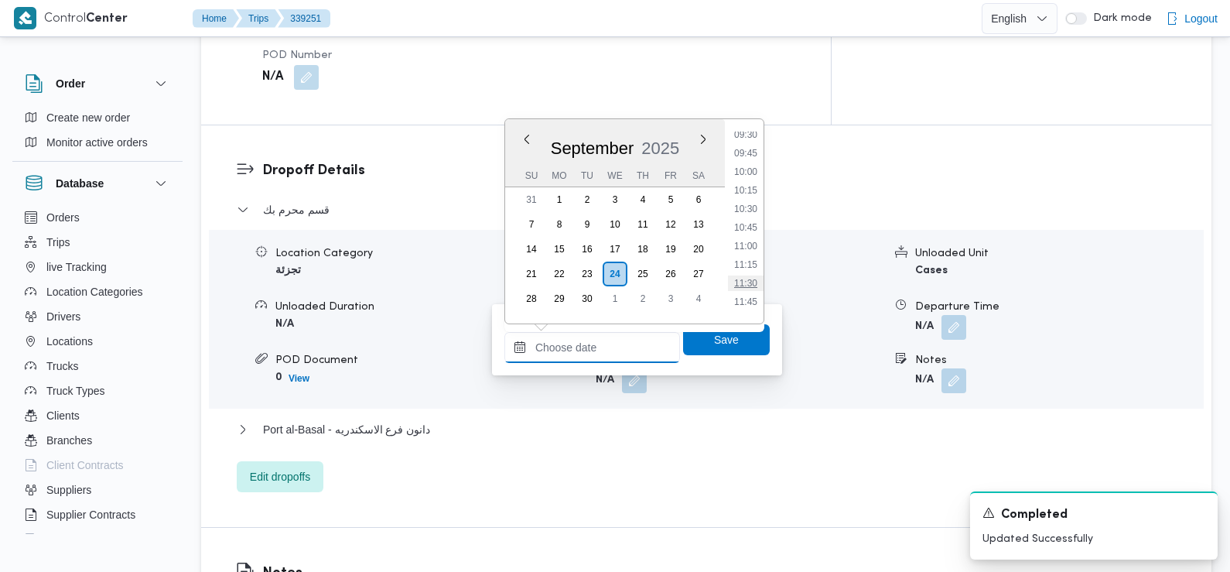
scroll to position [667, 0]
click at [753, 215] on li "10:00" at bounding box center [746, 214] width 36 height 15
type input "[DATE] 10:00"
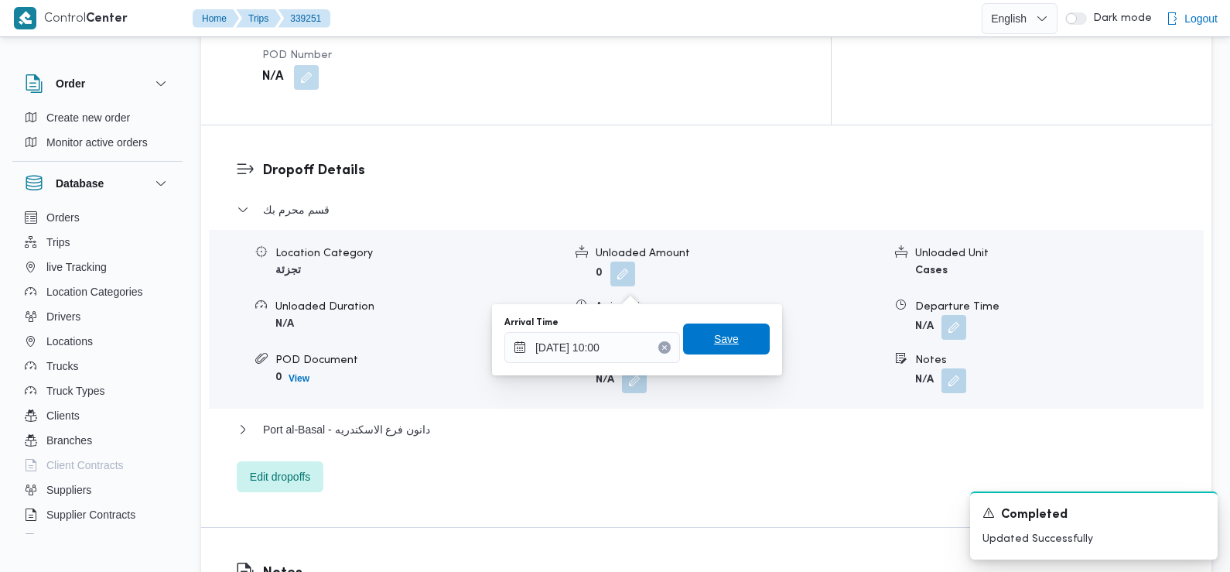
click at [725, 351] on span "Save" at bounding box center [726, 338] width 87 height 31
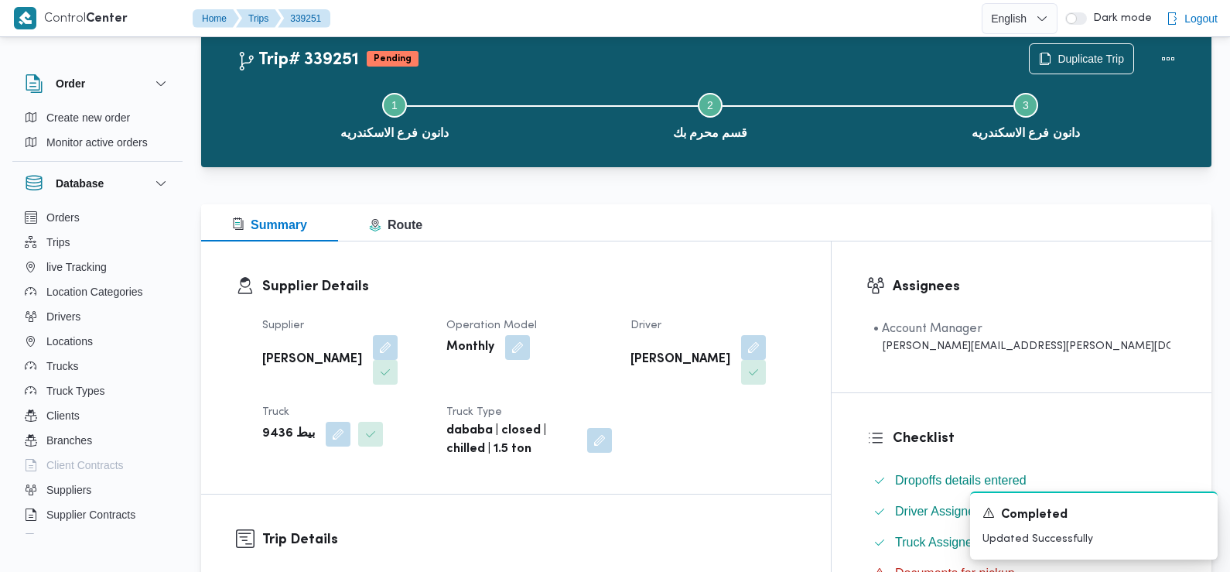
scroll to position [0, 0]
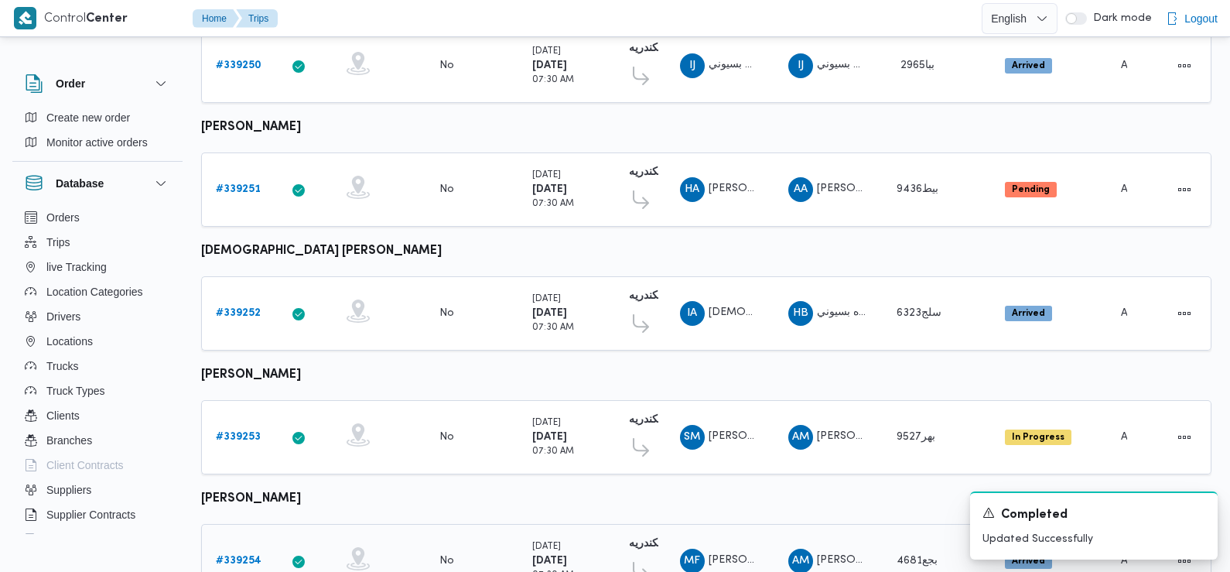
scroll to position [500, 0]
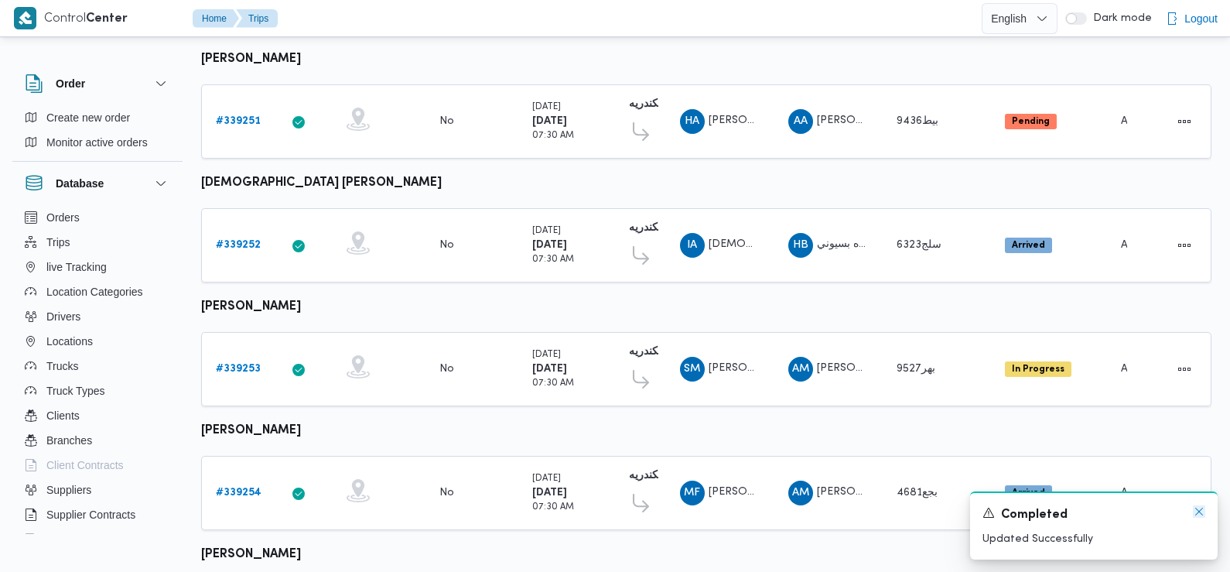
click at [1202, 514] on icon "Dismiss toast" at bounding box center [1199, 511] width 12 height 12
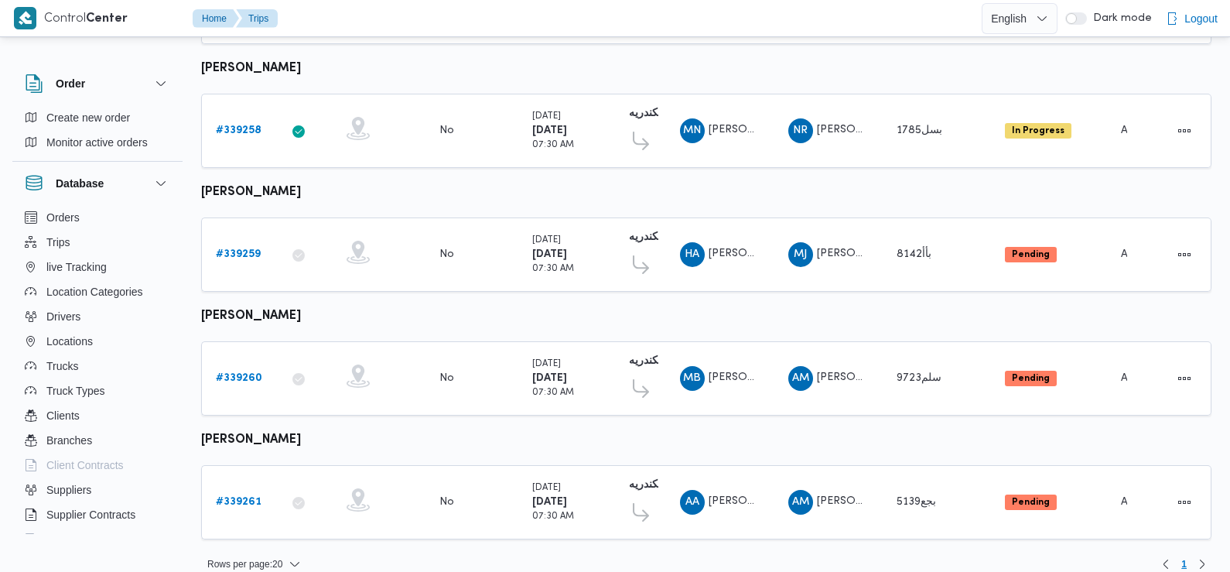
scroll to position [1358, 0]
click at [246, 248] on b "# 339259" at bounding box center [238, 253] width 45 height 10
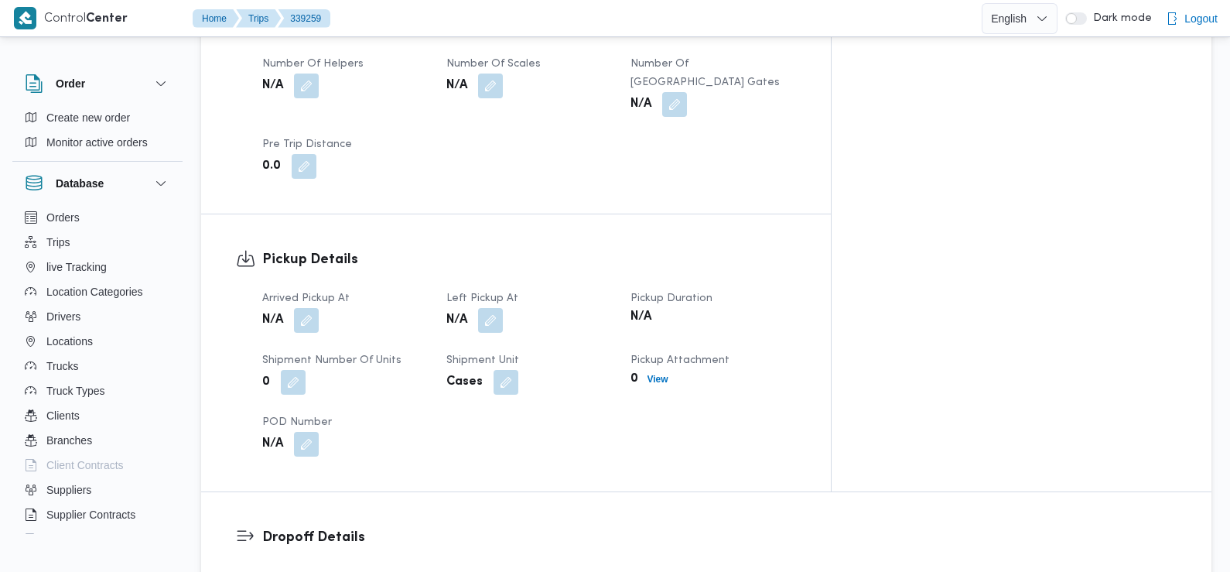
scroll to position [887, 0]
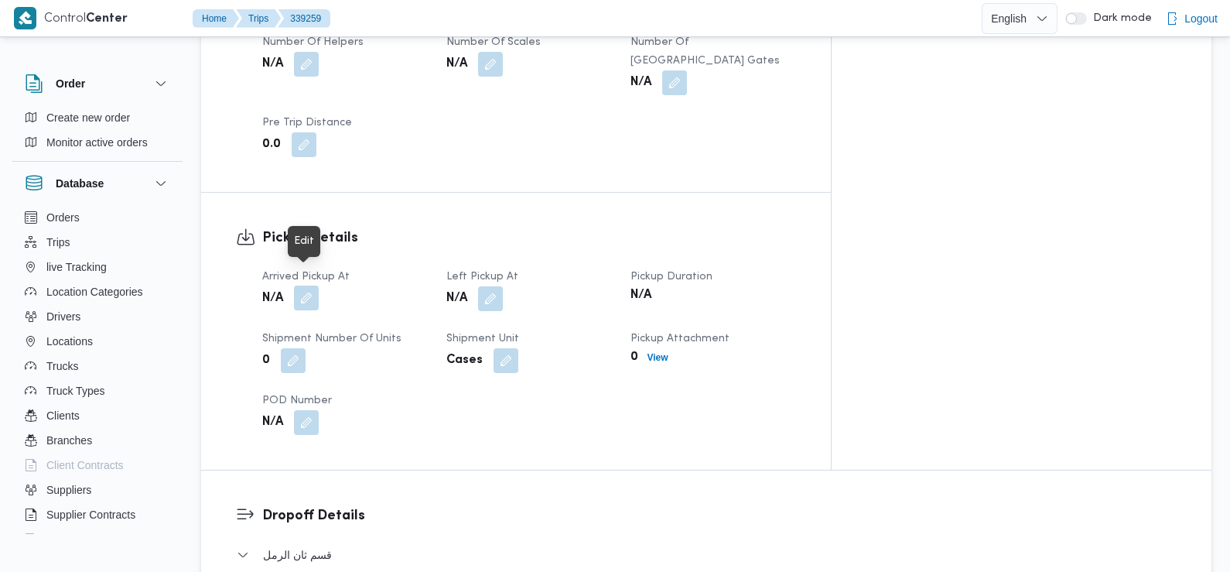
click at [308, 285] on button "button" at bounding box center [306, 297] width 25 height 25
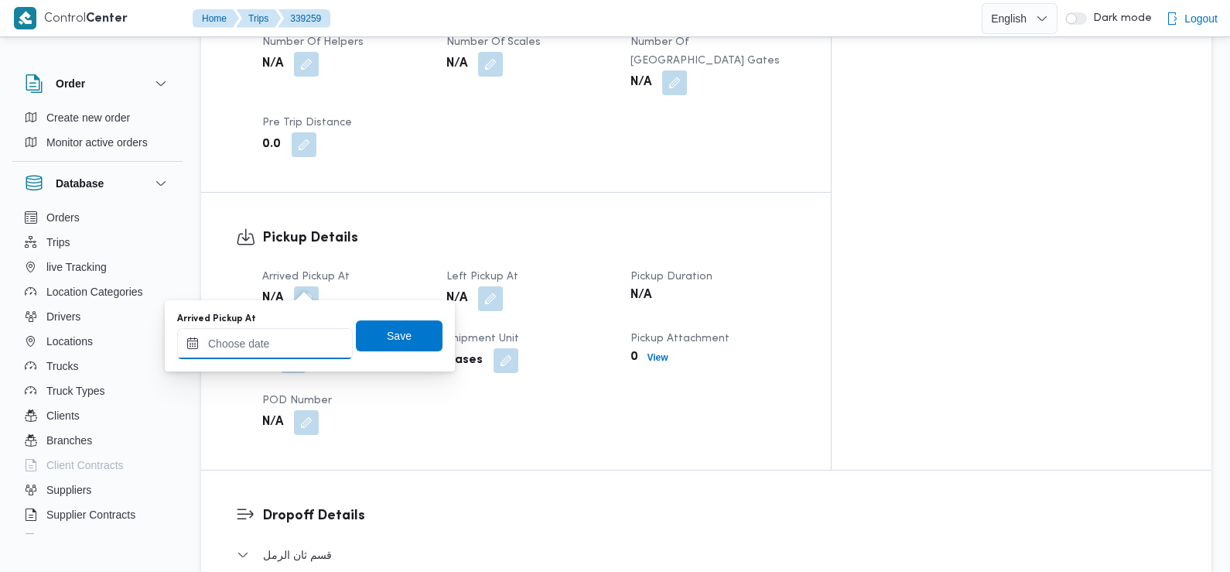
click at [304, 355] on input "Arrived Pickup At" at bounding box center [265, 343] width 176 height 31
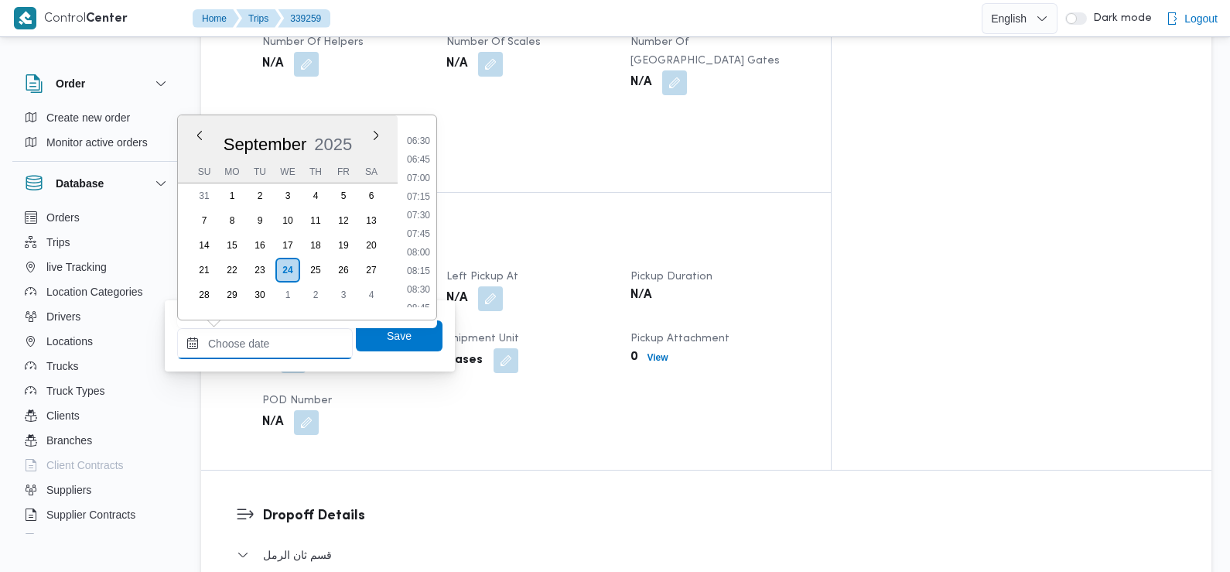
scroll to position [522, 0]
click at [409, 169] on li "07:30" at bounding box center [419, 169] width 36 height 15
type input "[DATE] 07:30"
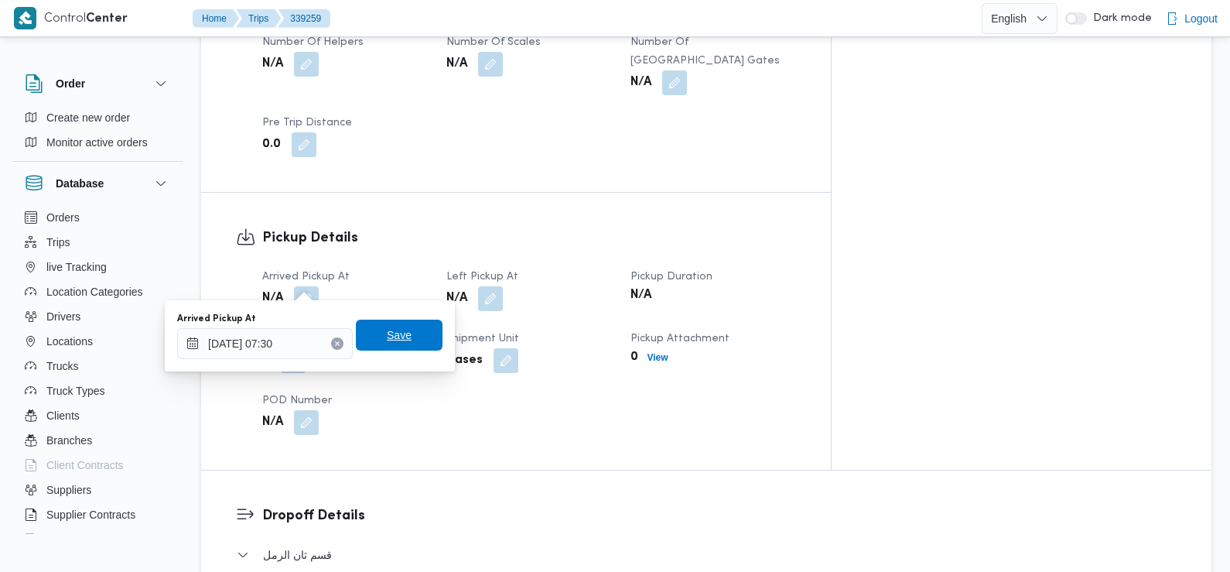
click at [405, 337] on span "Save" at bounding box center [399, 334] width 87 height 31
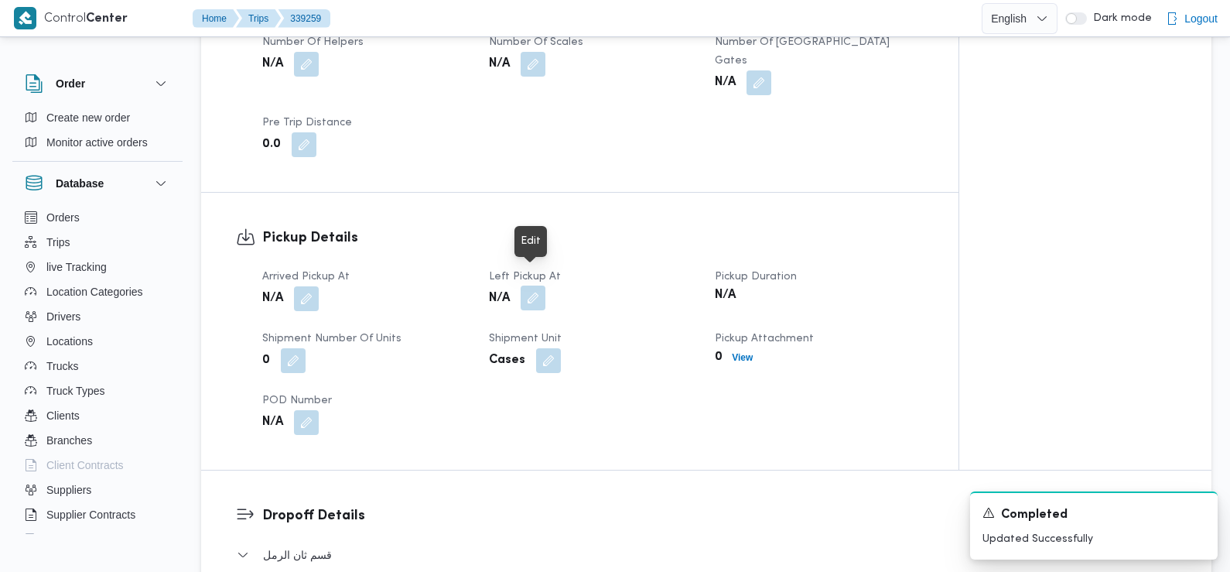
click at [535, 285] on button "button" at bounding box center [533, 297] width 25 height 25
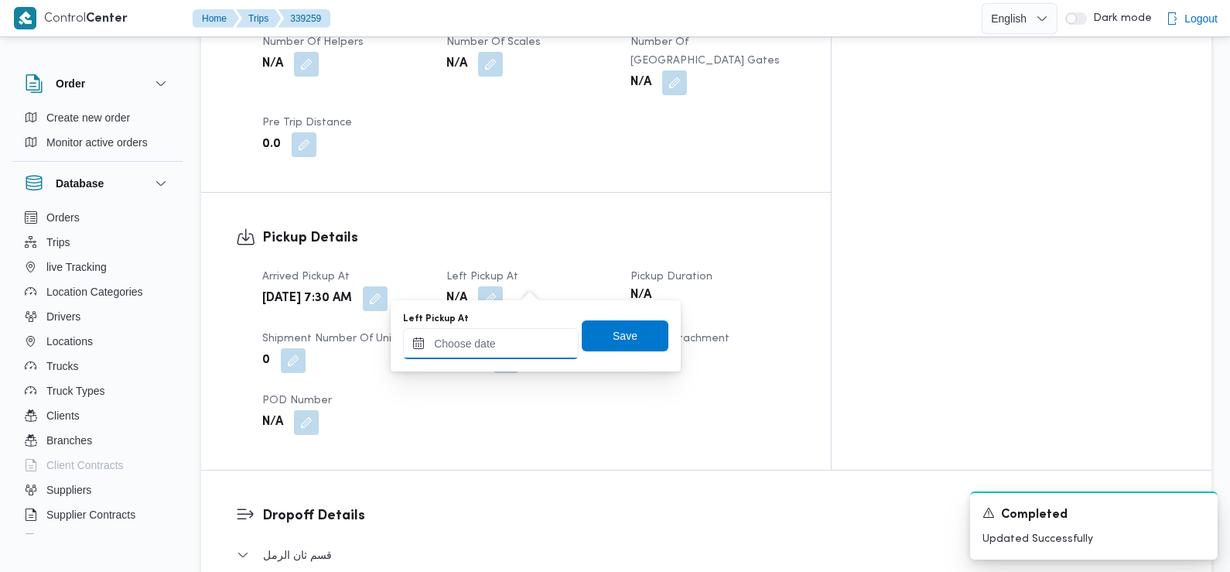
click at [531, 343] on input "Left Pickup At" at bounding box center [491, 343] width 176 height 31
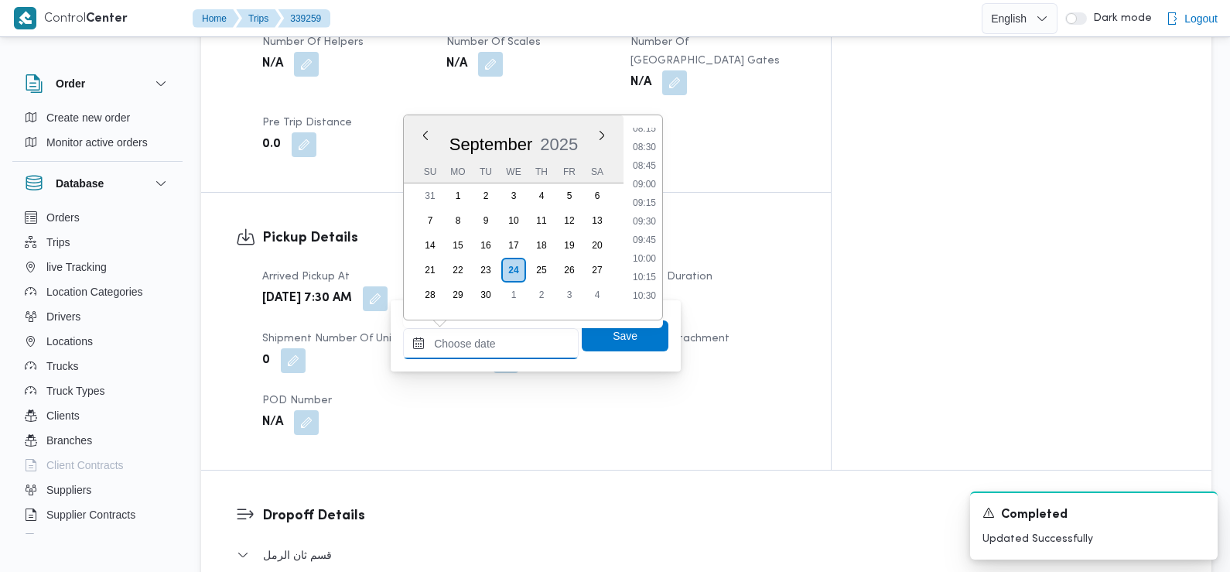
scroll to position [569, 0]
click at [652, 217] on li "08:45" at bounding box center [645, 216] width 36 height 15
type input "[DATE] 08:45"
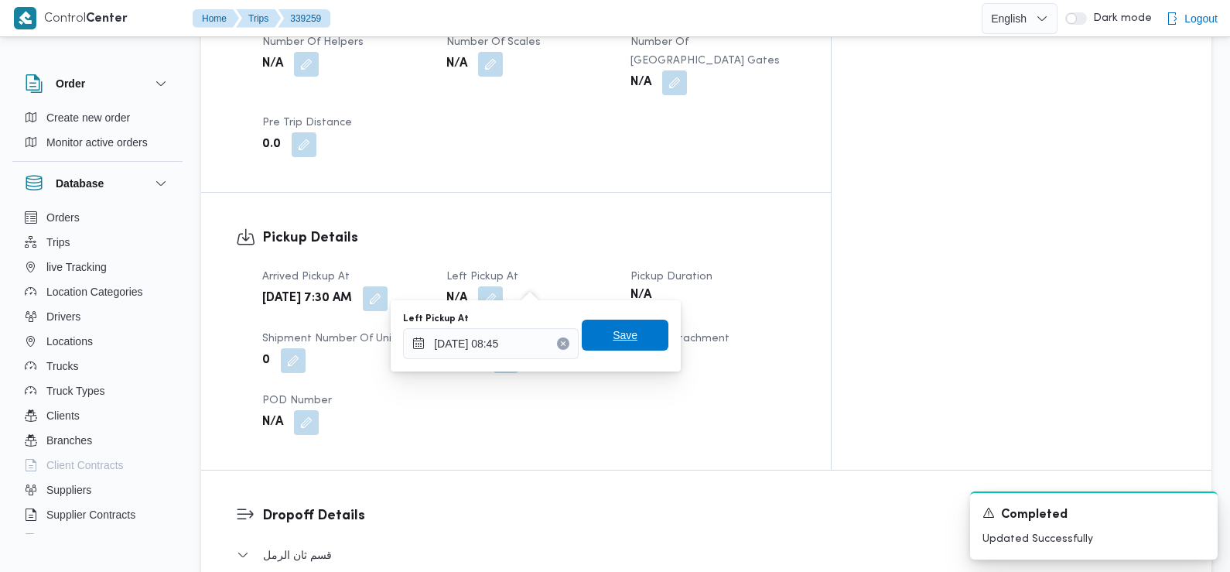
click at [621, 338] on span "Save" at bounding box center [625, 335] width 25 height 19
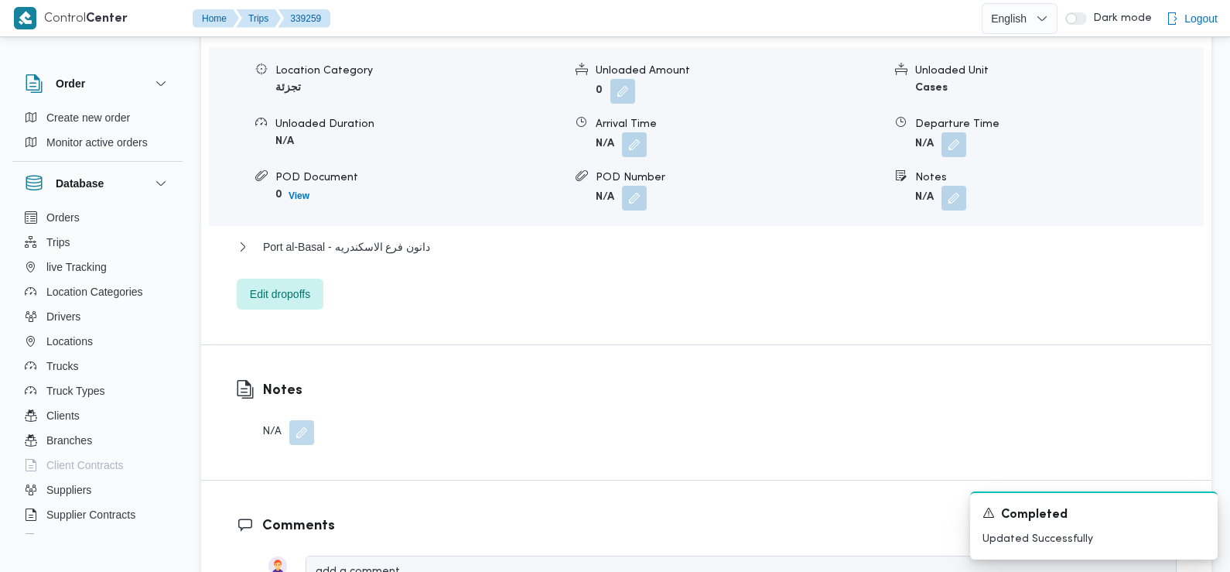
scroll to position [1418, 0]
click at [640, 129] on button "button" at bounding box center [634, 140] width 25 height 25
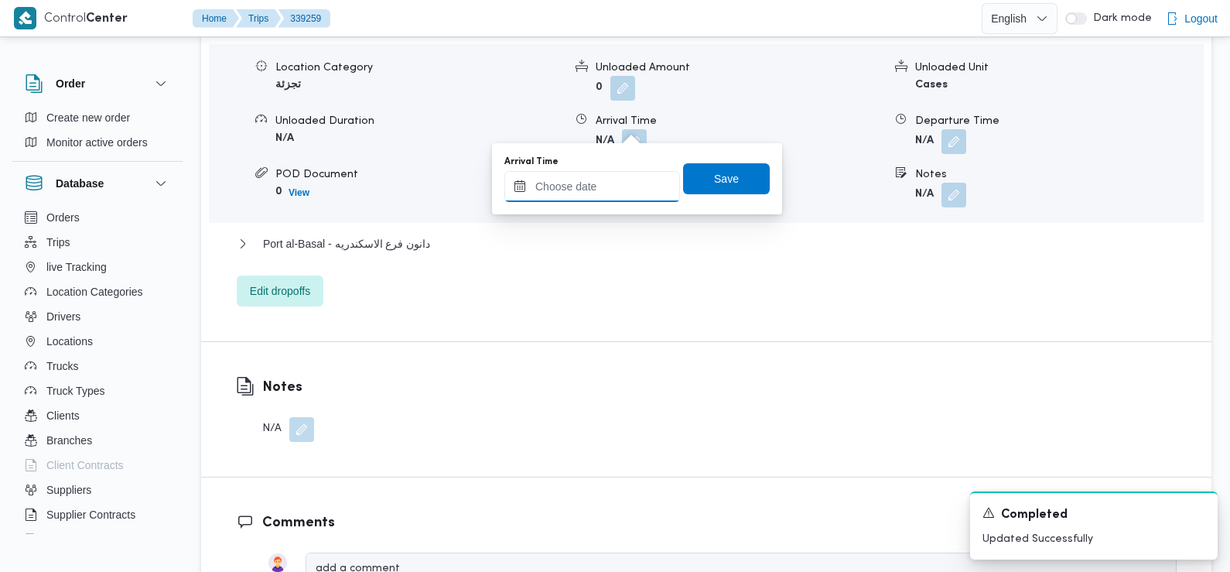
click at [620, 183] on input "Arrival Time" at bounding box center [592, 186] width 176 height 31
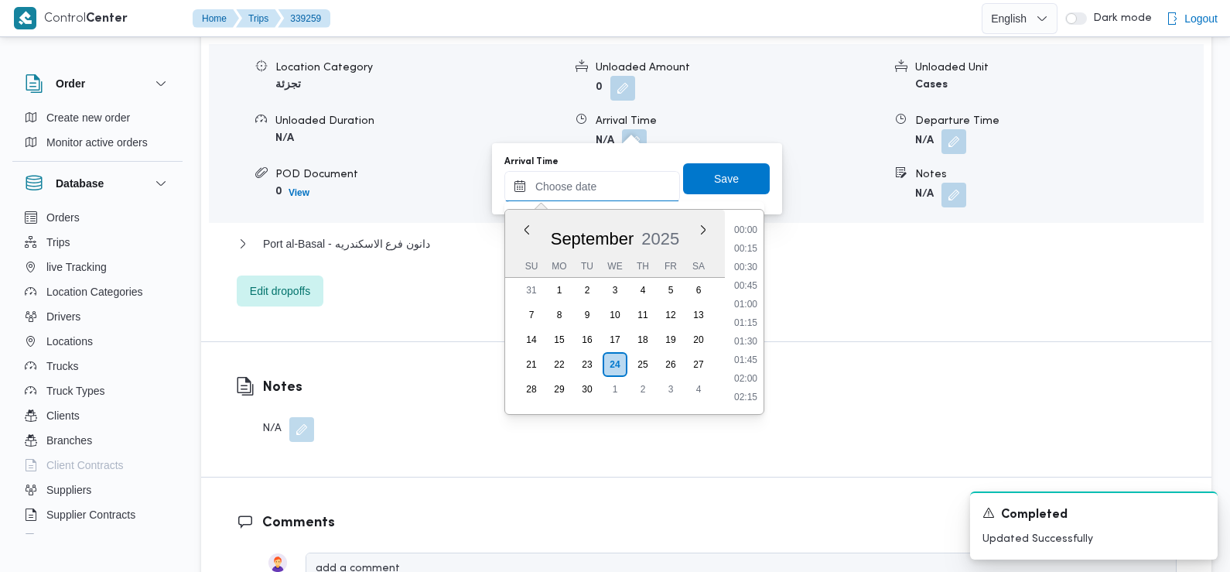
scroll to position [760, 0]
click at [747, 233] on li "10:15" at bounding box center [746, 231] width 36 height 15
type input "[DATE] 10:15"
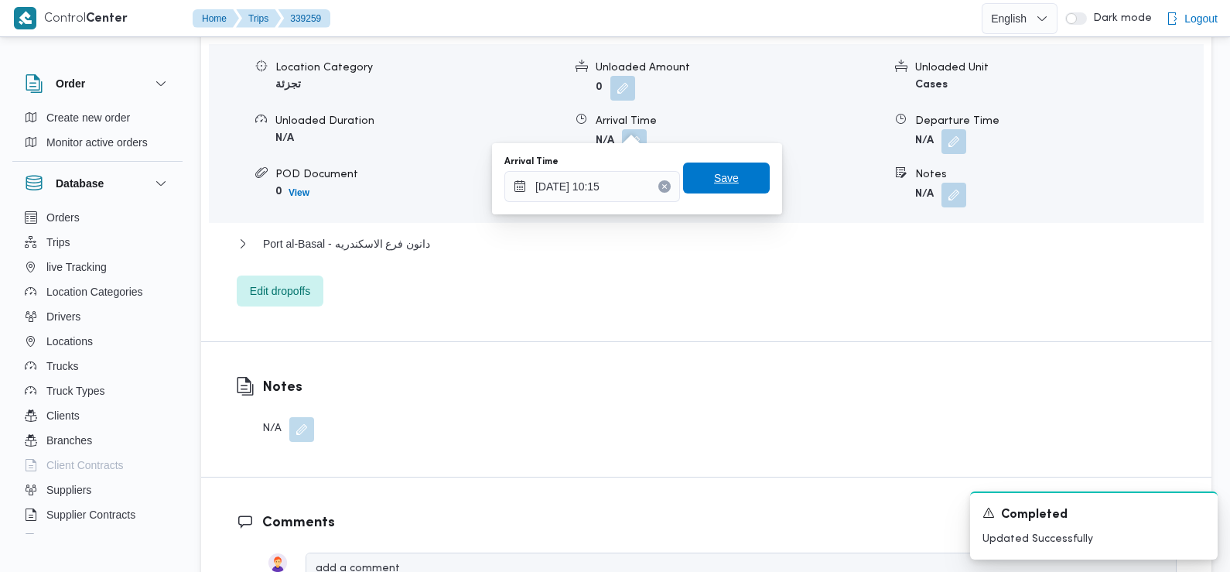
click at [726, 169] on span "Save" at bounding box center [726, 177] width 87 height 31
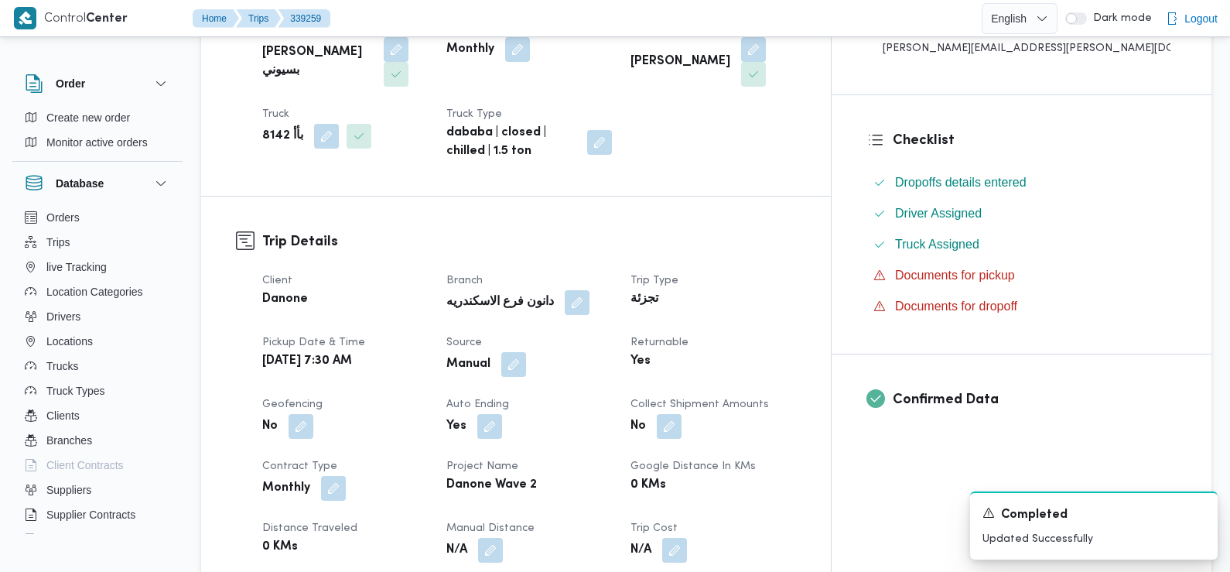
scroll to position [0, 0]
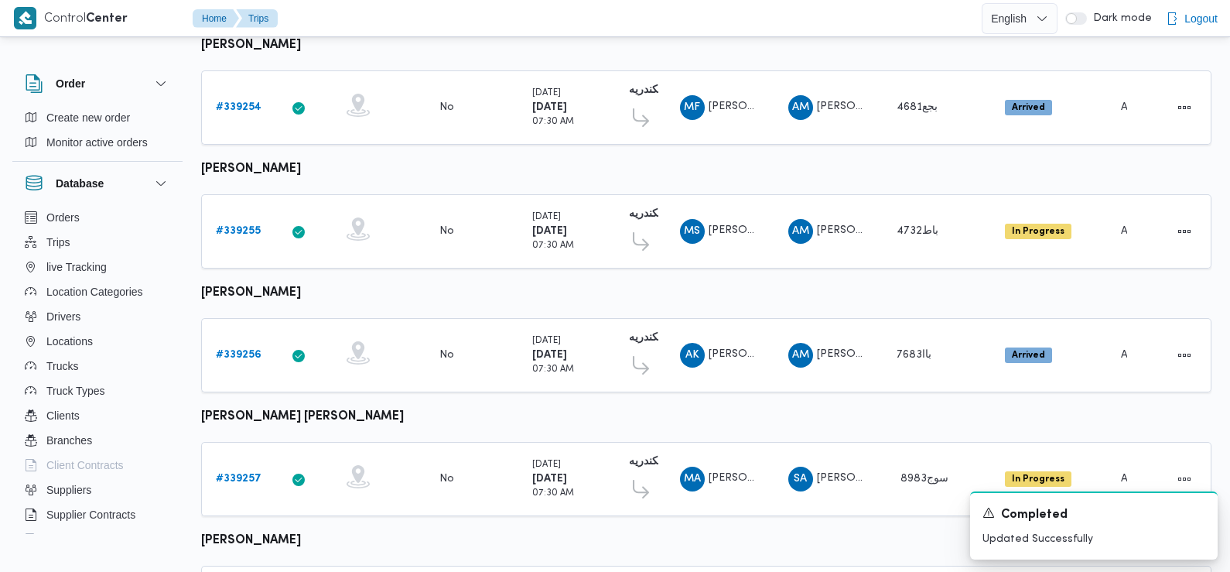
scroll to position [1137, 0]
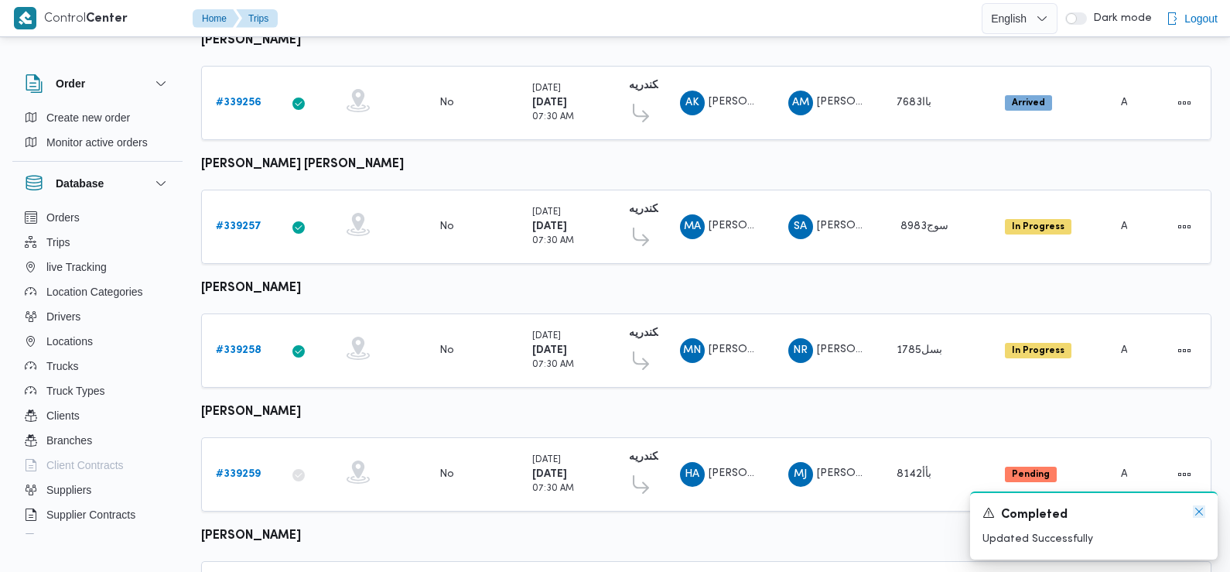
click at [1204, 511] on icon "Dismiss toast" at bounding box center [1199, 511] width 12 height 12
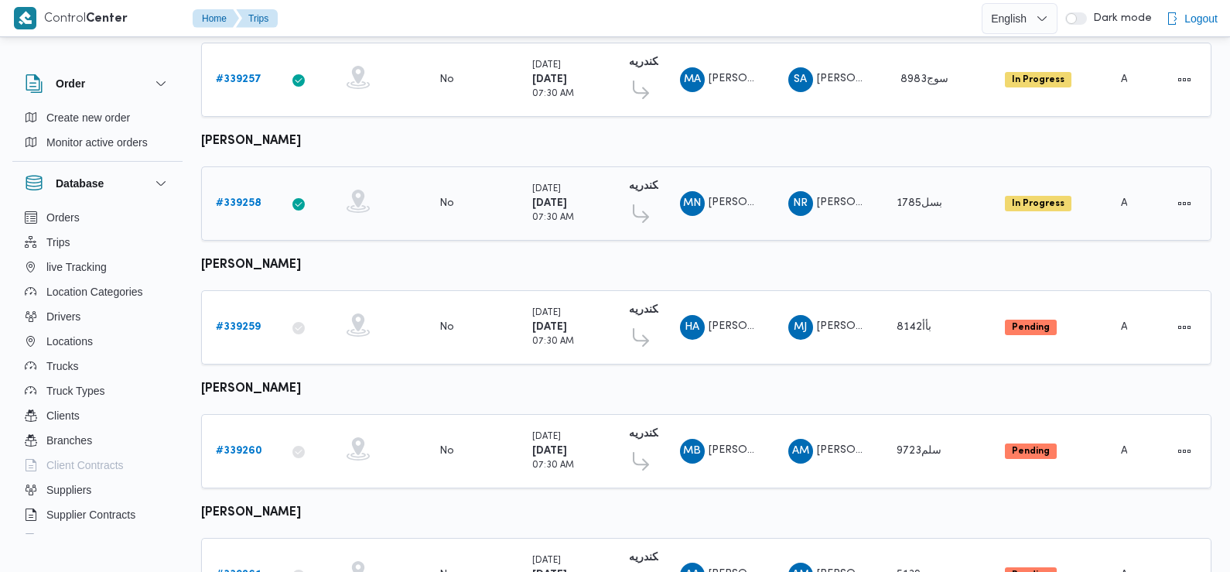
scroll to position [1358, 0]
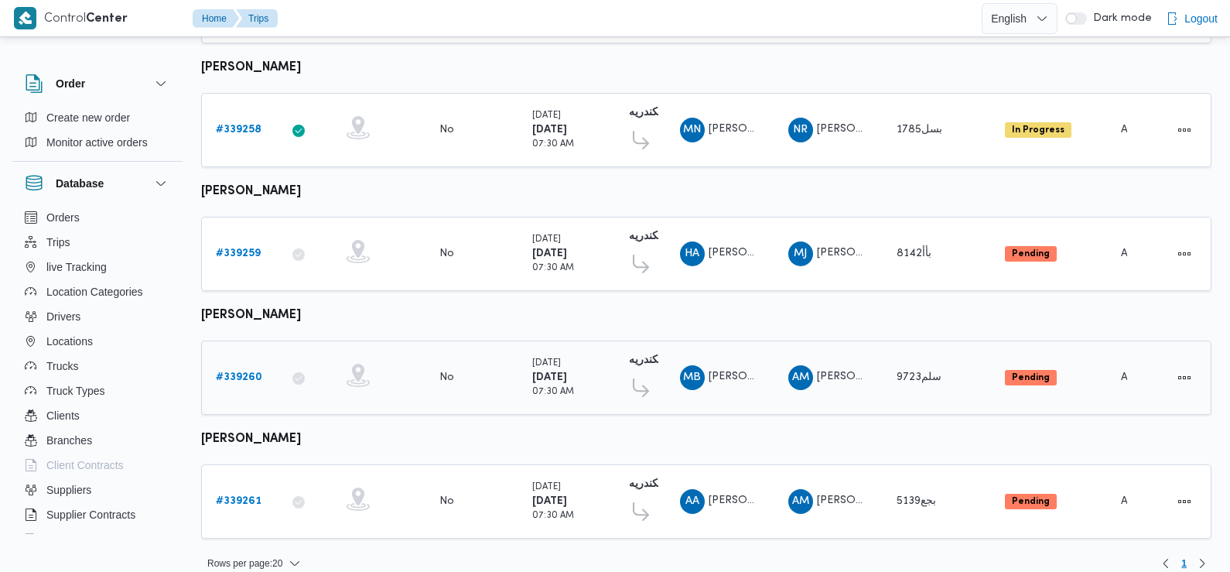
click at [237, 372] on b "# 339260" at bounding box center [239, 377] width 46 height 10
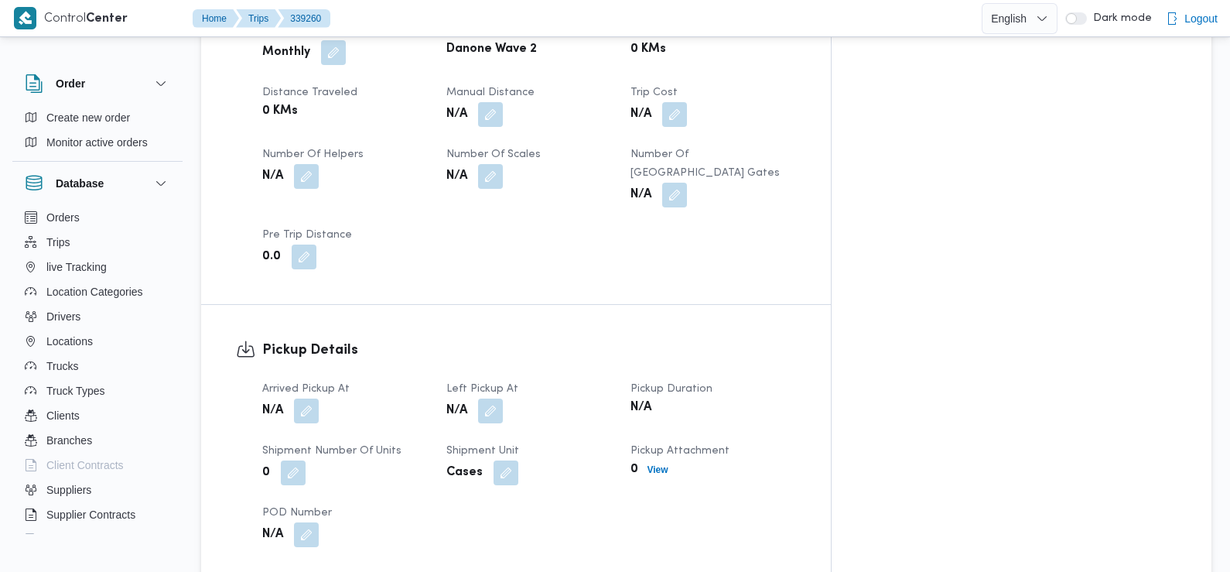
scroll to position [815, 0]
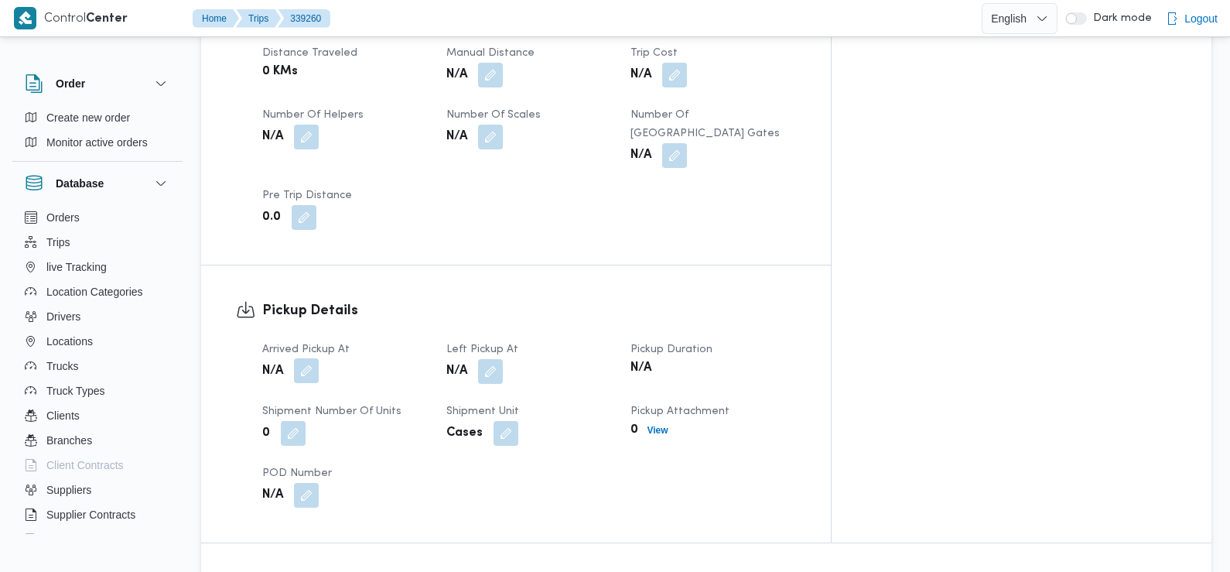
click at [309, 358] on button "button" at bounding box center [306, 370] width 25 height 25
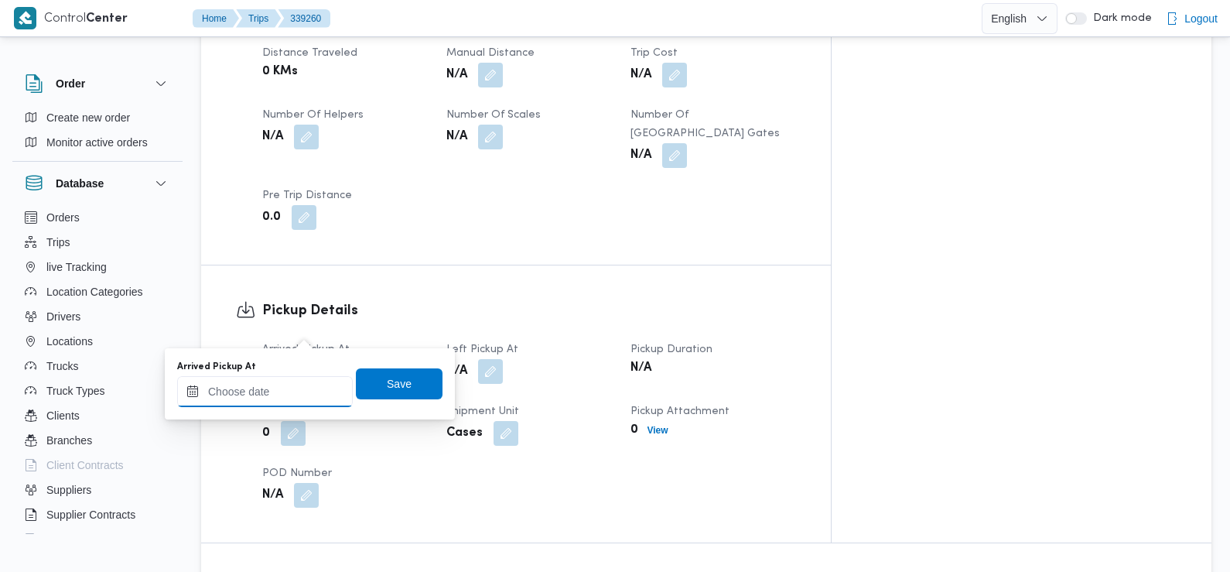
click at [319, 398] on input "Arrived Pickup At" at bounding box center [265, 391] width 176 height 31
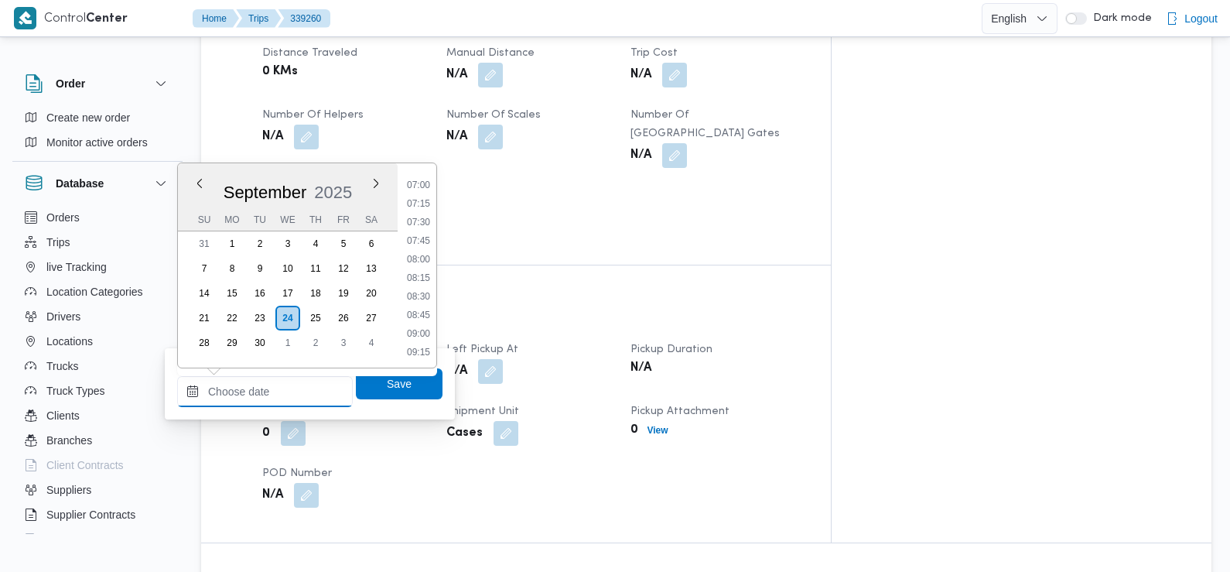
scroll to position [518, 0]
click at [425, 223] on li "07:30" at bounding box center [419, 222] width 36 height 15
type input "[DATE] 07:30"
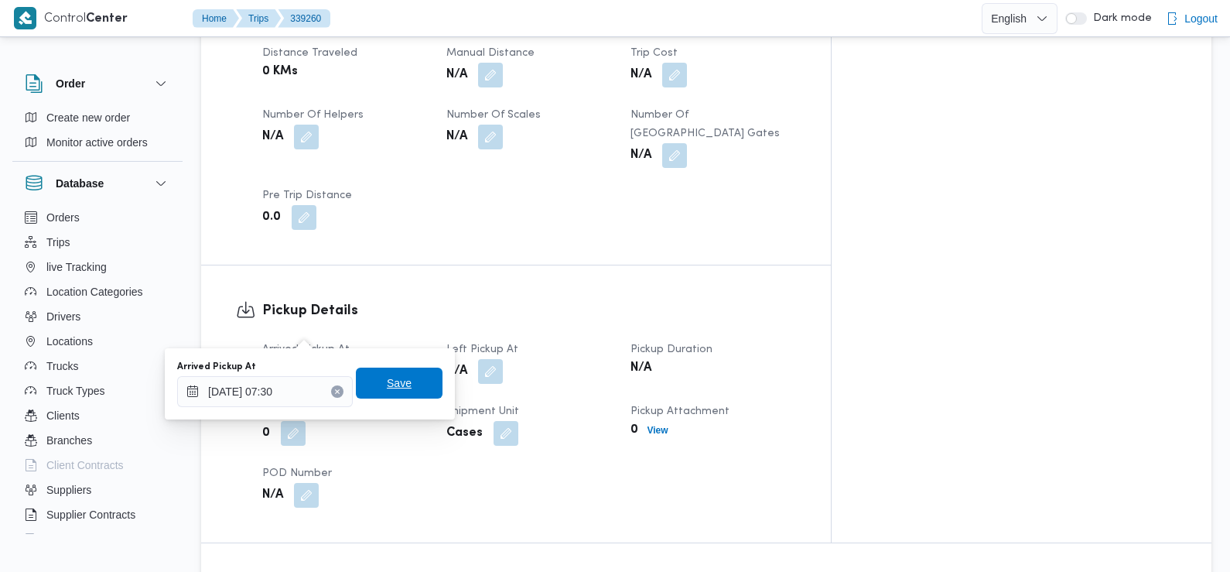
click at [404, 378] on span "Save" at bounding box center [399, 382] width 87 height 31
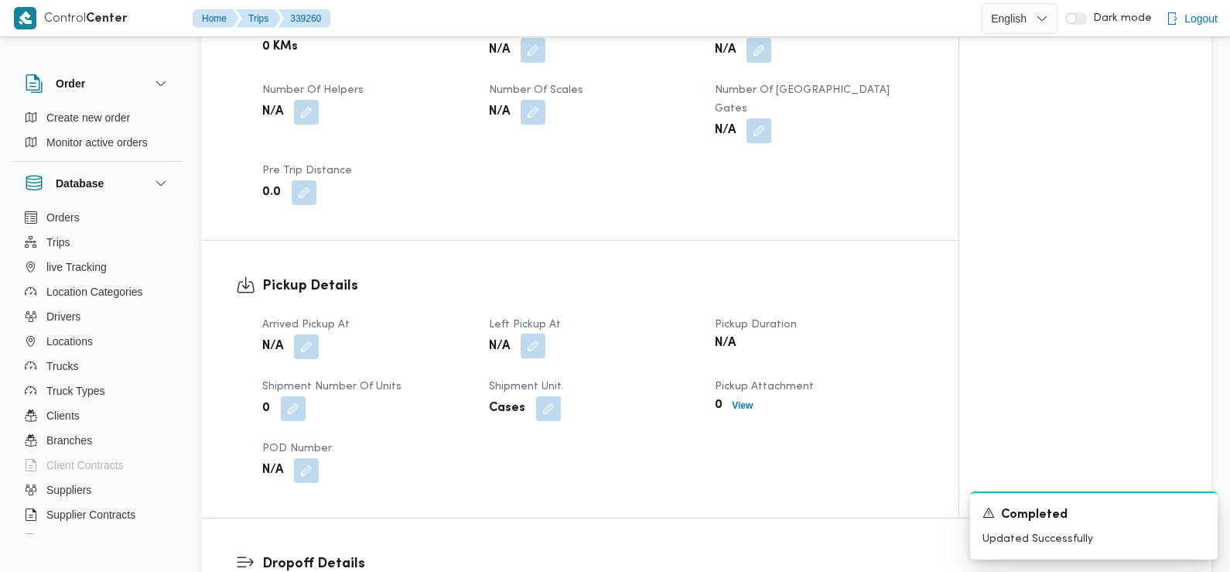
click at [535, 333] on button "button" at bounding box center [533, 345] width 25 height 25
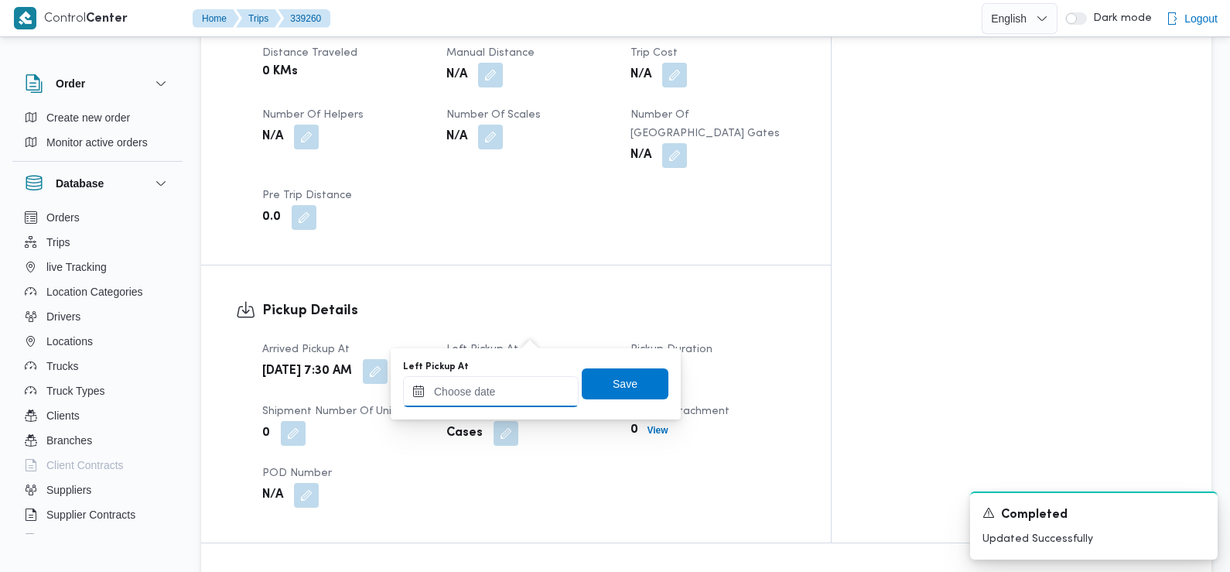
click at [521, 385] on input "Left Pickup At" at bounding box center [491, 391] width 176 height 31
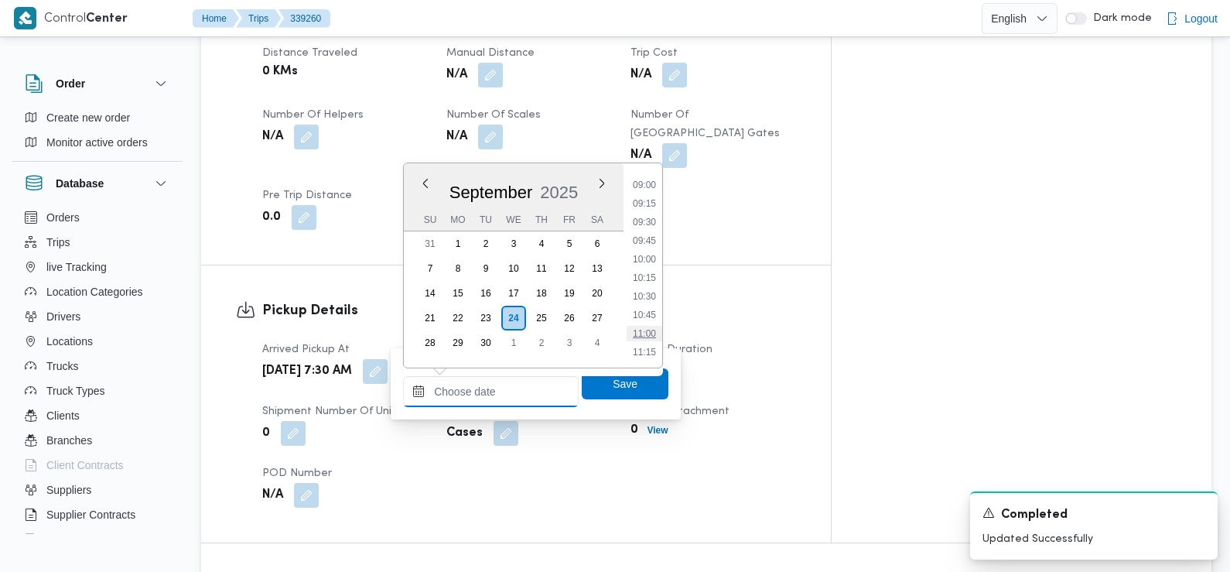
scroll to position [620, 0]
click at [656, 214] on li "08:45" at bounding box center [645, 212] width 36 height 15
type input "[DATE] 08:45"
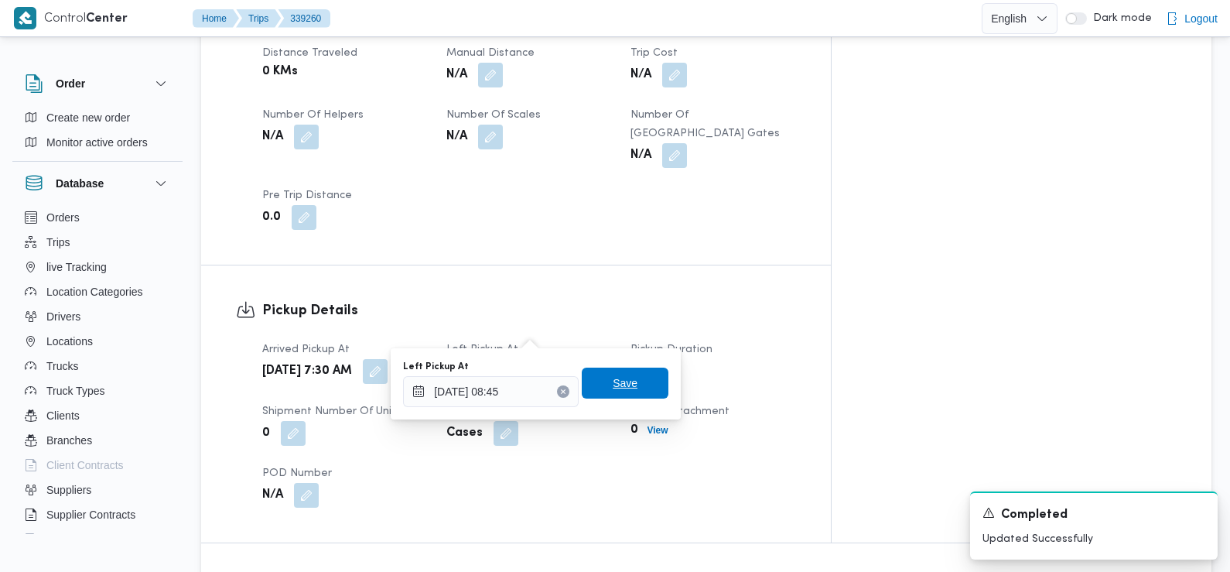
click at [645, 395] on span "Save" at bounding box center [625, 382] width 87 height 31
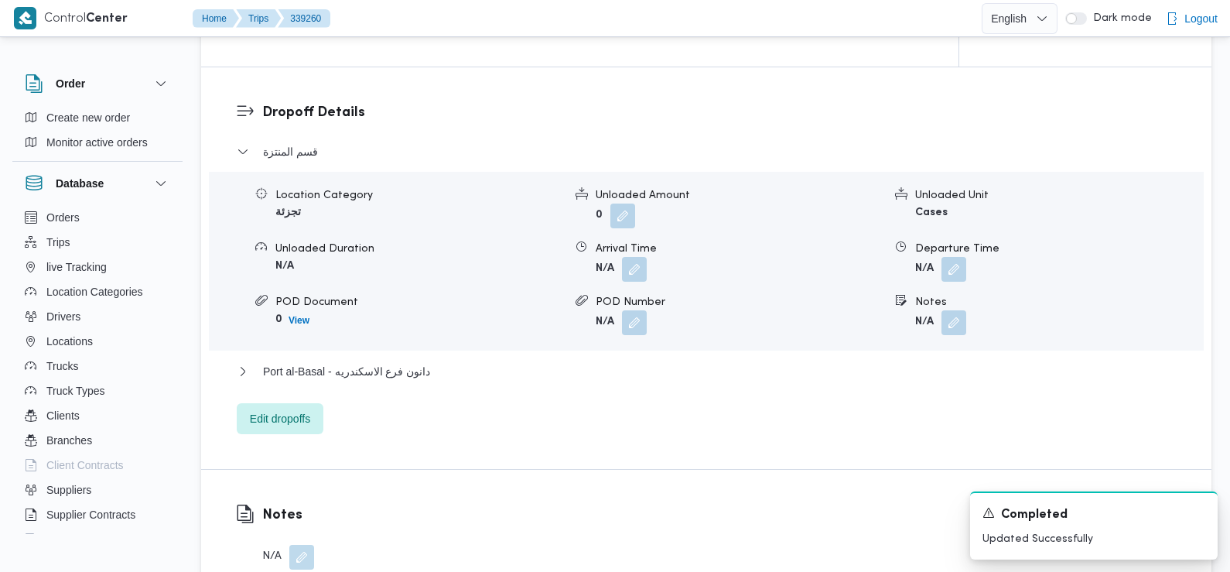
scroll to position [1336, 0]
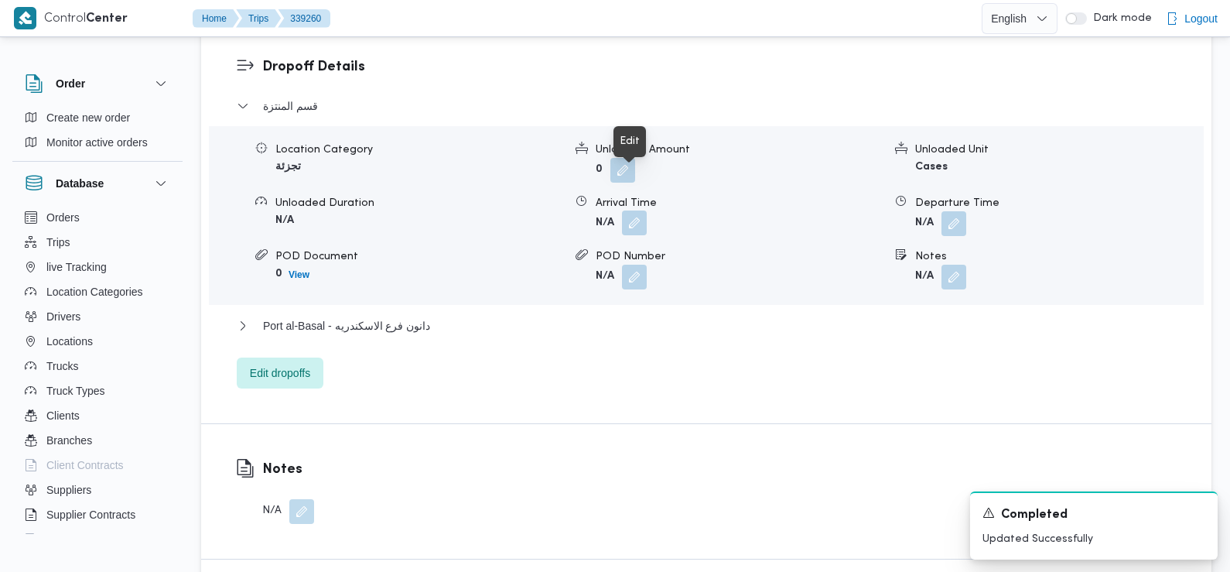
click at [628, 210] on button "button" at bounding box center [634, 222] width 25 height 25
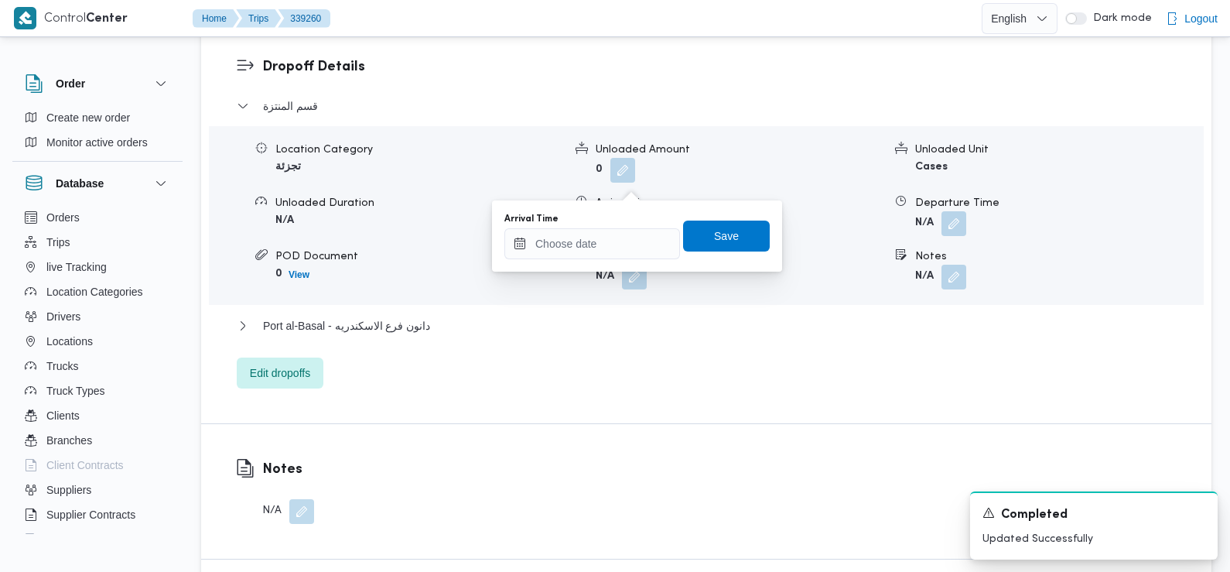
click at [621, 261] on div "You are in a dialog. To close this dialog, hit escape. Arrival Time Save" at bounding box center [637, 235] width 290 height 71
click at [611, 247] on input "Arrival Time" at bounding box center [592, 243] width 176 height 31
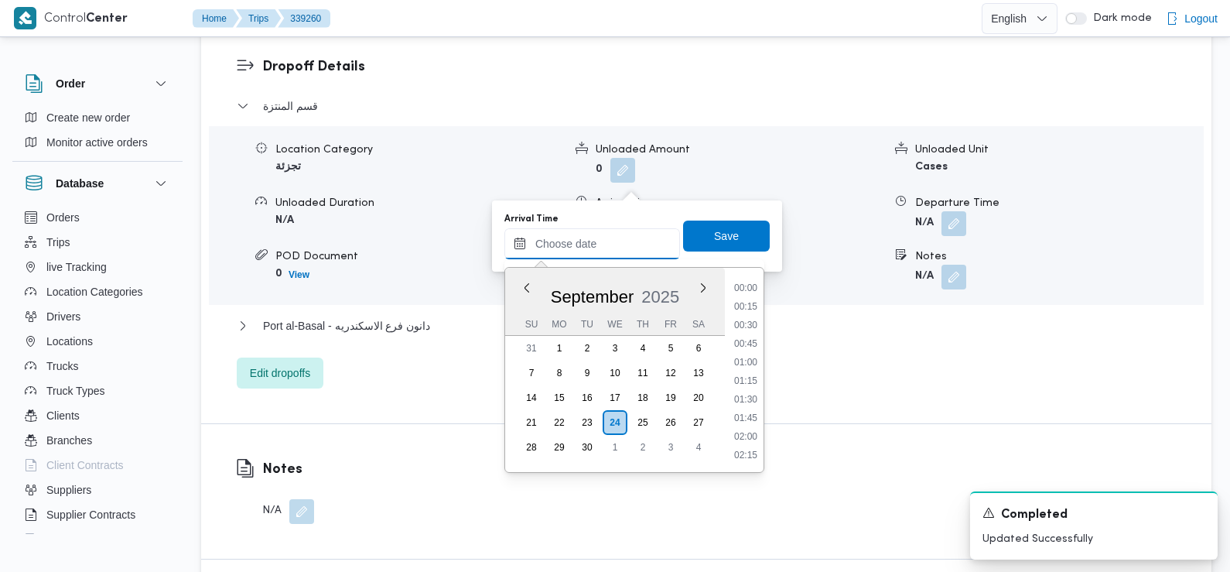
scroll to position [760, 0]
click at [746, 294] on li "10:15" at bounding box center [746, 289] width 36 height 15
type input "[DATE] 10:15"
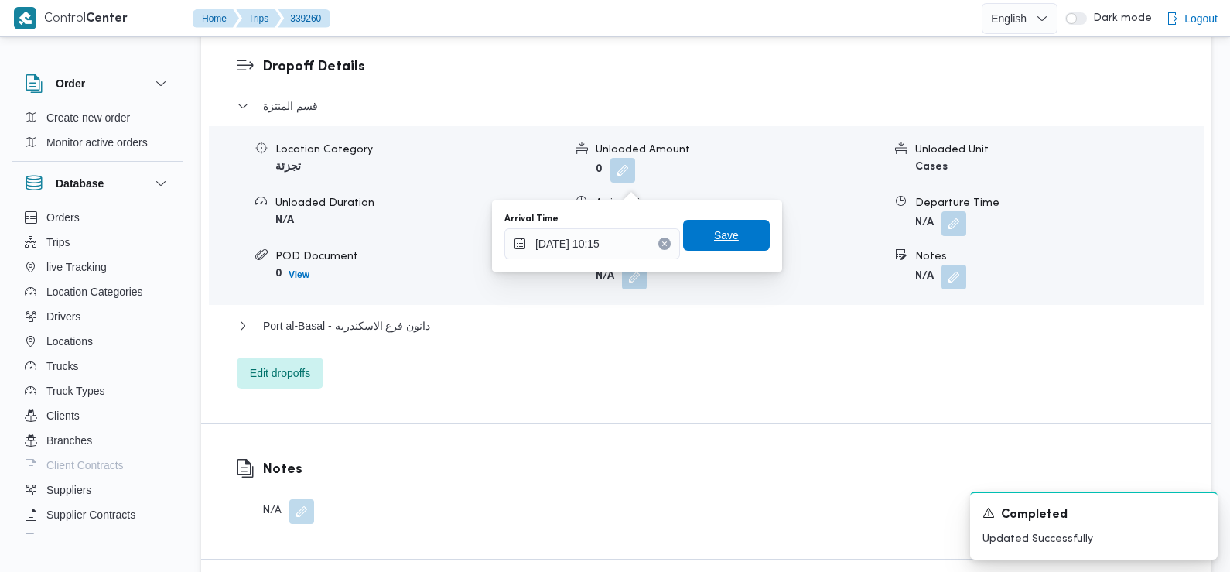
click at [714, 226] on span "Save" at bounding box center [726, 235] width 87 height 31
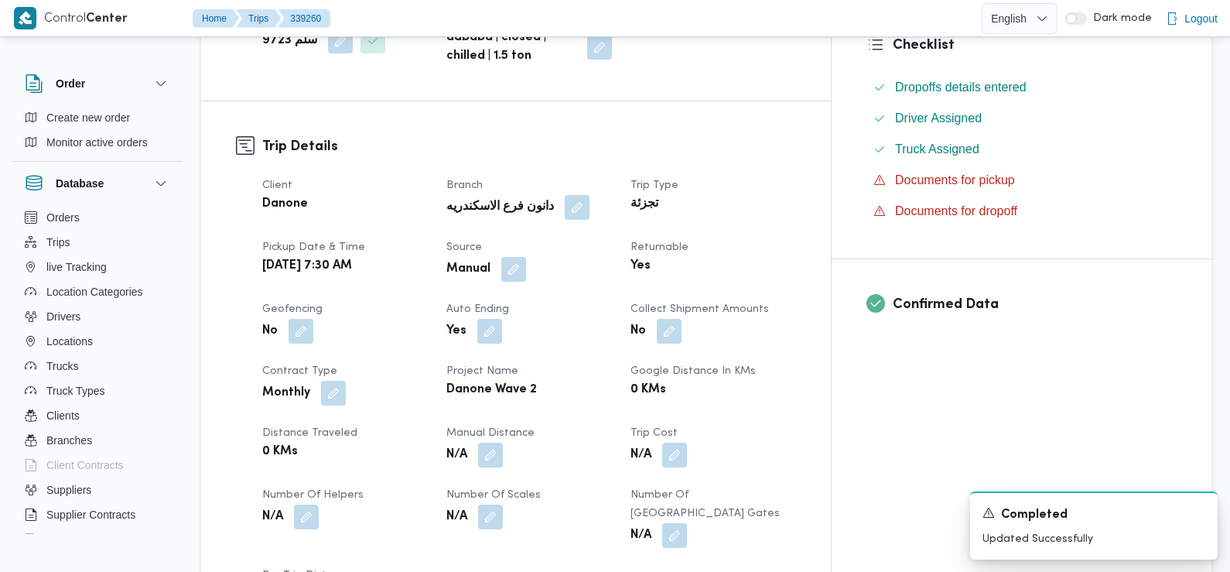
scroll to position [0, 0]
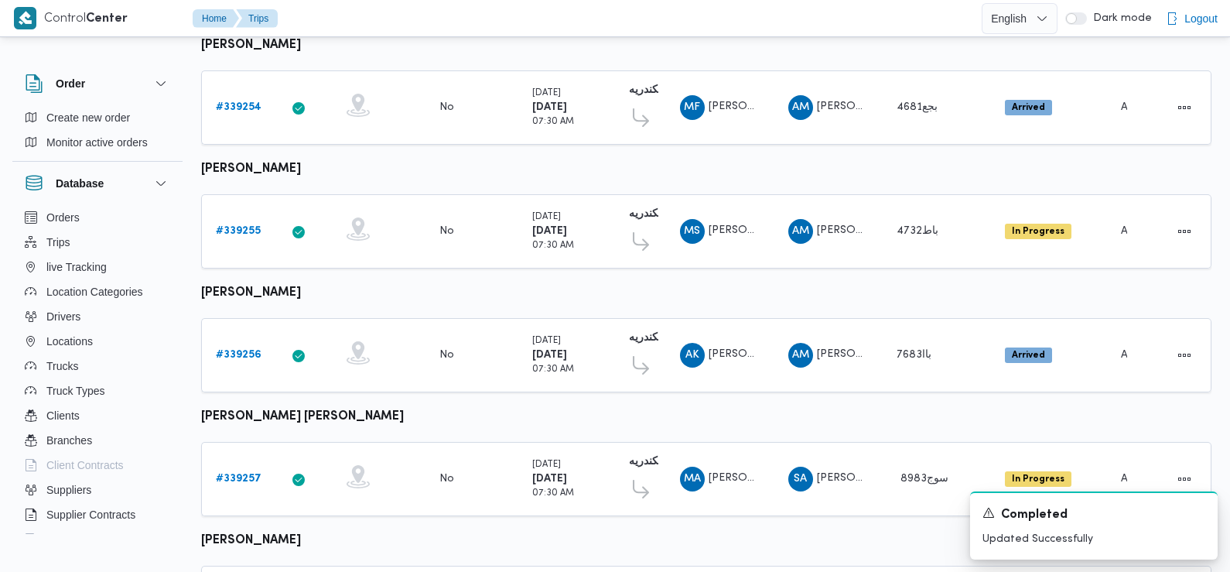
scroll to position [1358, 0]
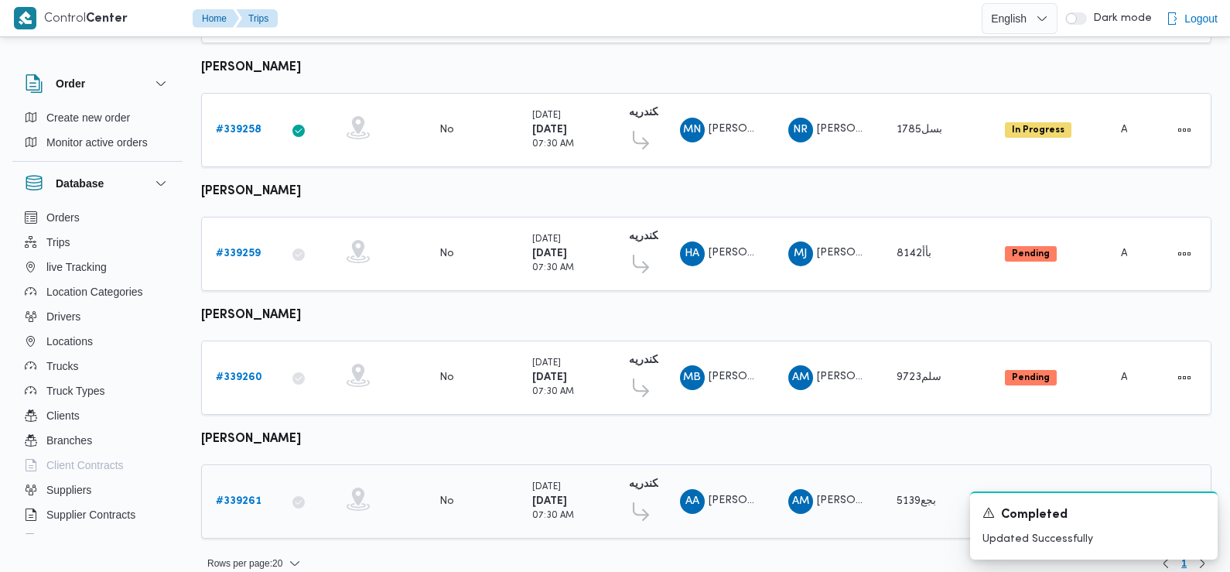
click at [244, 496] on b "# 339261" at bounding box center [239, 501] width 46 height 10
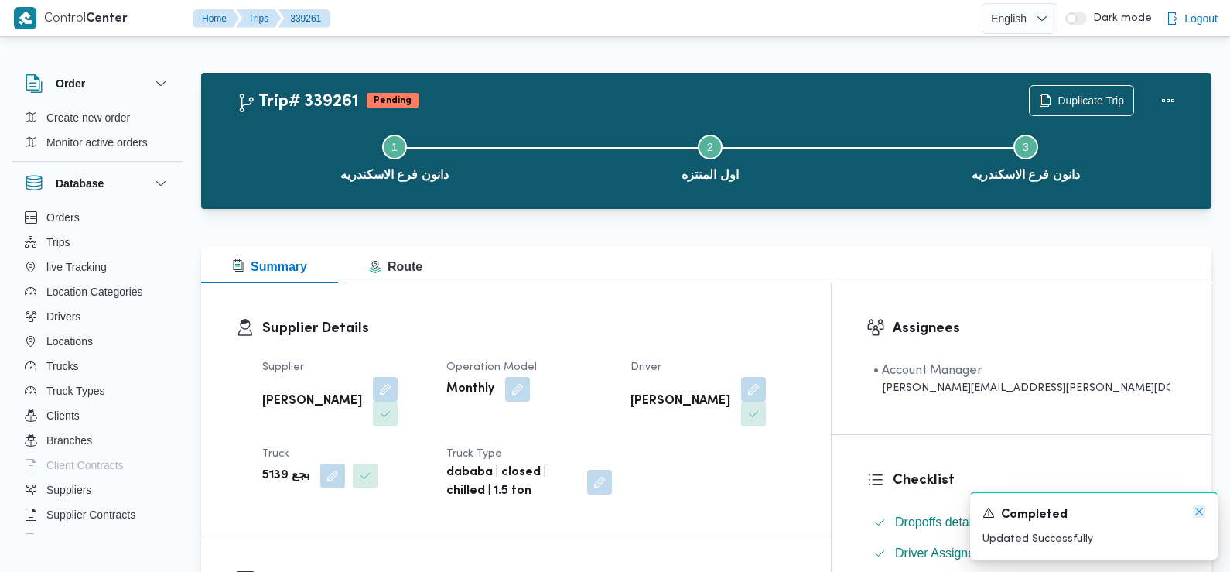
click at [1204, 514] on icon "Dismiss toast" at bounding box center [1199, 511] width 12 height 12
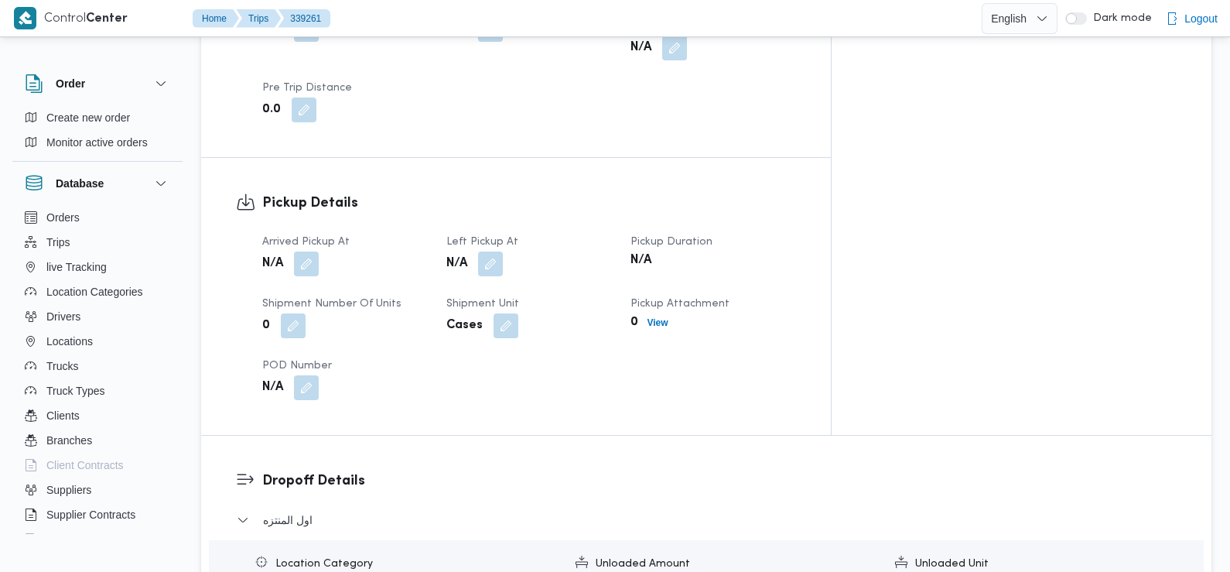
scroll to position [923, 0]
click at [307, 250] on button "button" at bounding box center [306, 262] width 25 height 25
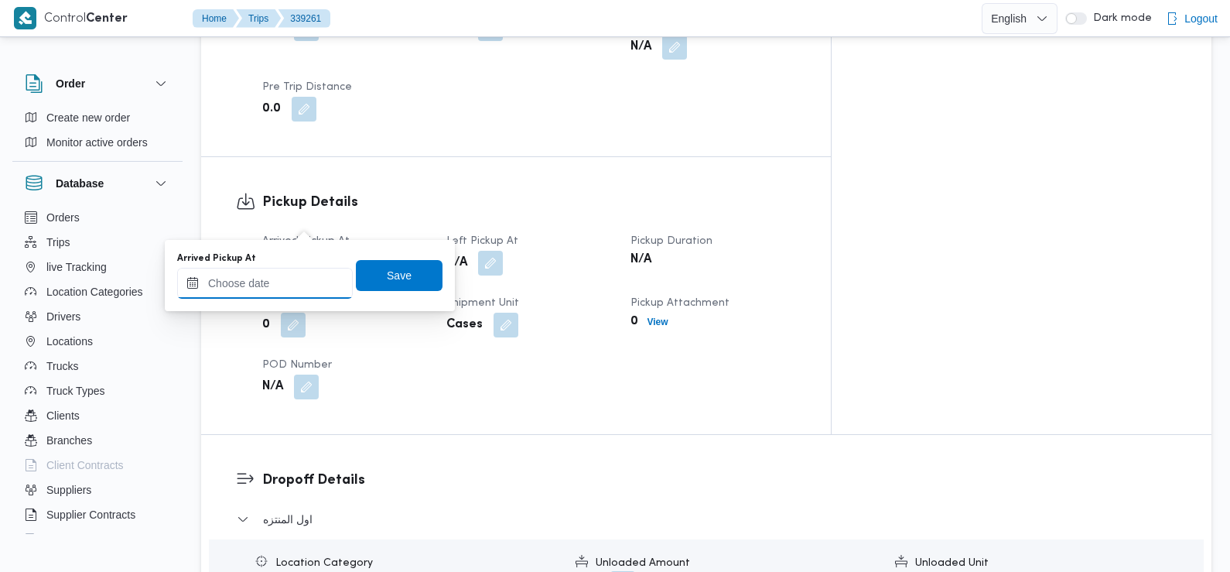
click at [309, 277] on input "Arrived Pickup At" at bounding box center [265, 283] width 176 height 31
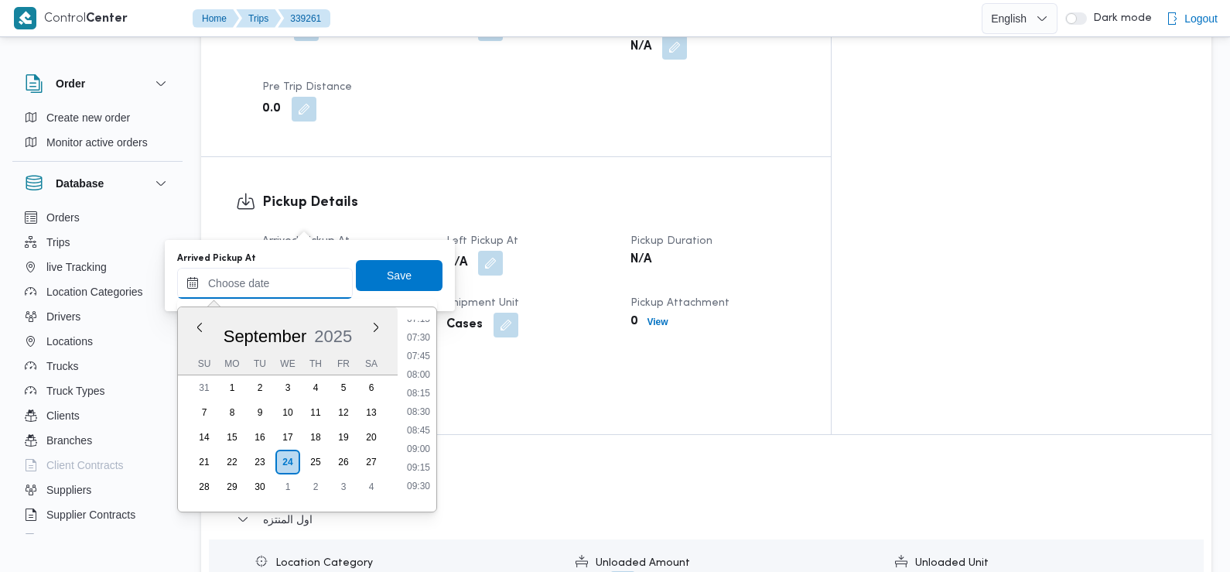
scroll to position [538, 0]
click at [422, 351] on li "07:30" at bounding box center [419, 346] width 36 height 15
type input "[DATE] 07:30"
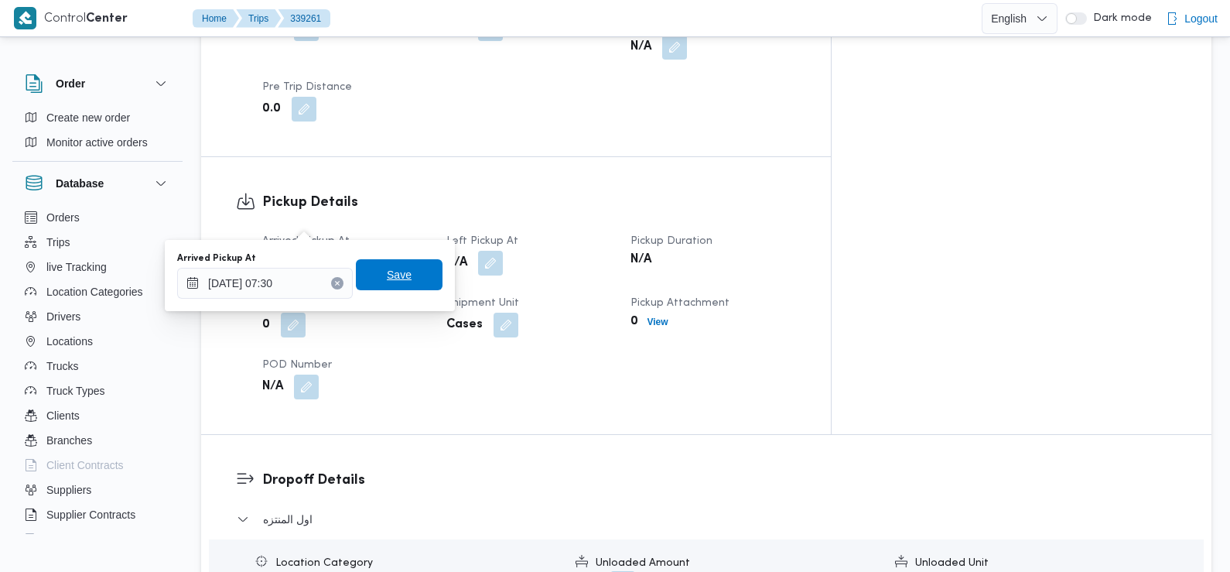
click at [403, 274] on span "Save" at bounding box center [399, 274] width 87 height 31
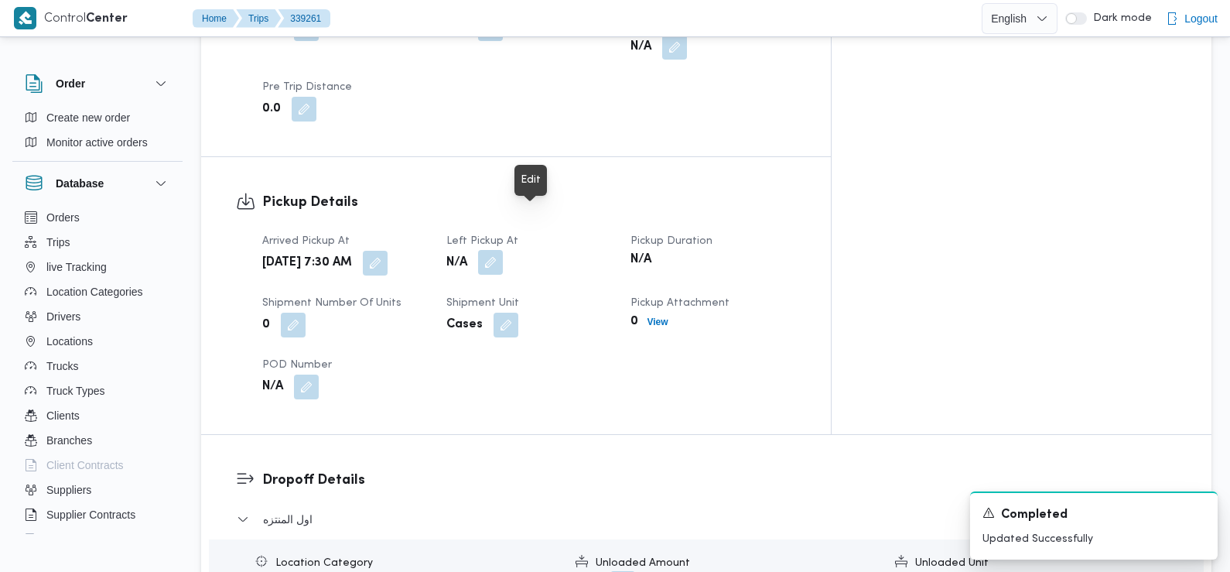
click at [503, 250] on button "button" at bounding box center [490, 262] width 25 height 25
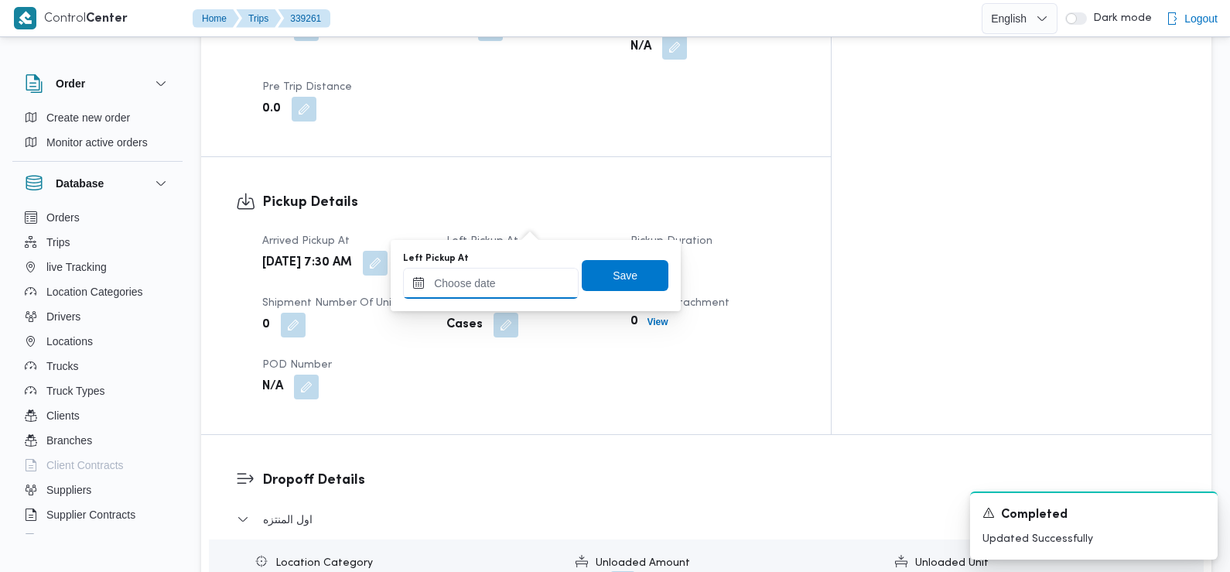
click at [534, 282] on input "Left Pickup At" at bounding box center [491, 283] width 176 height 31
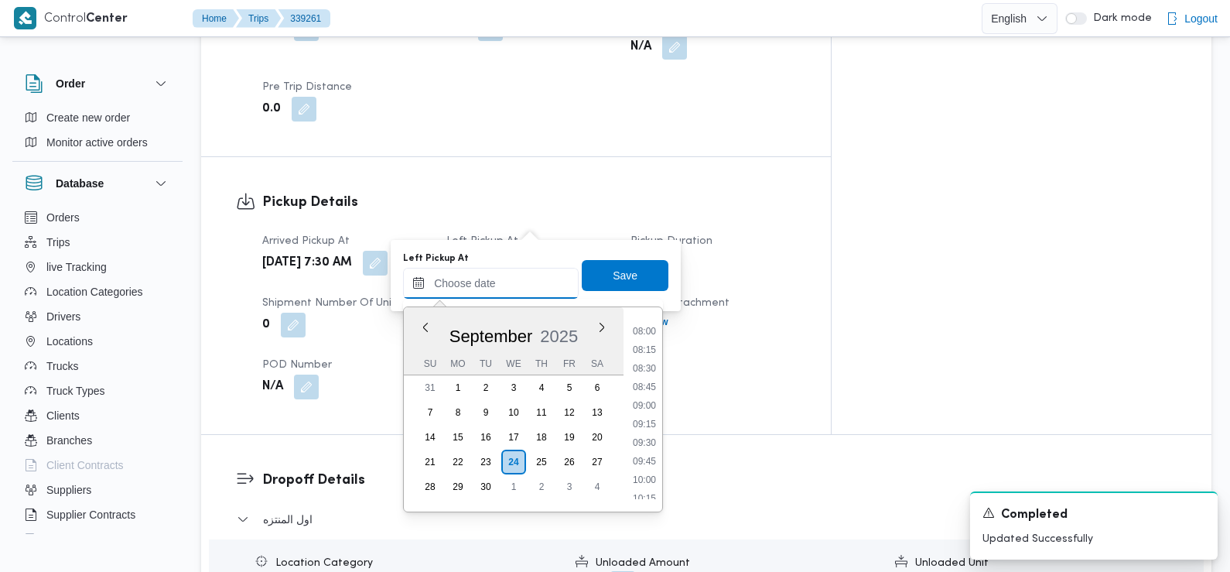
scroll to position [584, 0]
click at [650, 379] on li "08:30" at bounding box center [645, 374] width 36 height 15
type input "[DATE] 08:30"
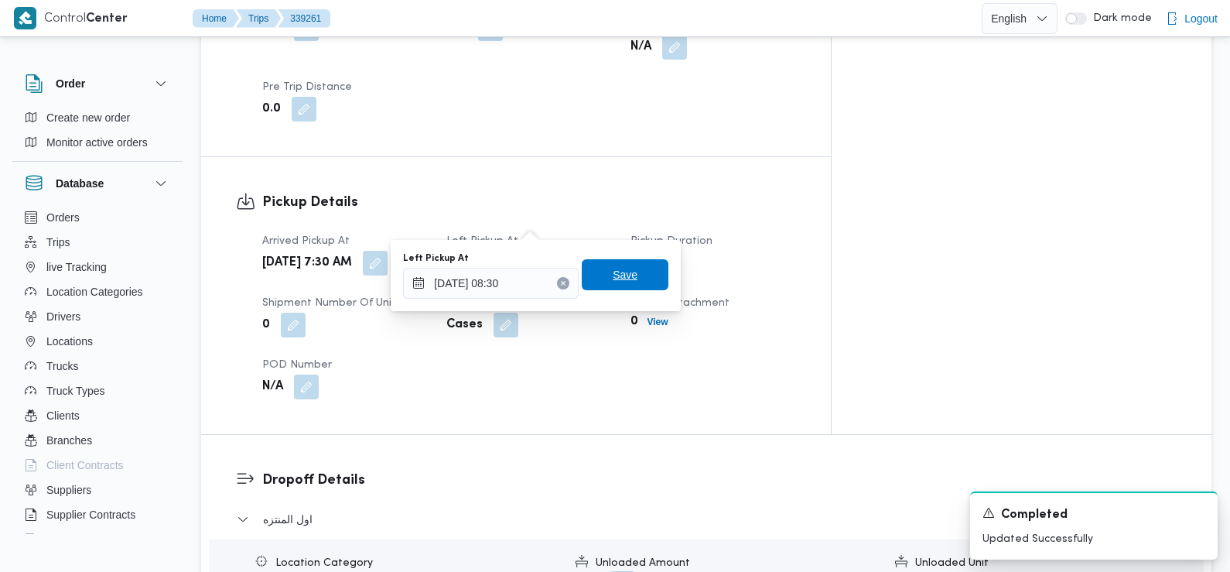
click at [624, 261] on span "Save" at bounding box center [625, 274] width 87 height 31
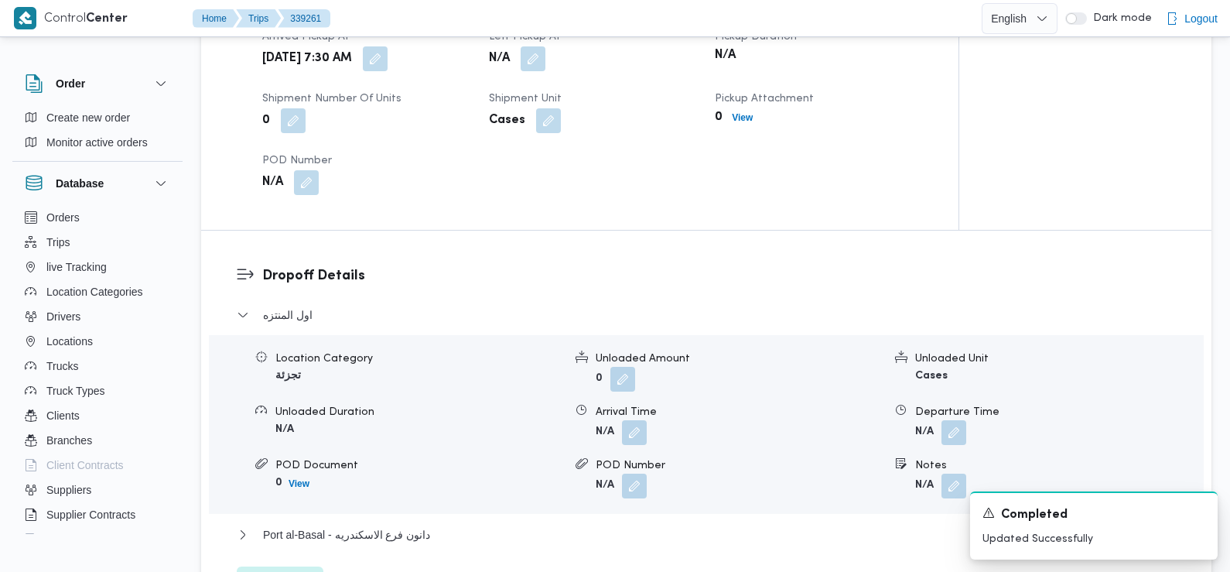
scroll to position [1170, 0]
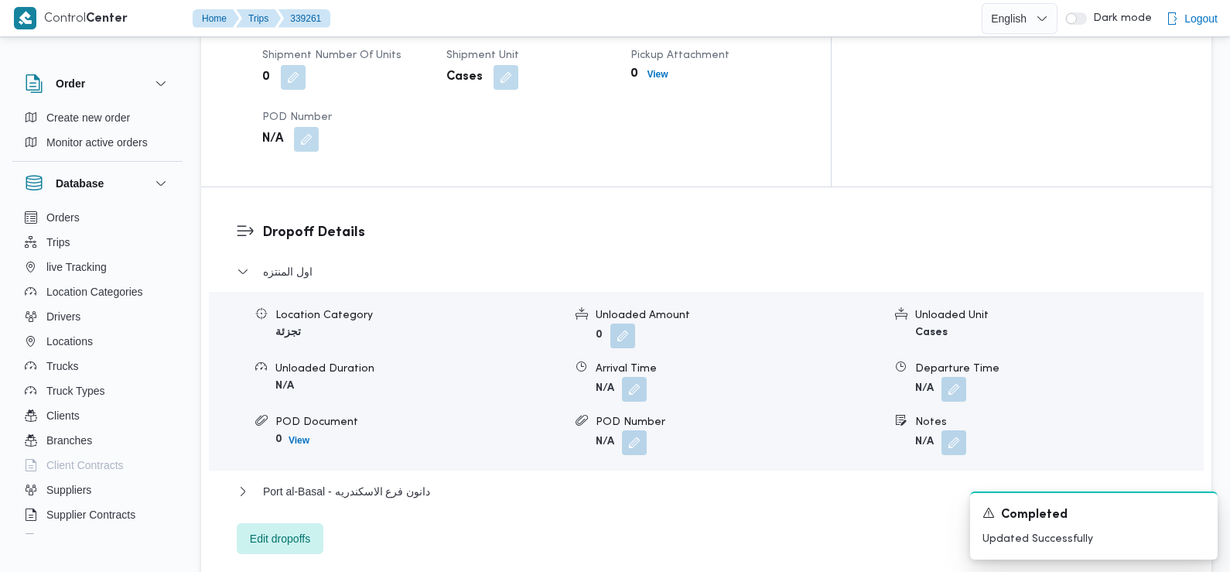
click at [630, 360] on div "Arrival Time" at bounding box center [740, 368] width 288 height 16
click at [633, 376] on button "button" at bounding box center [634, 388] width 25 height 25
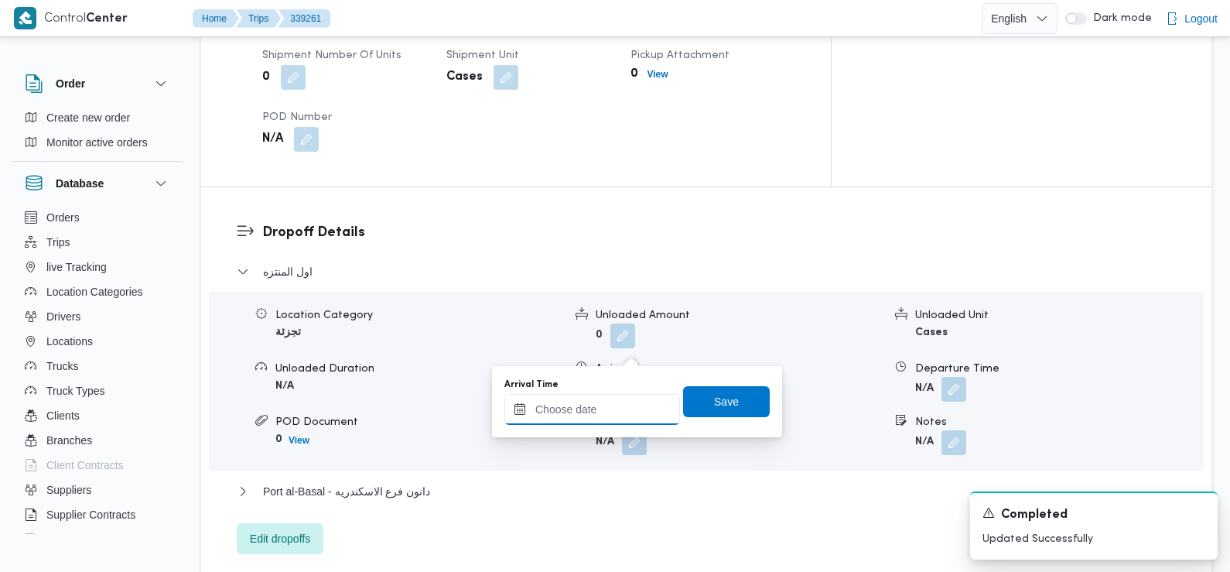
click at [617, 413] on input "Arrival Time" at bounding box center [592, 409] width 176 height 31
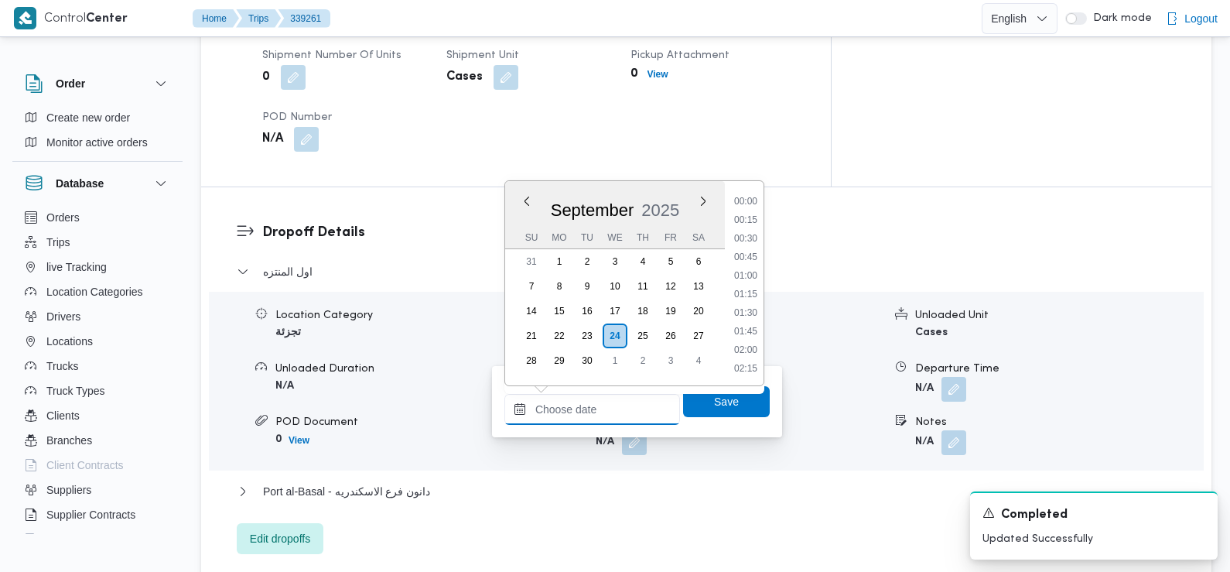
scroll to position [760, 0]
click at [747, 205] on li "10:15" at bounding box center [746, 202] width 36 height 15
type input "[DATE] 10:15"
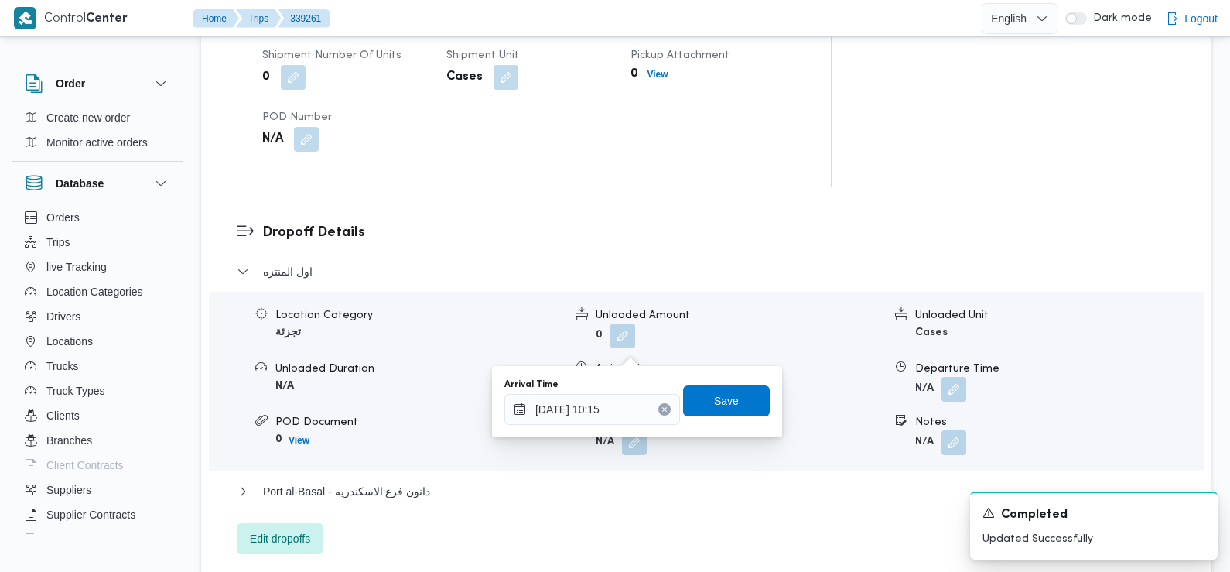
click at [726, 400] on span "Save" at bounding box center [726, 400] width 87 height 31
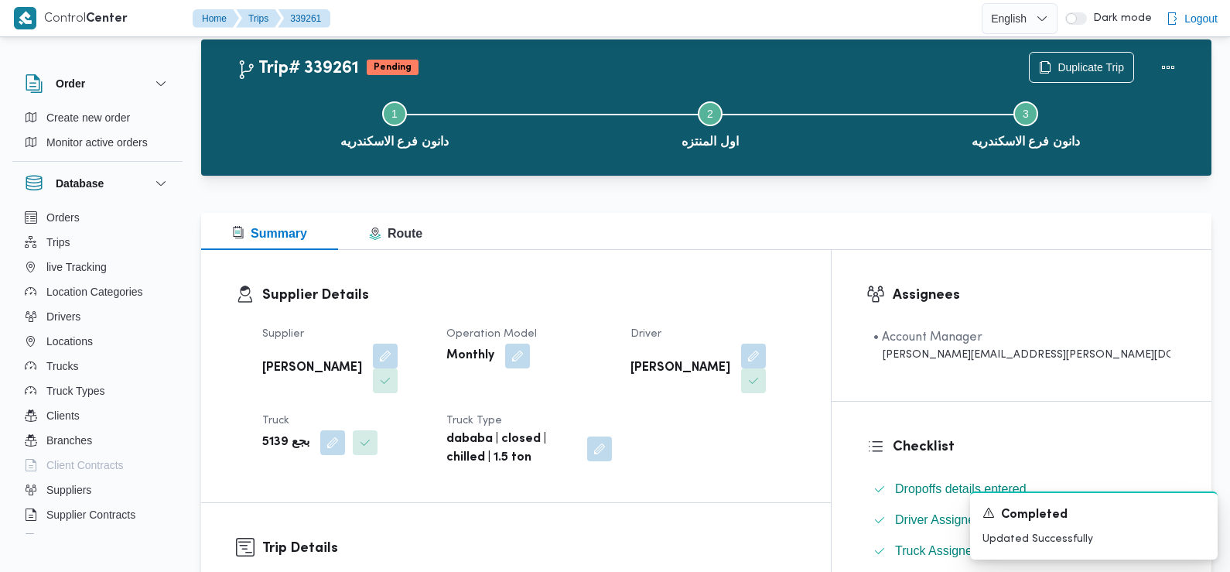
scroll to position [0, 0]
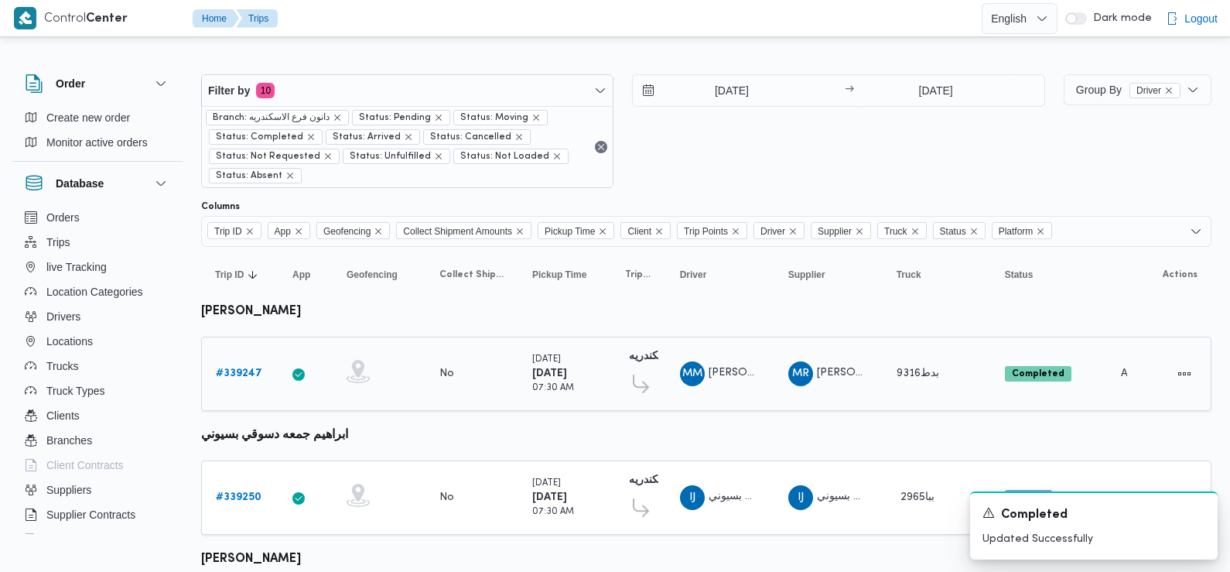
click at [244, 371] on b "# 339247" at bounding box center [239, 373] width 46 height 10
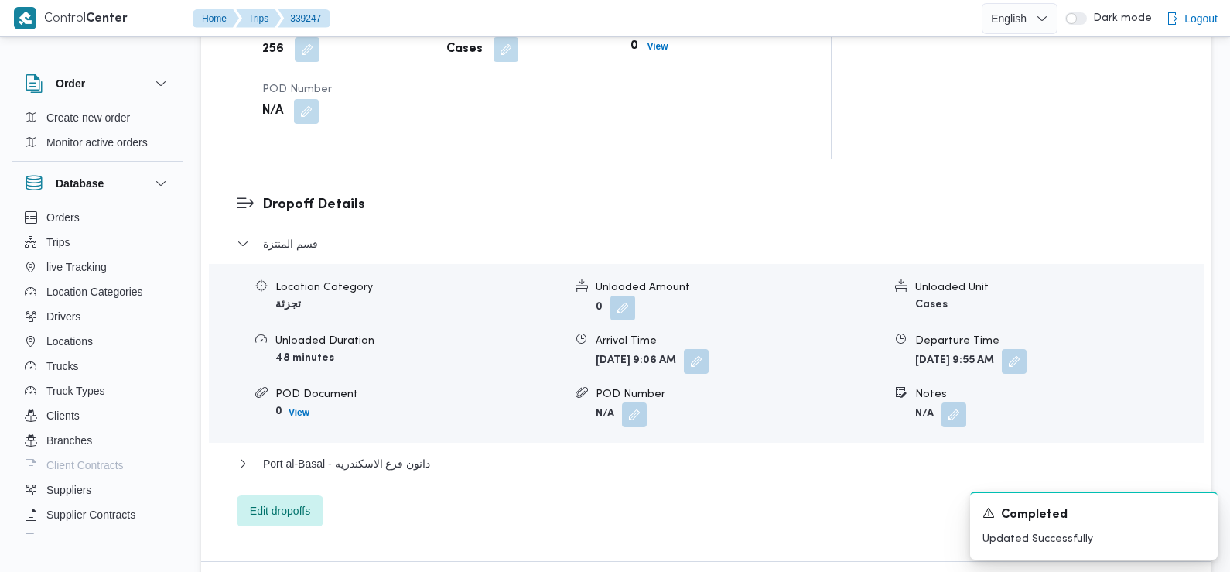
scroll to position [1207, 0]
click at [384, 452] on span "Port al-Basal - دانون فرع الاسكندريه" at bounding box center [346, 461] width 167 height 19
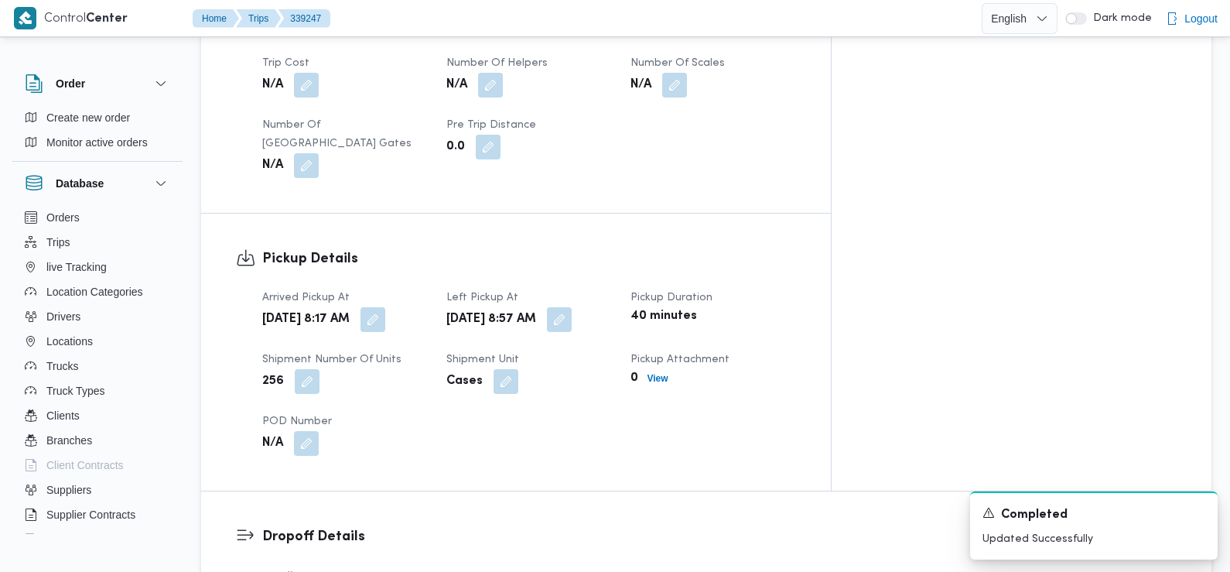
scroll to position [872, 0]
click at [385, 307] on button "button" at bounding box center [372, 319] width 25 height 25
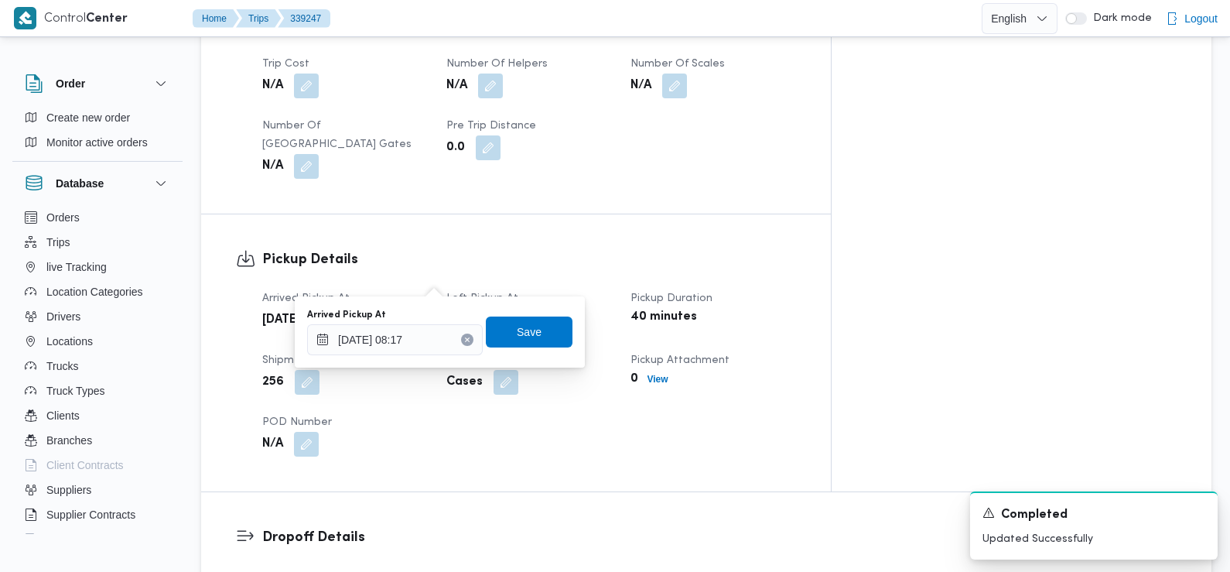
click at [422, 368] on div "Arrived Pickup At [DATE] 8:17 AM Left Pickup At [DATE] 8:57 AM Pickup Duration …" at bounding box center [529, 373] width 552 height 186
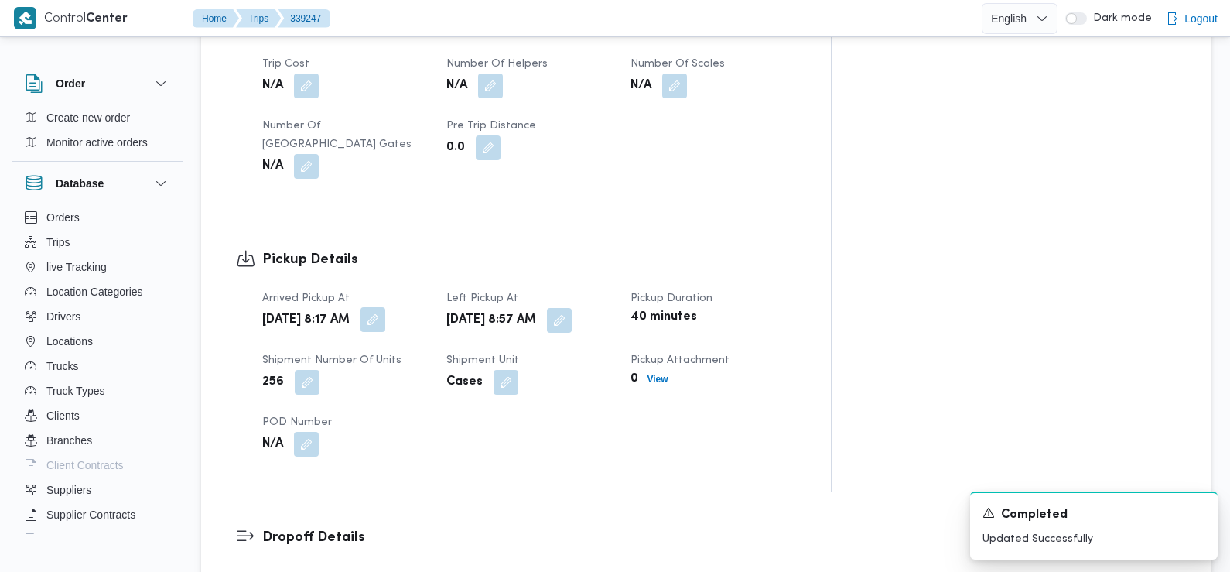
click at [385, 307] on button "button" at bounding box center [372, 319] width 25 height 25
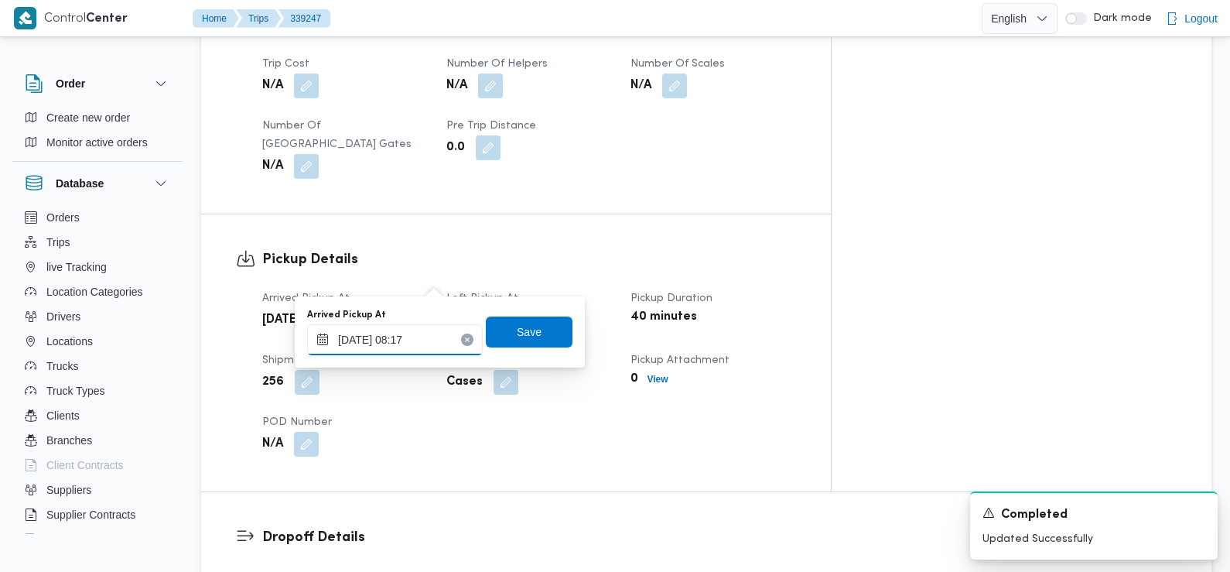
click at [424, 340] on input "[DATE] 08:17" at bounding box center [395, 339] width 176 height 31
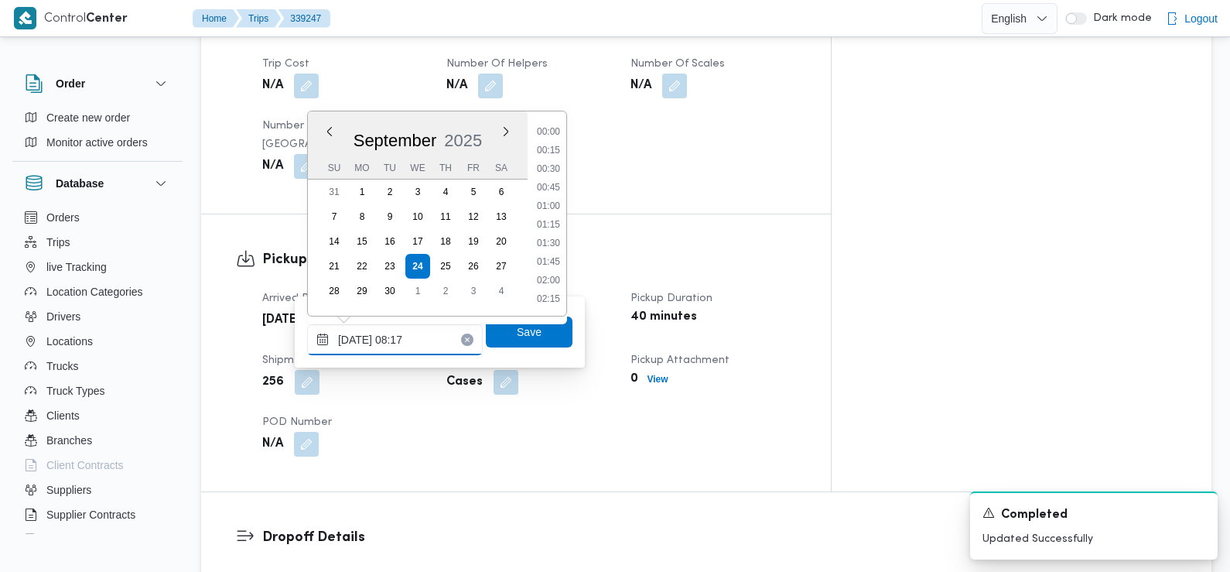
scroll to position [518, 0]
click at [552, 170] on li "07:30" at bounding box center [549, 169] width 36 height 15
type input "[DATE] 07:30"
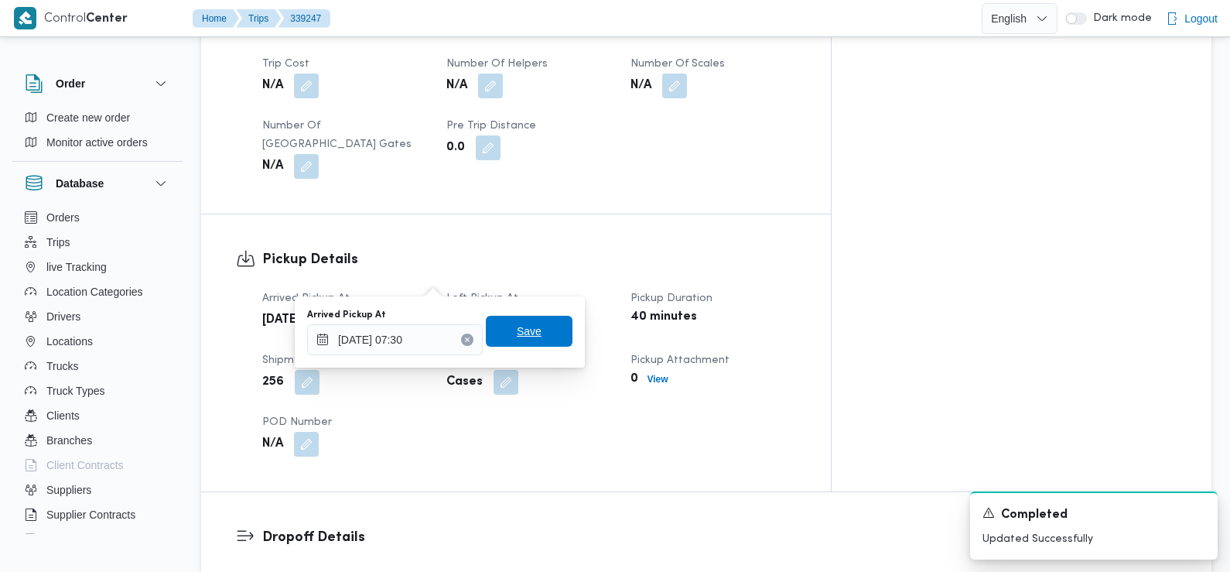
click at [517, 335] on span "Save" at bounding box center [529, 331] width 25 height 19
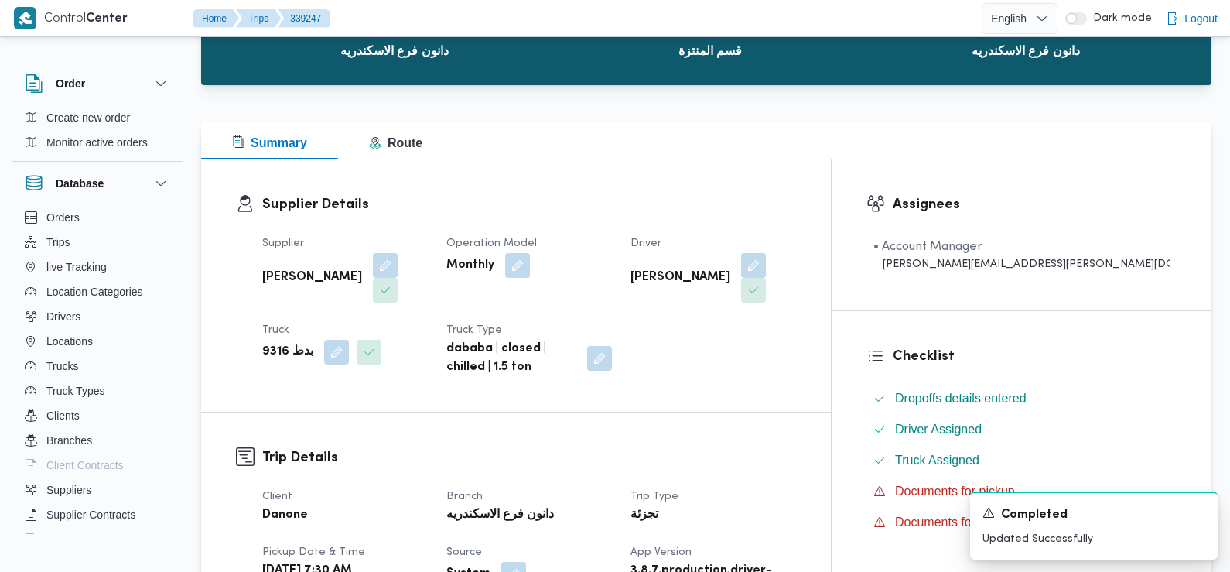
scroll to position [0, 0]
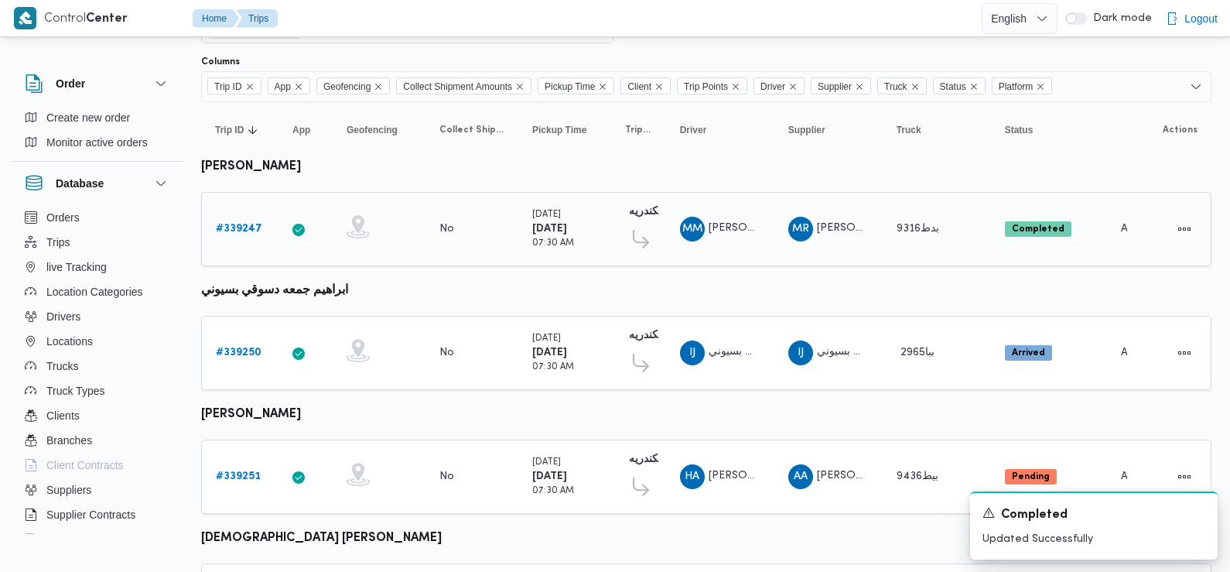
scroll to position [186, 0]
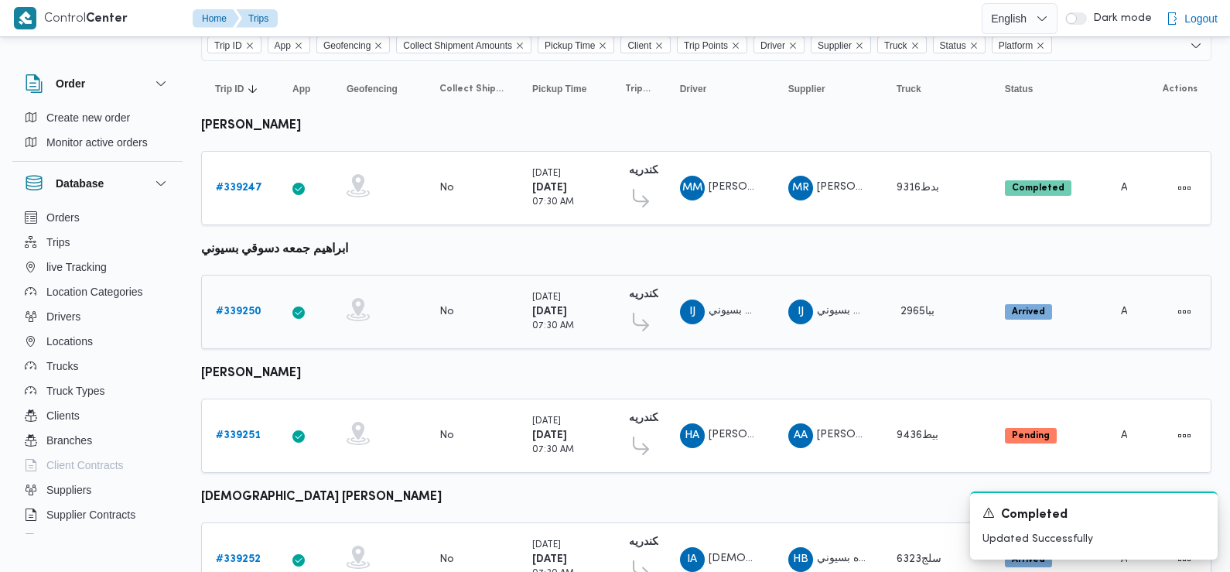
click at [244, 314] on b "# 339250" at bounding box center [239, 311] width 46 height 10
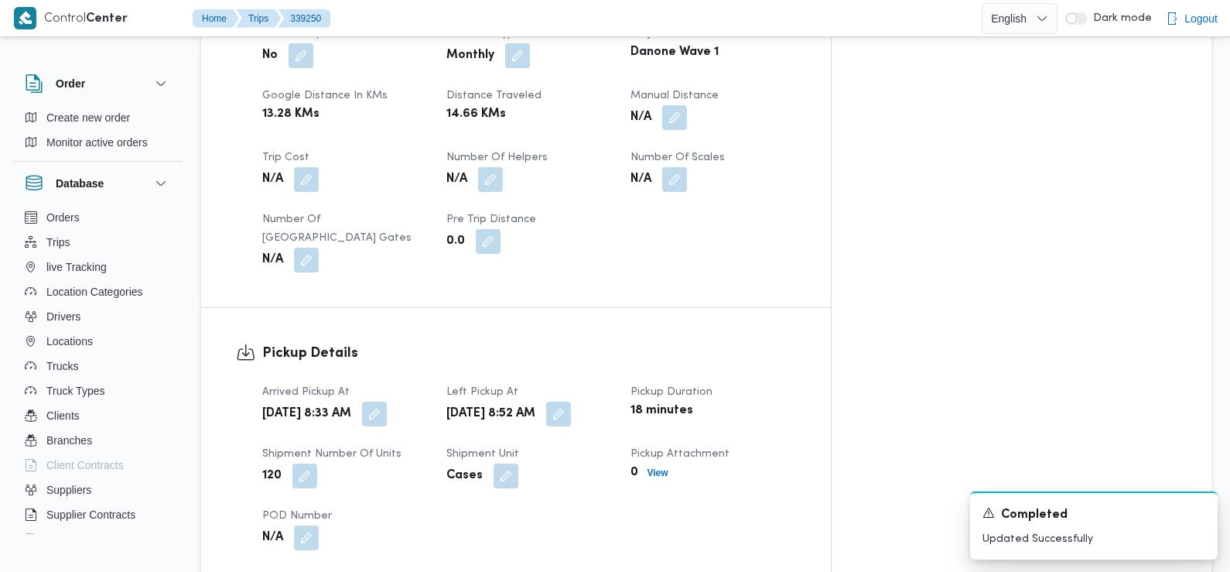
scroll to position [779, 0]
click at [387, 400] on button "button" at bounding box center [374, 412] width 25 height 25
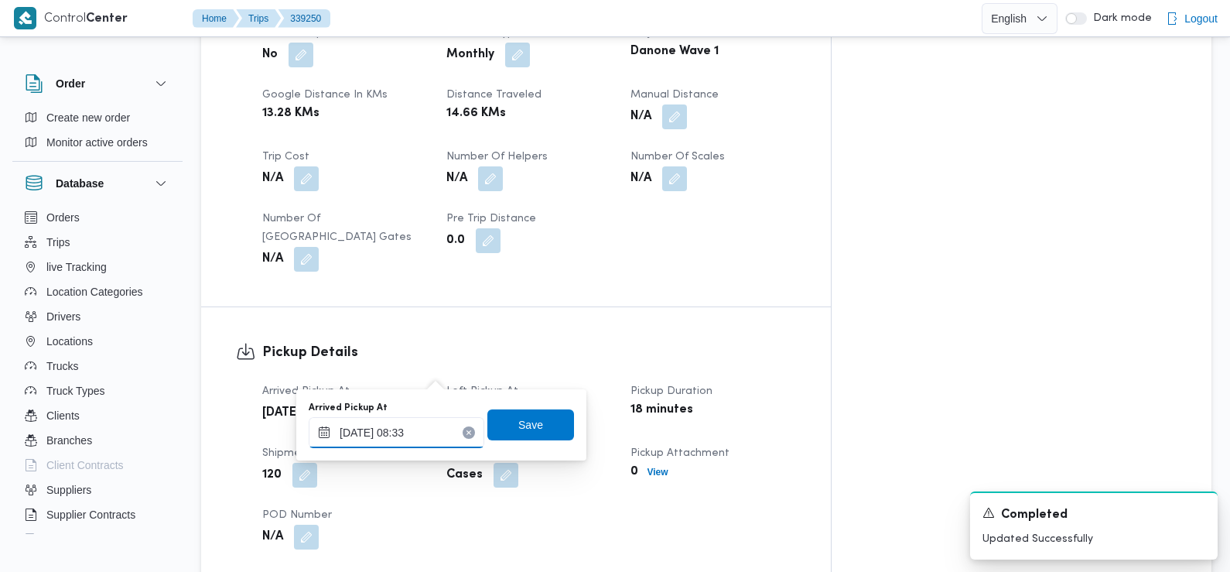
click at [422, 445] on input "[DATE] 08:33" at bounding box center [397, 432] width 176 height 31
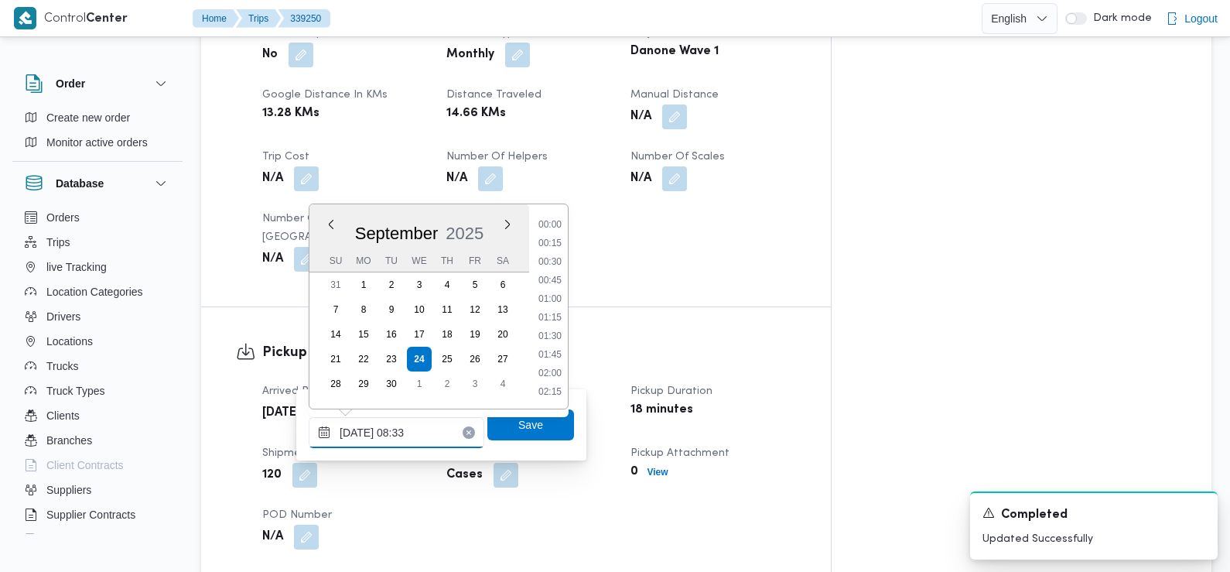
scroll to position [537, 0]
click at [559, 234] on ul "00:00 00:15 00:30 00:45 01:00 01:15 01:30 01:45 02:00 02:15 02:30 02:45 03:00 0…" at bounding box center [550, 306] width 36 height 179
click at [555, 226] on li "07:15" at bounding box center [550, 225] width 36 height 15
type input "[DATE] 07:15"
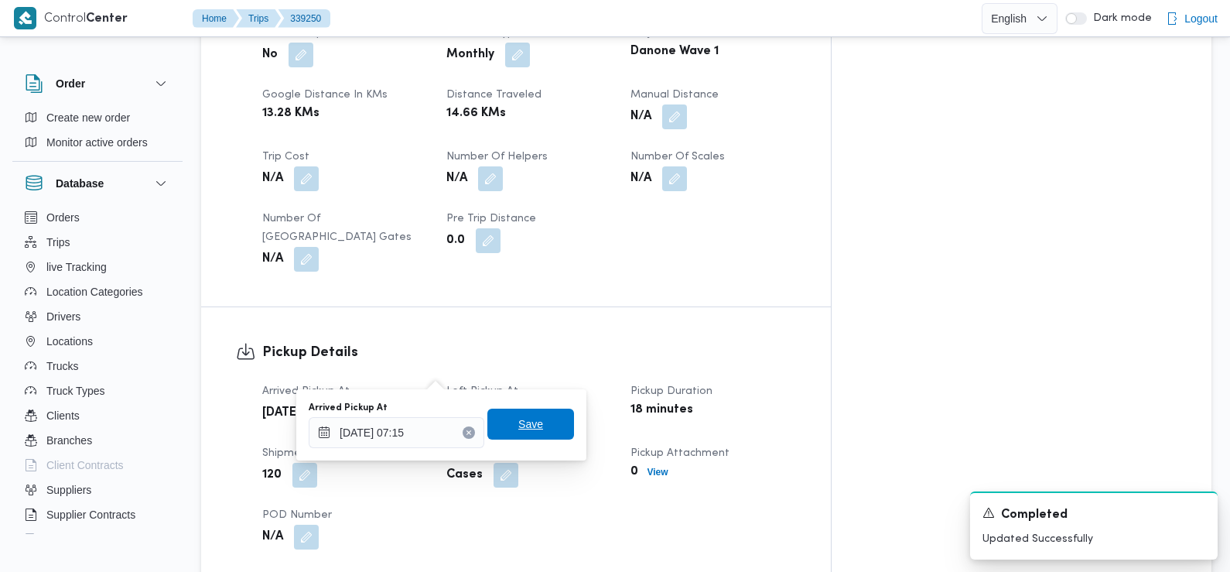
click at [510, 438] on span "Save" at bounding box center [530, 423] width 87 height 31
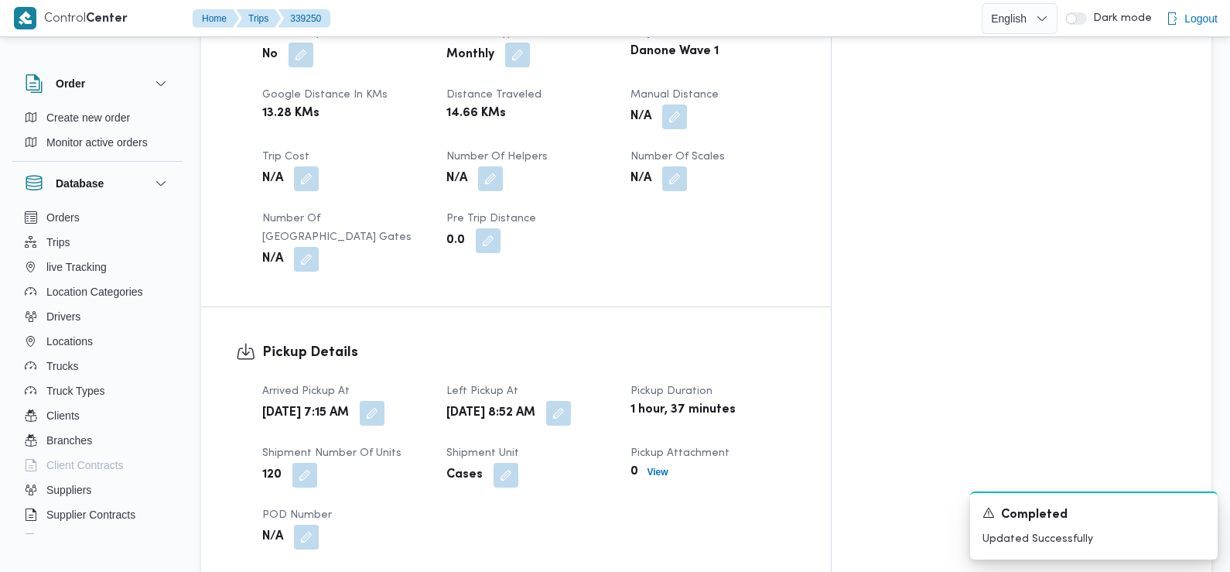
click at [429, 461] on div "120" at bounding box center [345, 475] width 169 height 28
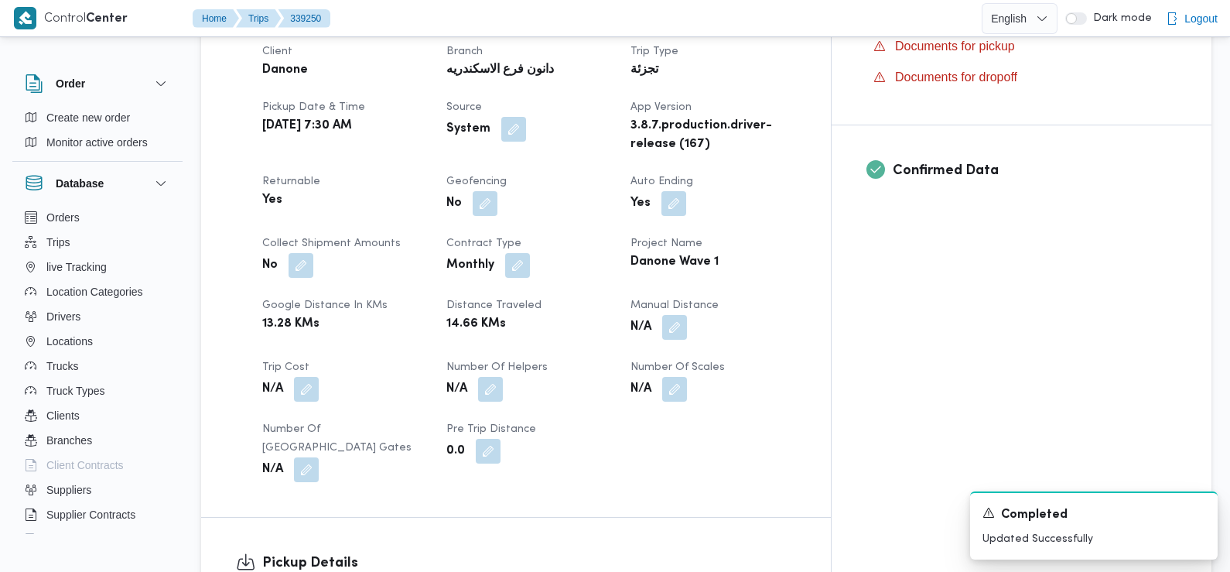
scroll to position [0, 0]
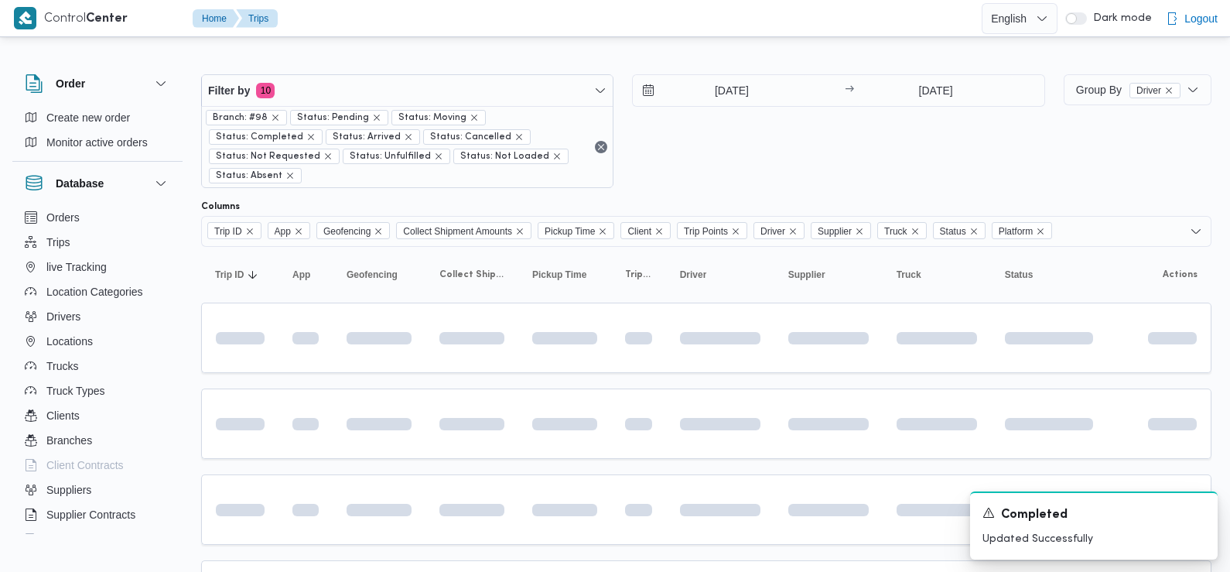
scroll to position [205, 0]
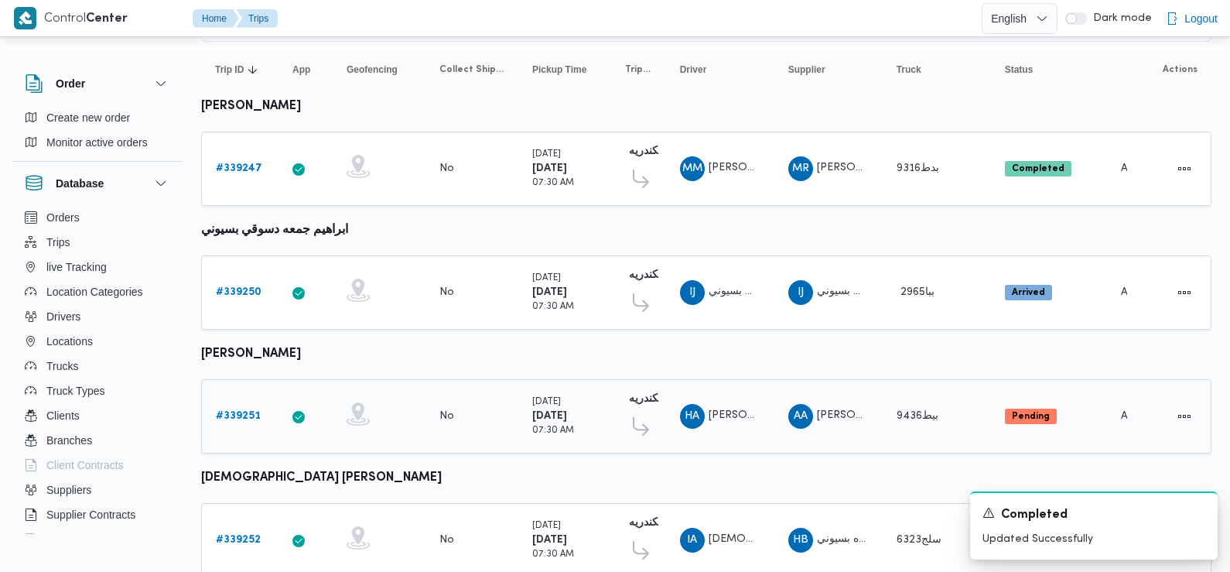
click at [231, 414] on b "# 339251" at bounding box center [238, 416] width 45 height 10
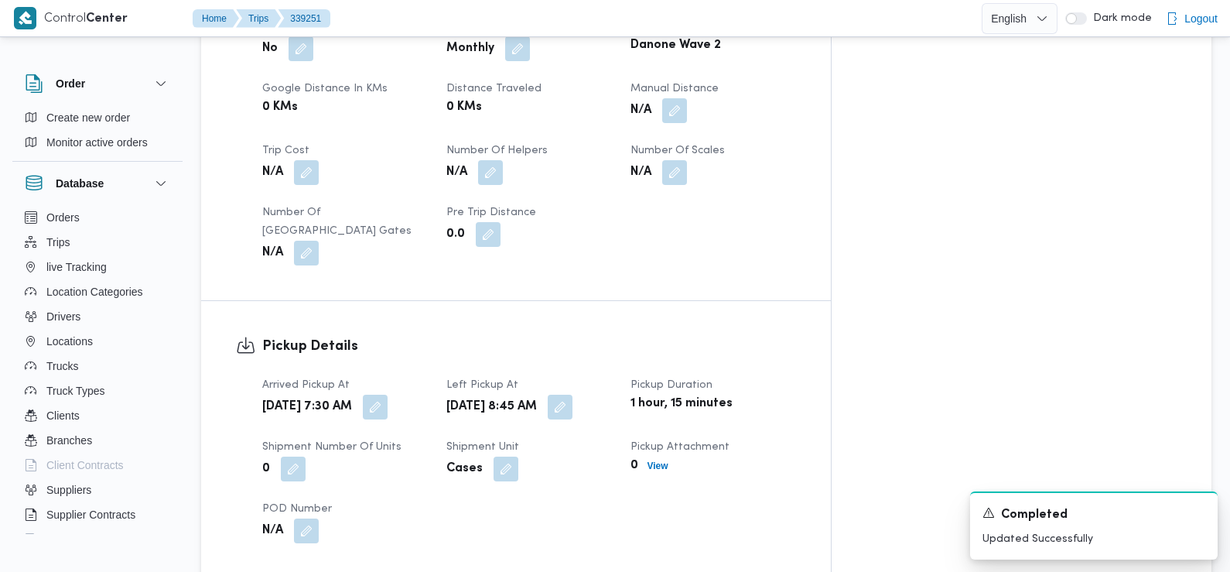
scroll to position [783, 0]
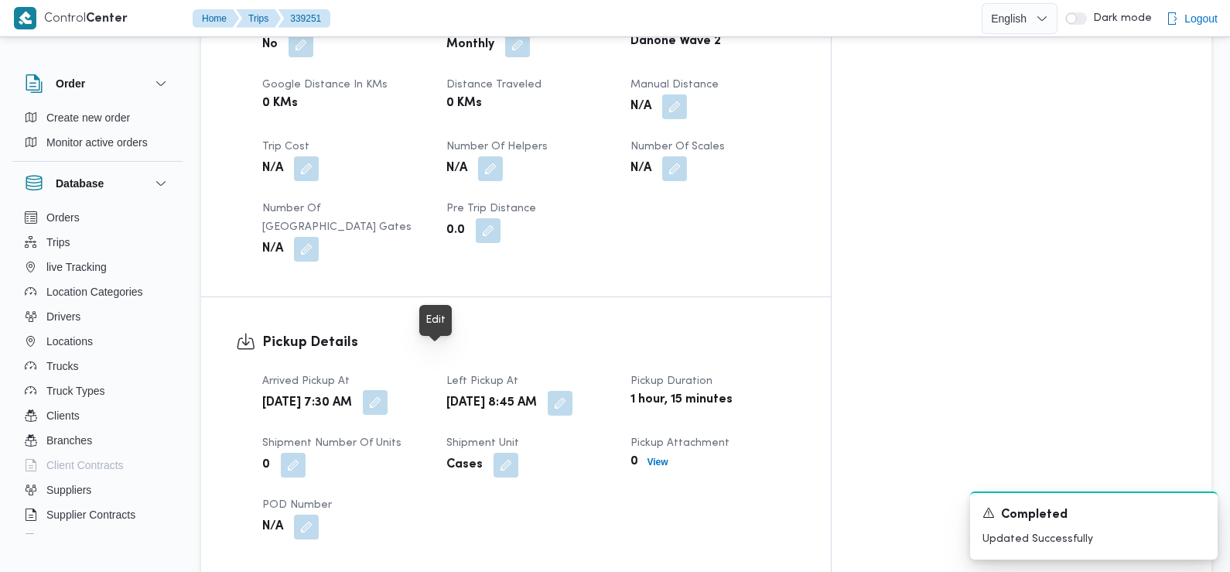
click at [388, 390] on button "button" at bounding box center [375, 402] width 25 height 25
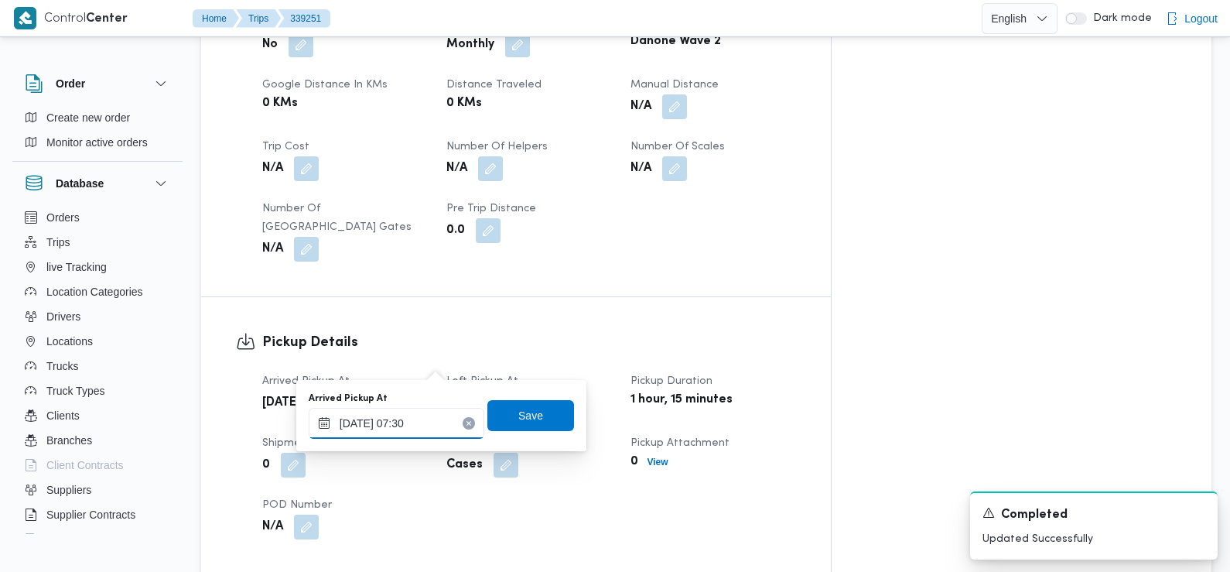
click at [422, 422] on input "[DATE] 07:30" at bounding box center [397, 423] width 176 height 31
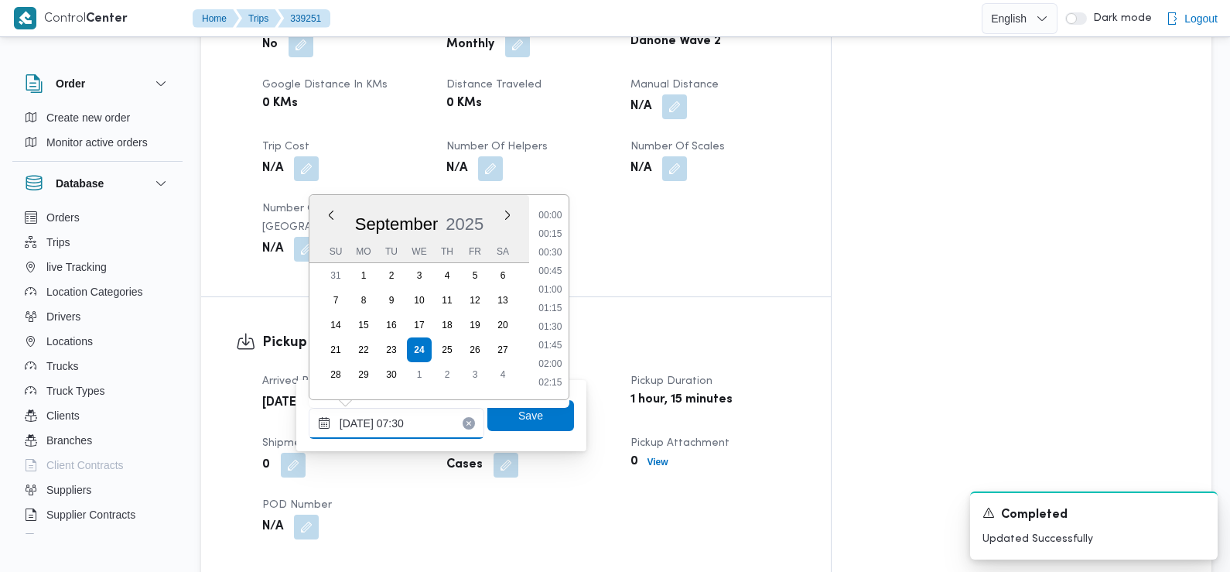
scroll to position [463, 0]
click at [558, 268] on li "07:00" at bounding box center [550, 272] width 36 height 15
type input "[DATE] 07:00"
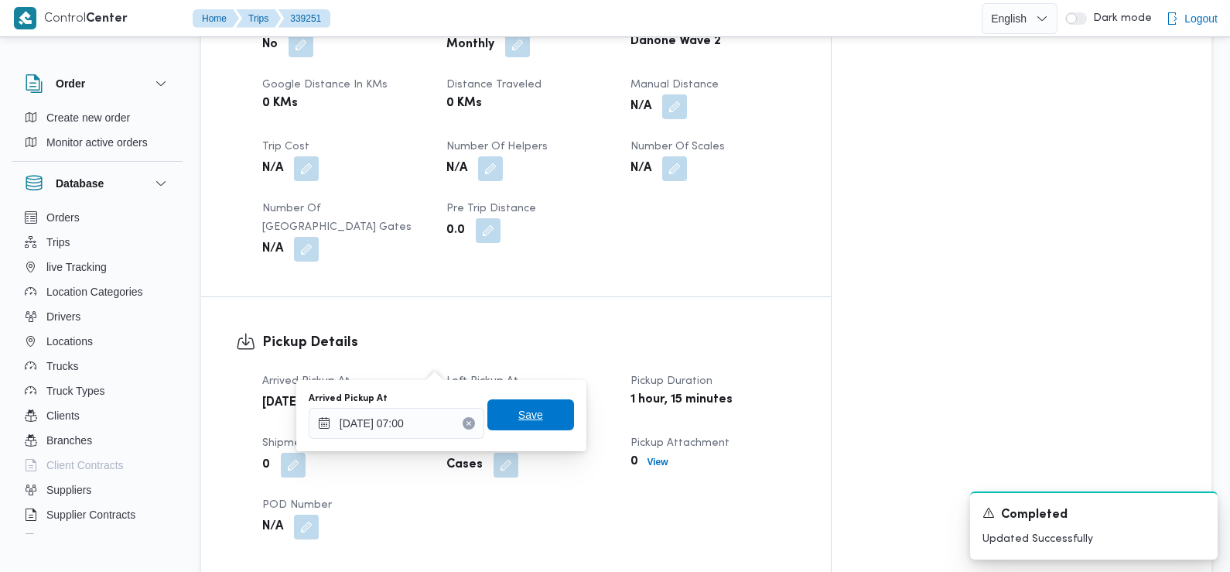
click at [529, 418] on span "Save" at bounding box center [530, 414] width 25 height 19
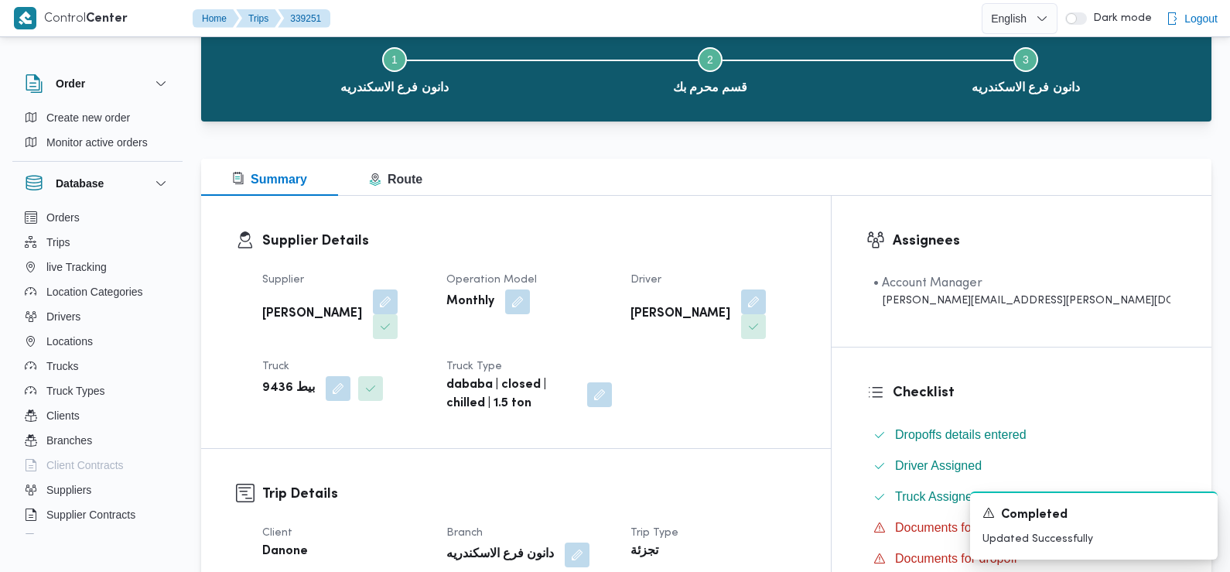
scroll to position [0, 0]
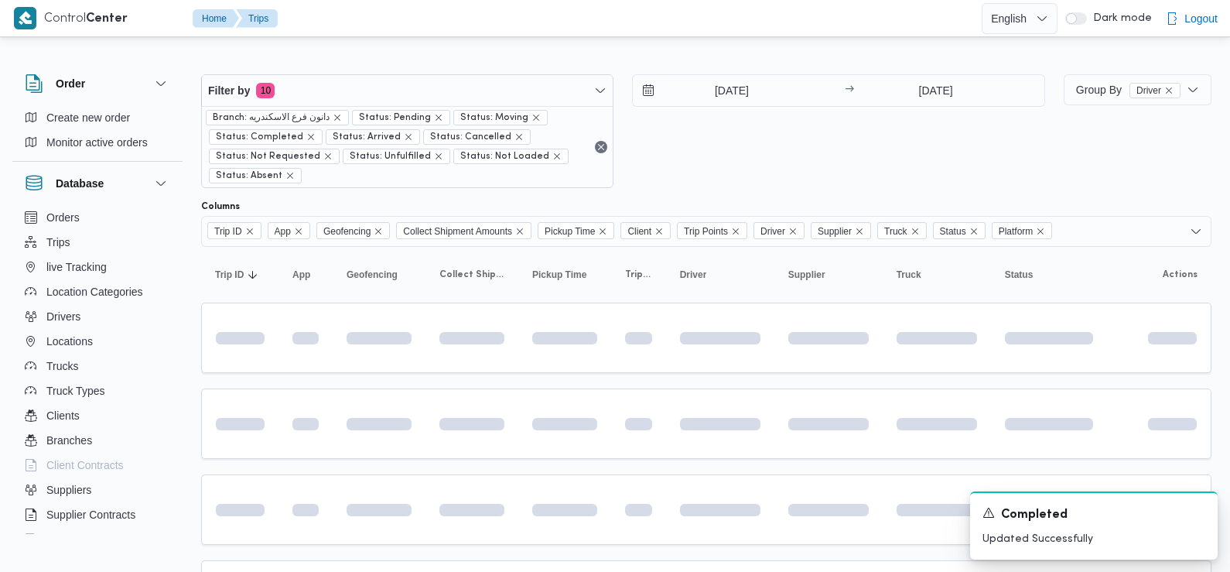
scroll to position [224, 0]
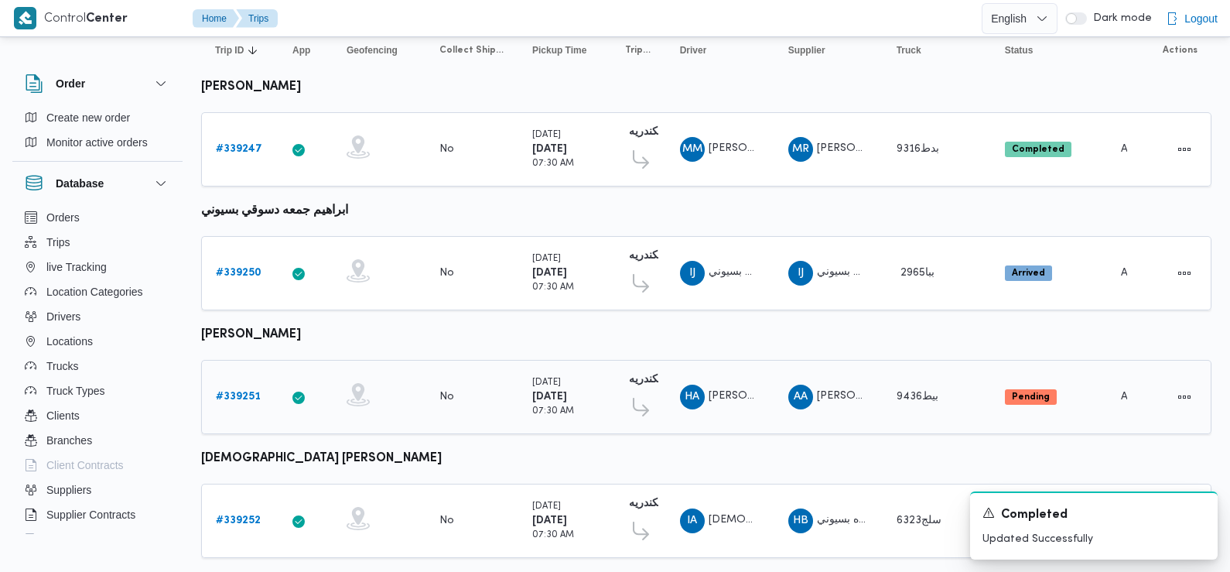
click at [247, 391] on b "# 339251" at bounding box center [238, 396] width 45 height 10
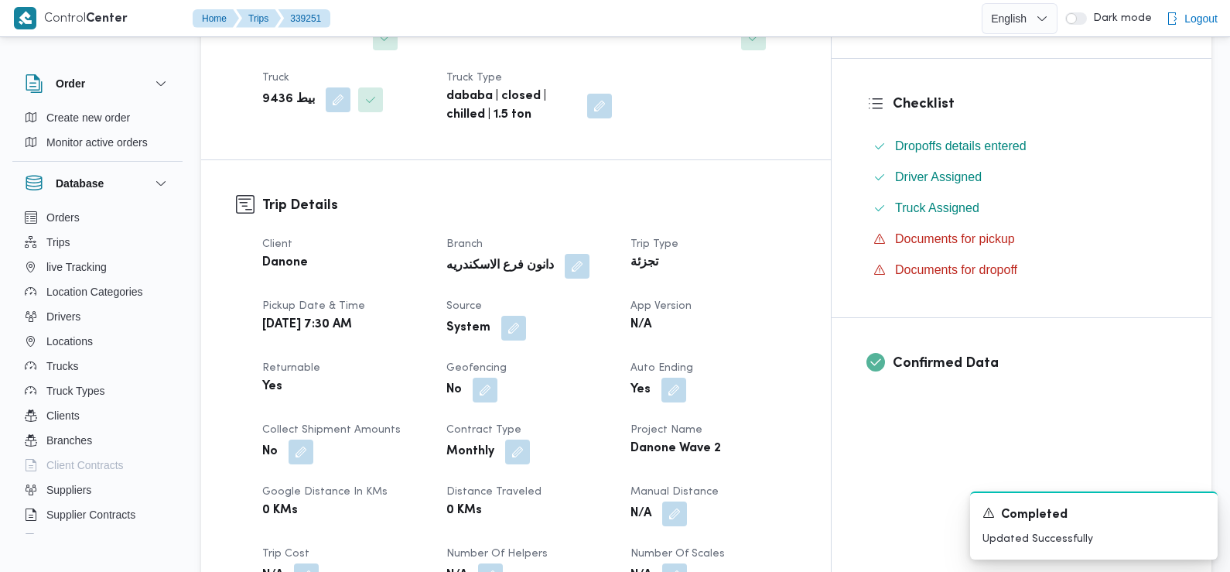
scroll to position [379, 0]
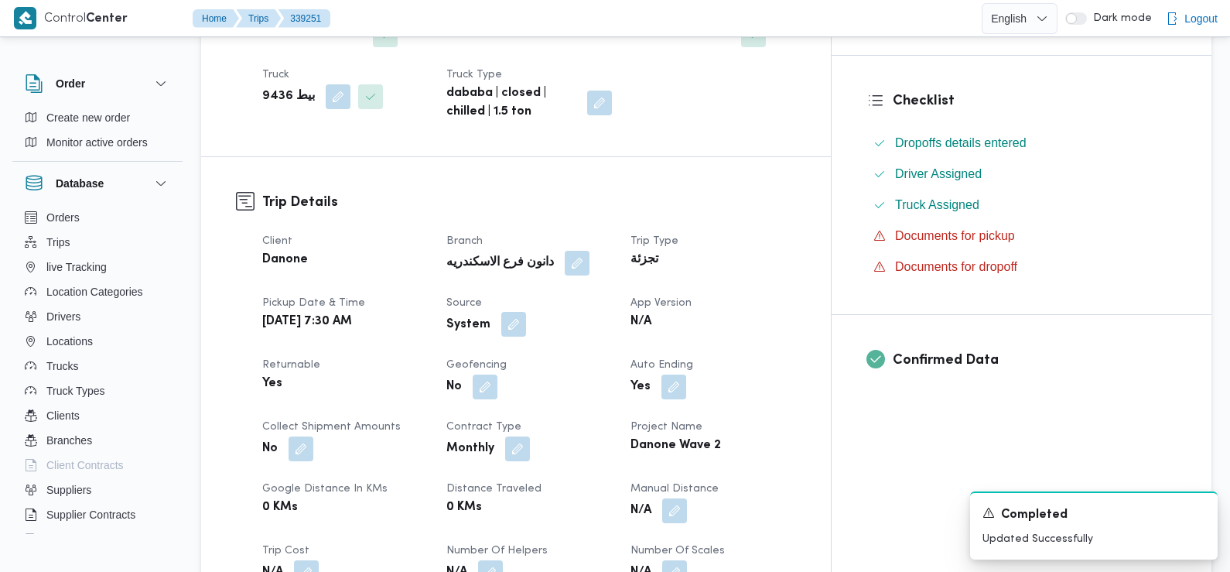
click at [526, 312] on button "button" at bounding box center [513, 324] width 25 height 25
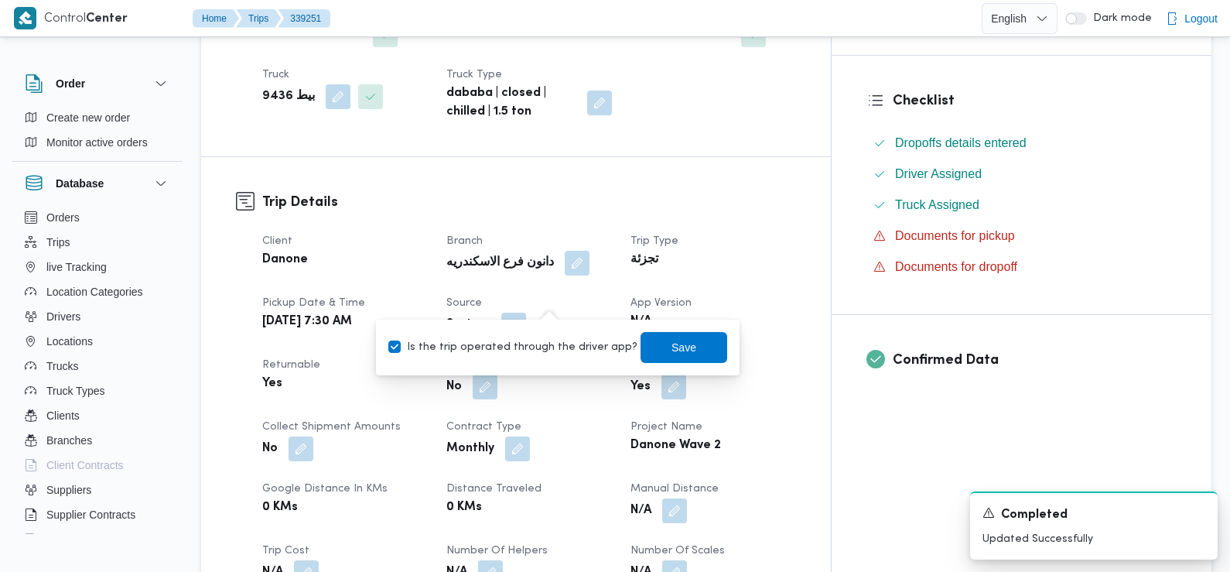
click at [545, 346] on label "Is the trip operated through the driver app?" at bounding box center [512, 347] width 249 height 19
checkbox input "false"
click at [643, 344] on span "Save" at bounding box center [684, 346] width 87 height 31
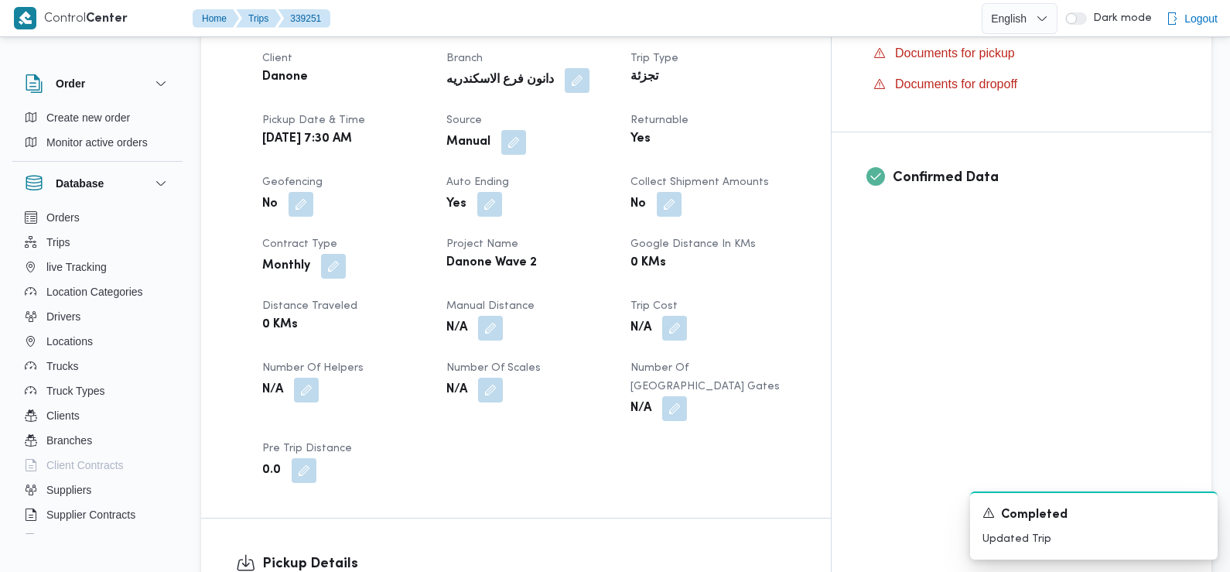
scroll to position [0, 0]
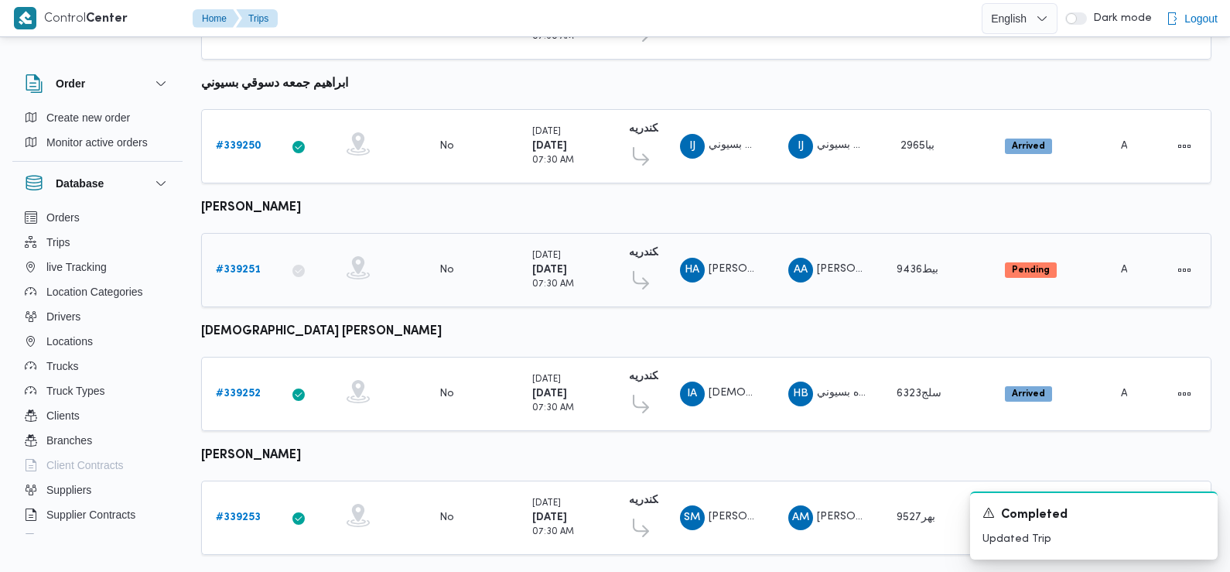
scroll to position [378, 0]
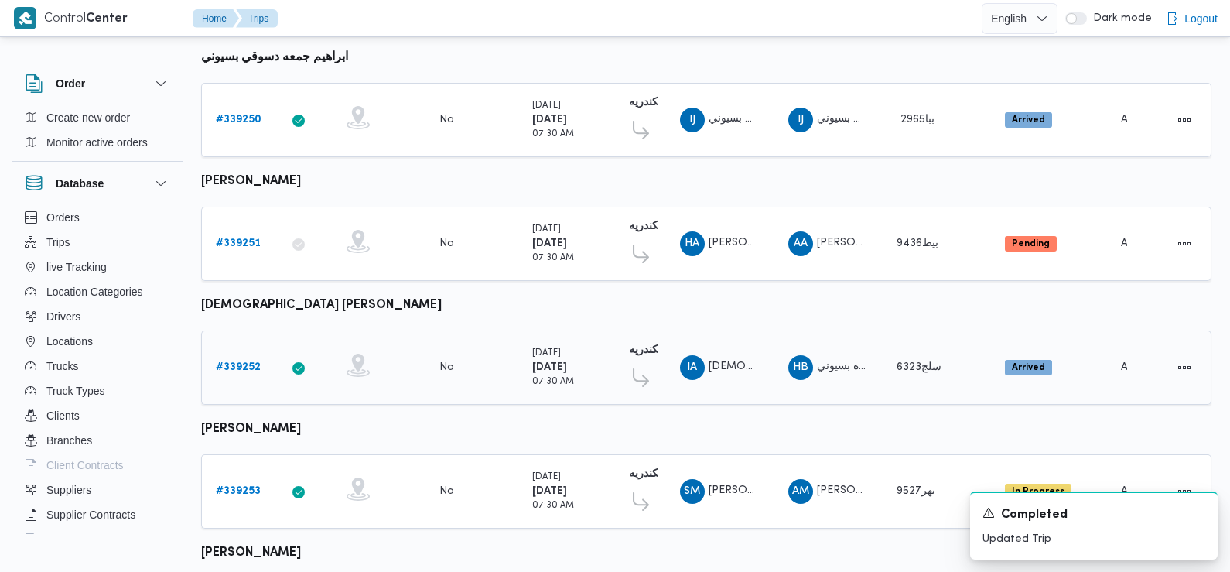
click at [244, 362] on b "# 339252" at bounding box center [238, 367] width 45 height 10
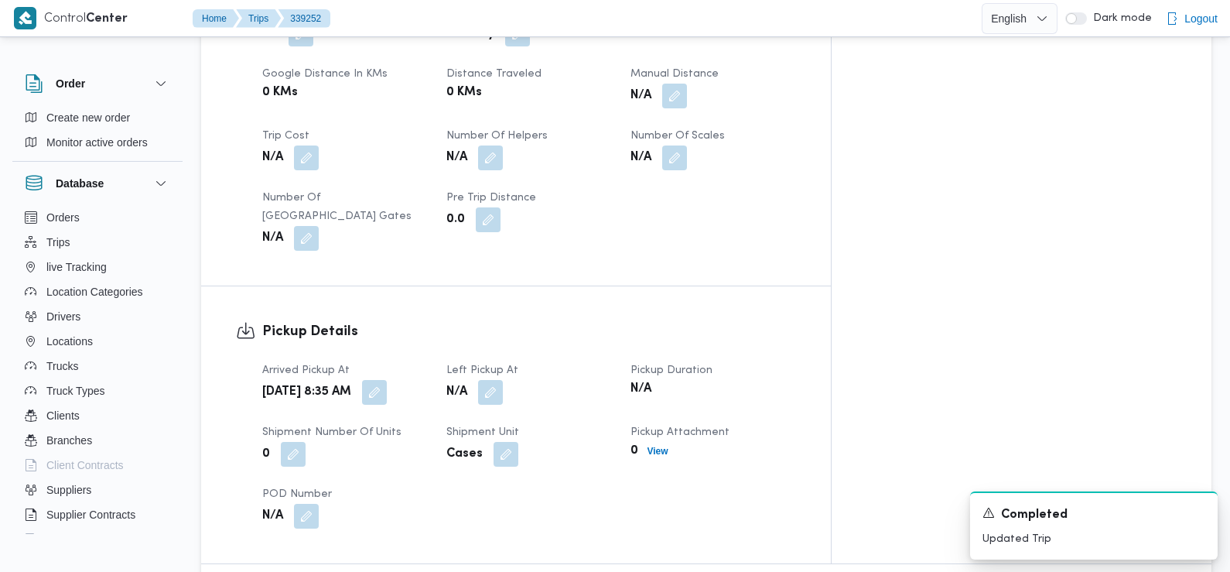
scroll to position [887, 0]
click at [387, 378] on button "button" at bounding box center [374, 390] width 25 height 25
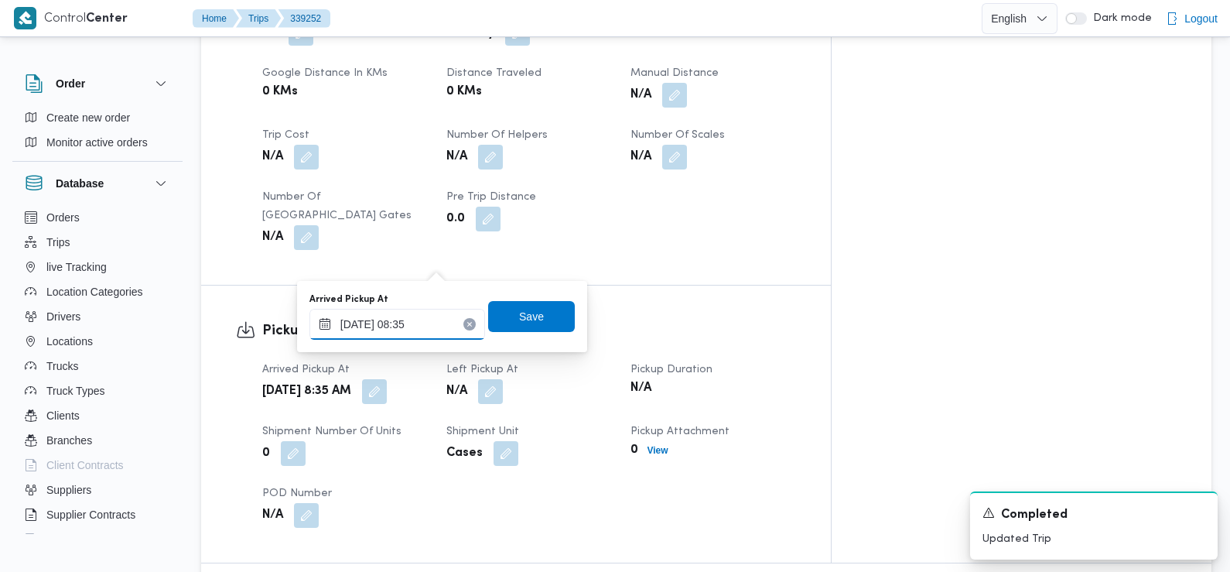
click at [408, 326] on input "[DATE] 08:35" at bounding box center [397, 324] width 176 height 31
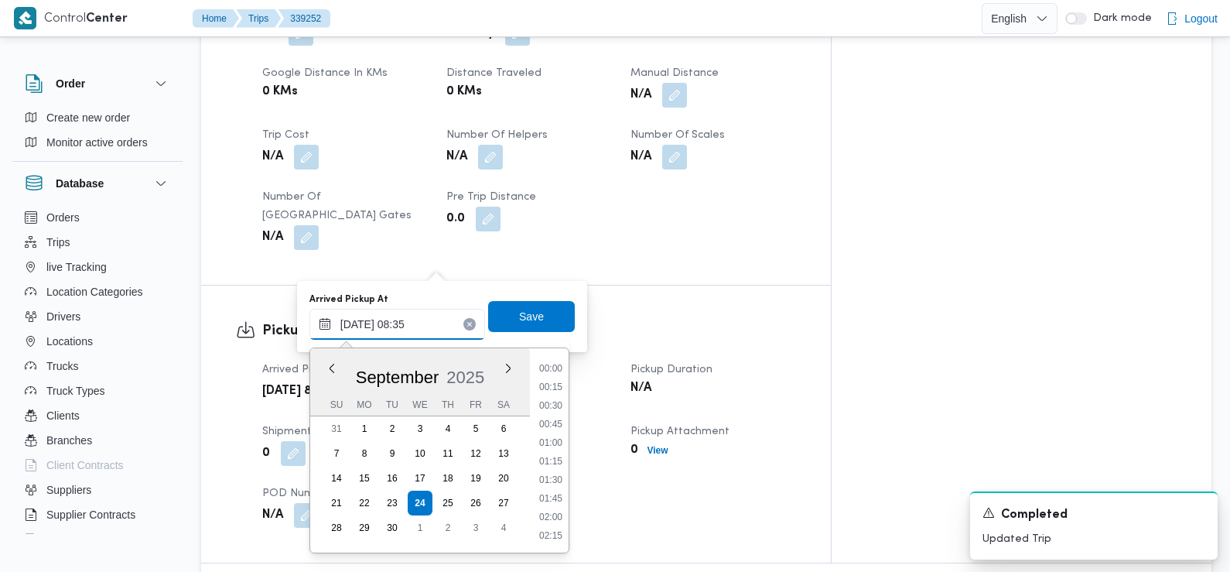
scroll to position [537, 0]
click at [555, 384] on li "07:30" at bounding box center [551, 388] width 36 height 15
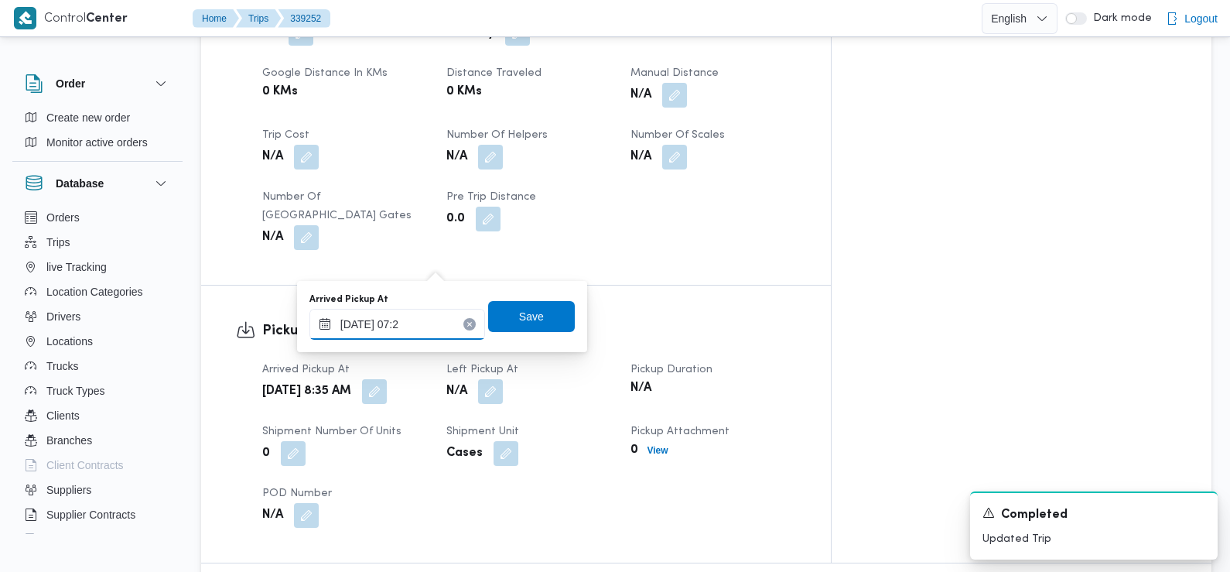
type input "[DATE] 07:25"
click at [533, 317] on span "Save" at bounding box center [531, 315] width 87 height 31
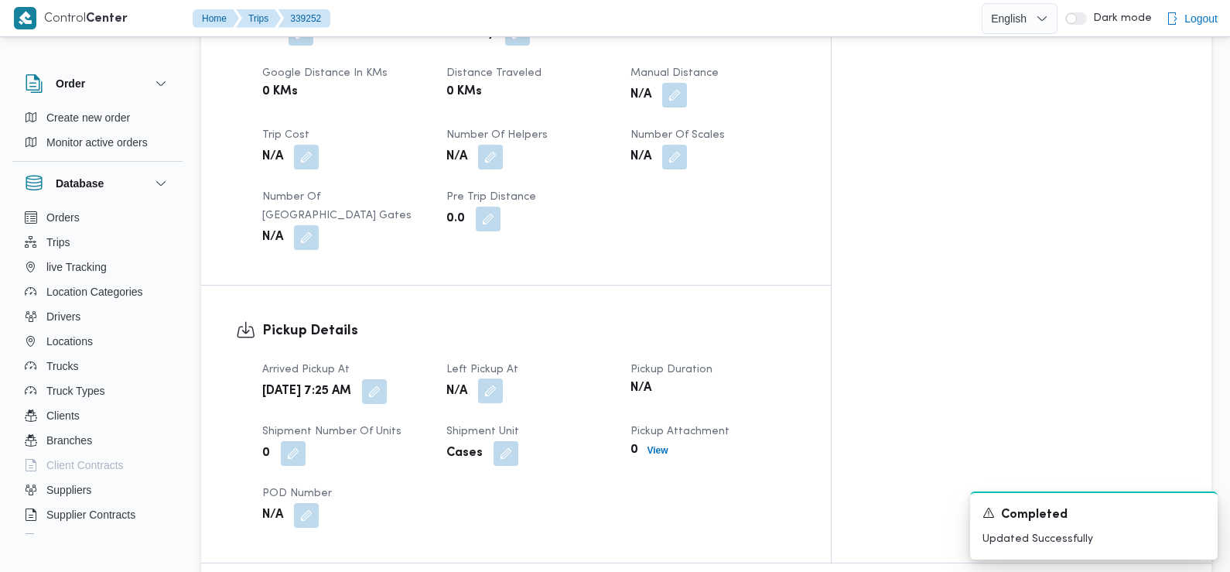
click at [503, 379] on span at bounding box center [486, 391] width 32 height 25
click at [503, 378] on button "button" at bounding box center [490, 390] width 25 height 25
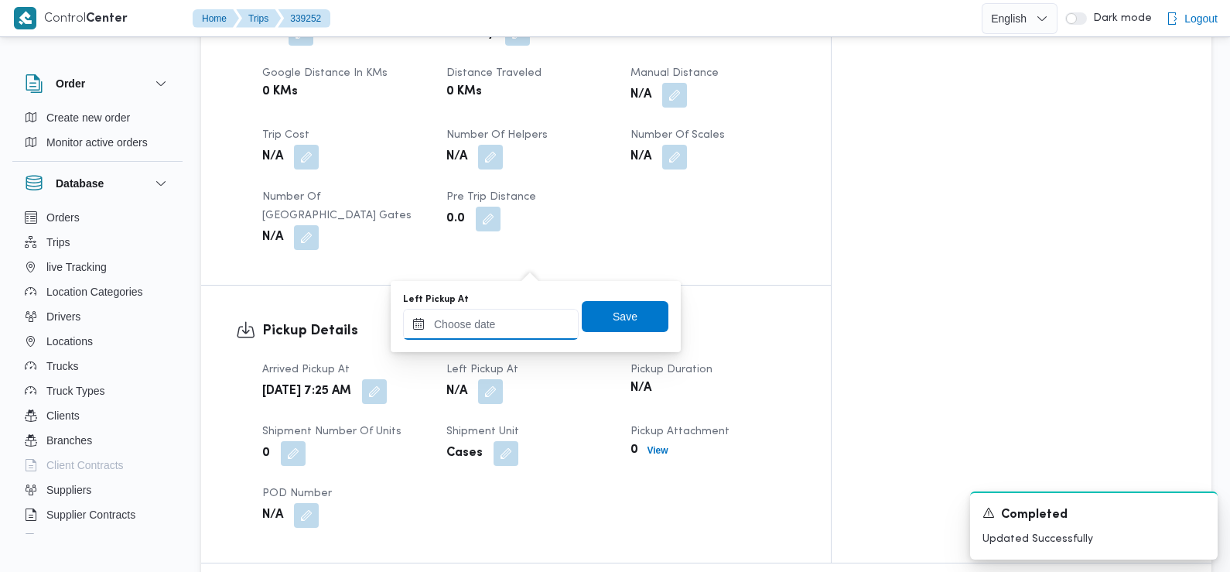
click at [512, 325] on input "Left Pickup At" at bounding box center [491, 324] width 176 height 31
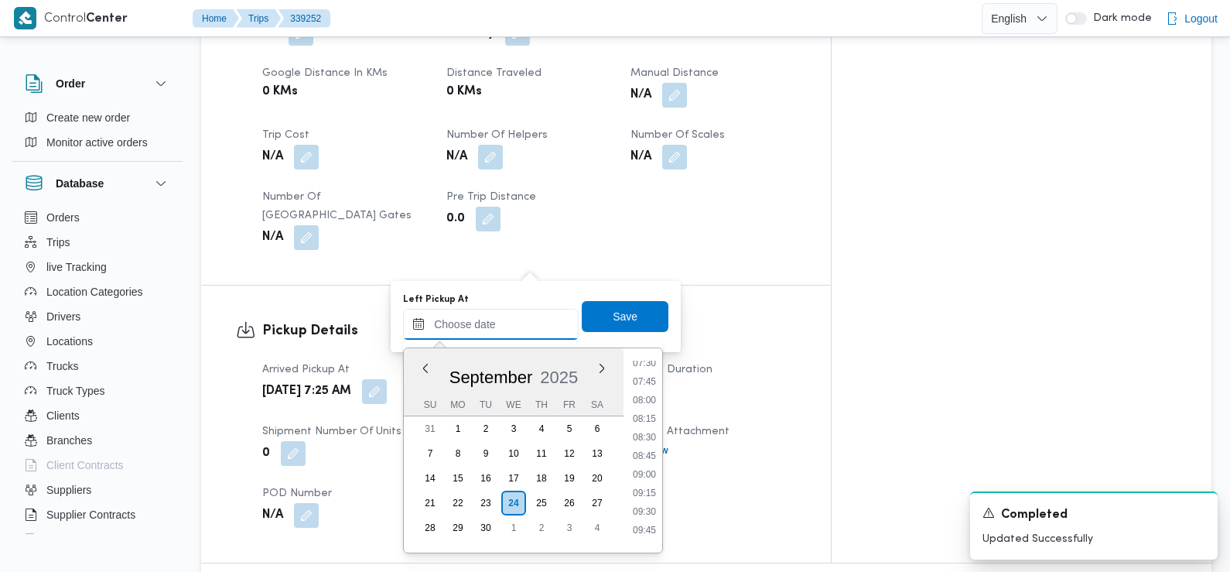
scroll to position [556, 0]
click at [645, 444] on li "08:30" at bounding box center [645, 443] width 36 height 15
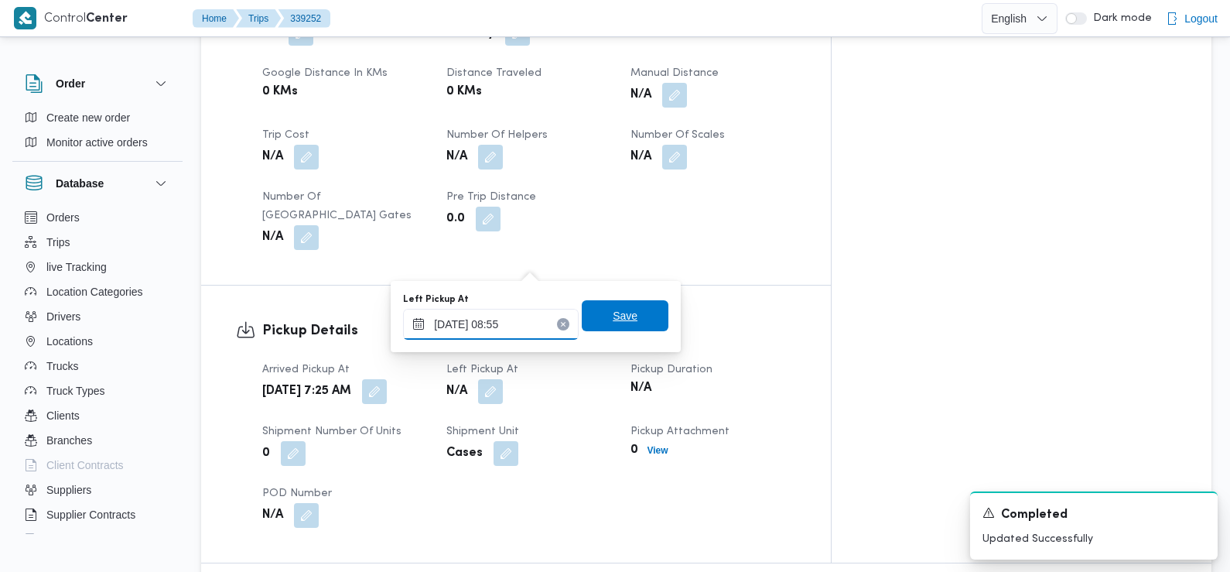
type input "[DATE] 08:55"
click at [615, 316] on span "Save" at bounding box center [625, 315] width 25 height 19
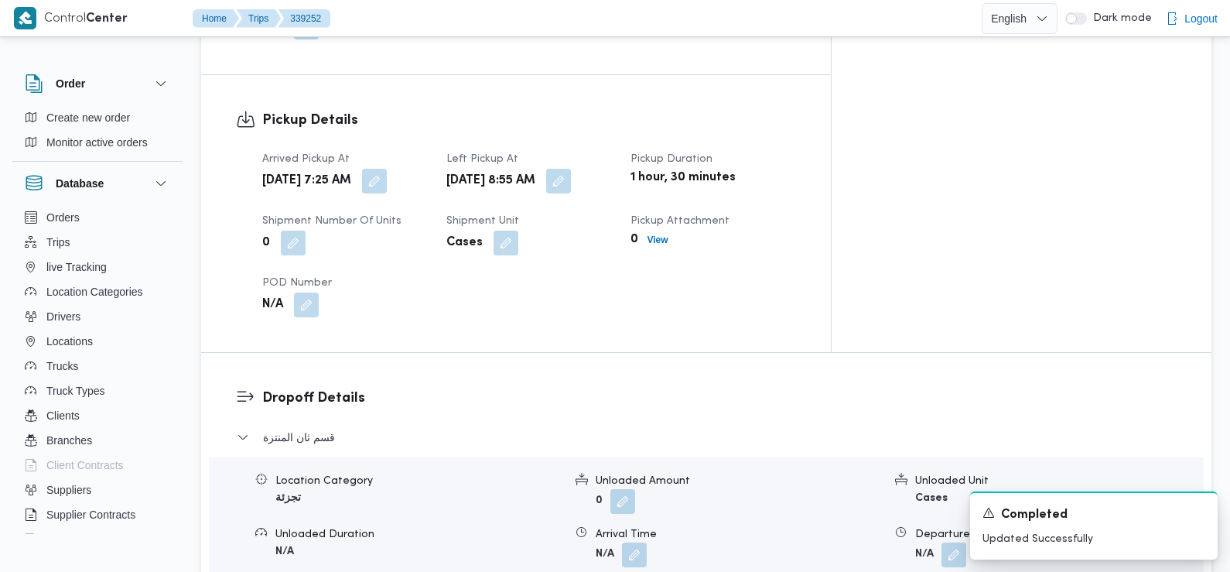
scroll to position [1098, 0]
click at [633, 541] on button "button" at bounding box center [634, 553] width 25 height 25
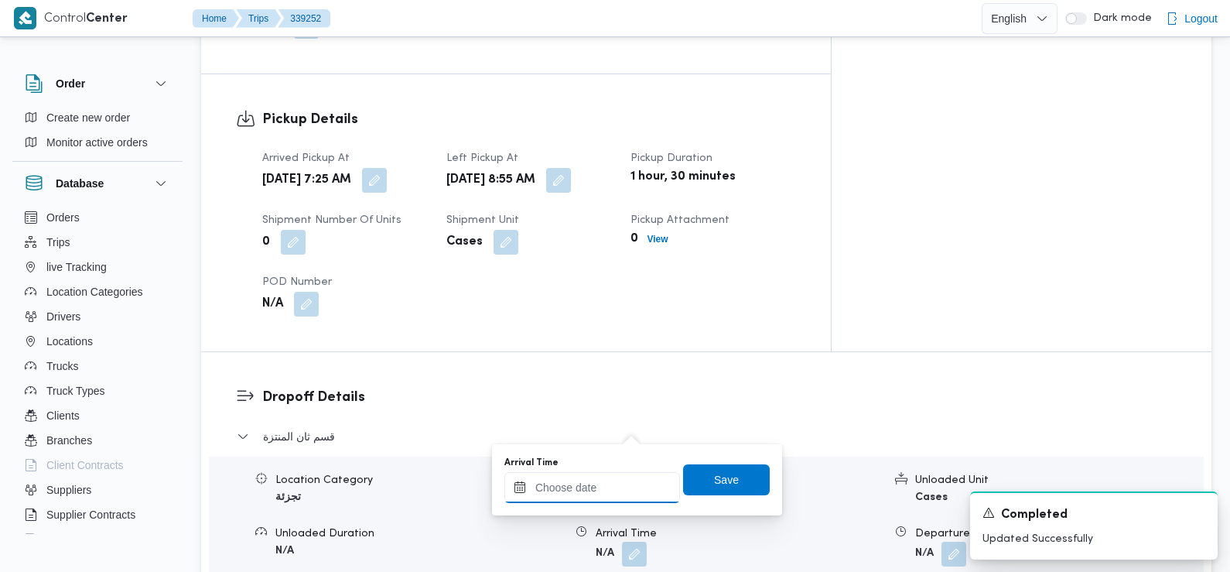
click at [600, 488] on input "Arrival Time" at bounding box center [592, 487] width 176 height 31
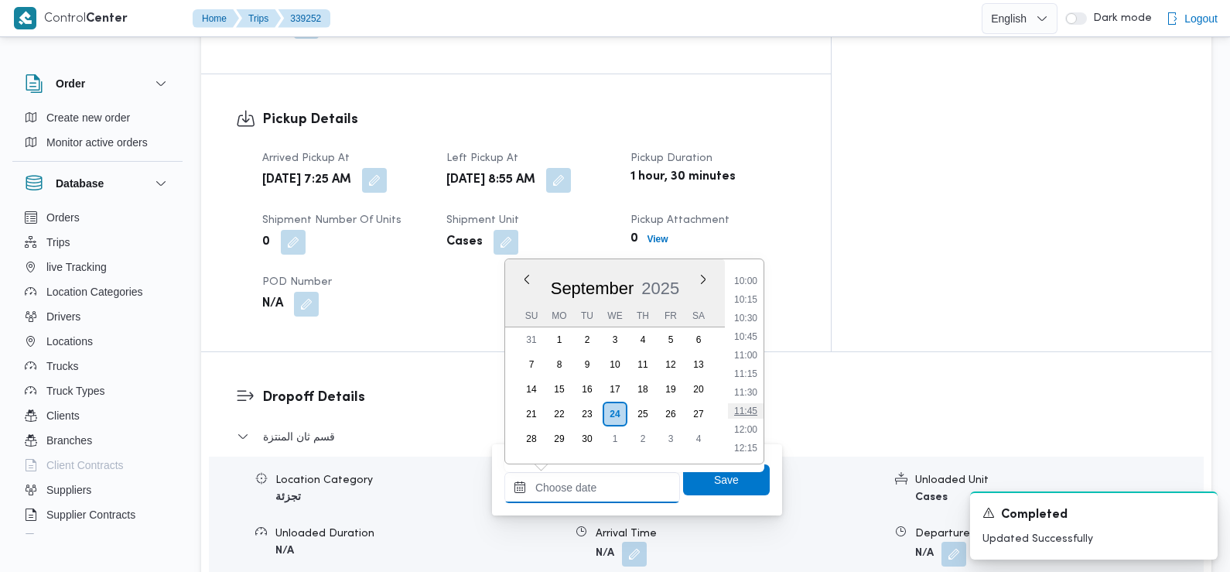
scroll to position [737, 0]
click at [744, 283] on li "10:00" at bounding box center [746, 284] width 36 height 15
type input "[DATE] 10:00"
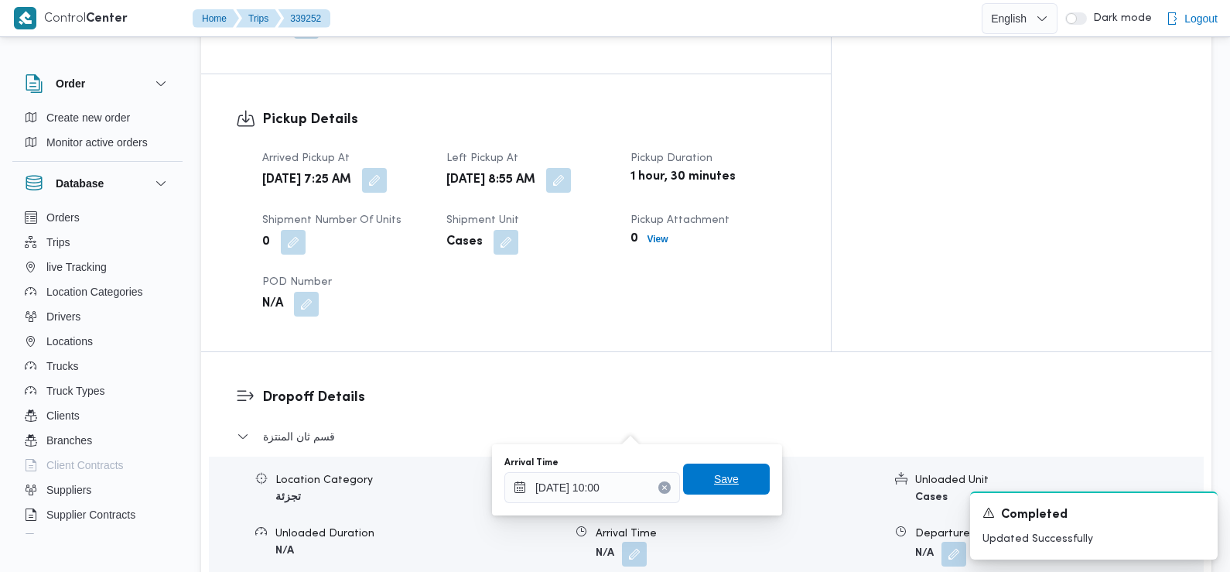
click at [714, 481] on span "Save" at bounding box center [726, 479] width 25 height 19
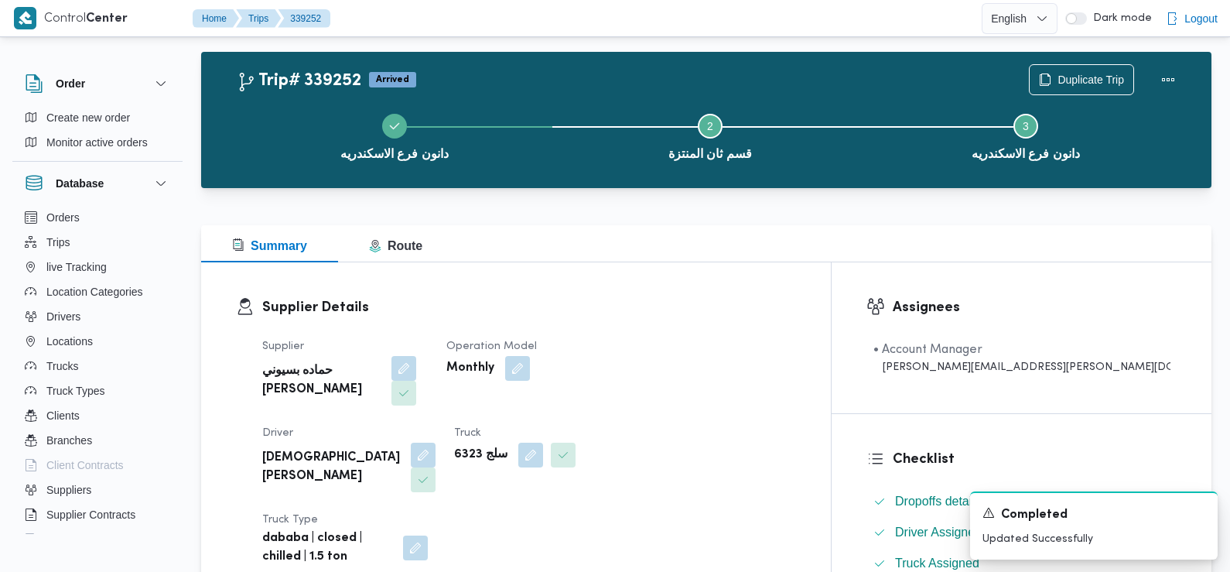
scroll to position [0, 0]
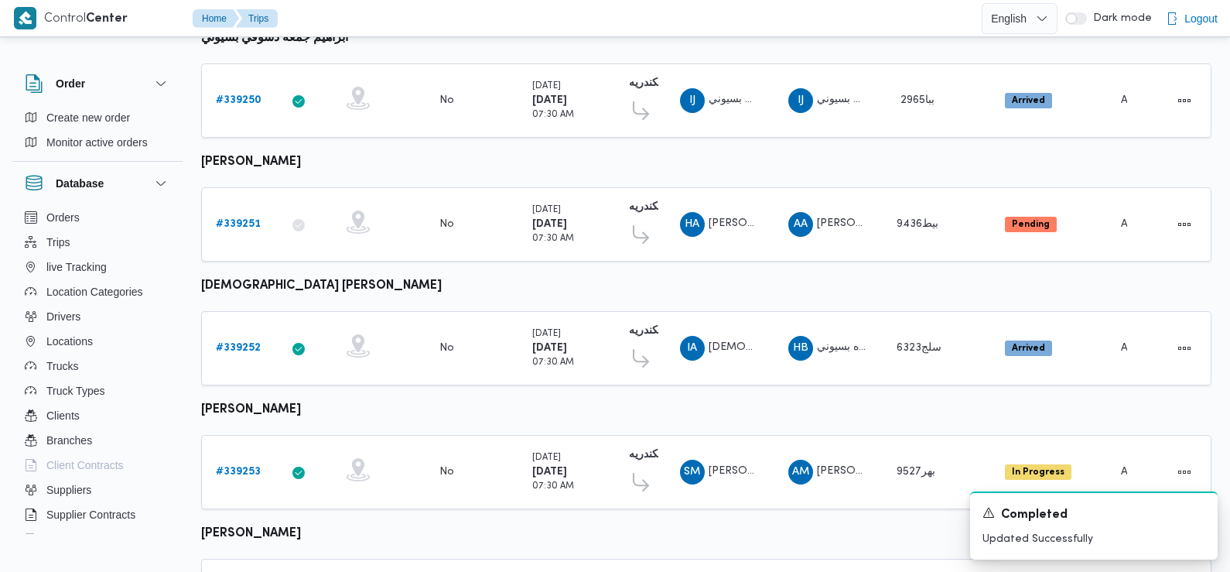
scroll to position [465, 0]
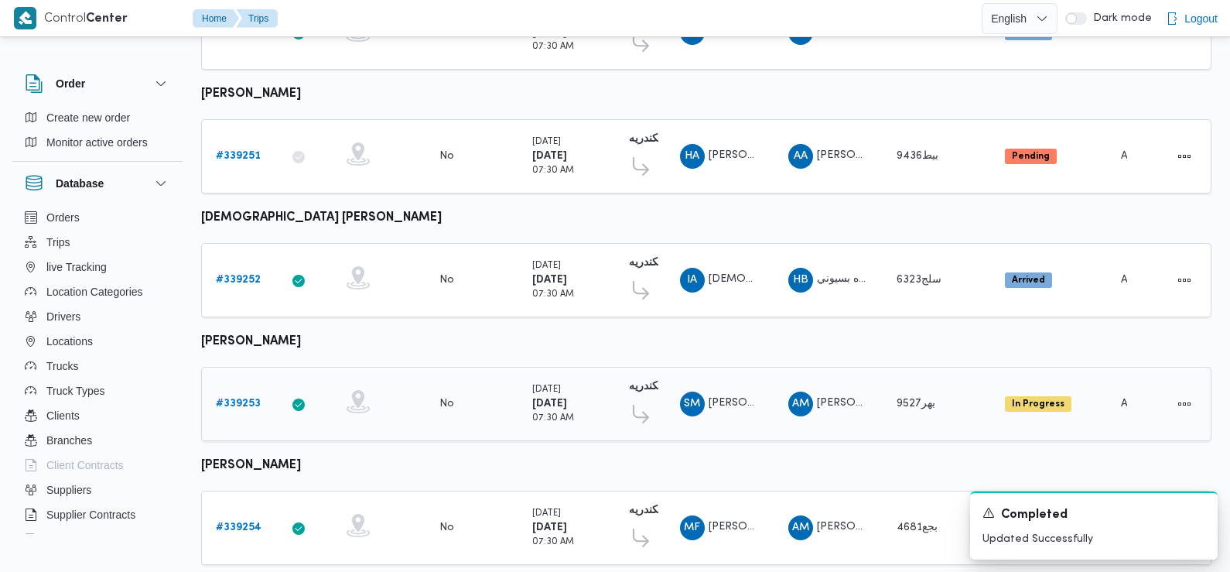
click at [232, 398] on b "# 339253" at bounding box center [238, 403] width 45 height 10
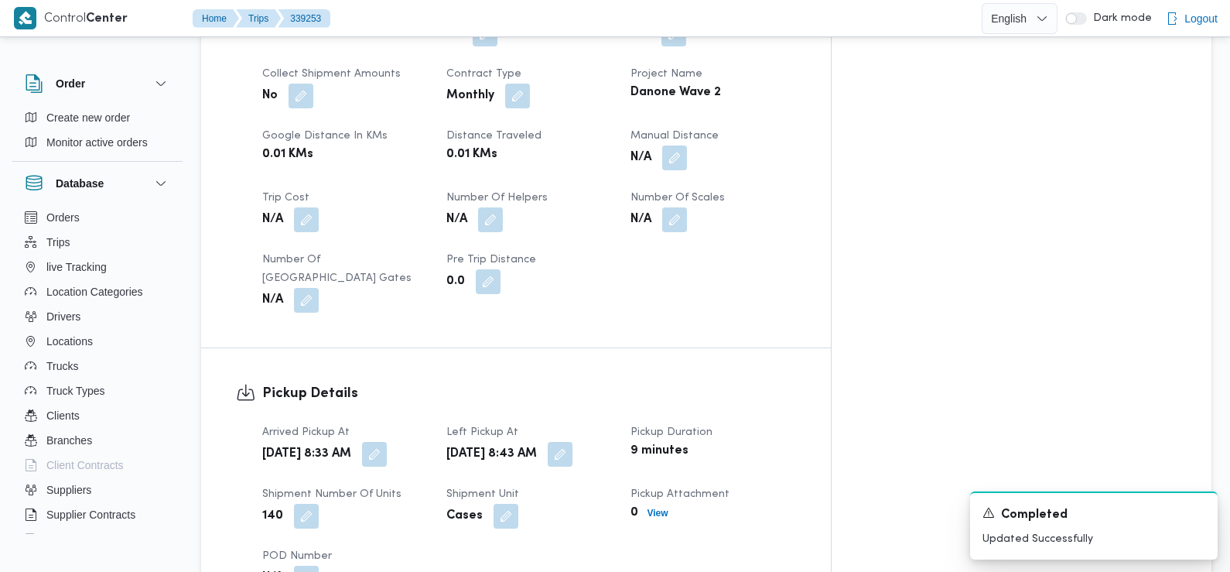
scroll to position [769, 0]
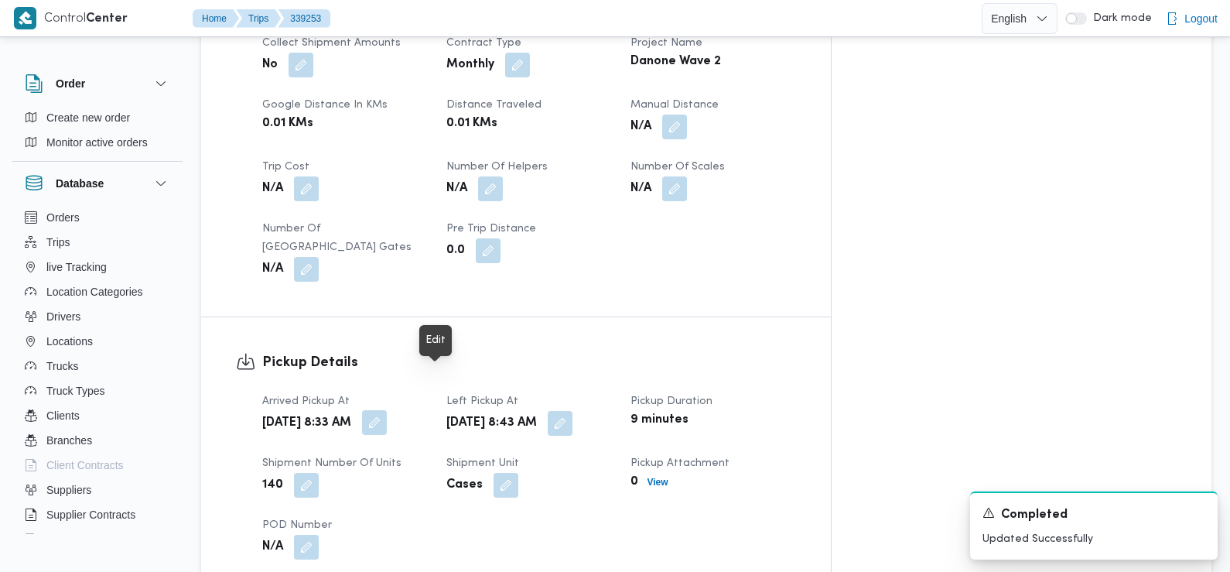
click at [387, 410] on button "button" at bounding box center [374, 422] width 25 height 25
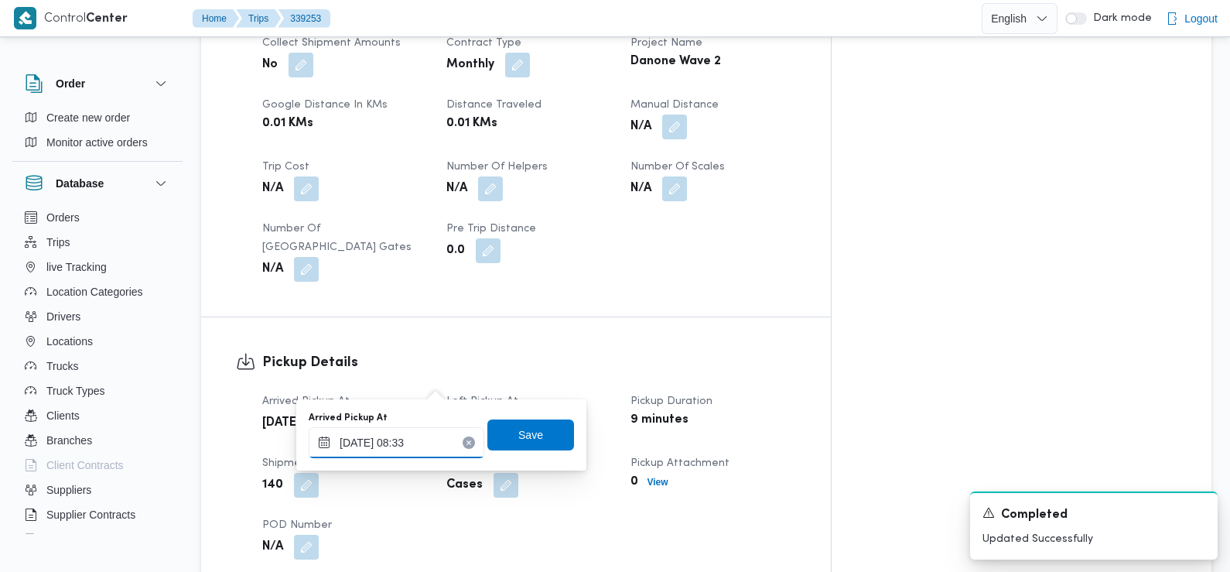
click at [409, 443] on input "[DATE] 08:33" at bounding box center [397, 442] width 176 height 31
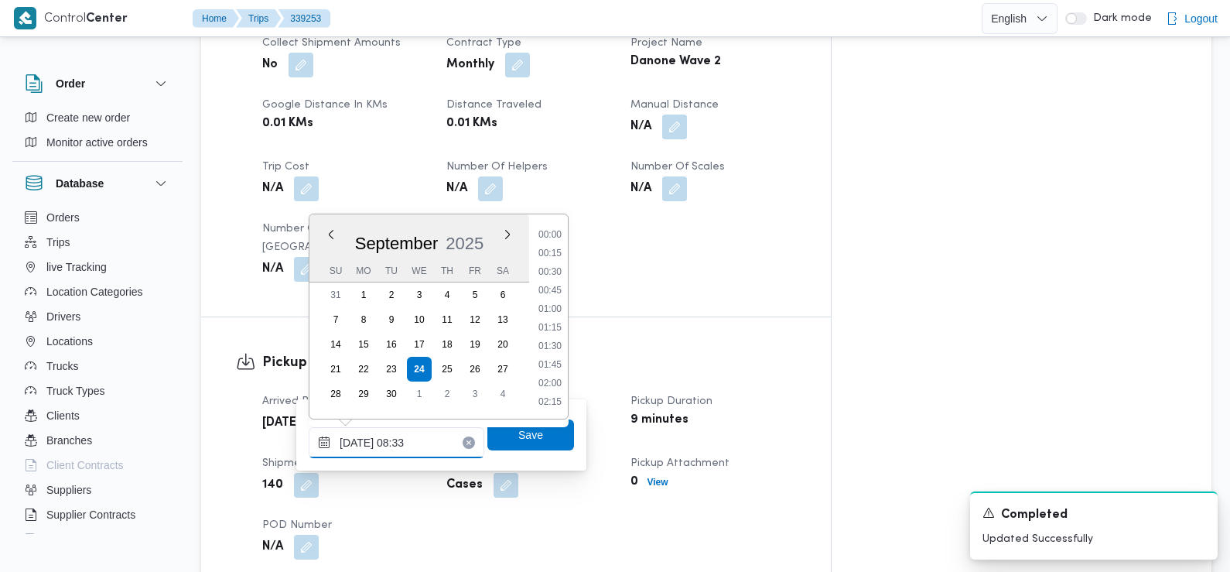
scroll to position [537, 0]
click at [556, 239] on li "07:15" at bounding box center [550, 235] width 36 height 15
type input "[DATE] 07:15"
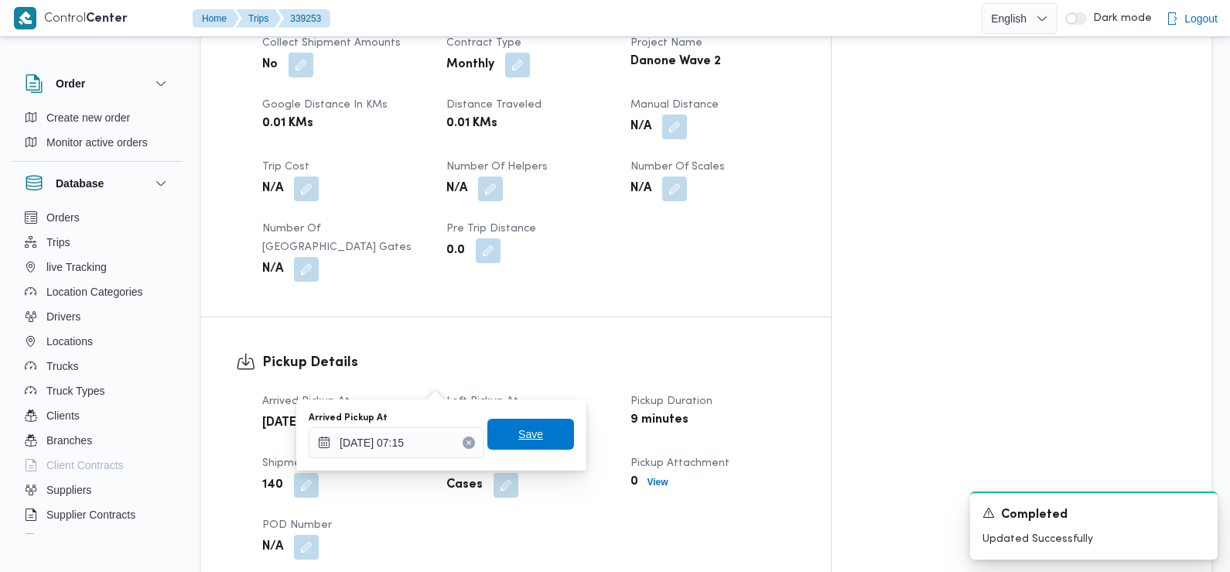
click at [529, 439] on span "Save" at bounding box center [530, 434] width 25 height 19
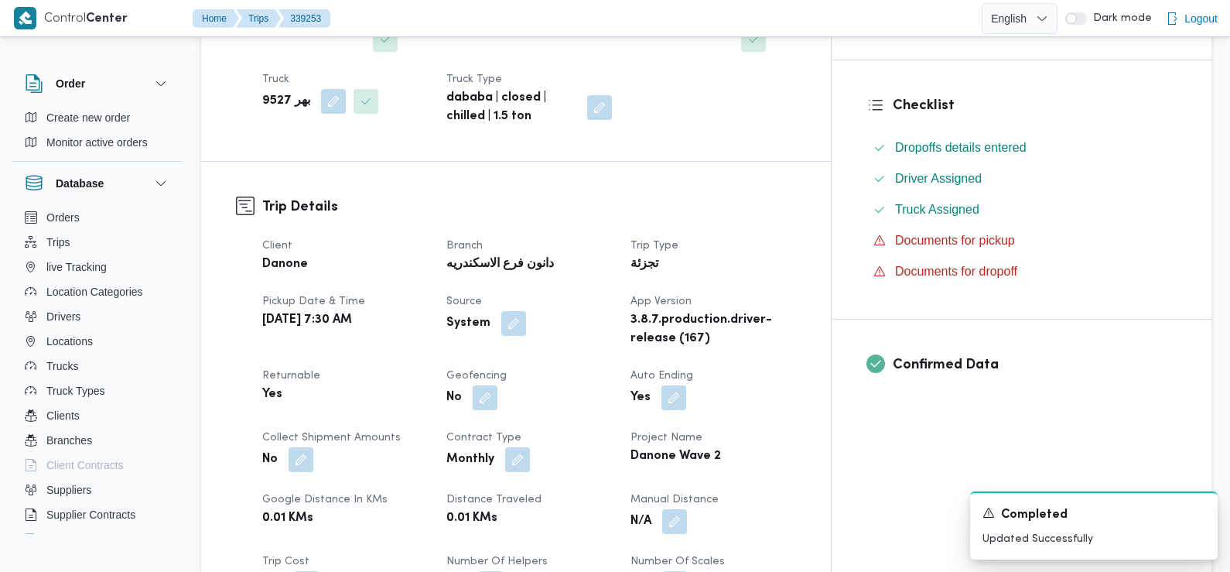
scroll to position [0, 0]
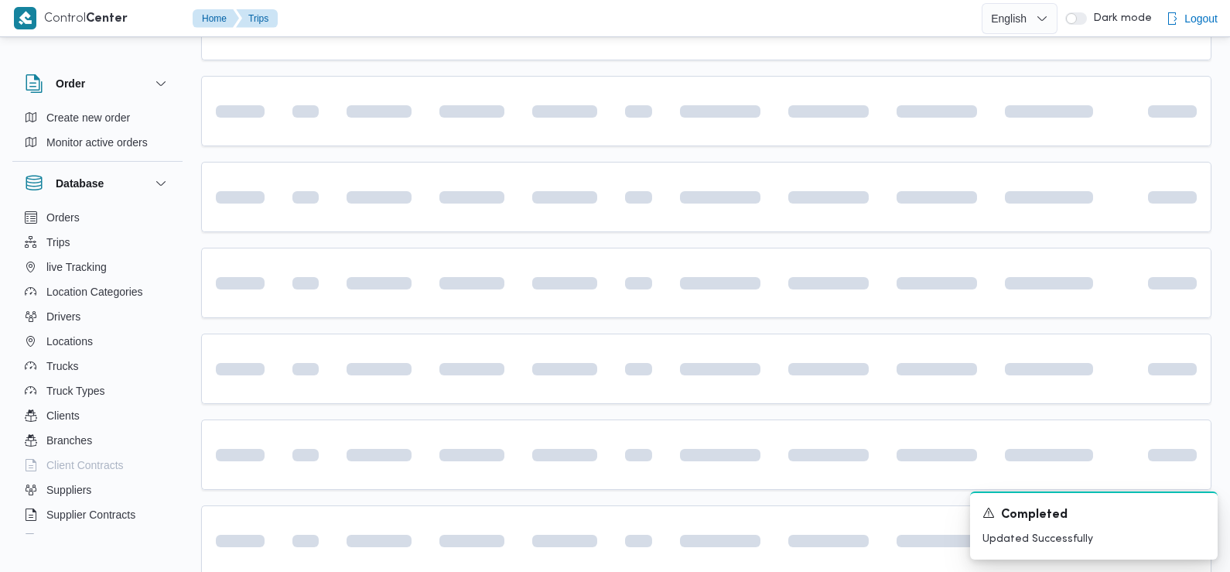
scroll to position [589, 0]
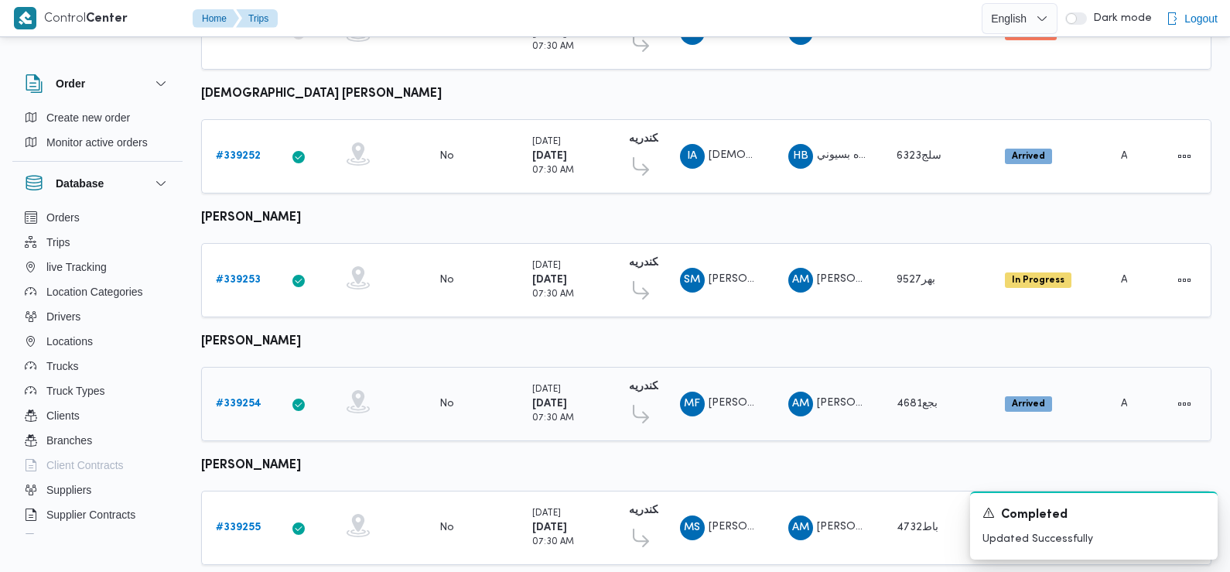
click at [245, 398] on b "# 339254" at bounding box center [239, 403] width 46 height 10
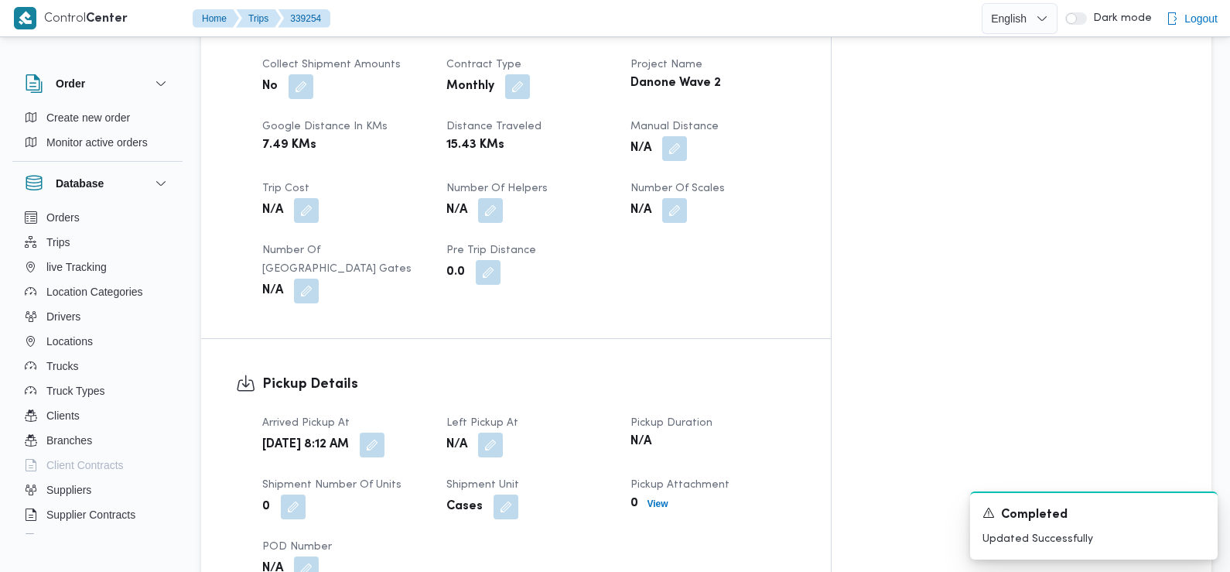
scroll to position [784, 0]
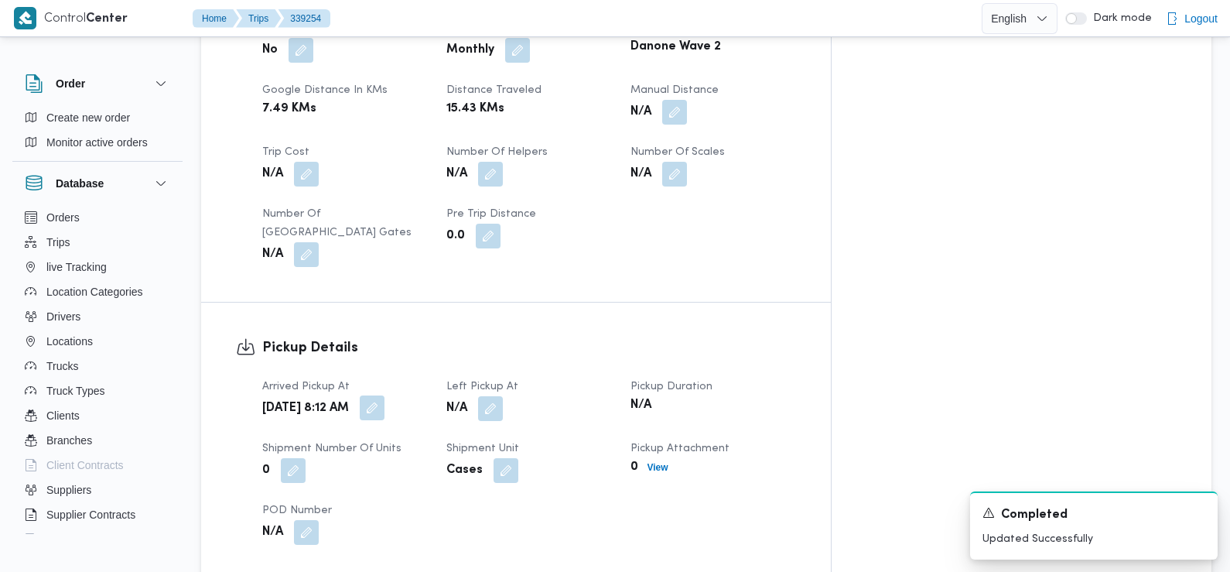
click at [384, 395] on button "button" at bounding box center [372, 407] width 25 height 25
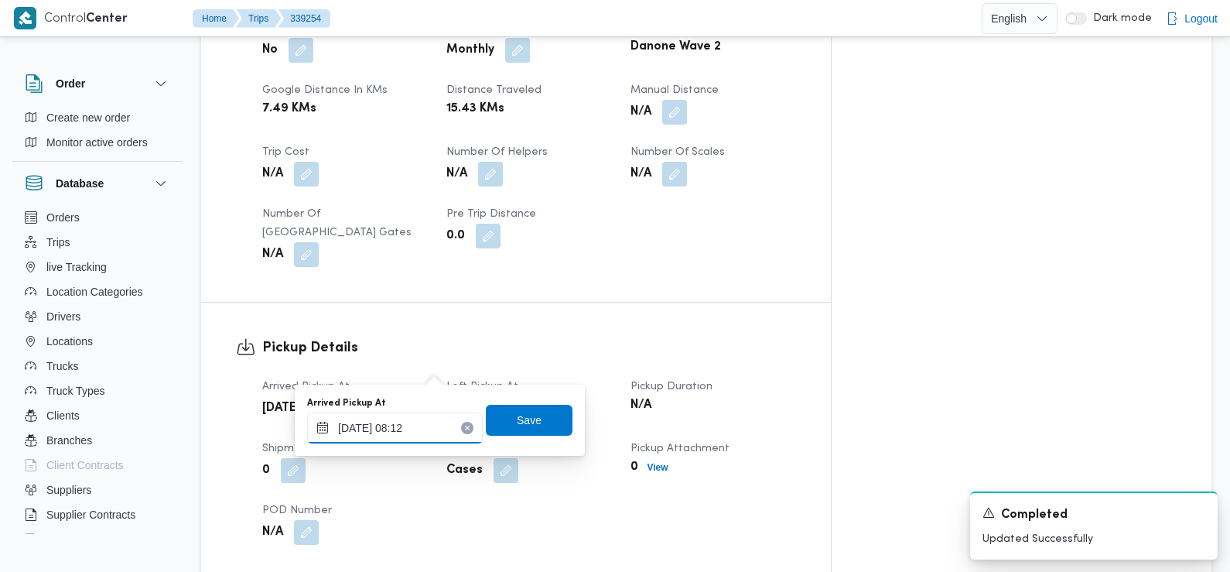
click at [418, 431] on input "[DATE] 08:12" at bounding box center [395, 427] width 176 height 31
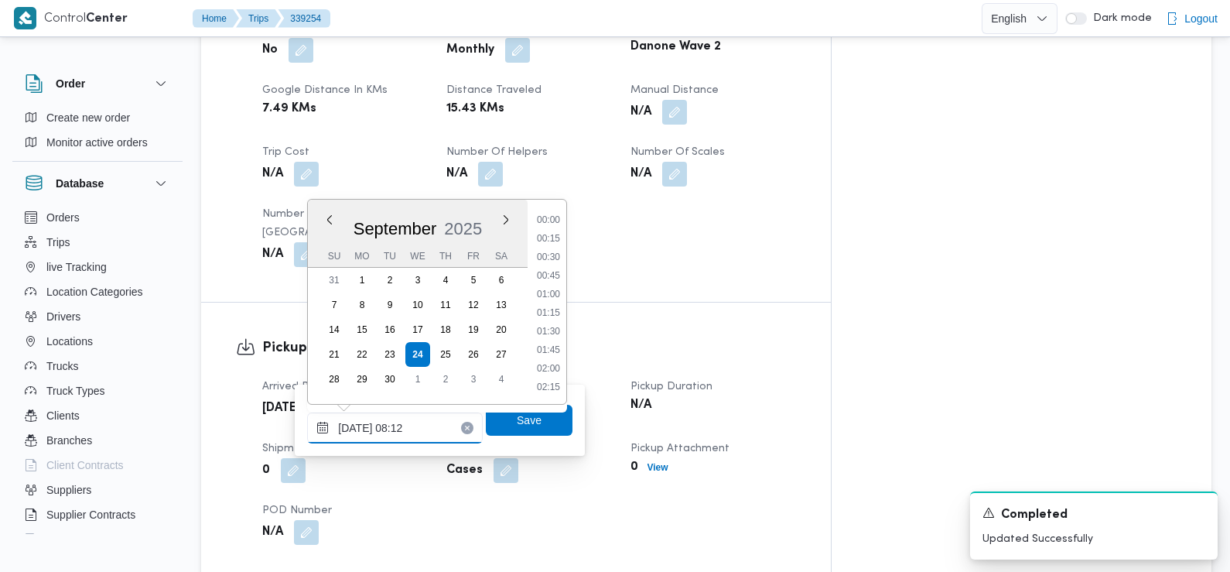
scroll to position [500, 0]
click at [555, 240] on li "07:00" at bounding box center [549, 239] width 36 height 15
type input "[DATE] 07:00"
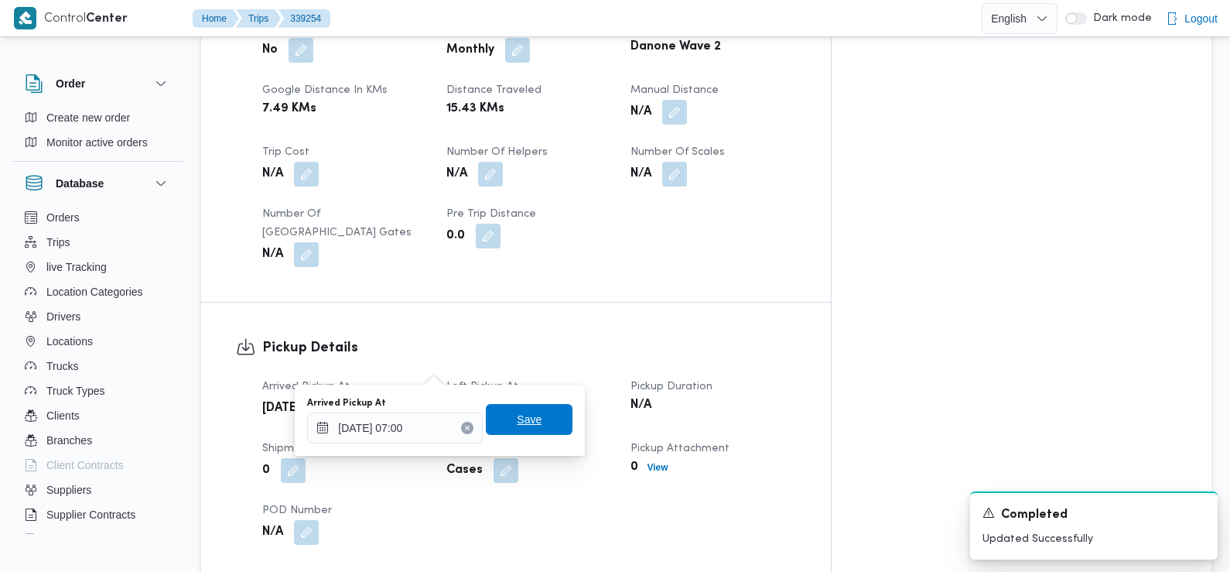
click at [531, 420] on span "Save" at bounding box center [529, 419] width 87 height 31
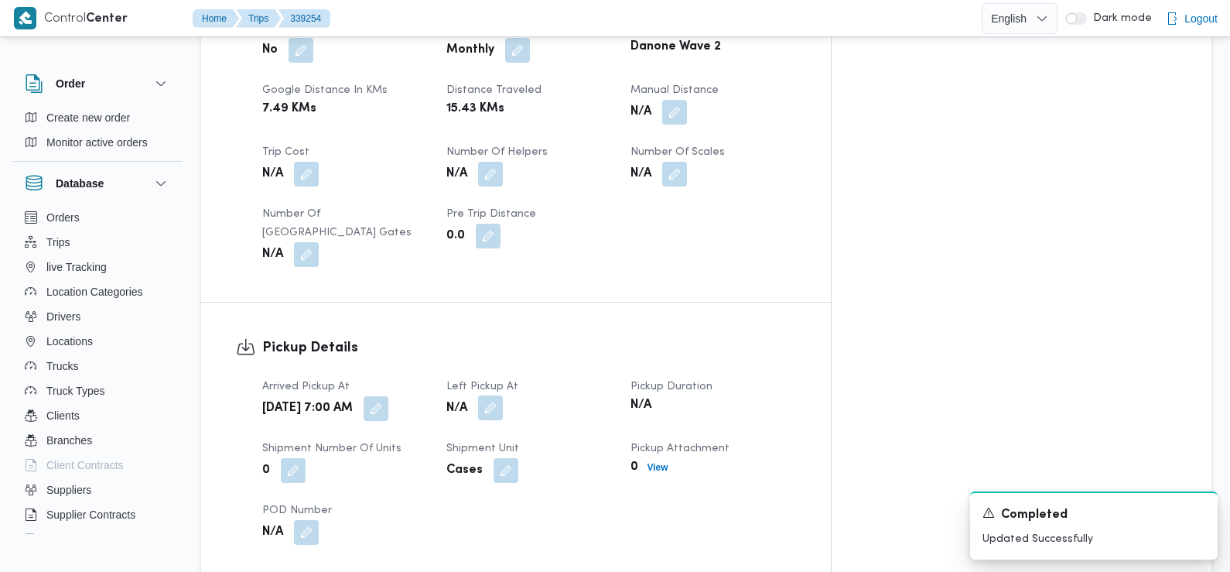
click at [503, 395] on button "button" at bounding box center [490, 407] width 25 height 25
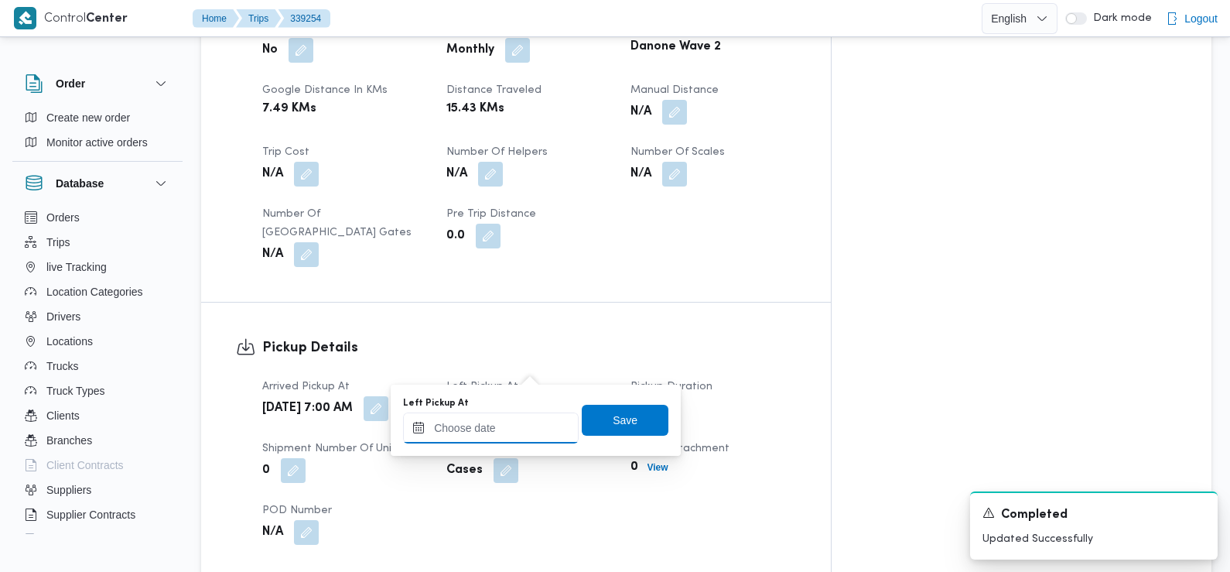
click at [493, 429] on input "Left Pickup At" at bounding box center [491, 427] width 176 height 31
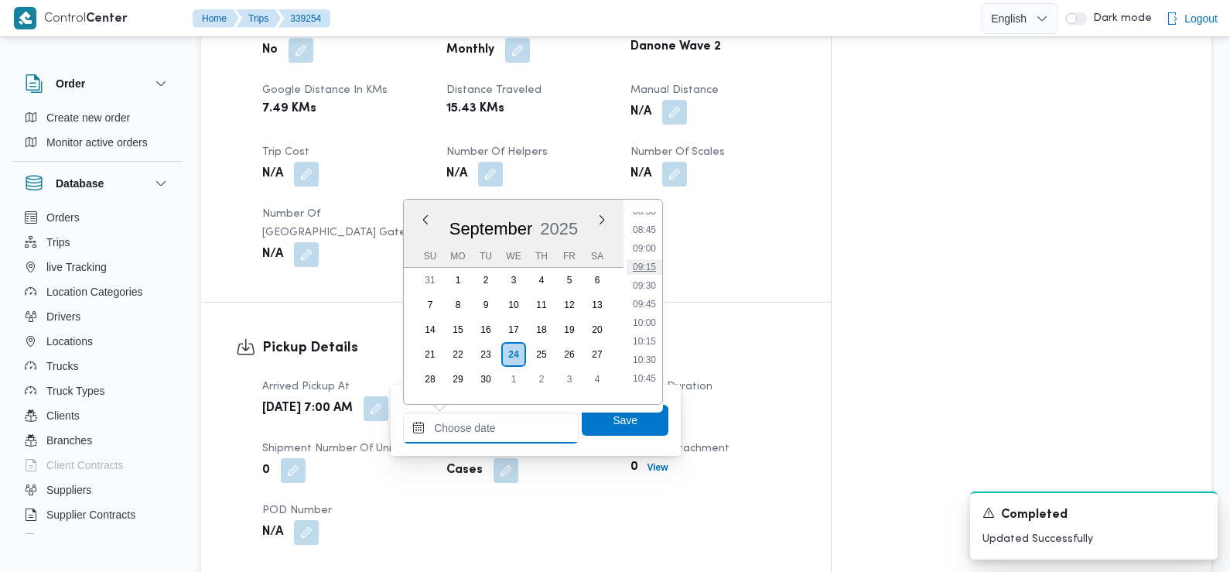
scroll to position [639, 0]
click at [651, 248] on li "09:00" at bounding box center [645, 248] width 36 height 15
type input "[DATE] 09:00"
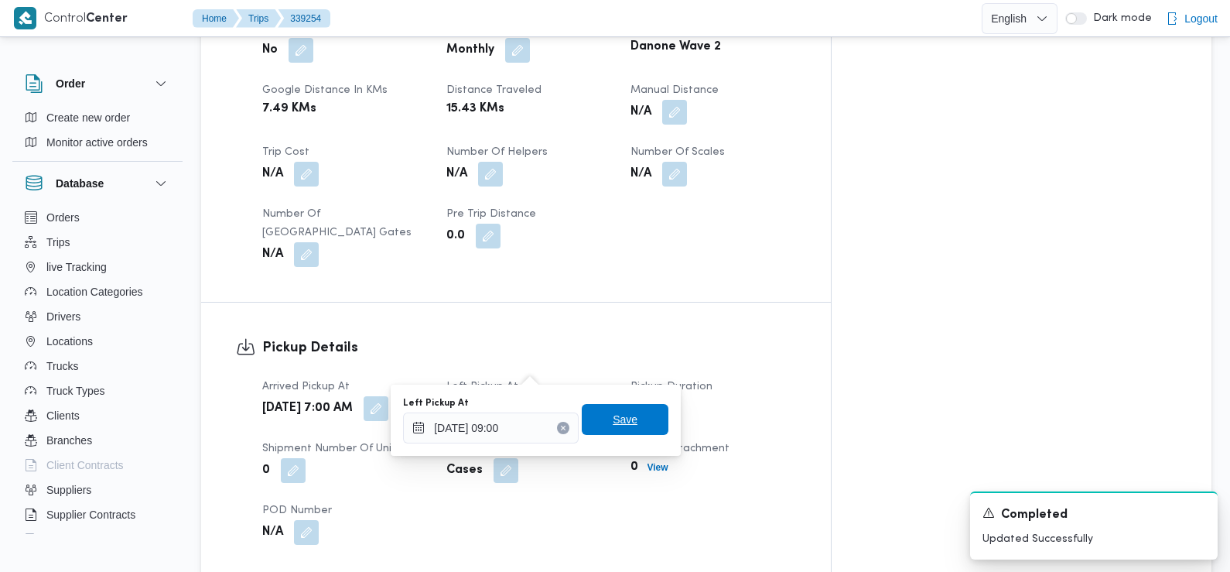
click at [613, 417] on span "Save" at bounding box center [625, 419] width 25 height 19
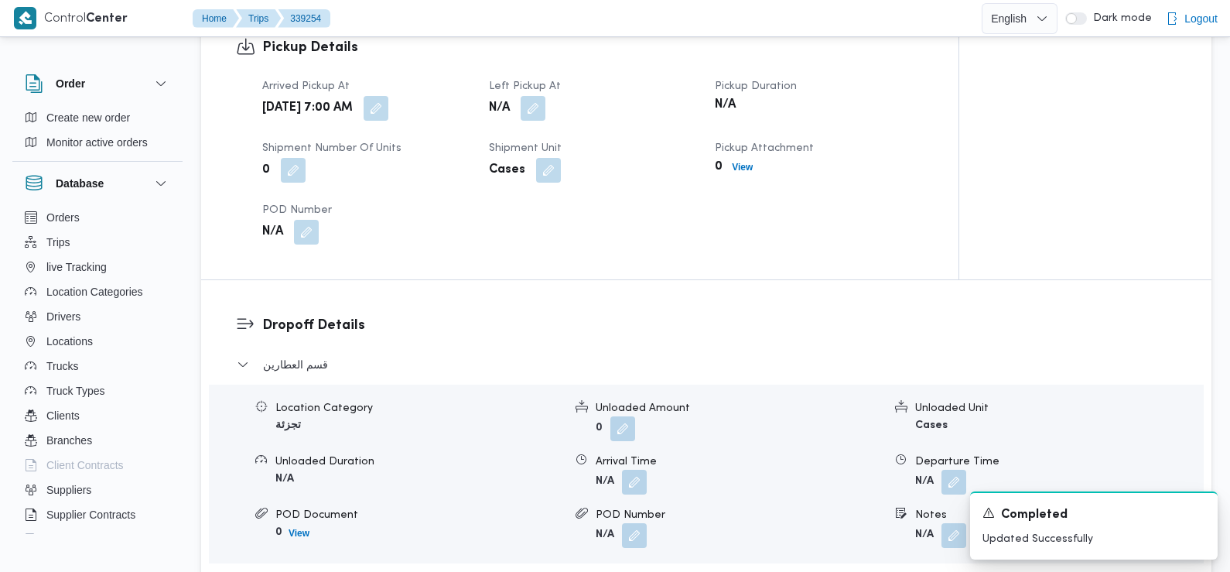
scroll to position [1062, 0]
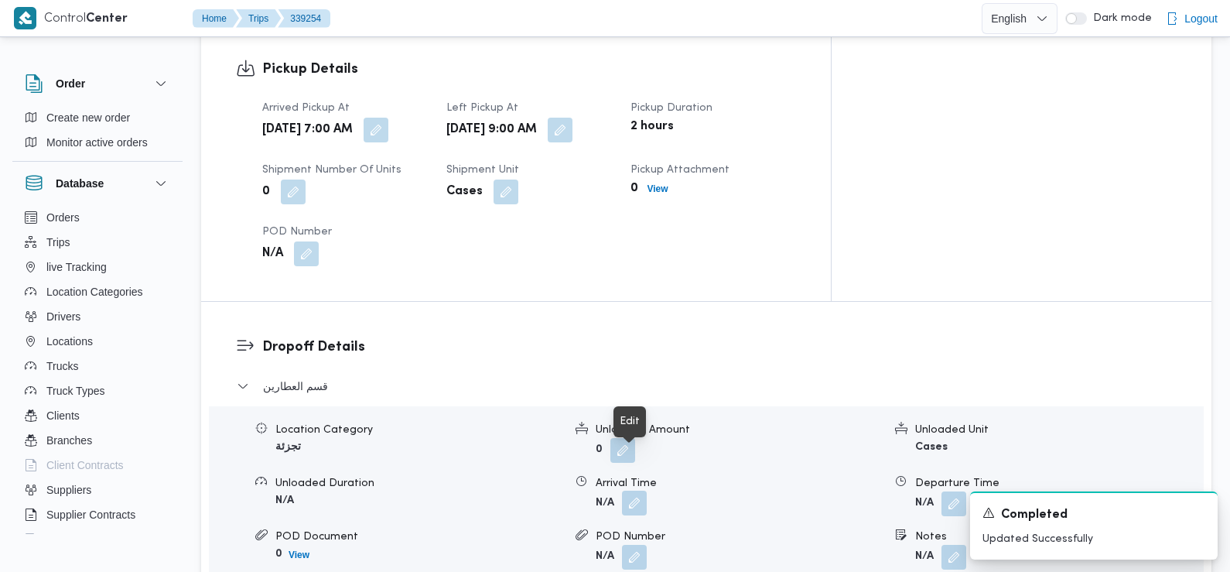
click at [636, 490] on button "button" at bounding box center [634, 502] width 25 height 25
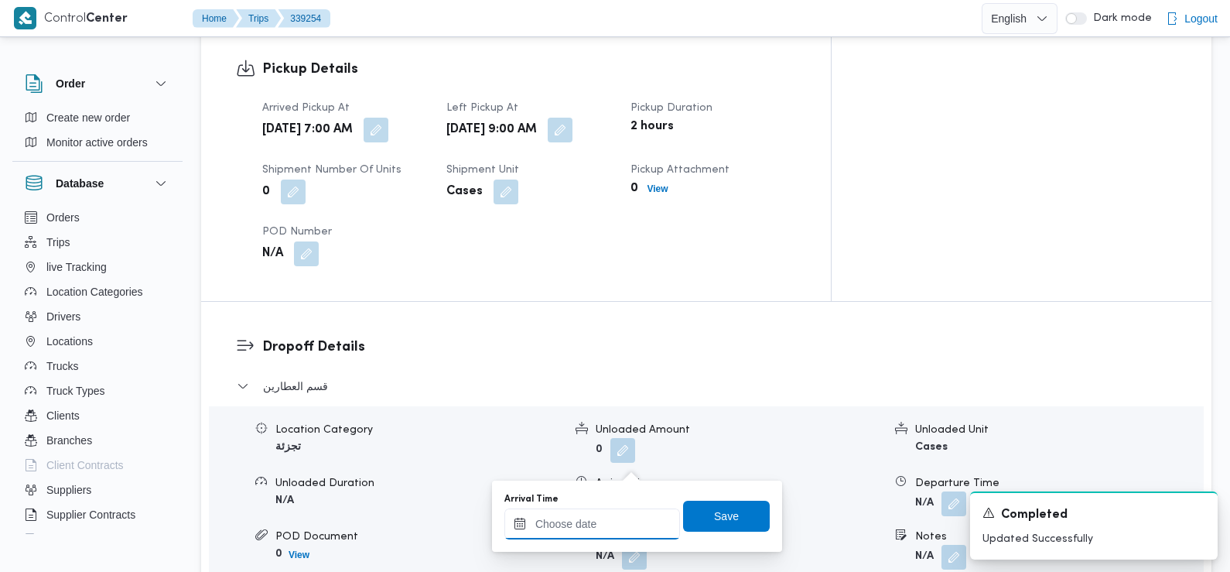
click at [617, 514] on input "Arrival Time" at bounding box center [592, 523] width 176 height 31
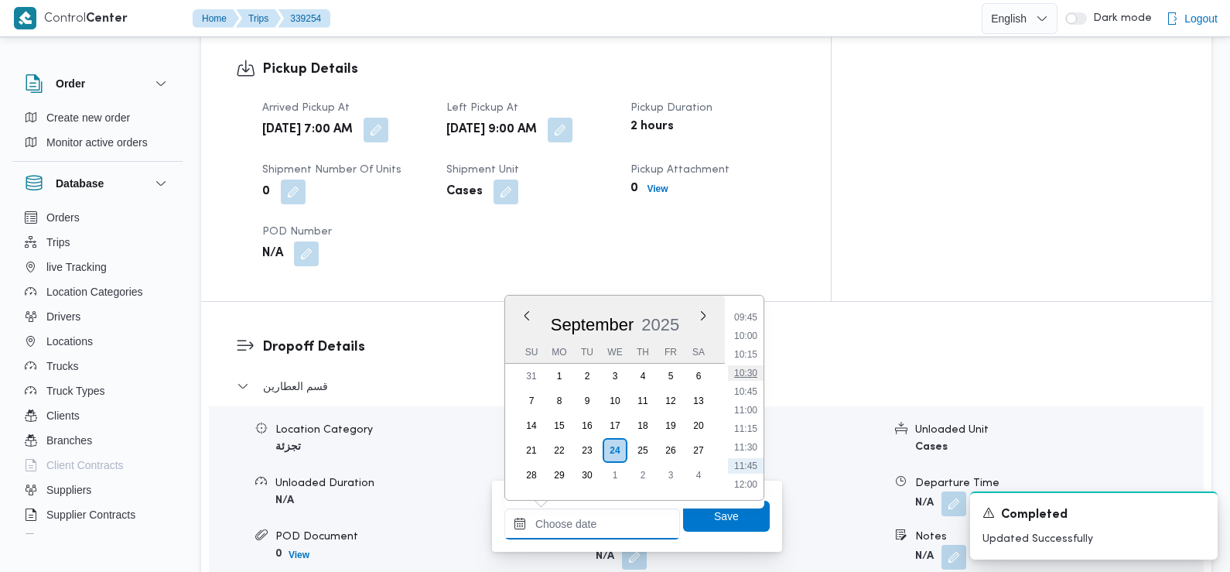
scroll to position [695, 0]
click at [753, 346] on li "09:45" at bounding box center [746, 344] width 36 height 15
type input "[DATE] 09:45"
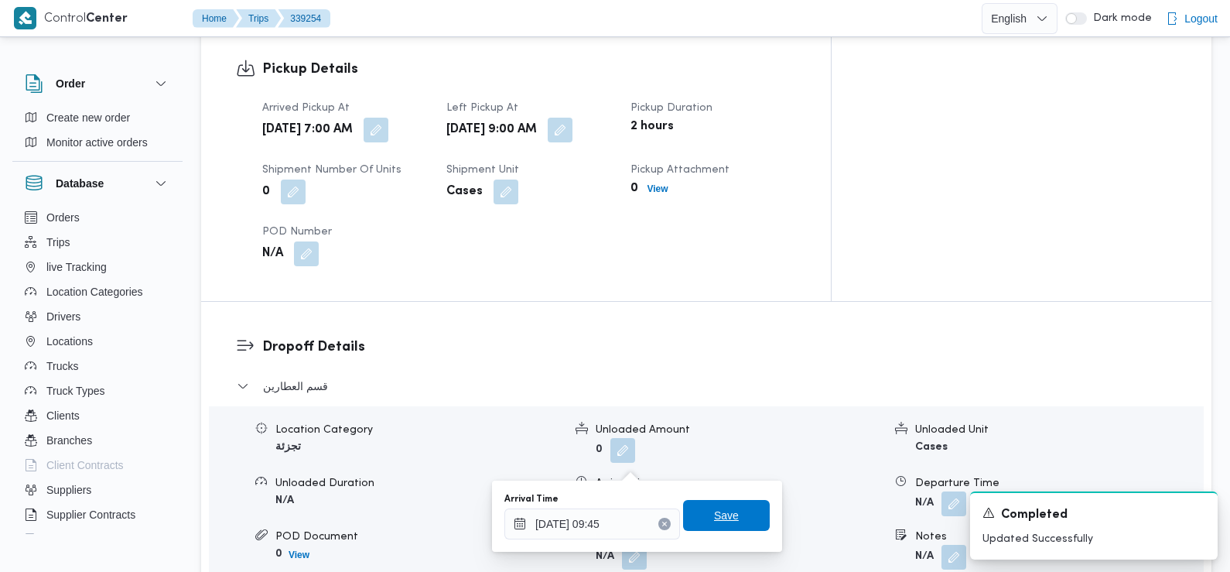
click at [714, 516] on span "Save" at bounding box center [726, 515] width 25 height 19
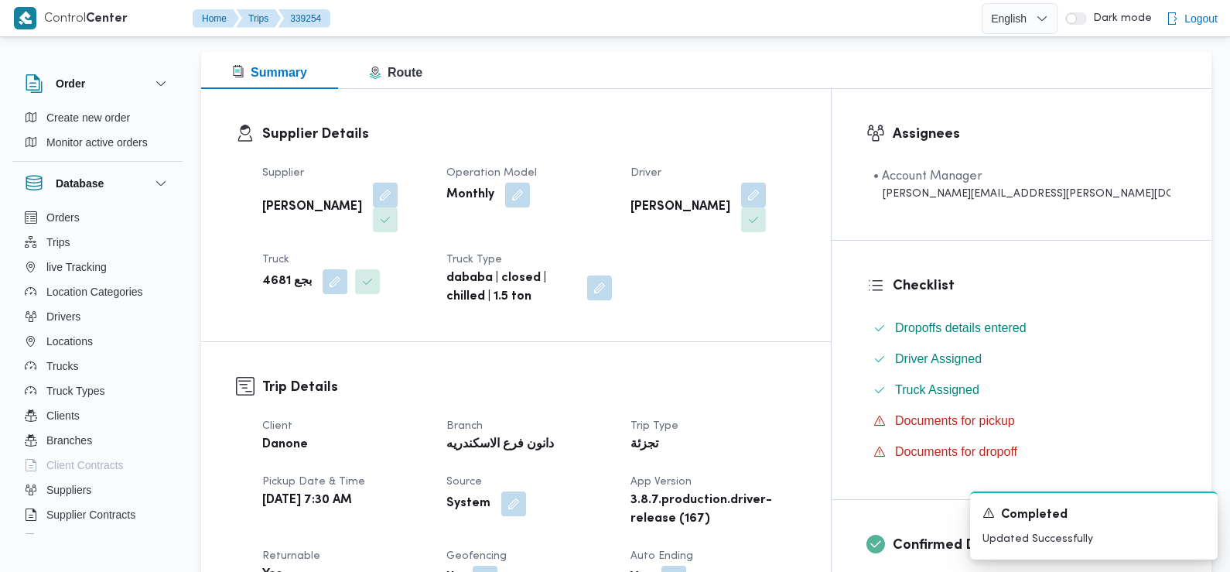
scroll to position [0, 0]
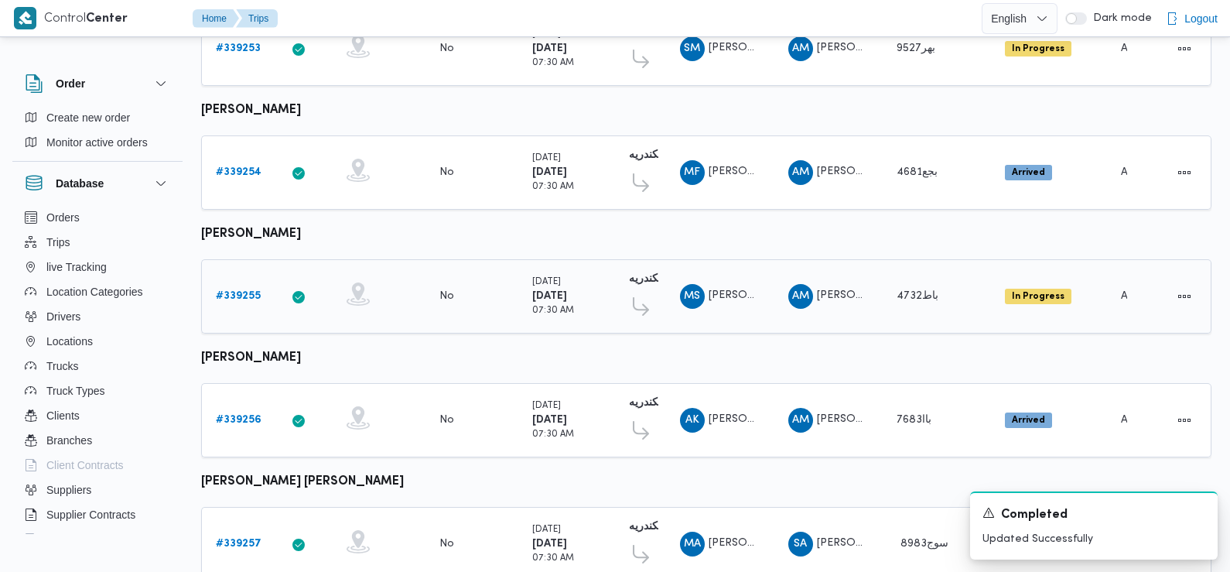
scroll to position [880, 0]
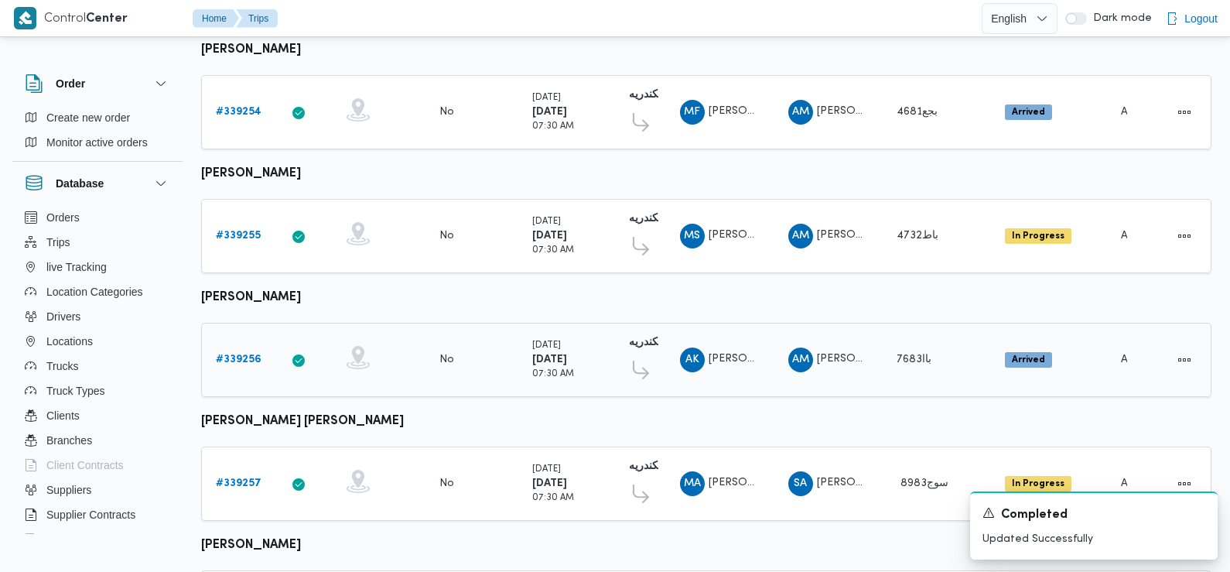
click at [241, 354] on b "# 339256" at bounding box center [239, 359] width 46 height 10
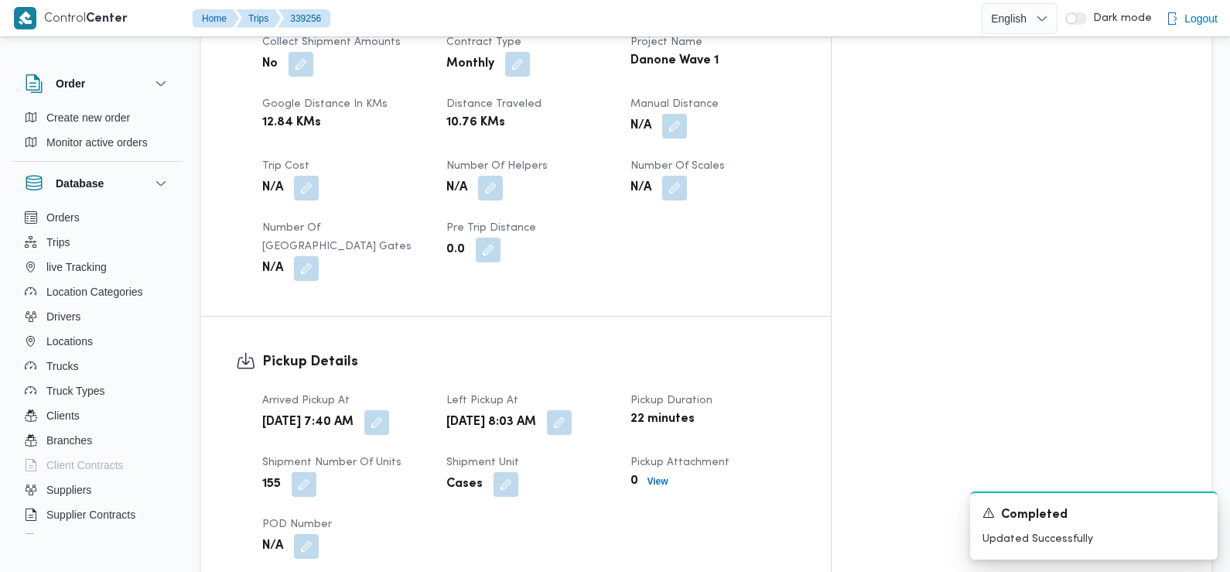
scroll to position [789, 0]
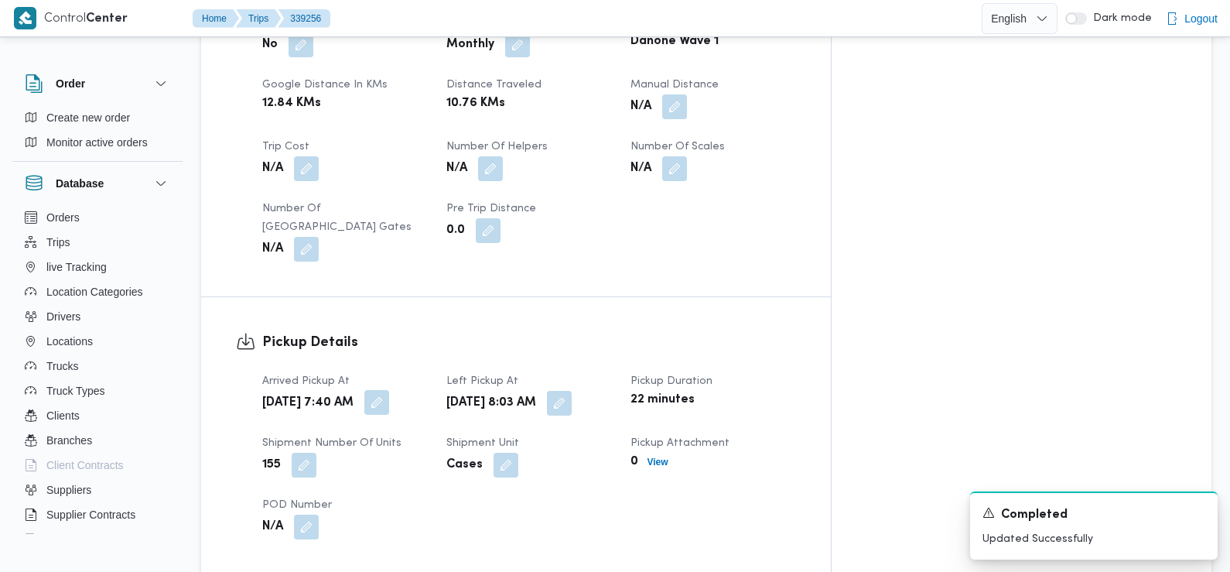
click at [389, 390] on button "button" at bounding box center [376, 402] width 25 height 25
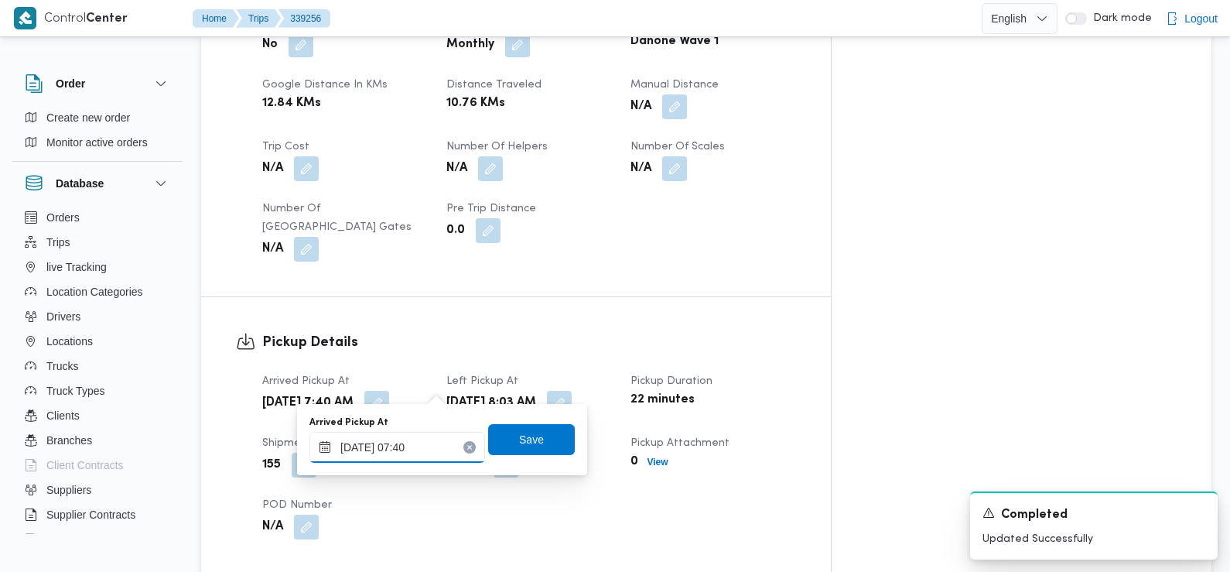
click at [429, 455] on input "[DATE] 07:40" at bounding box center [397, 447] width 176 height 31
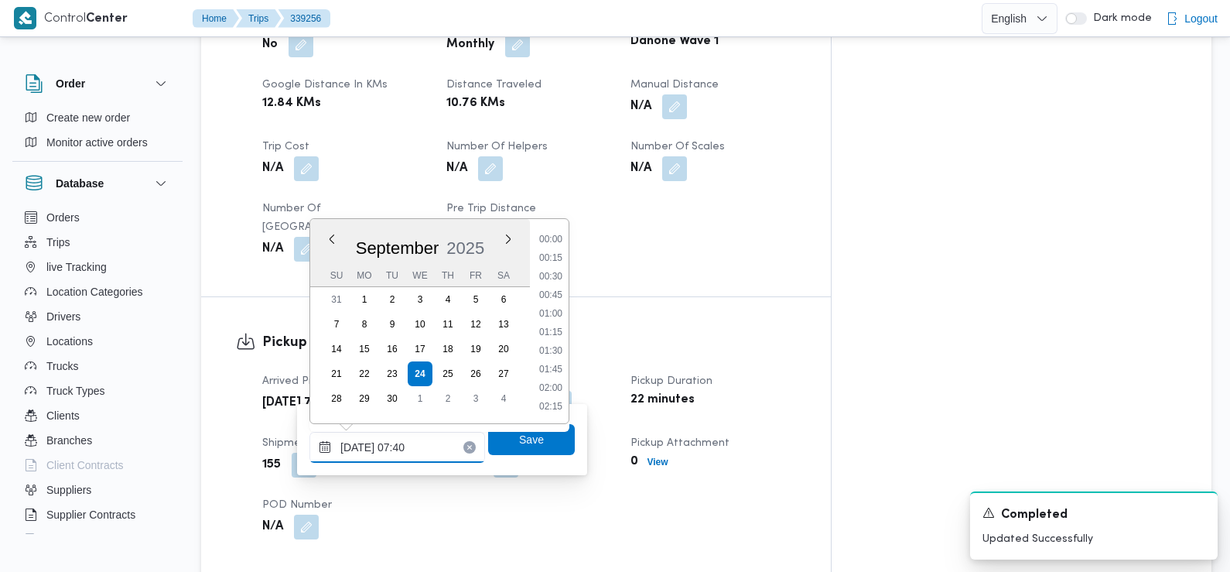
scroll to position [463, 0]
click at [549, 311] on li "07:15" at bounding box center [551, 314] width 36 height 15
type input "[DATE] 07:15"
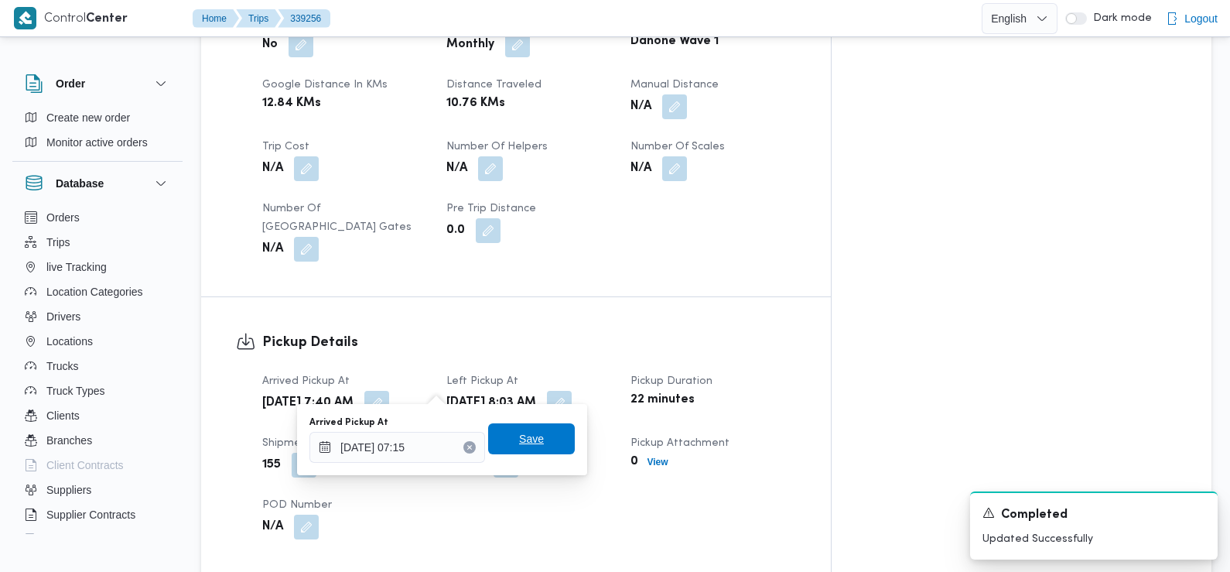
click at [519, 434] on span "Save" at bounding box center [531, 438] width 25 height 19
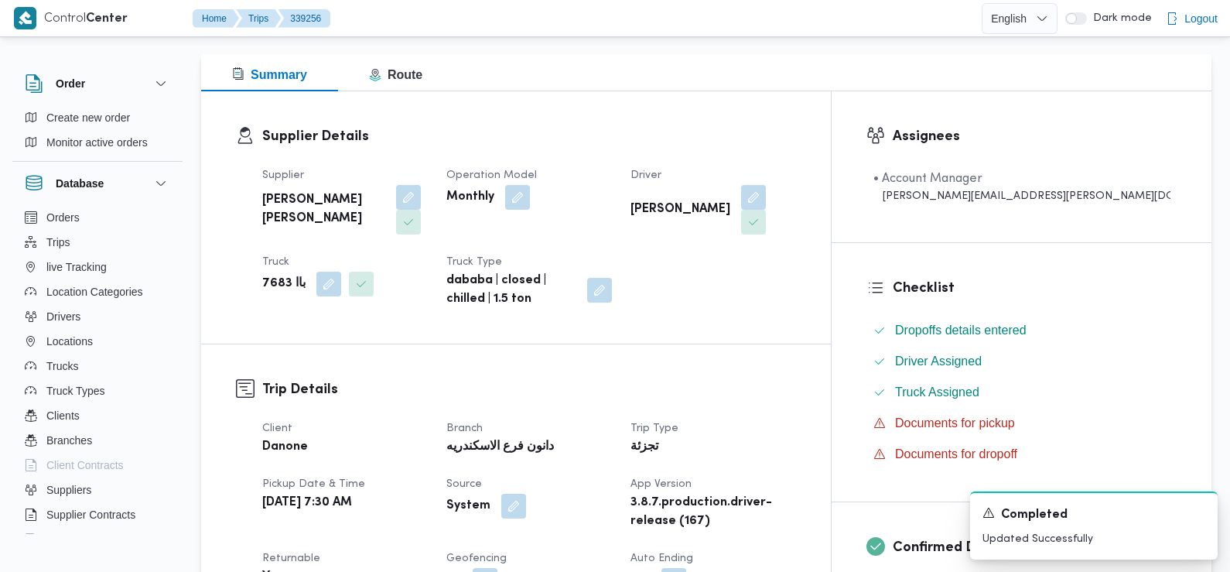
scroll to position [0, 0]
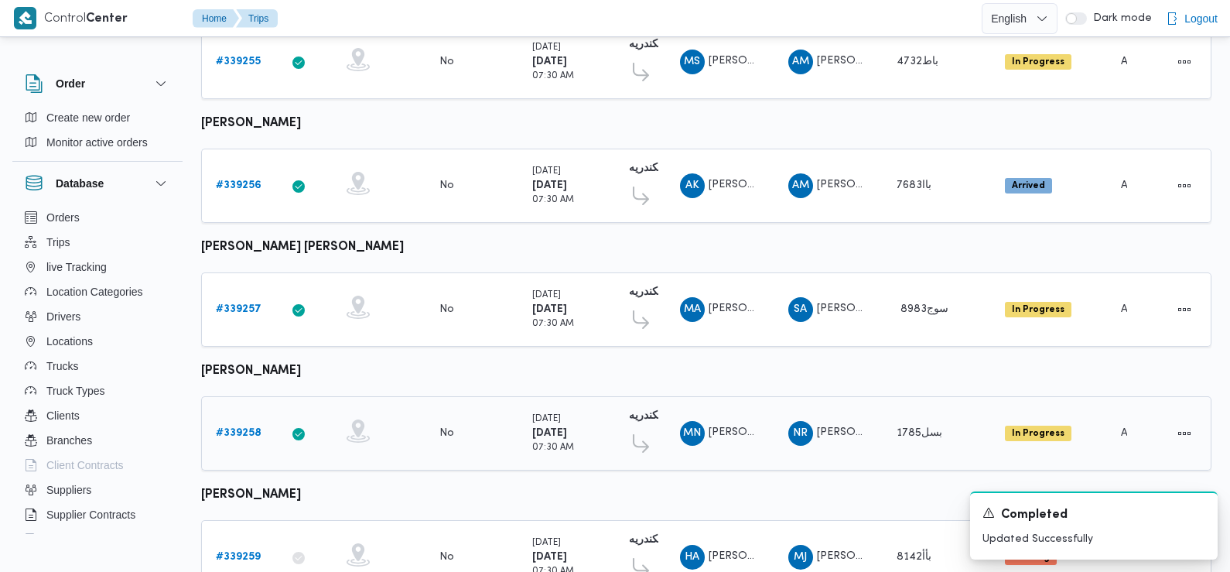
scroll to position [1050, 0]
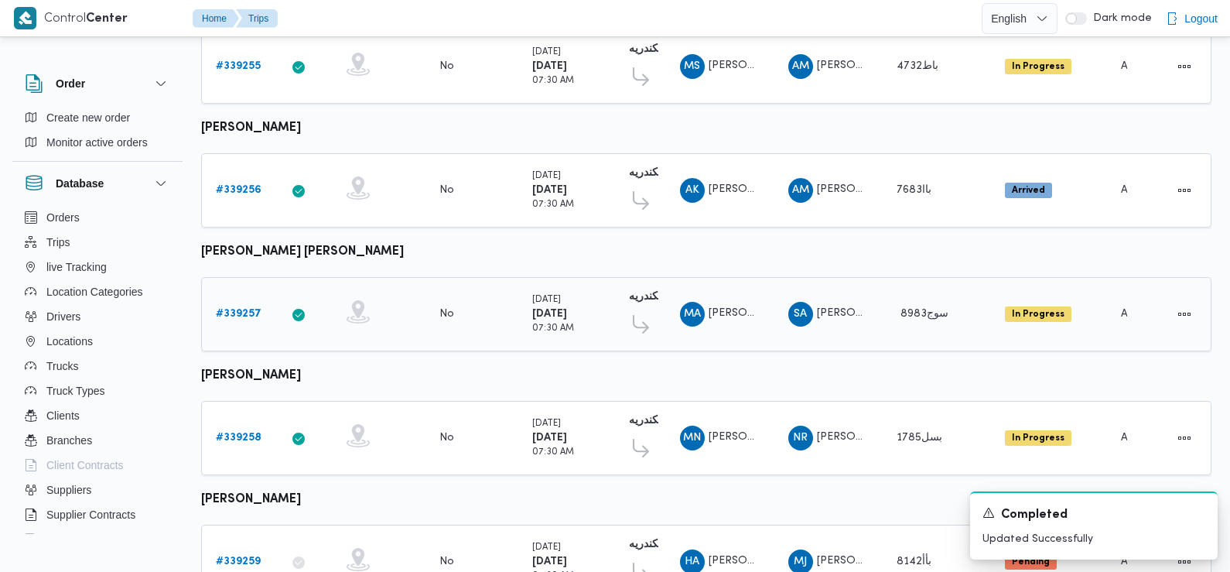
click at [234, 309] on b "# 339257" at bounding box center [239, 314] width 46 height 10
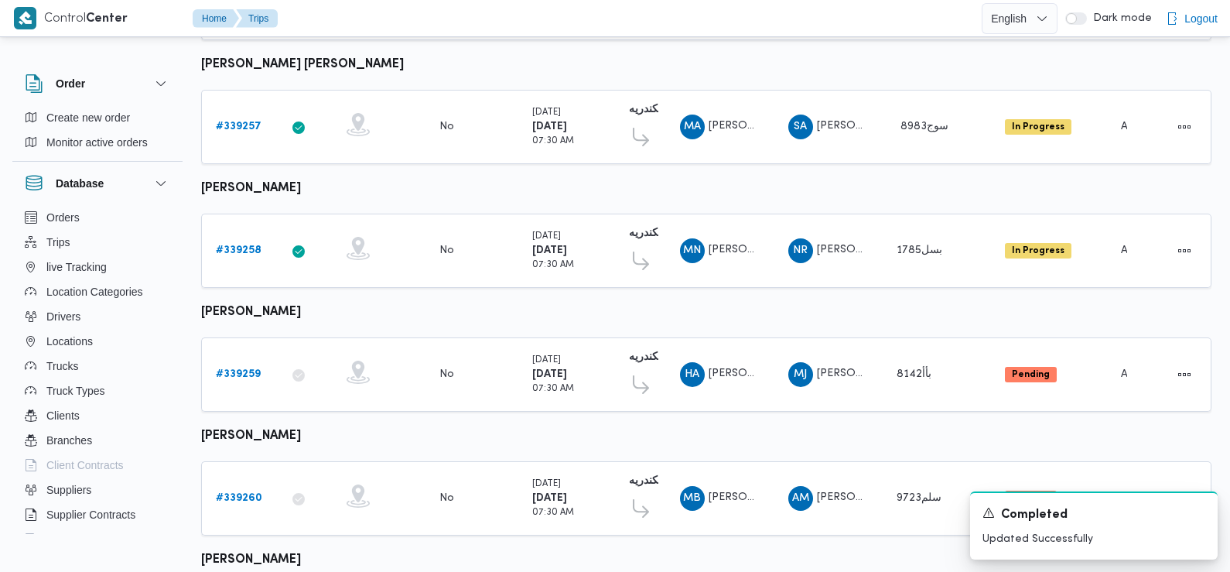
scroll to position [1240, 0]
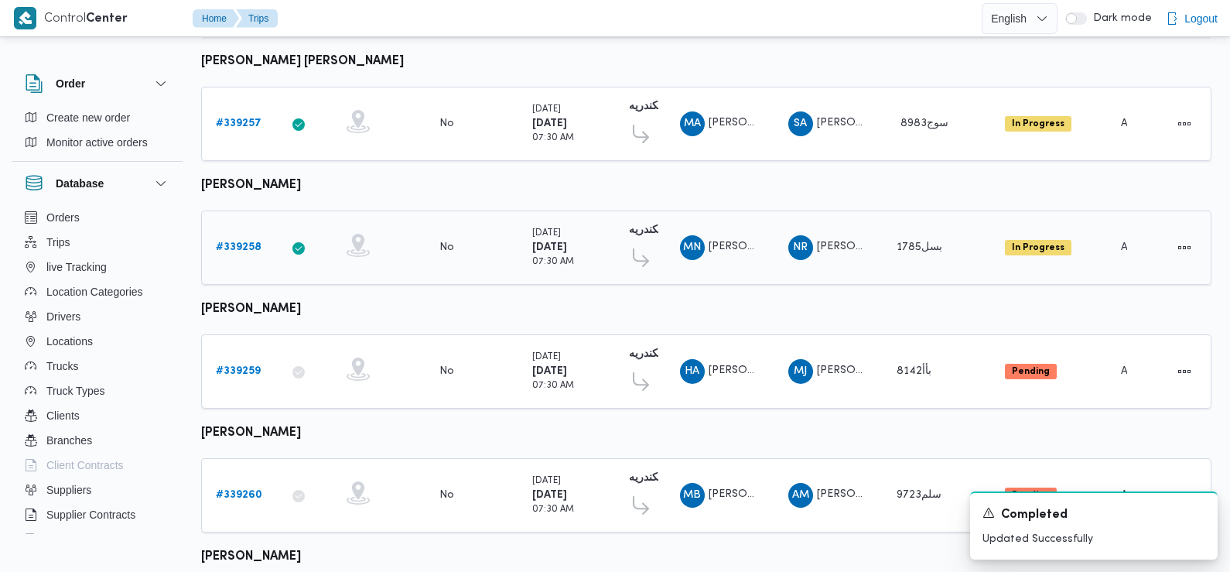
click at [243, 242] on b "# 339258" at bounding box center [239, 247] width 46 height 10
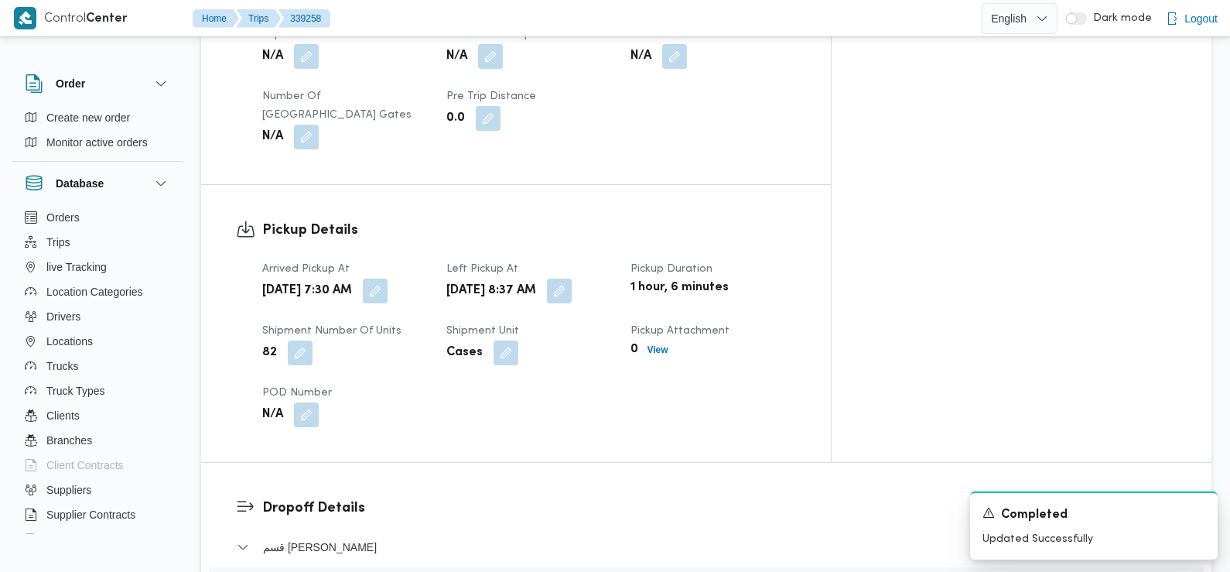
scroll to position [894, 0]
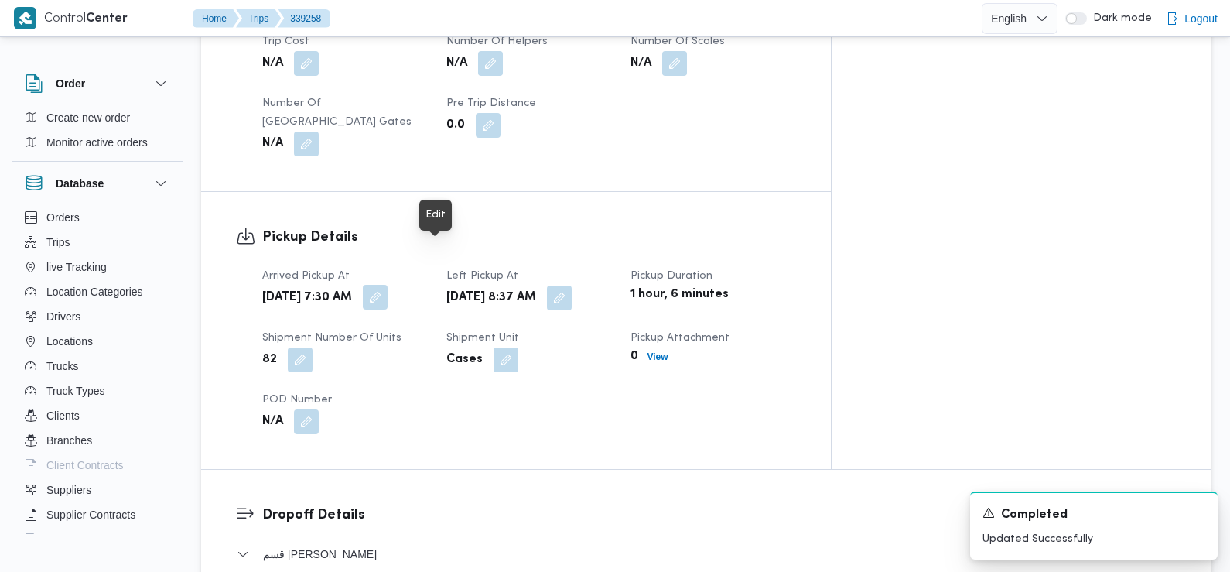
click at [388, 285] on button "button" at bounding box center [375, 297] width 25 height 25
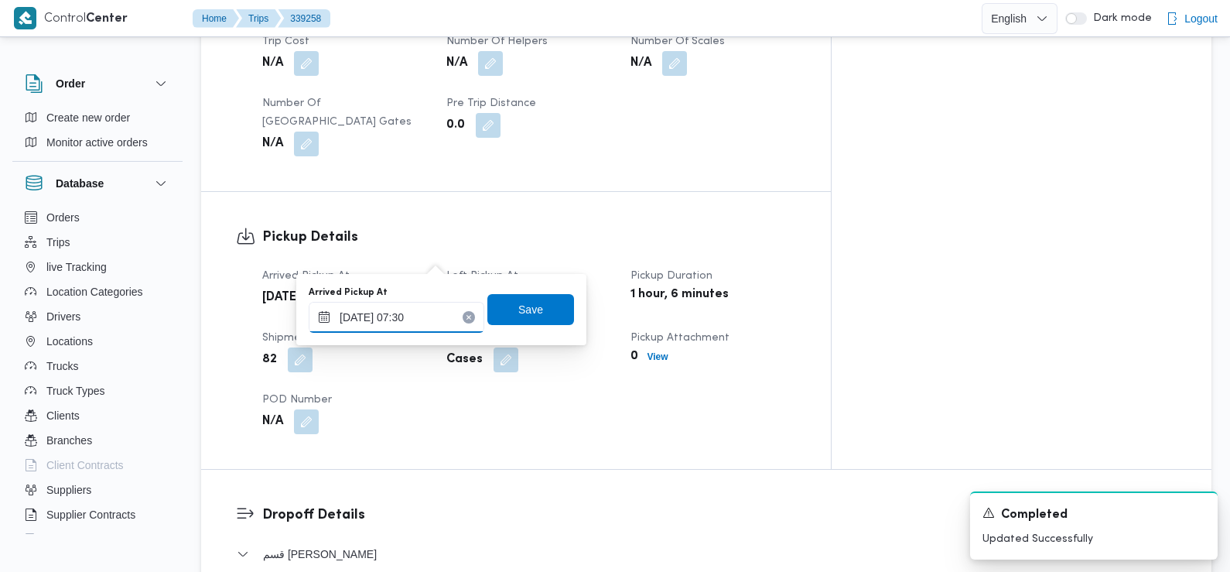
click at [430, 332] on div "[DATE] 07:30" at bounding box center [397, 317] width 176 height 31
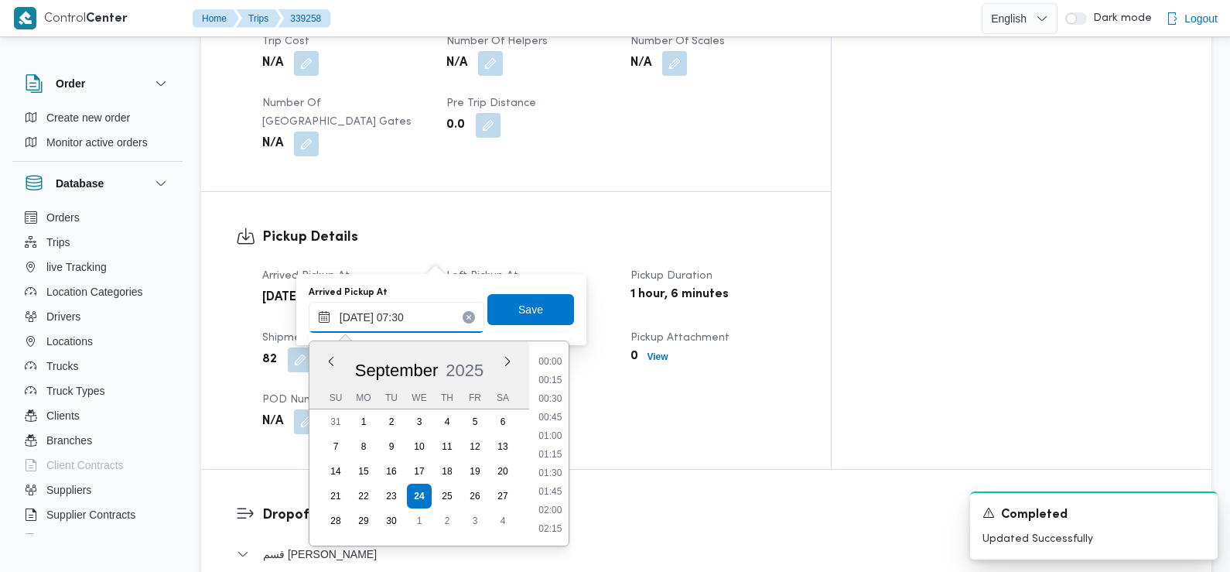
scroll to position [463, 0]
click at [550, 429] on ul "00:00 00:15 00:30 00:45 01:00 01:15 01:30 01:45 02:00 02:15 02:30 02:45 03:00 0…" at bounding box center [550, 443] width 36 height 179
click at [550, 436] on li "07:15" at bounding box center [550, 436] width 36 height 15
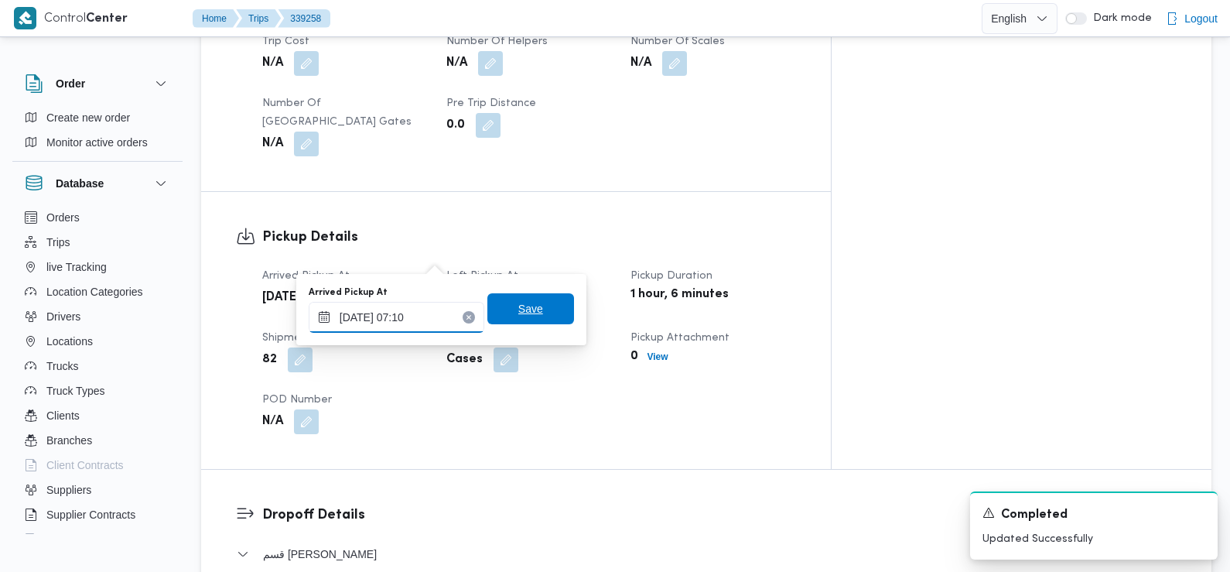
type input "[DATE] 07:10"
click at [518, 309] on span "Save" at bounding box center [530, 308] width 25 height 19
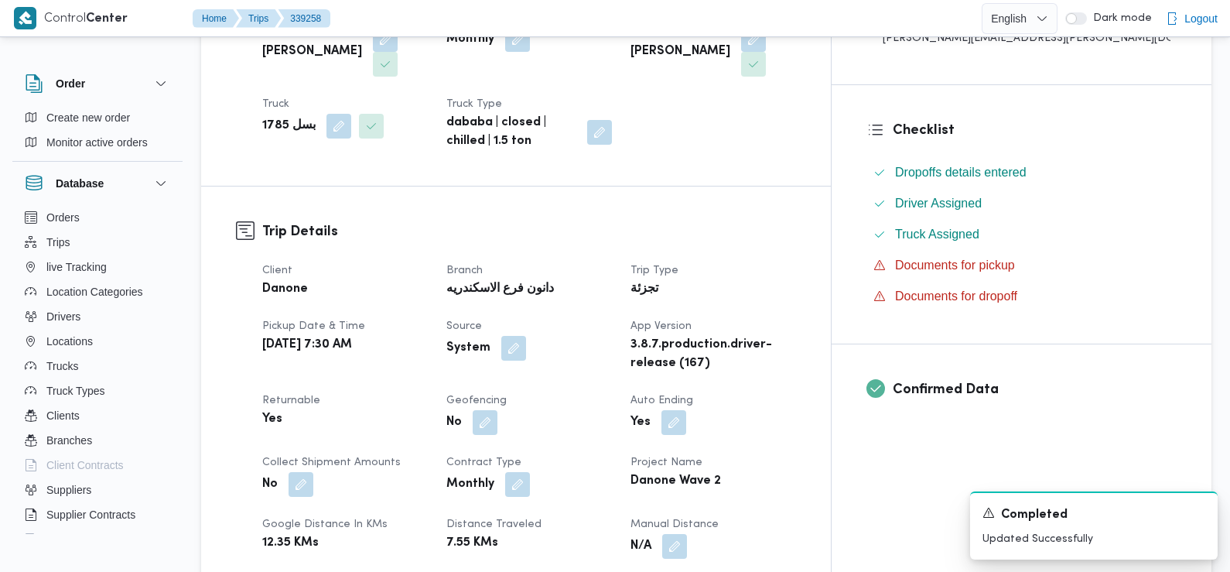
scroll to position [0, 0]
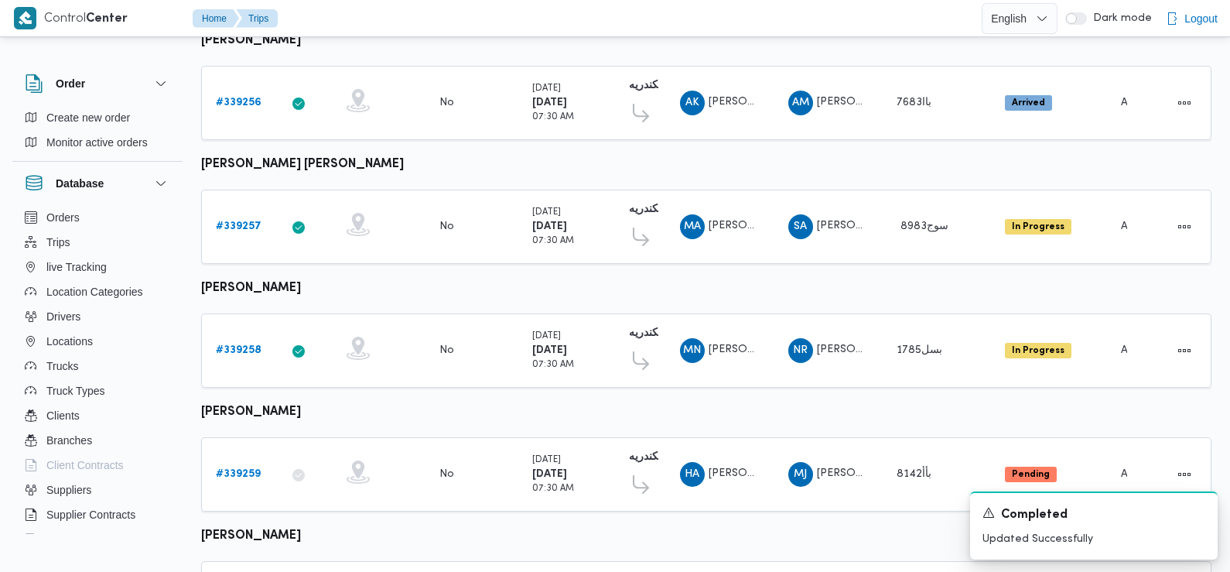
scroll to position [1358, 0]
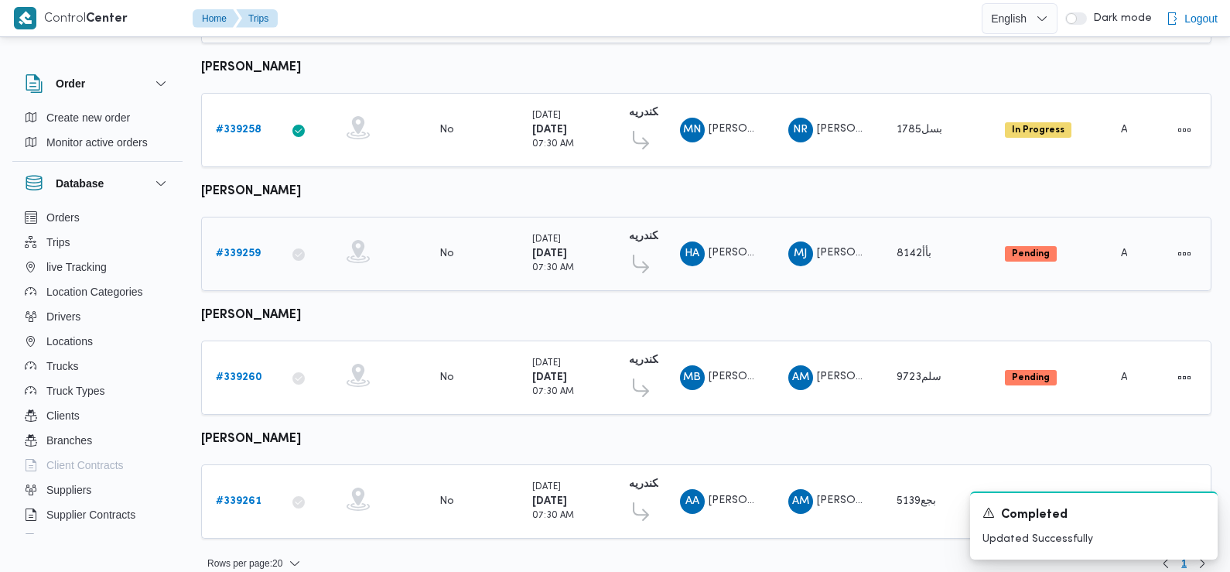
click at [239, 248] on b "# 339259" at bounding box center [238, 253] width 45 height 10
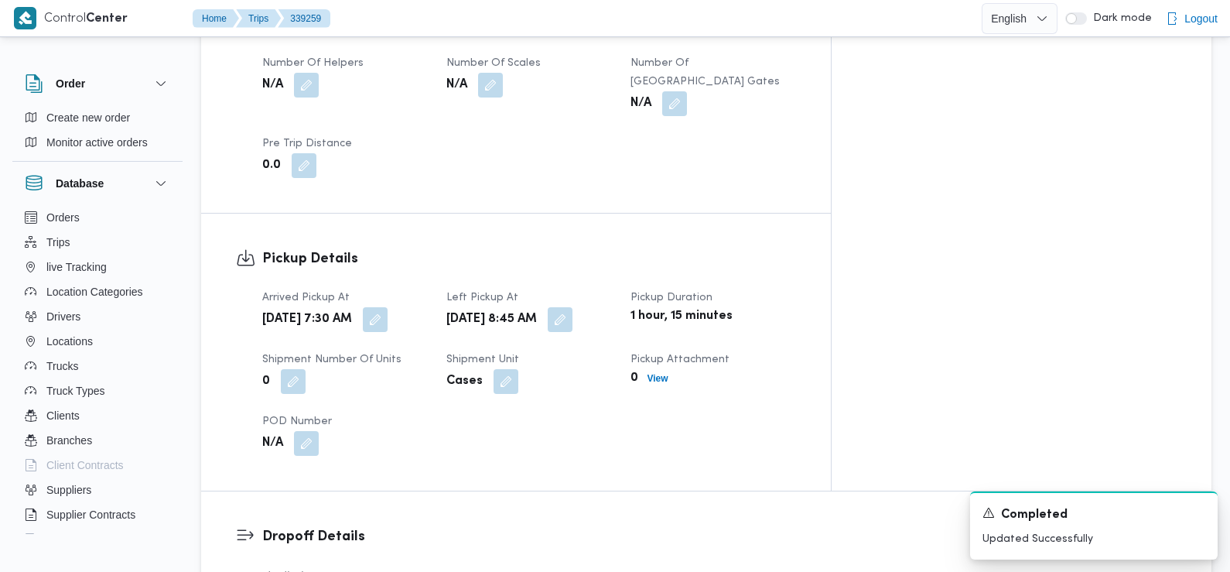
scroll to position [876, 0]
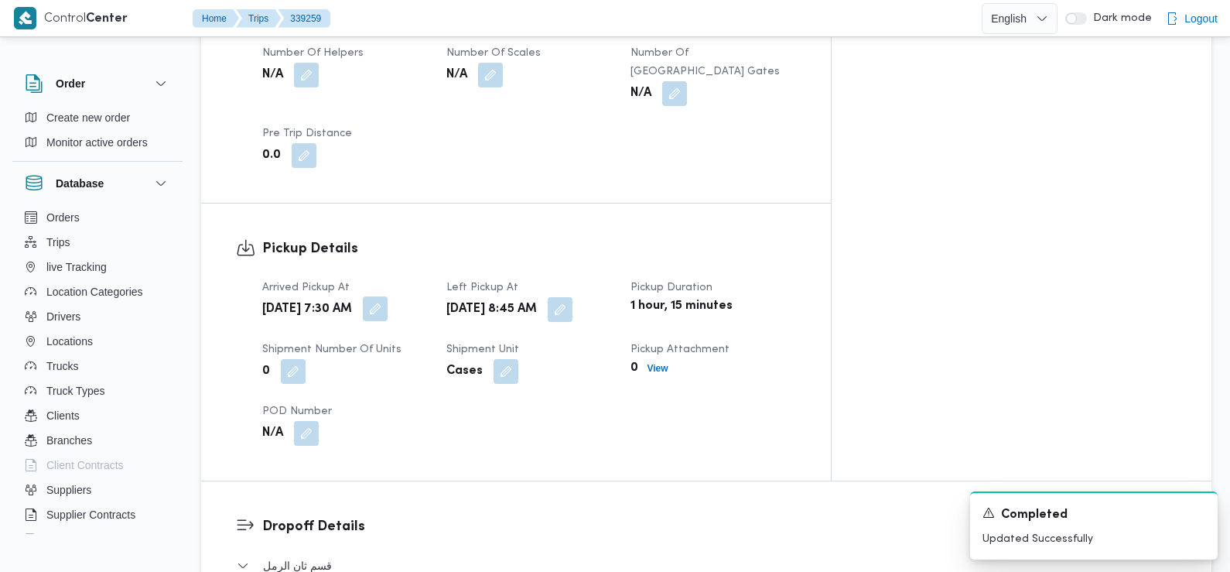
click at [388, 296] on button "button" at bounding box center [375, 308] width 25 height 25
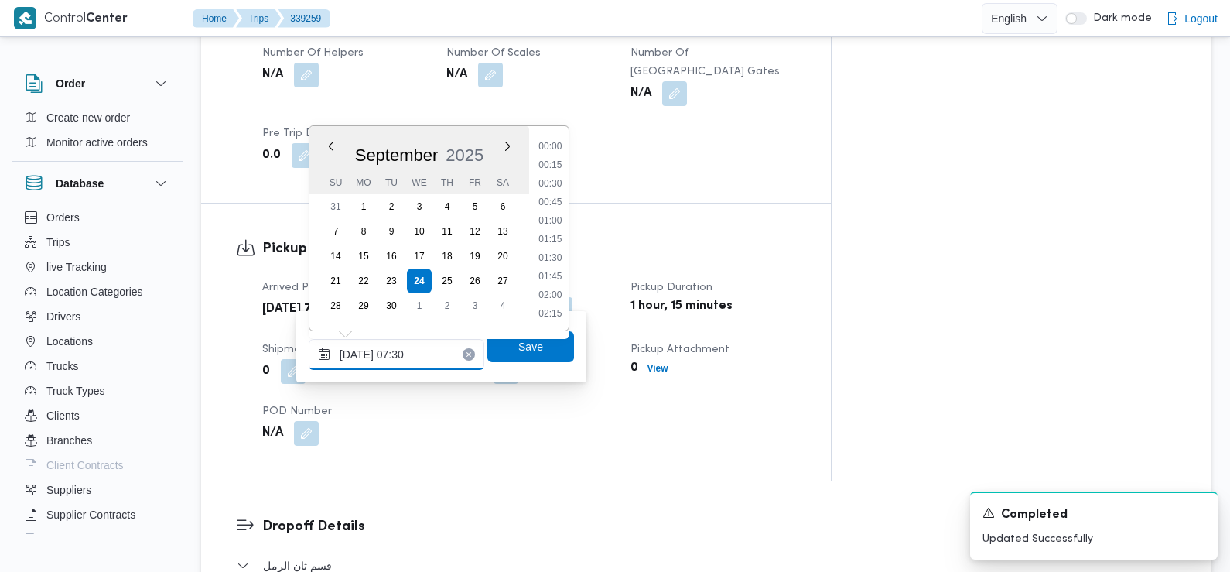
click at [434, 350] on input "[DATE] 07:30" at bounding box center [397, 354] width 176 height 31
click at [562, 217] on li "07:15" at bounding box center [550, 221] width 36 height 15
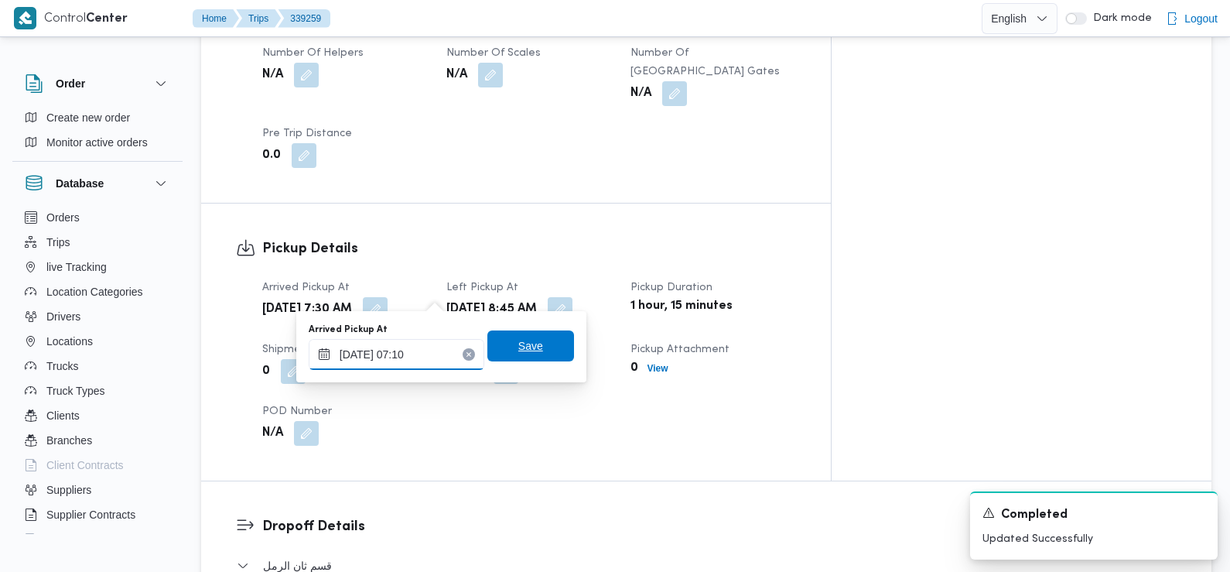
type input "[DATE] 07:10"
click at [539, 341] on span "Save" at bounding box center [530, 345] width 87 height 31
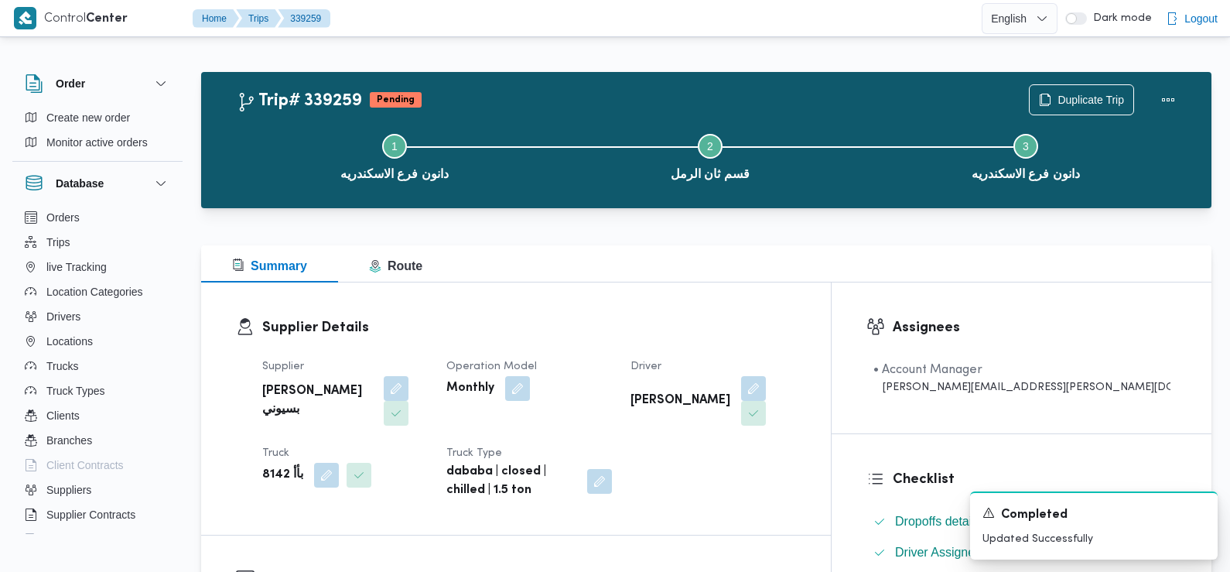
scroll to position [0, 0]
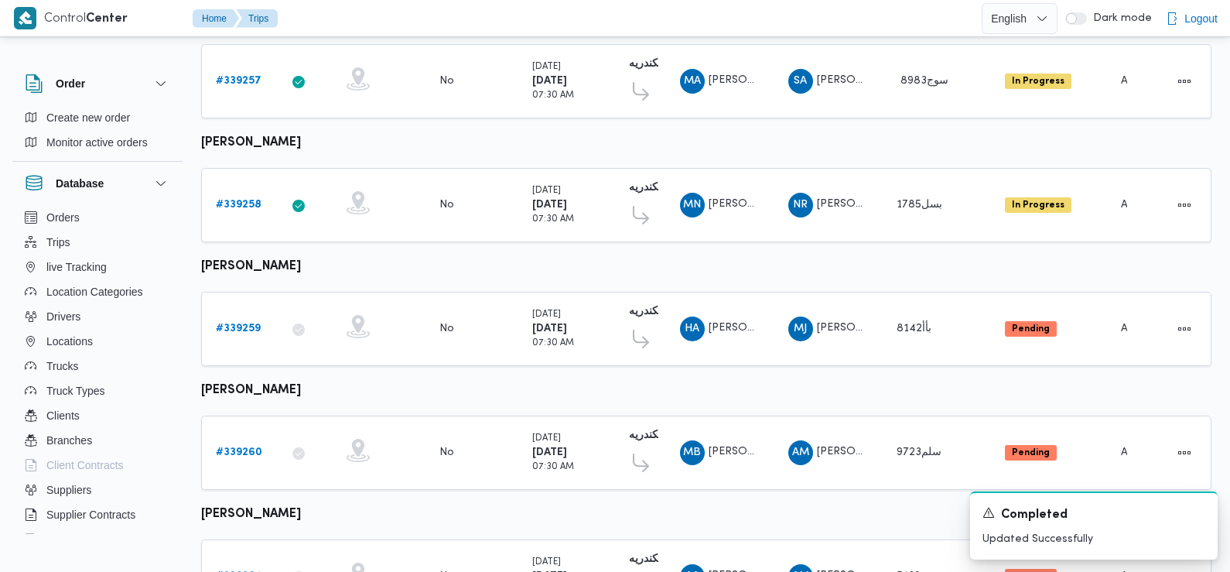
scroll to position [1358, 0]
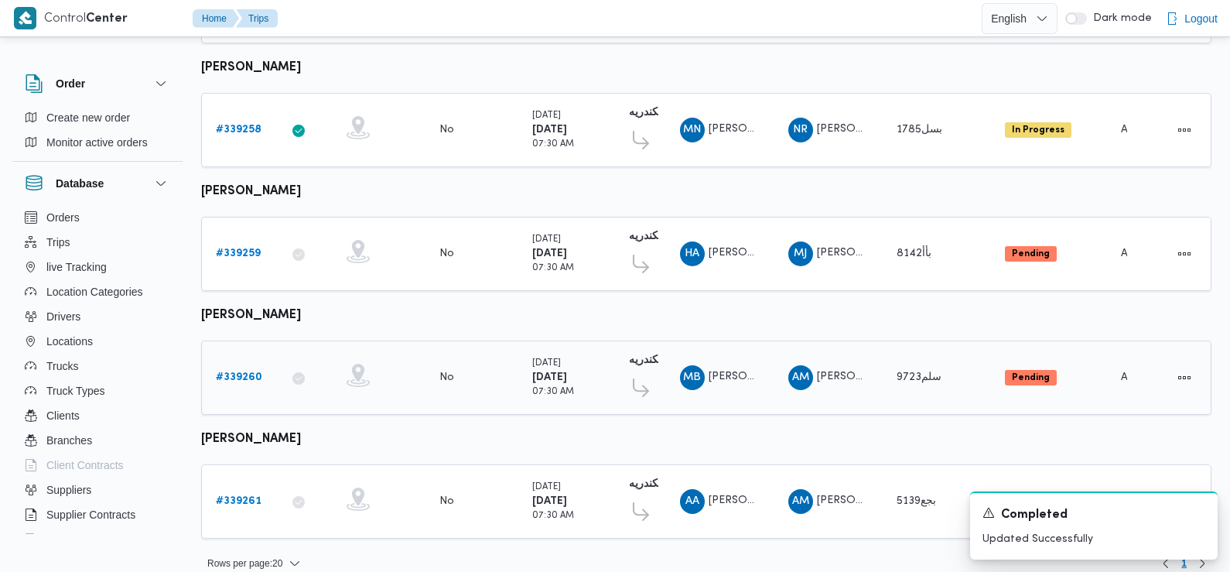
click at [242, 372] on b "# 339260" at bounding box center [239, 377] width 46 height 10
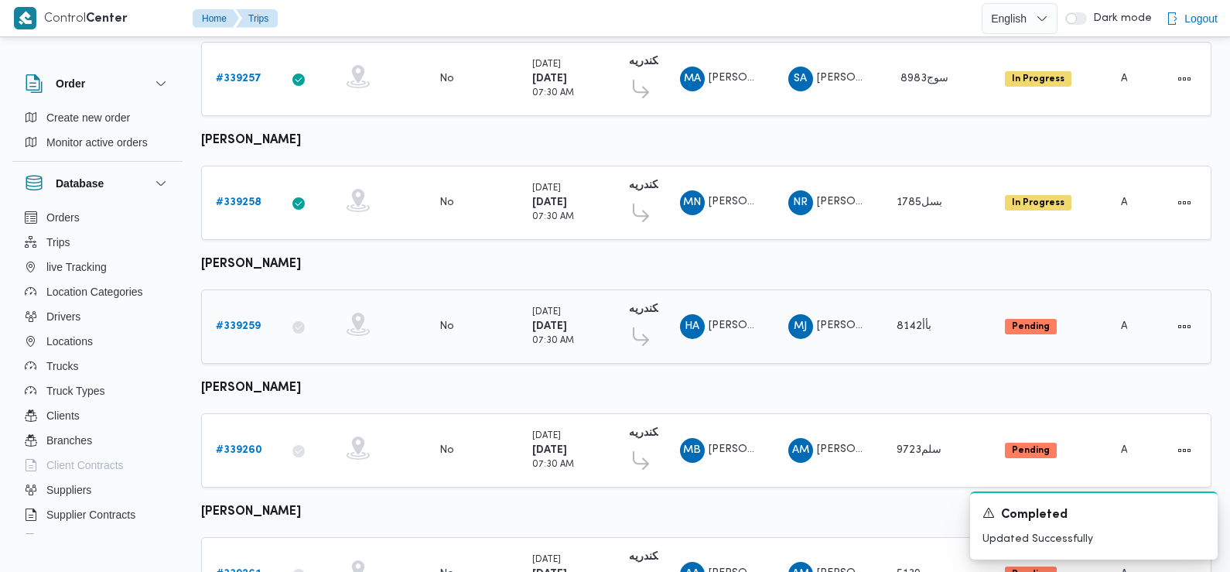
scroll to position [1358, 0]
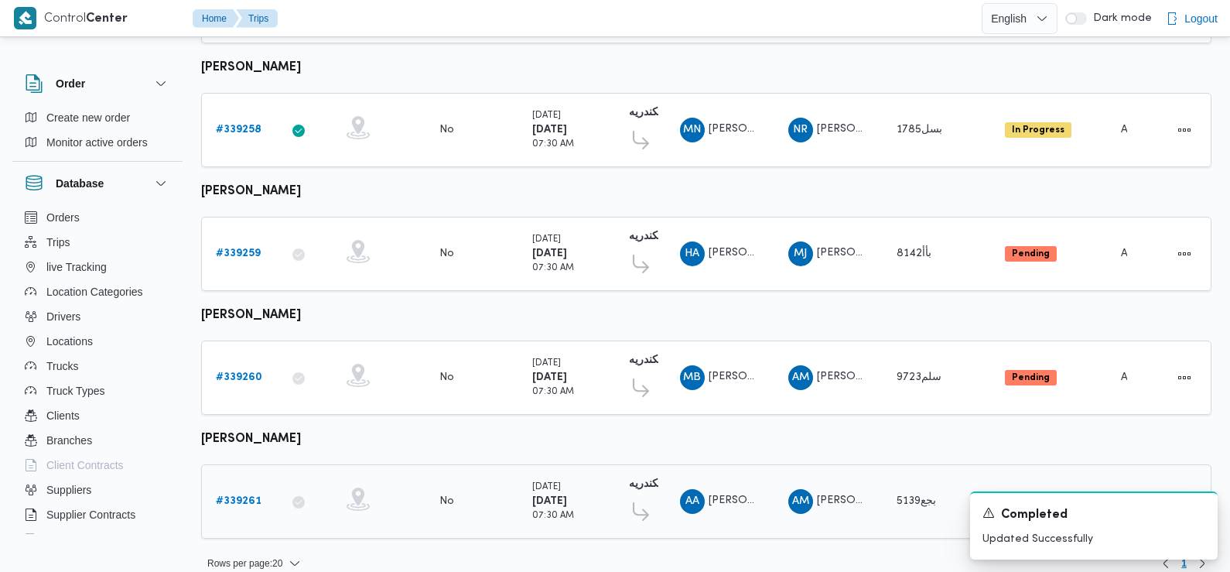
click at [250, 496] on b "# 339261" at bounding box center [239, 501] width 46 height 10
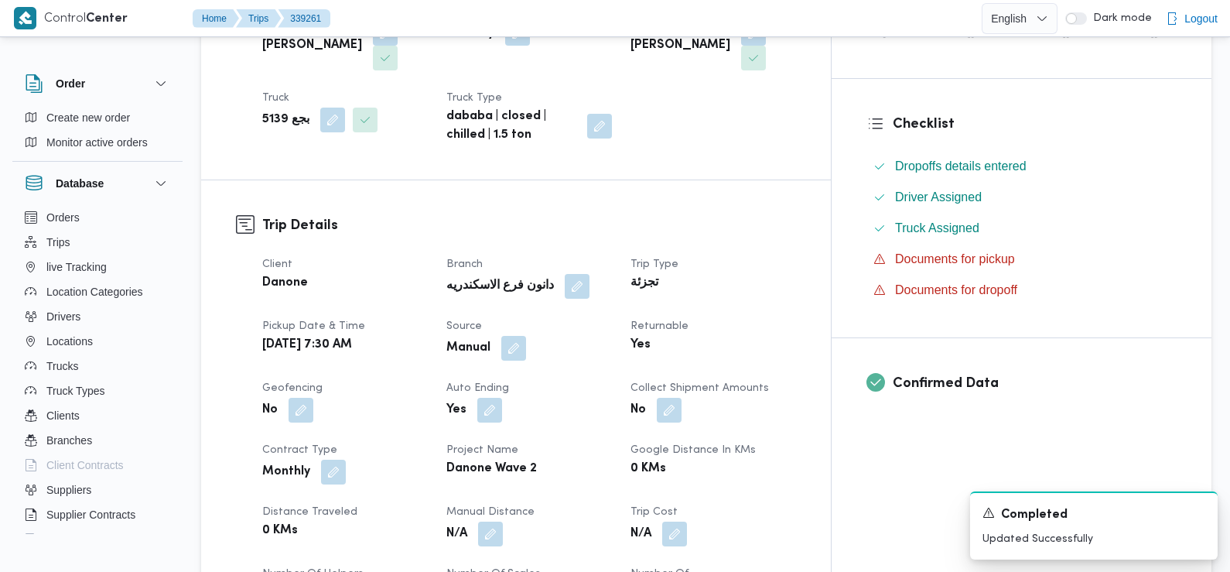
scroll to position [650, 0]
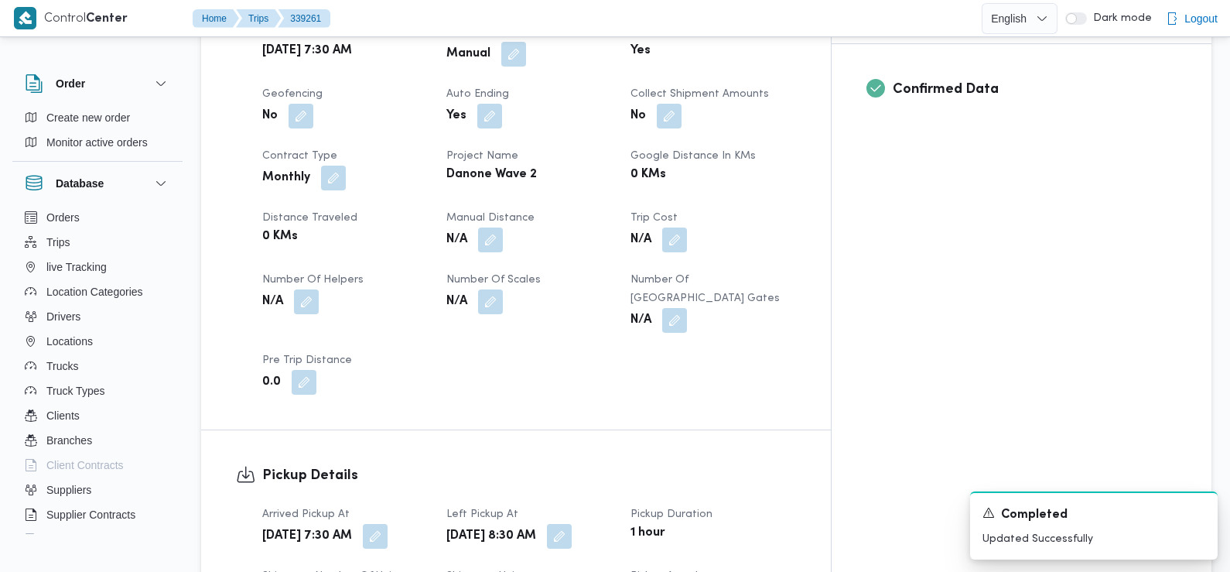
click at [388, 523] on button "button" at bounding box center [375, 535] width 25 height 25
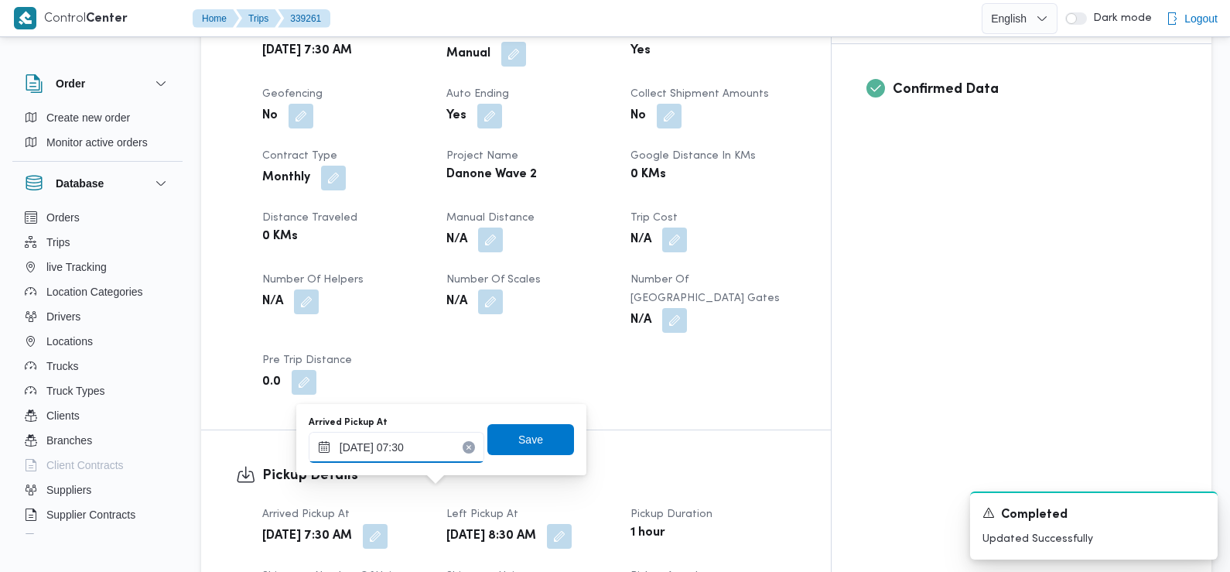
click at [432, 446] on input "[DATE] 07:30" at bounding box center [397, 447] width 176 height 31
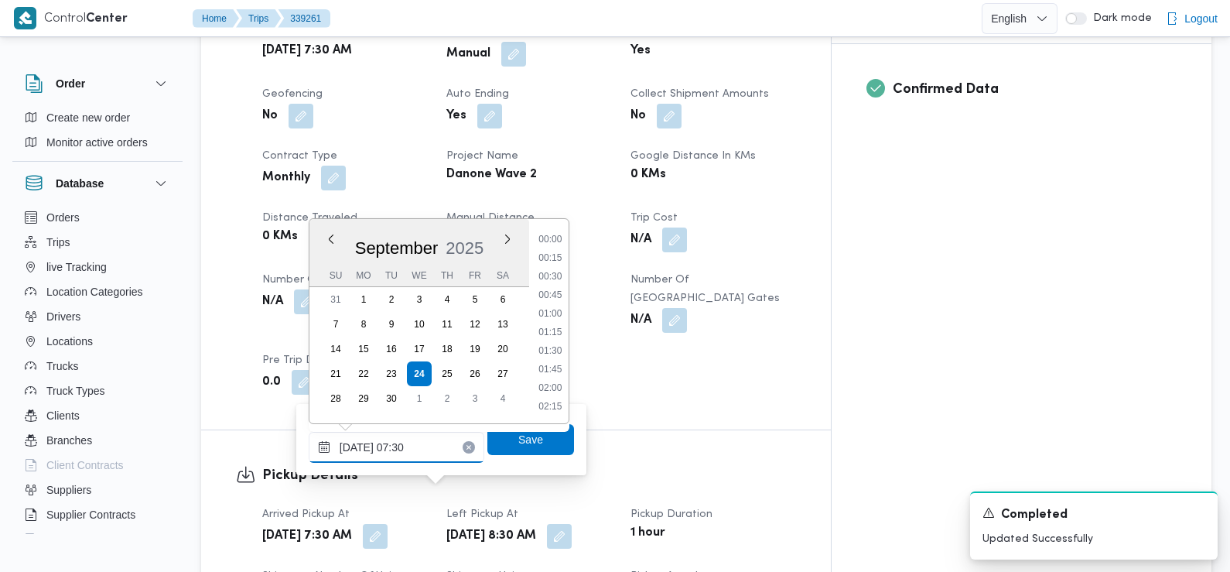
scroll to position [463, 0]
click at [557, 319] on li "07:15" at bounding box center [550, 314] width 36 height 15
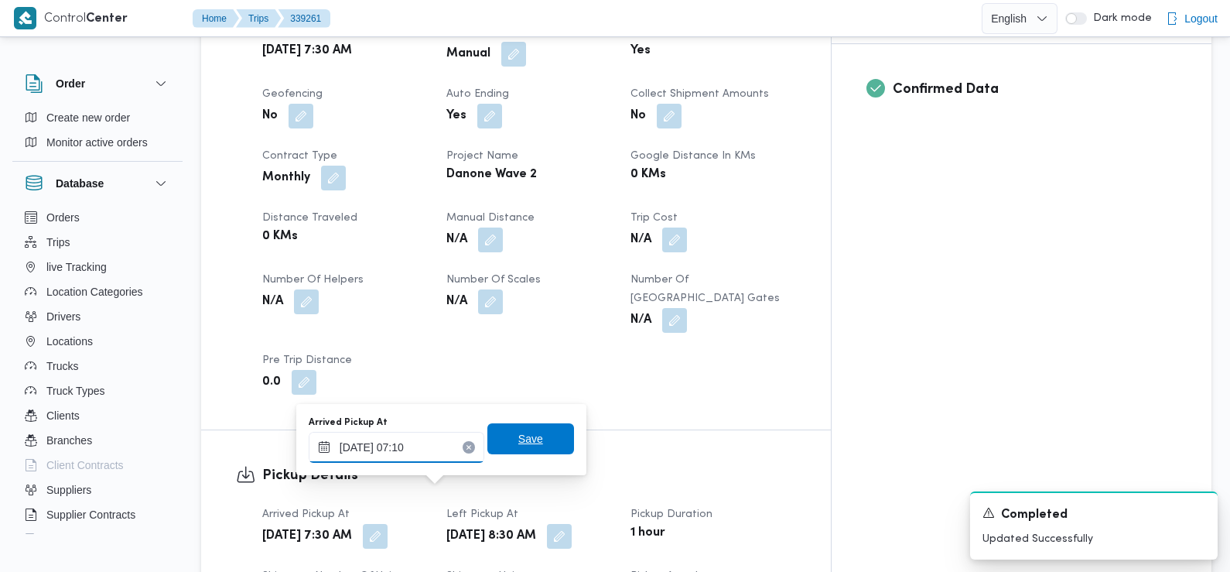
type input "[DATE] 07:10"
click at [532, 435] on span "Save" at bounding box center [530, 438] width 87 height 31
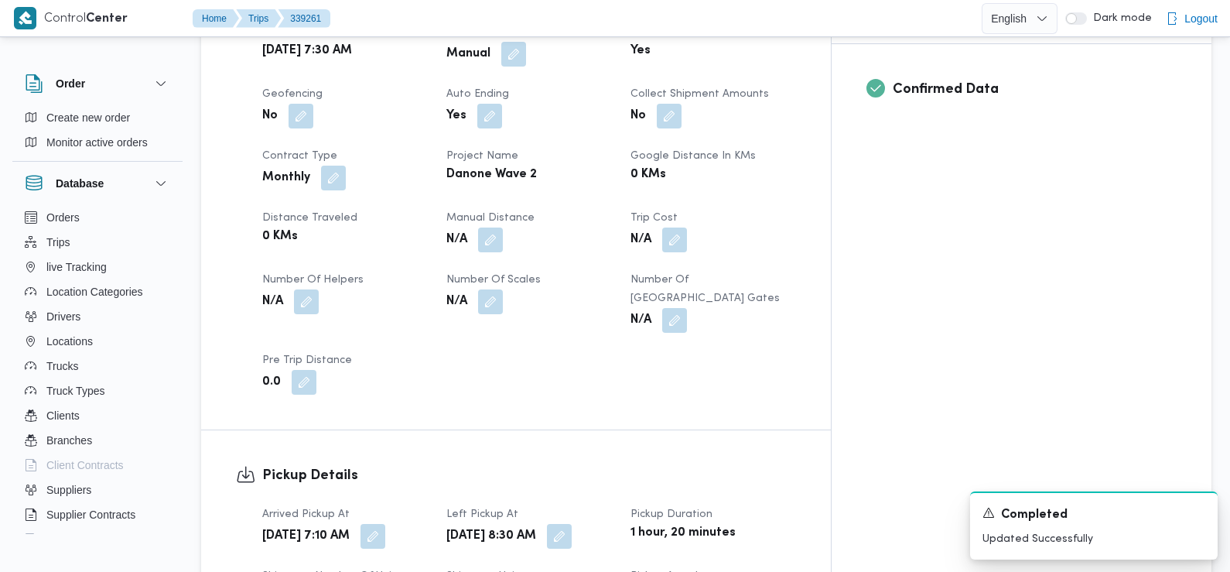
click at [433, 305] on div "Client Danone Branch دانون فرع الاسكندريه Trip Type تجزئة Pickup date & time [D…" at bounding box center [529, 178] width 552 height 452
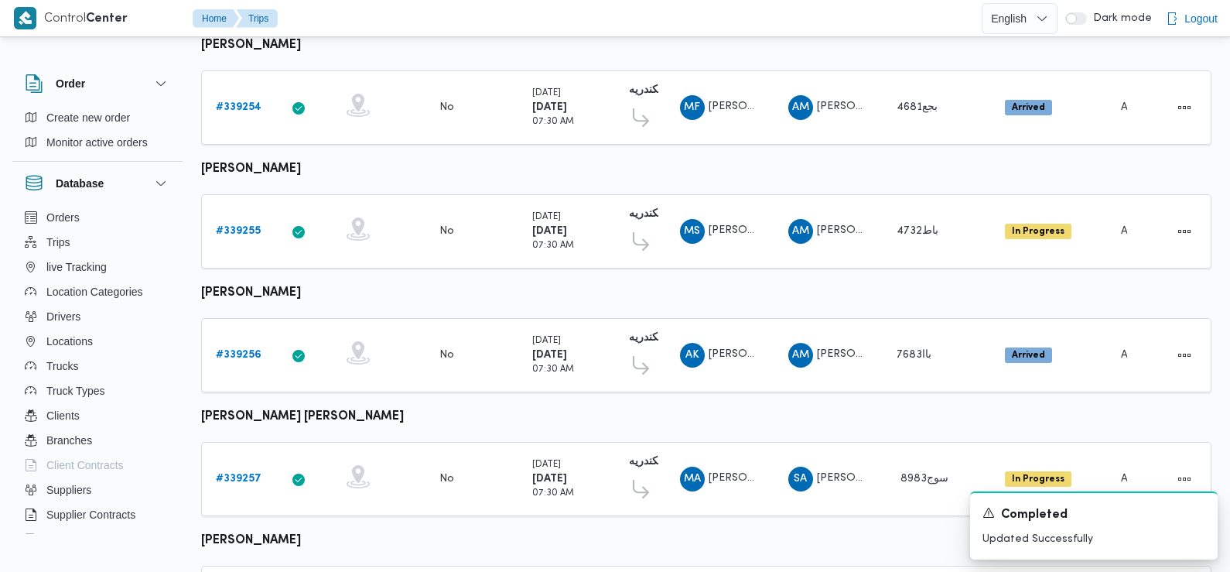
scroll to position [1137, 0]
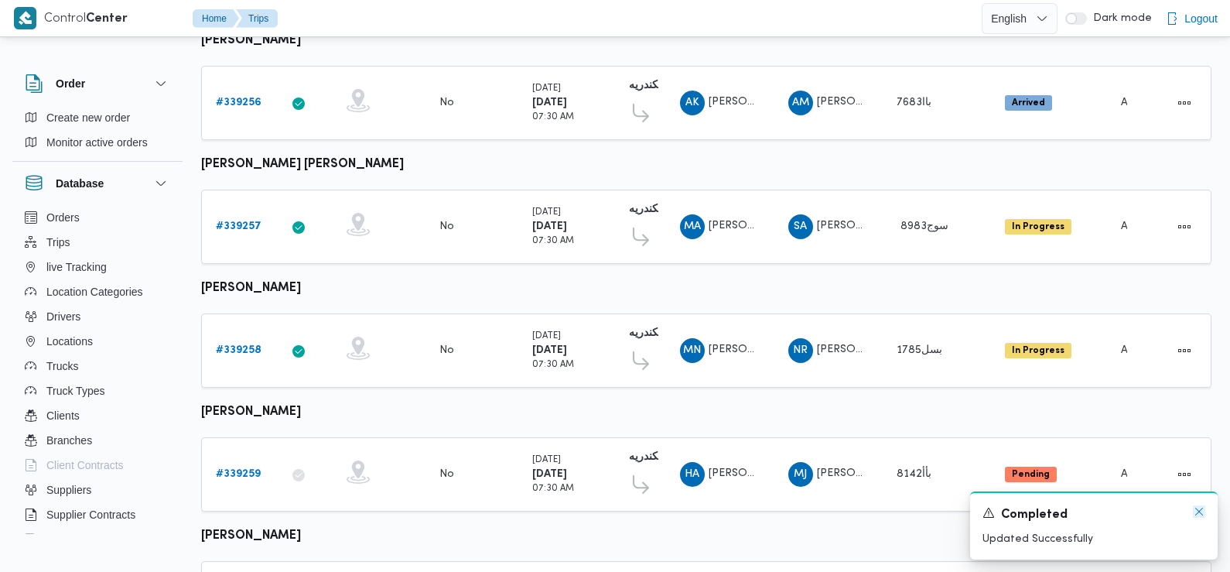
click at [1199, 514] on icon "Dismiss toast" at bounding box center [1199, 511] width 12 height 12
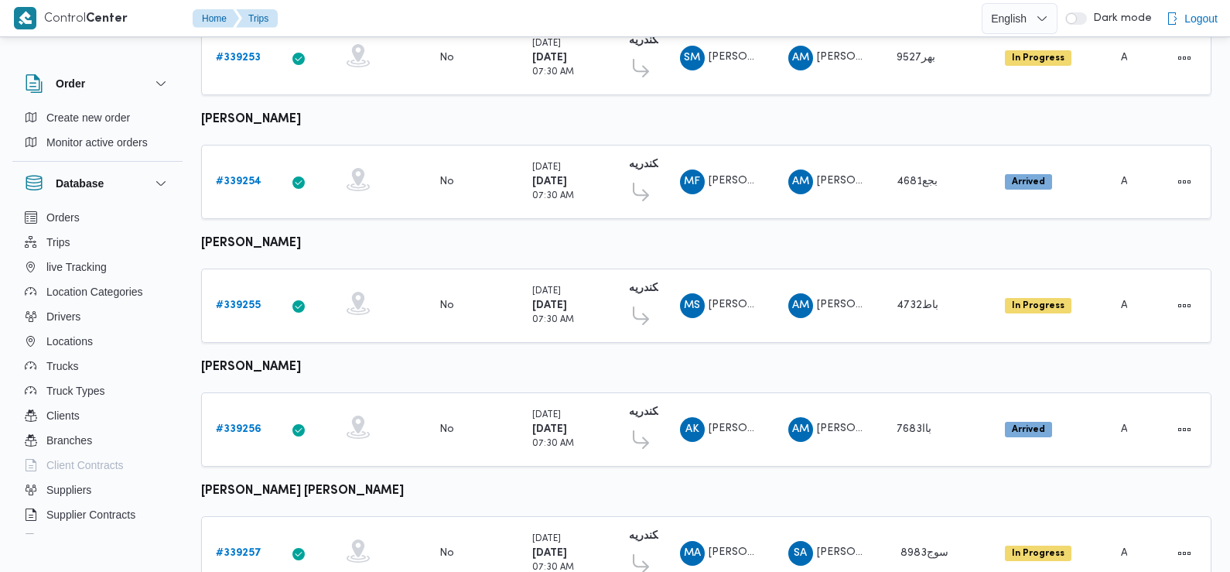
scroll to position [0, 0]
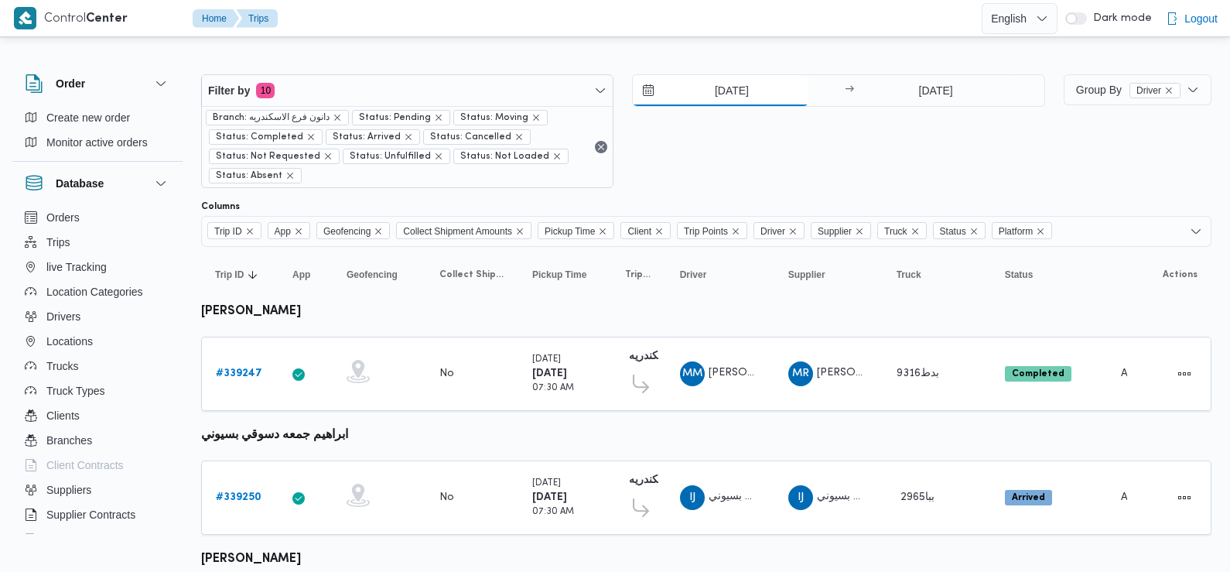
click at [729, 100] on input "[DATE]" at bounding box center [721, 90] width 176 height 31
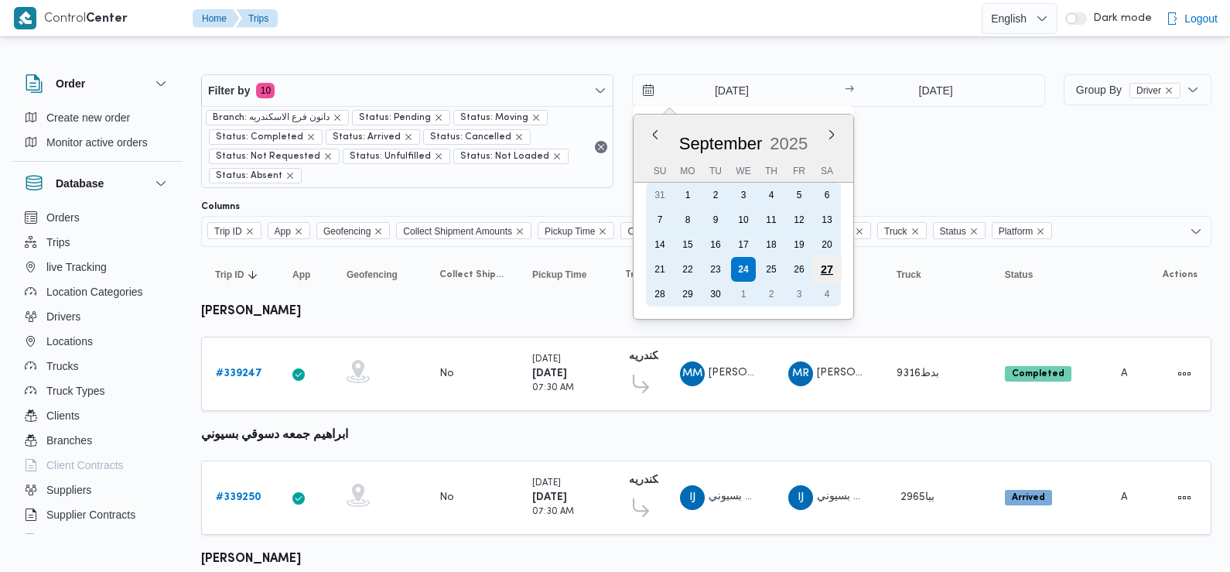
click at [831, 269] on div "27" at bounding box center [826, 269] width 29 height 29
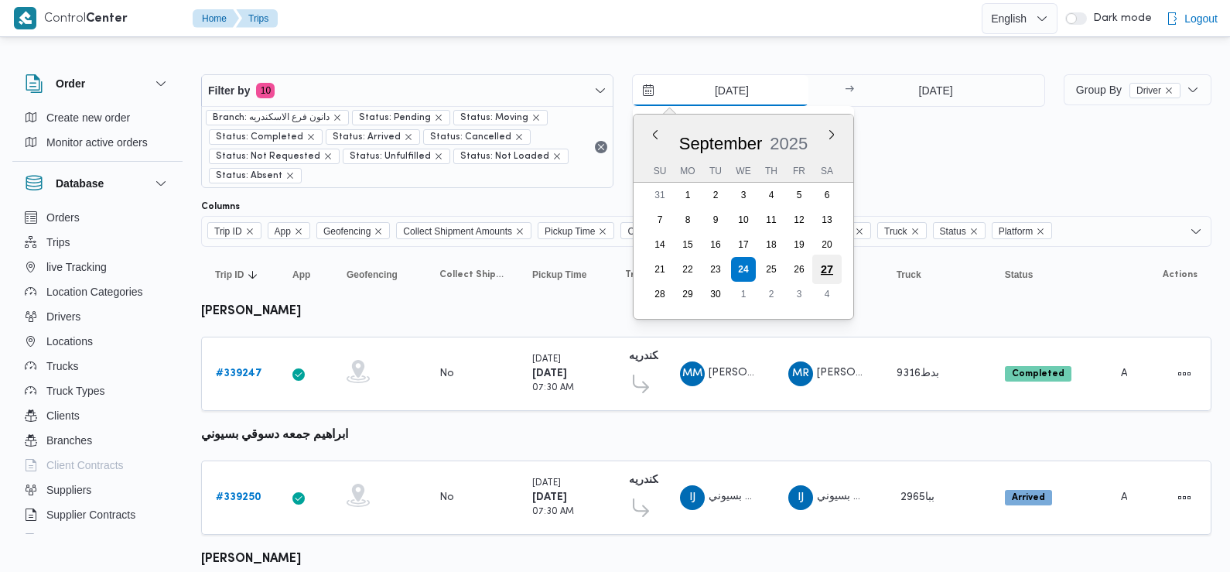
type input "[DATE]"
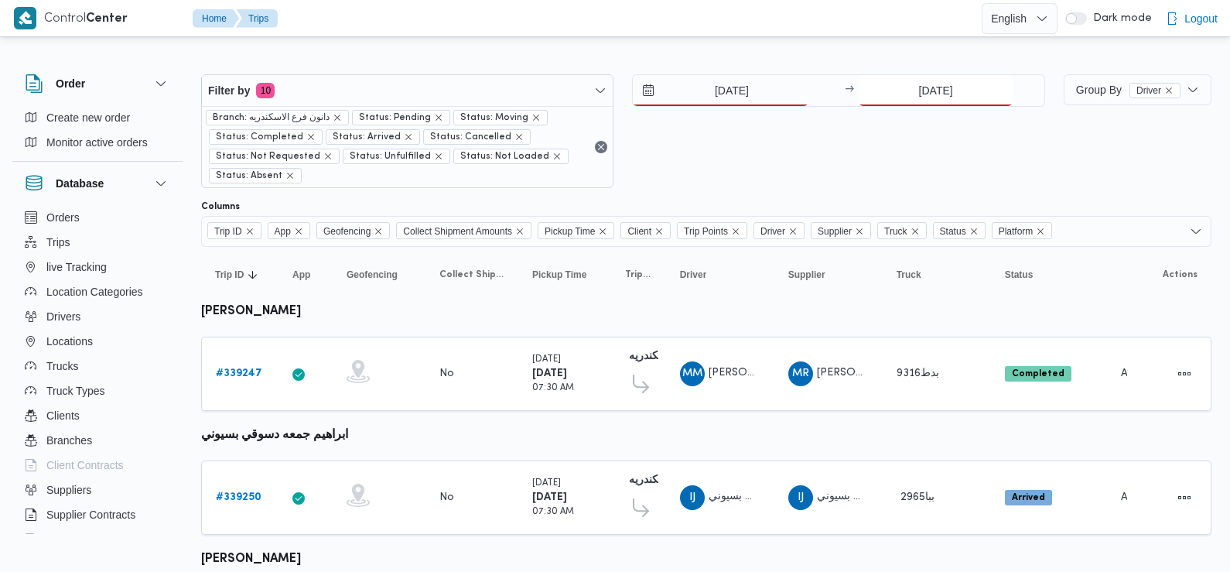
click at [962, 84] on input "[DATE]" at bounding box center [936, 90] width 154 height 31
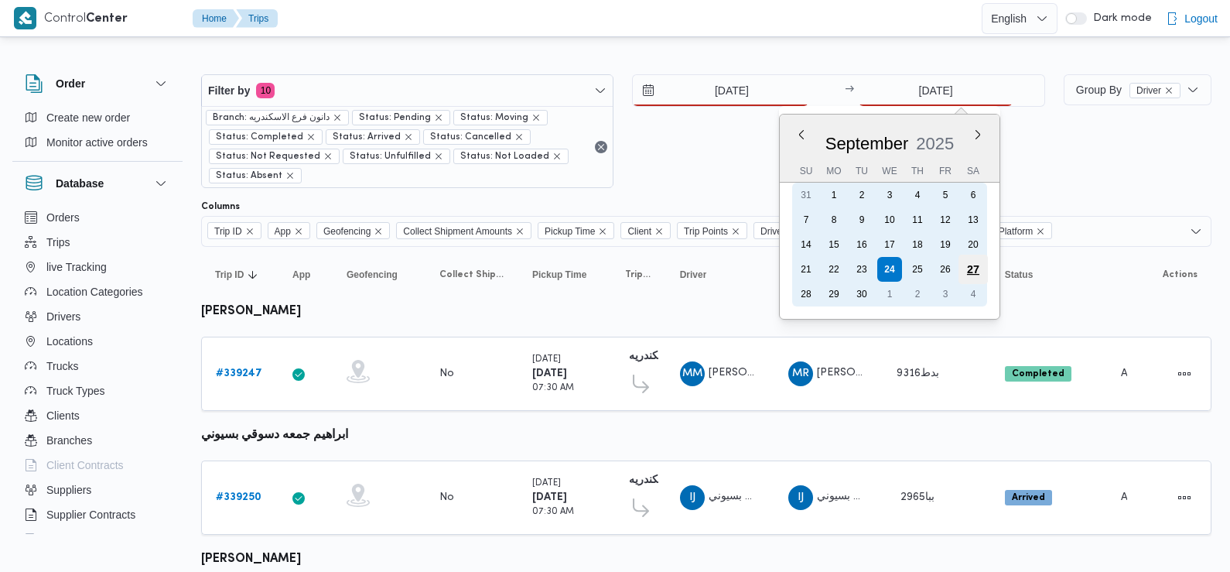
click at [974, 263] on div "27" at bounding box center [972, 269] width 29 height 29
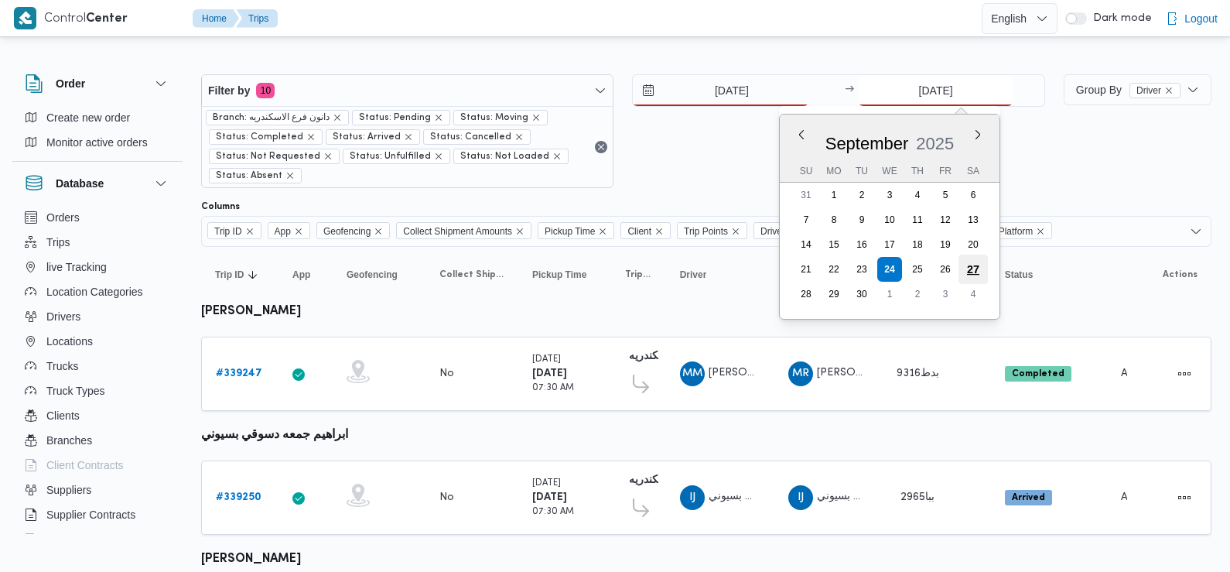
type input "[DATE]"
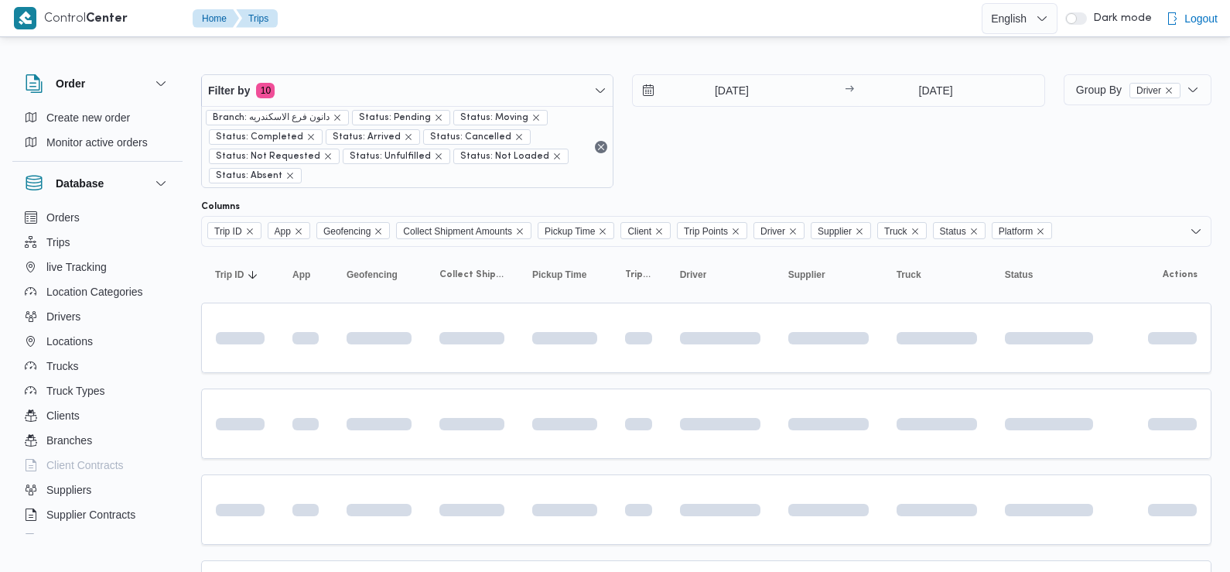
click at [852, 159] on div "[DATE] → [DATE]" at bounding box center [838, 131] width 412 height 114
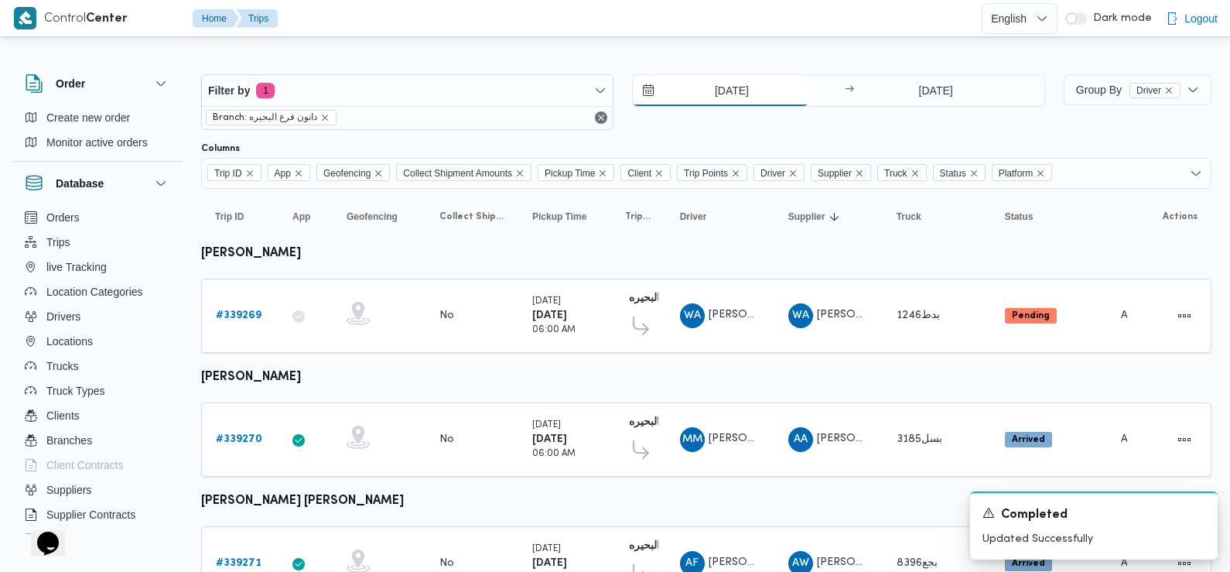
click at [715, 91] on input "[DATE]" at bounding box center [721, 90] width 176 height 31
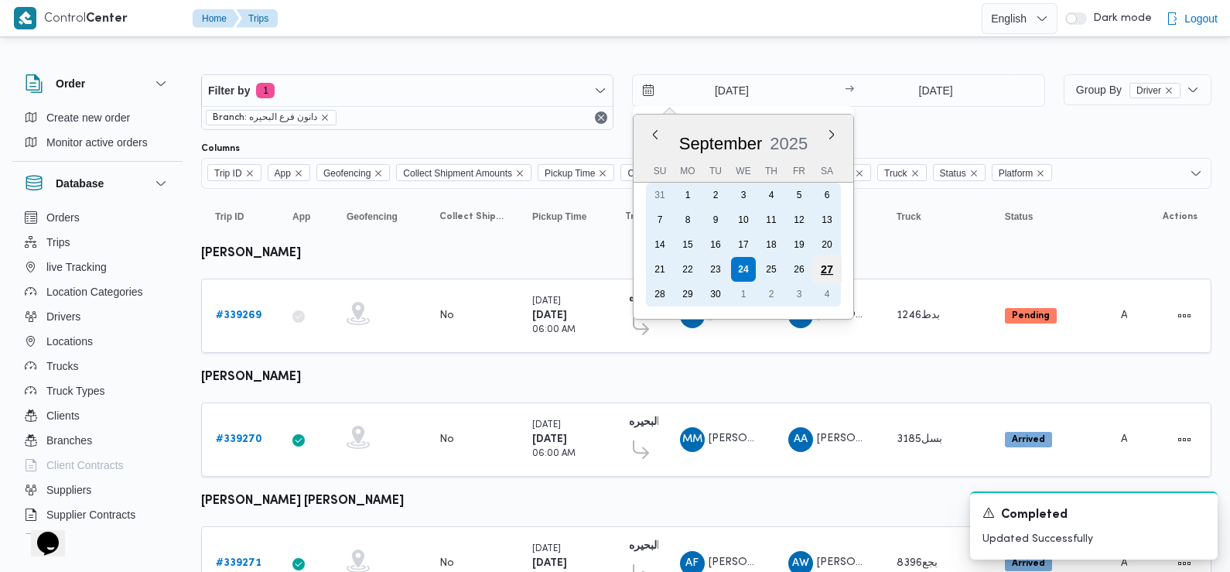
click at [834, 268] on div "27" at bounding box center [826, 269] width 29 height 29
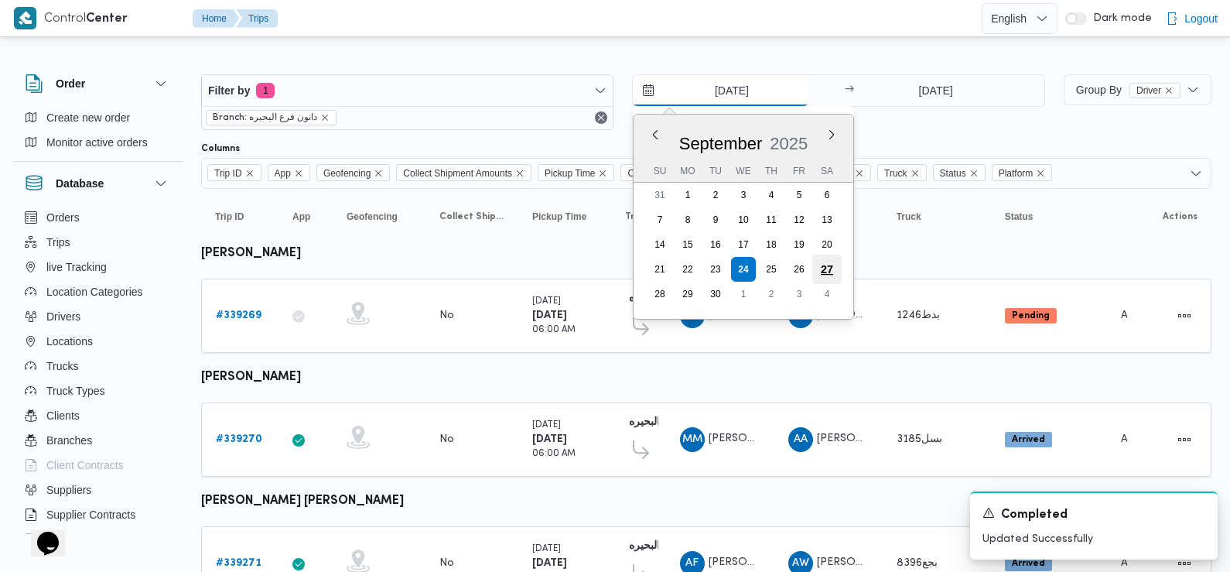
type input "[DATE]"
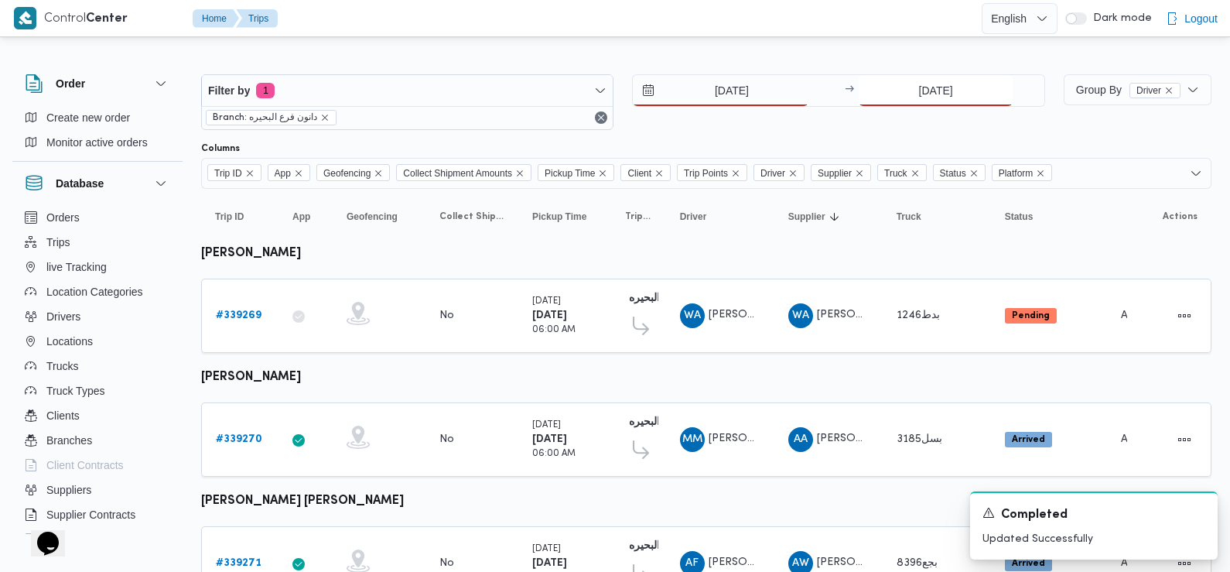
click at [944, 101] on input "[DATE]" at bounding box center [936, 90] width 154 height 31
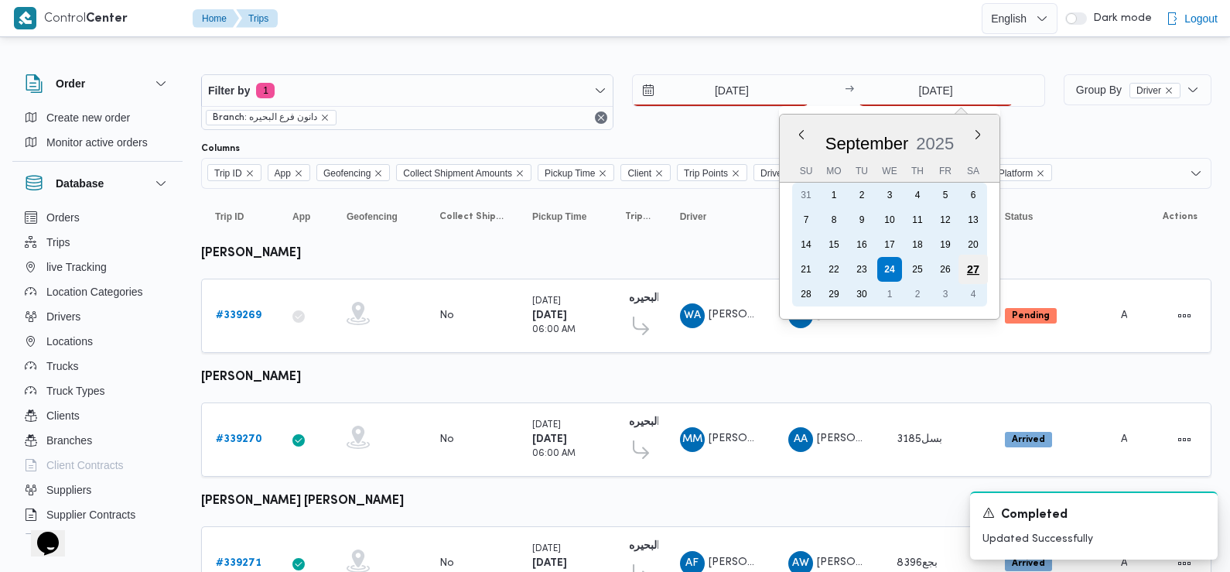
click at [971, 264] on div "27" at bounding box center [972, 269] width 29 height 29
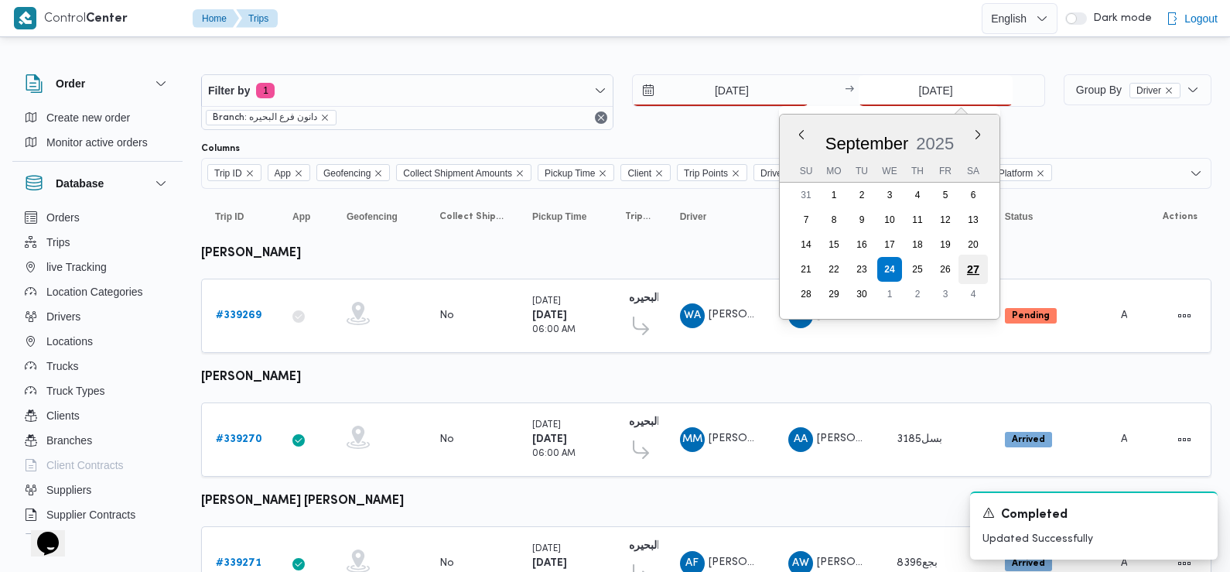
type input "[DATE]"
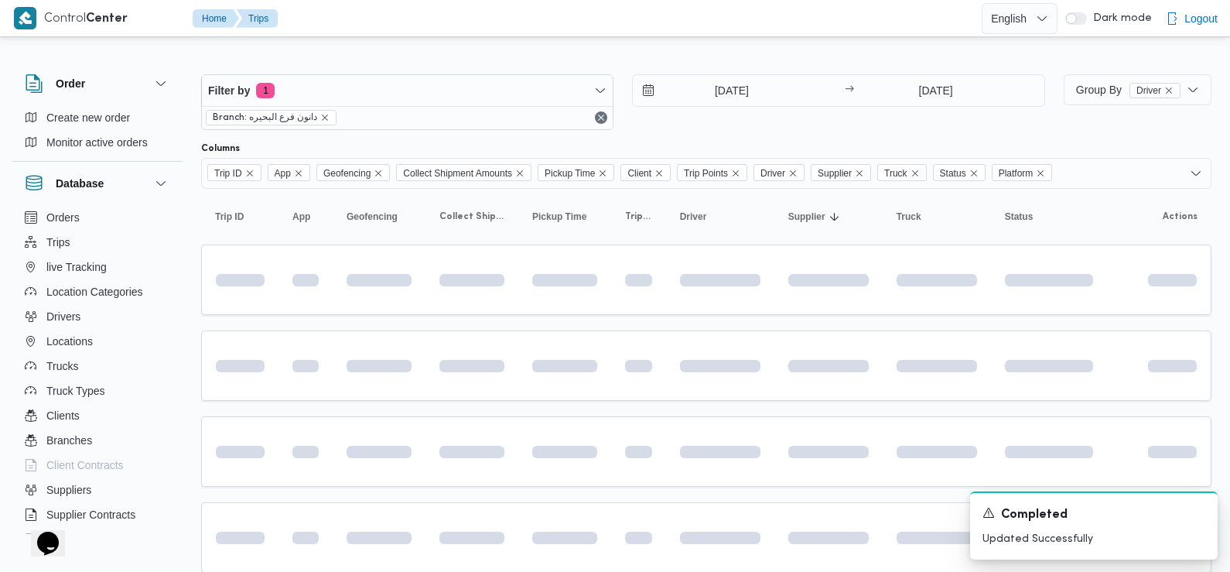
click at [738, 118] on div "[DATE] → [DATE]" at bounding box center [838, 102] width 412 height 56
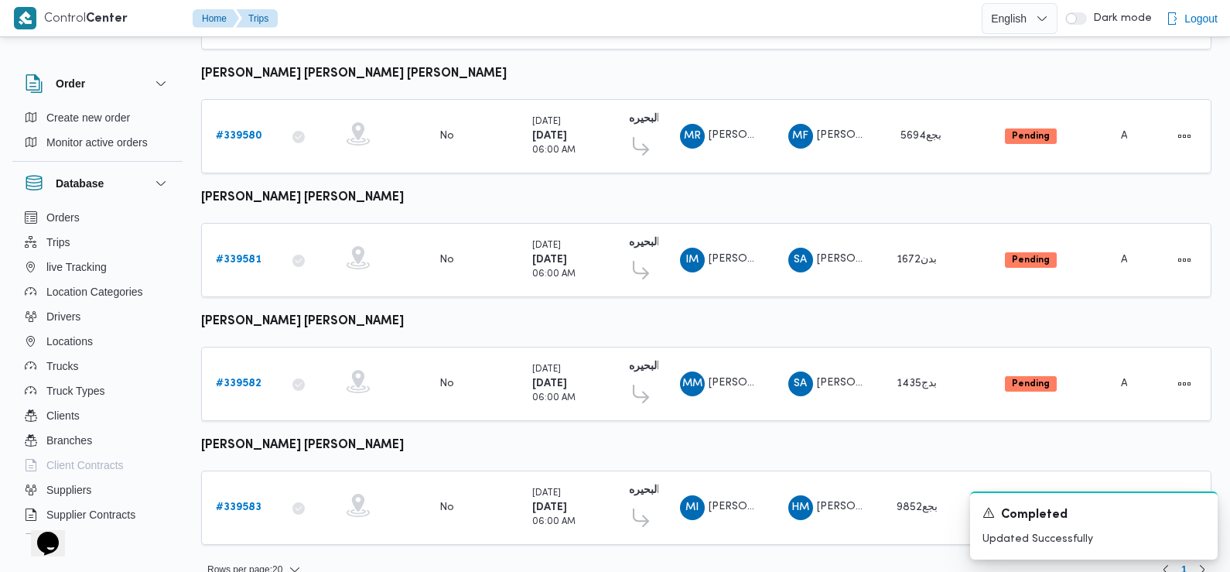
scroll to position [1300, 0]
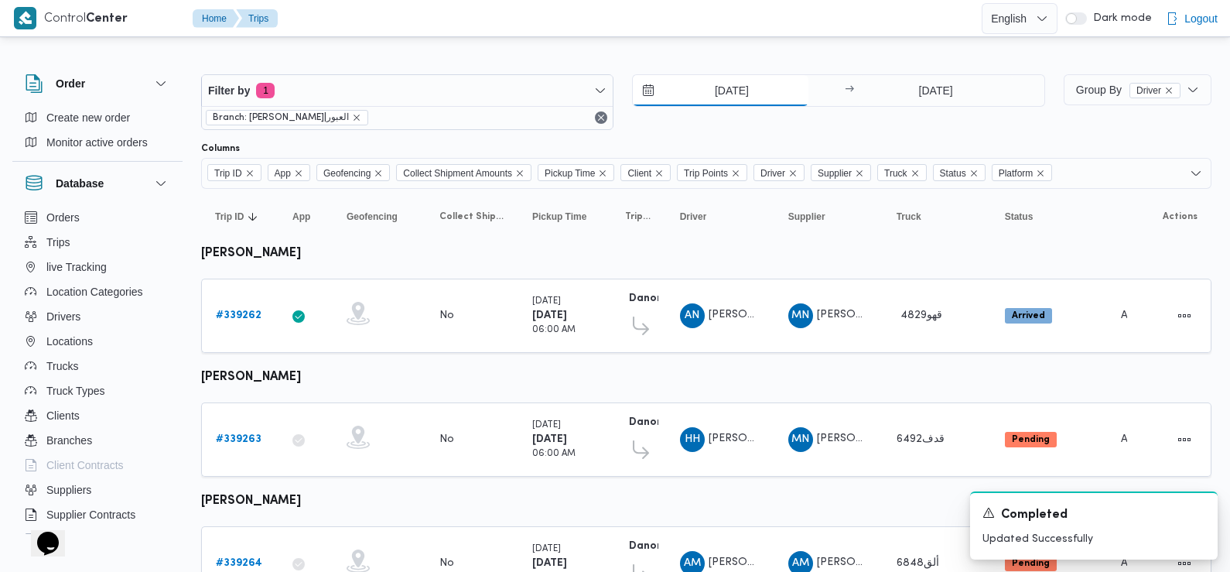
click at [746, 79] on input "[DATE]" at bounding box center [721, 90] width 176 height 31
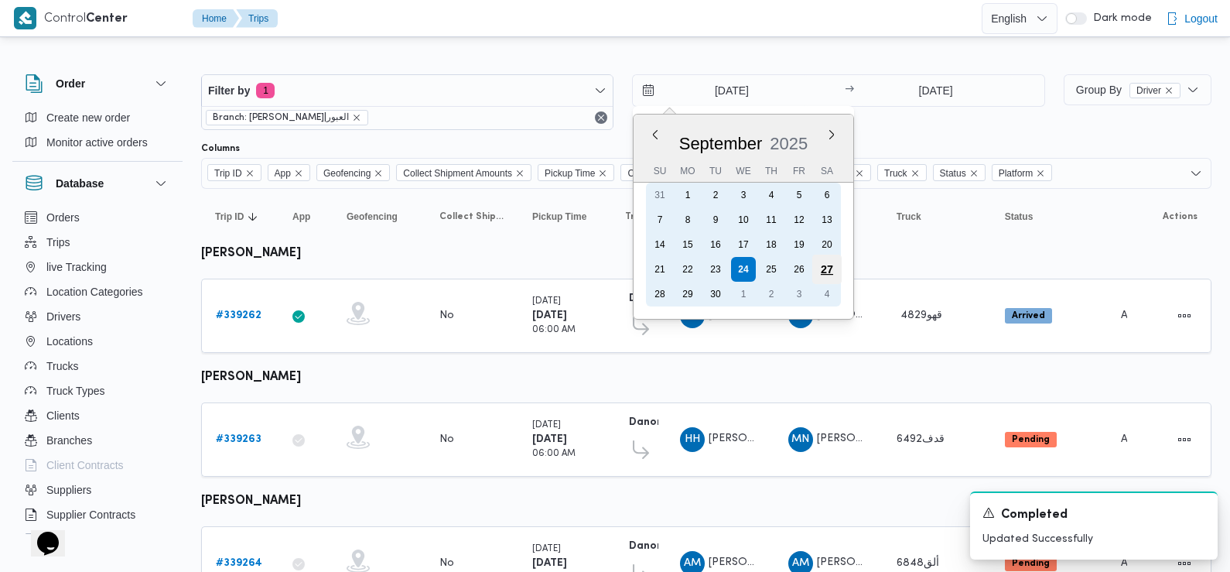
click at [822, 265] on div "27" at bounding box center [826, 269] width 29 height 29
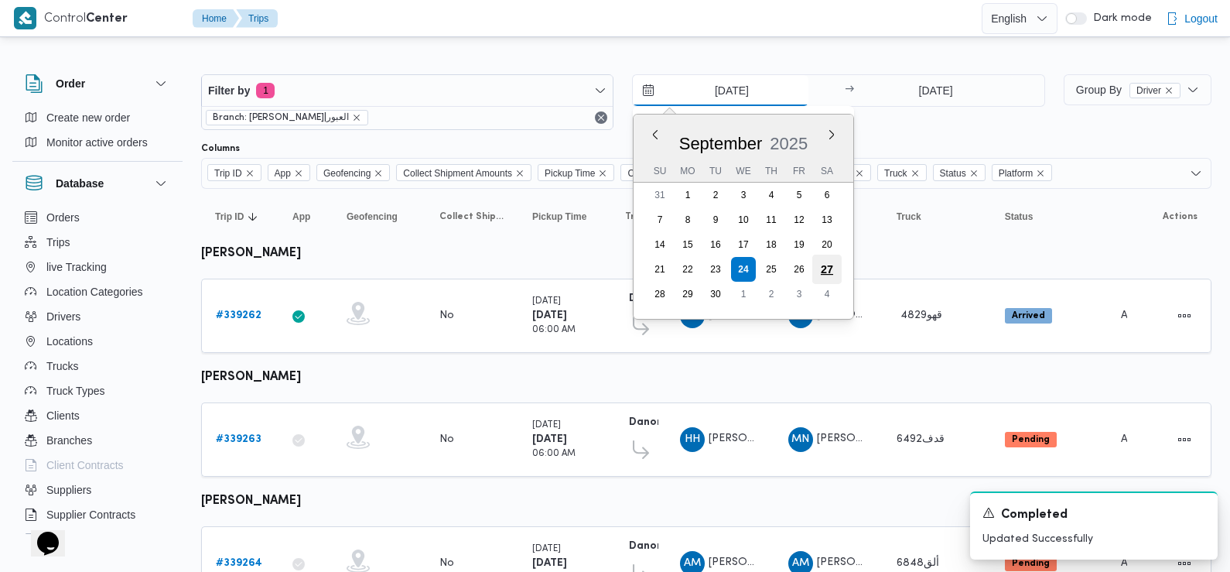
type input "[DATE]"
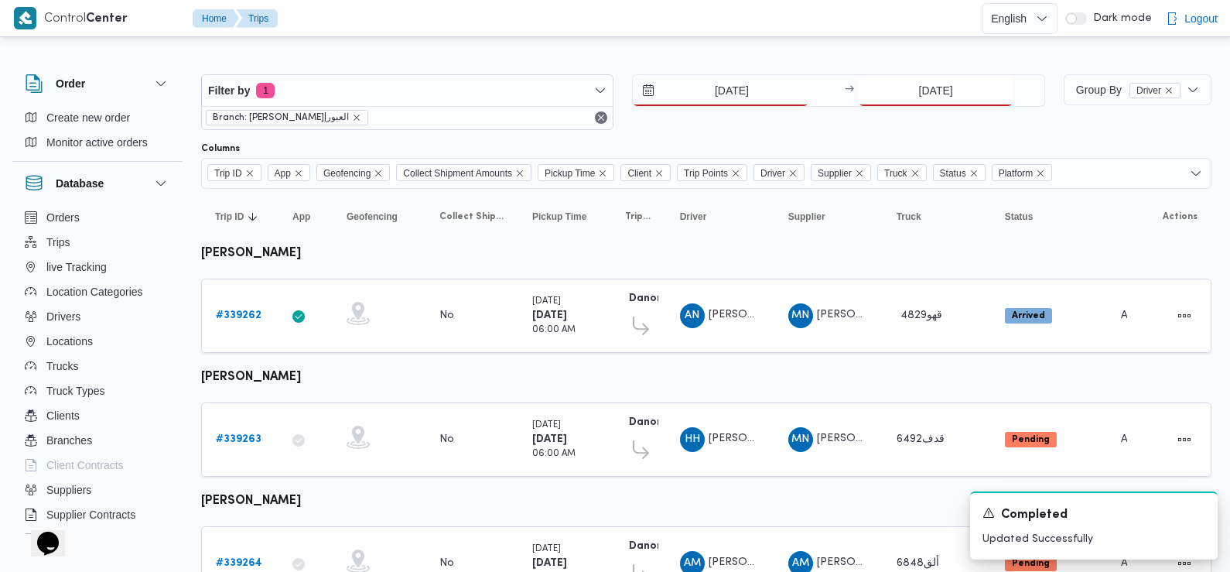
click at [917, 91] on input "[DATE]" at bounding box center [936, 90] width 154 height 31
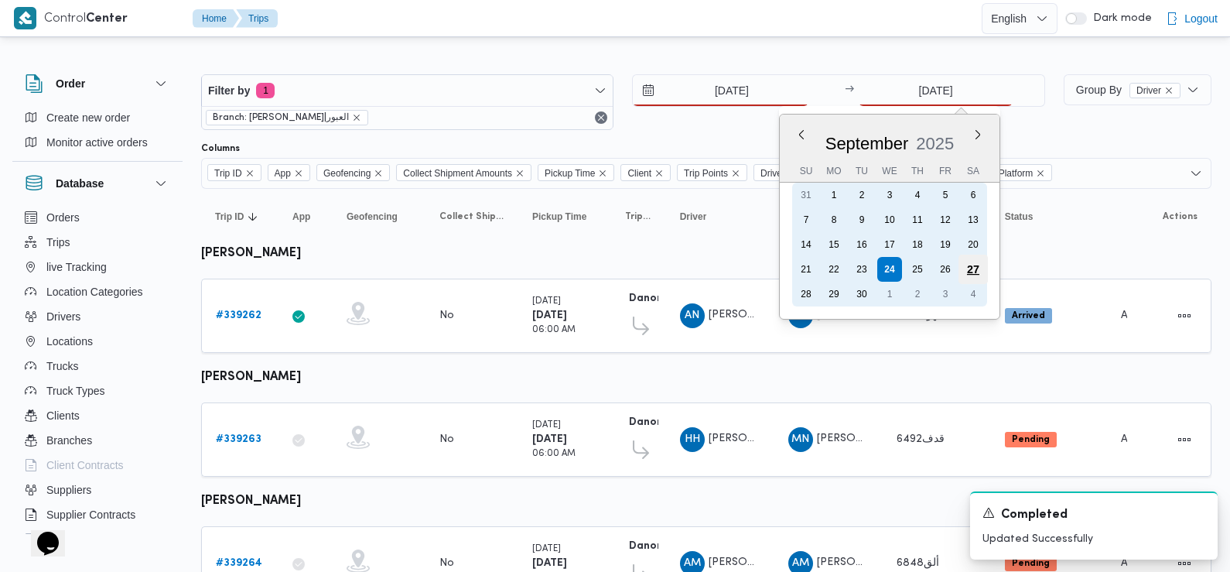
click at [972, 271] on div "27" at bounding box center [972, 269] width 29 height 29
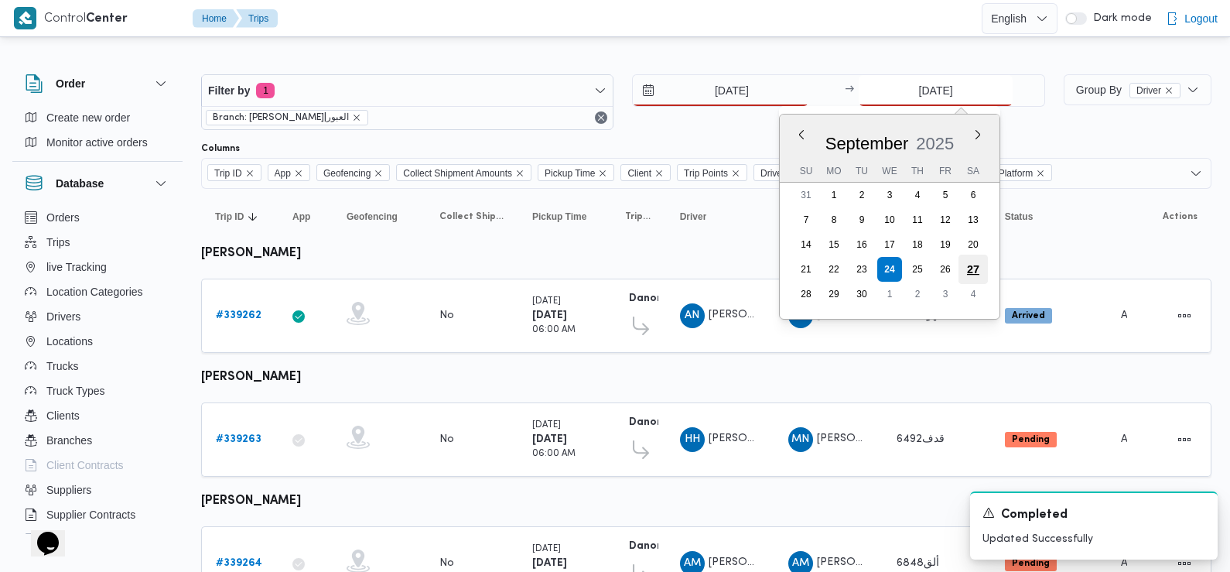
type input "[DATE]"
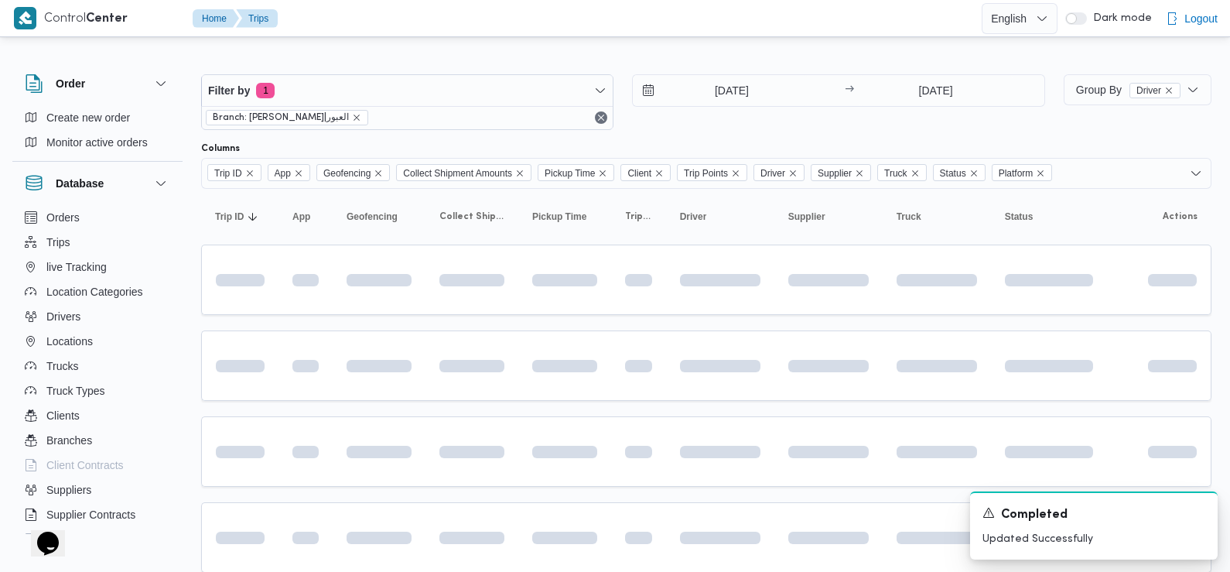
click at [849, 118] on div "[DATE] → [DATE]" at bounding box center [838, 102] width 412 height 56
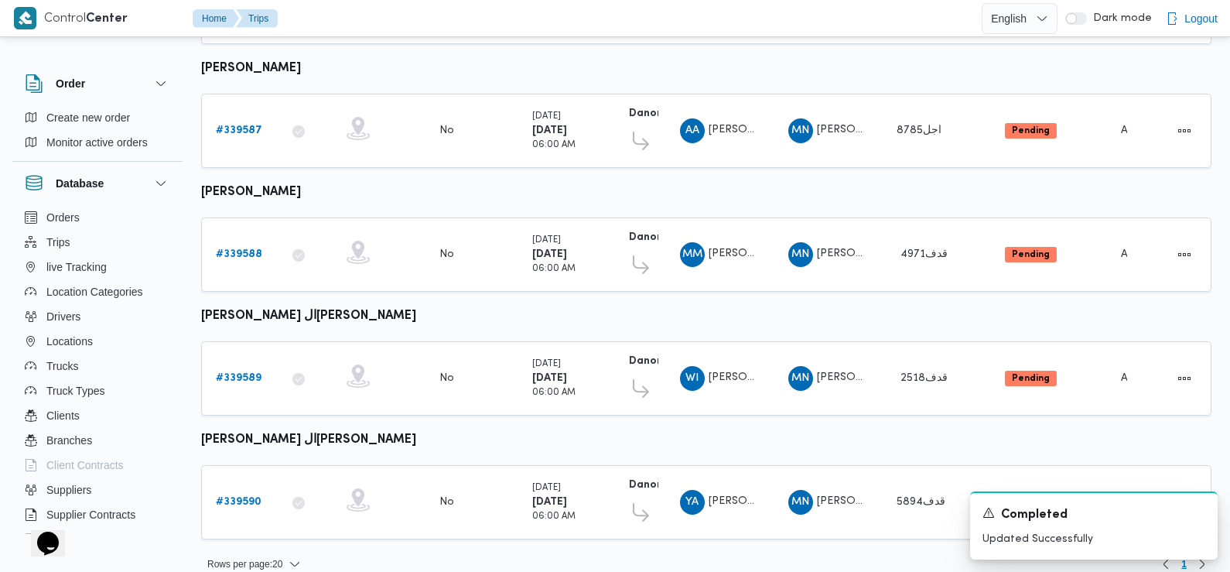
scroll to position [566, 0]
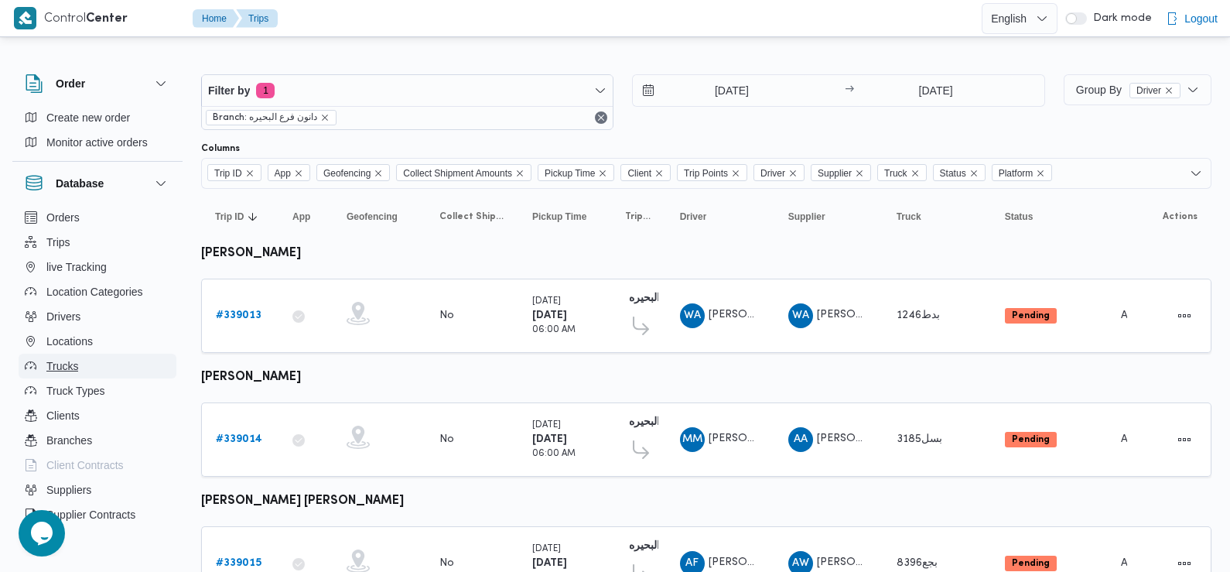
click at [66, 370] on span "Trucks" at bounding box center [62, 366] width 32 height 19
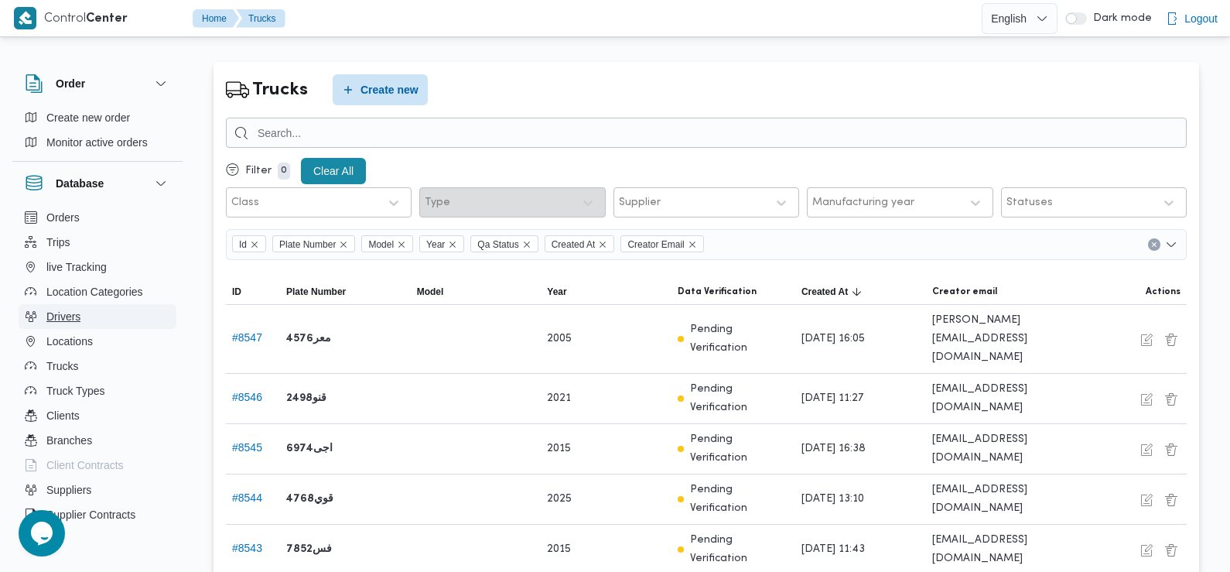
click at [97, 320] on button "Drivers" at bounding box center [98, 316] width 158 height 25
